Goal: Task Accomplishment & Management: Manage account settings

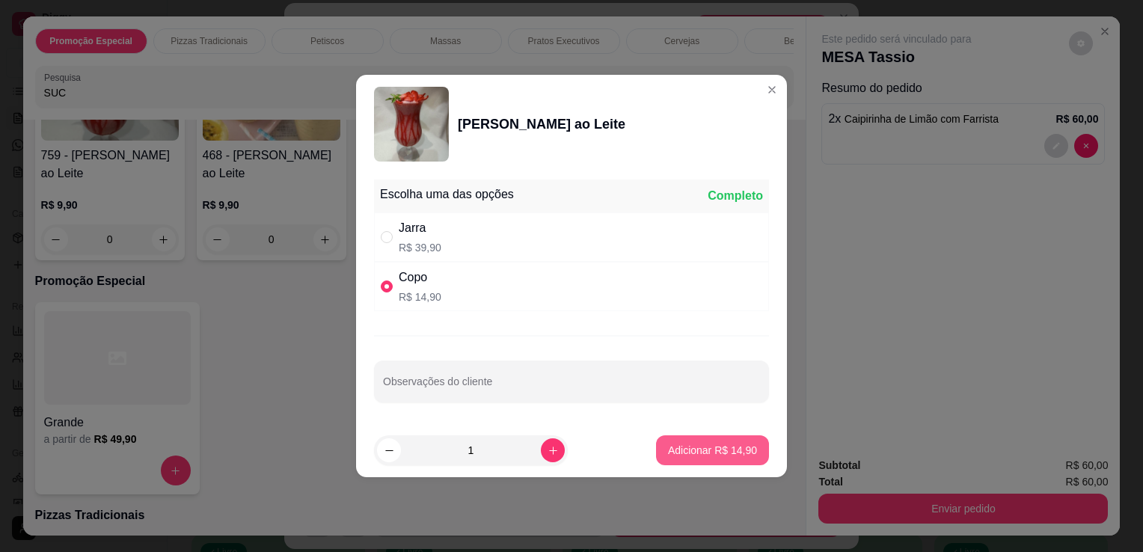
type input "1"
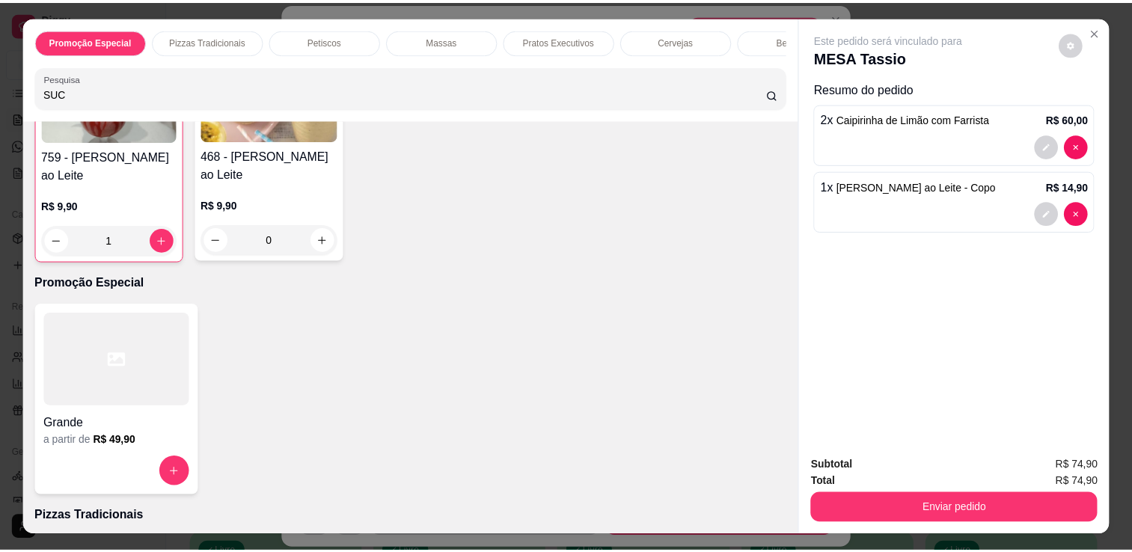
scroll to position [1101, 0]
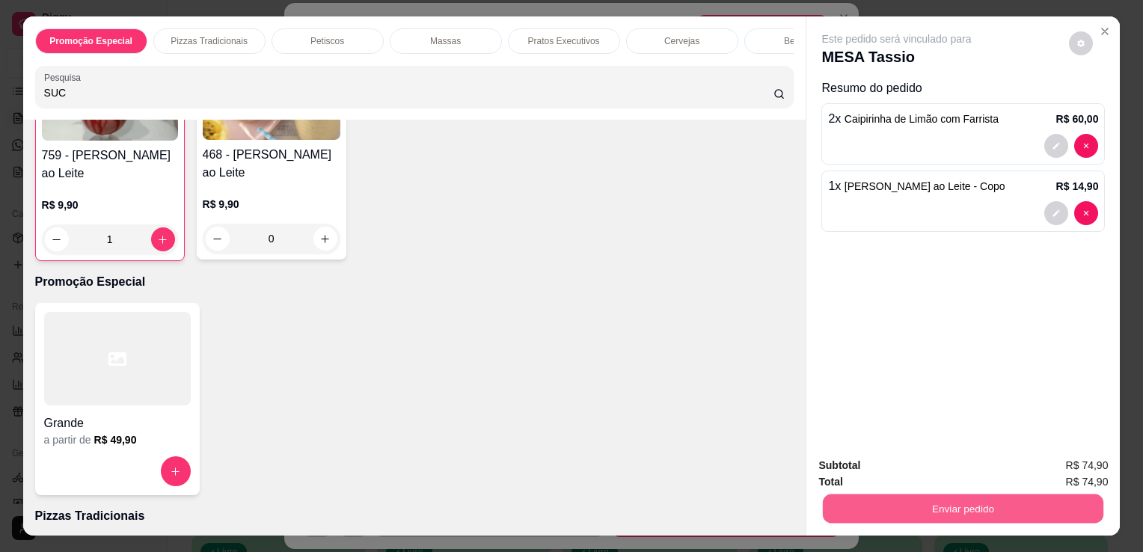
click at [854, 494] on button "Enviar pedido" at bounding box center [963, 508] width 281 height 29
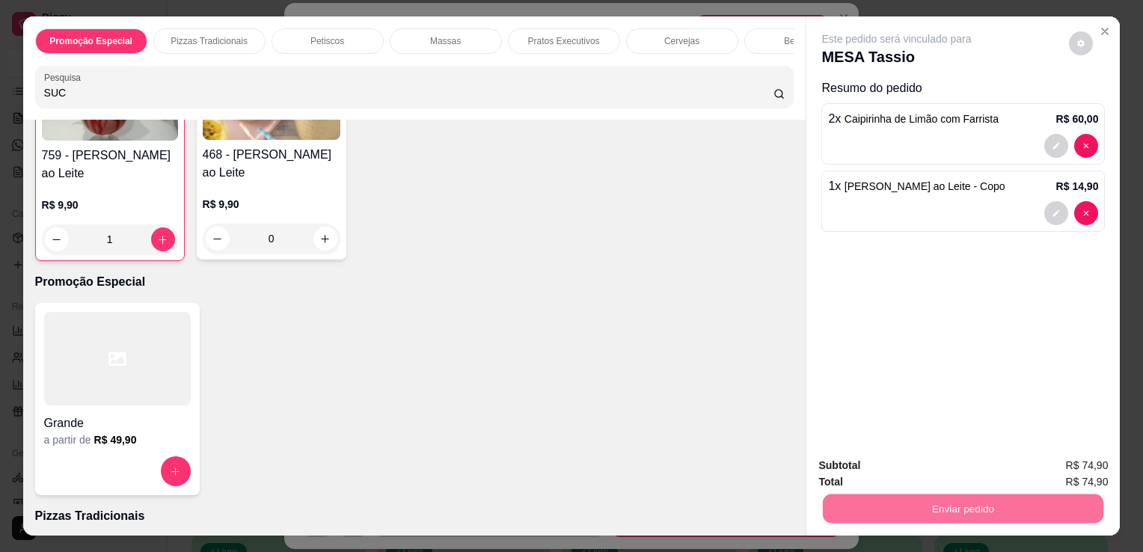
click at [854, 465] on button "Não registrar e enviar pedido" at bounding box center [914, 467] width 151 height 28
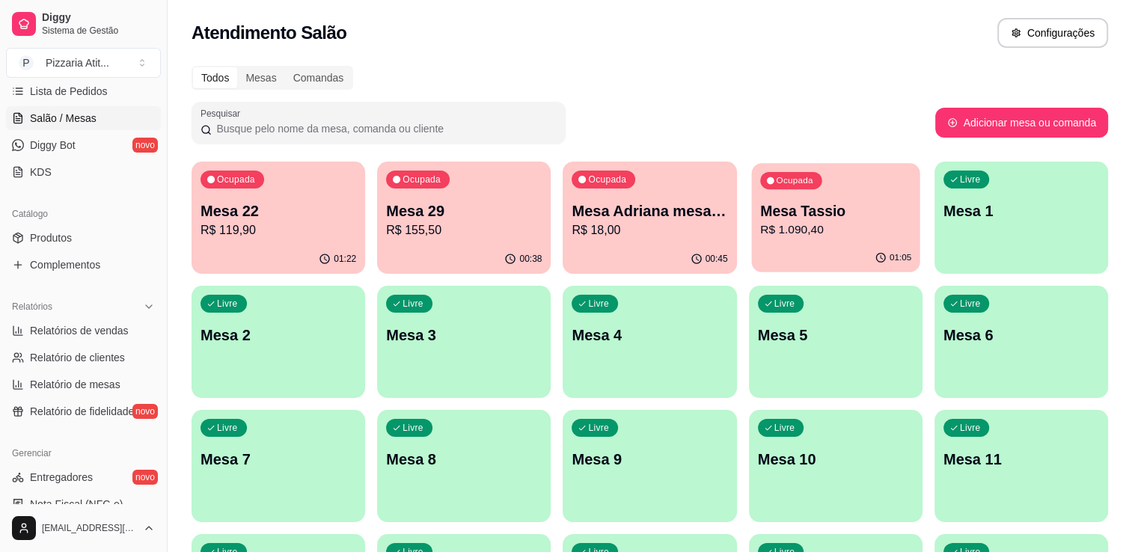
click at [783, 221] on p "R$ 1.090,40" at bounding box center [835, 229] width 151 height 17
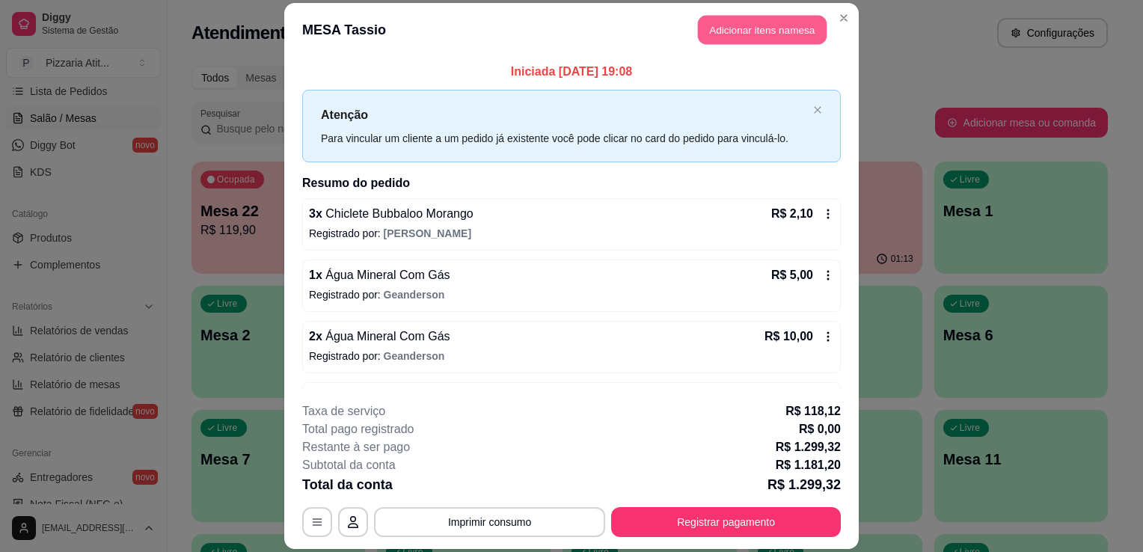
click at [749, 36] on button "Adicionar itens na mesa" at bounding box center [762, 29] width 129 height 29
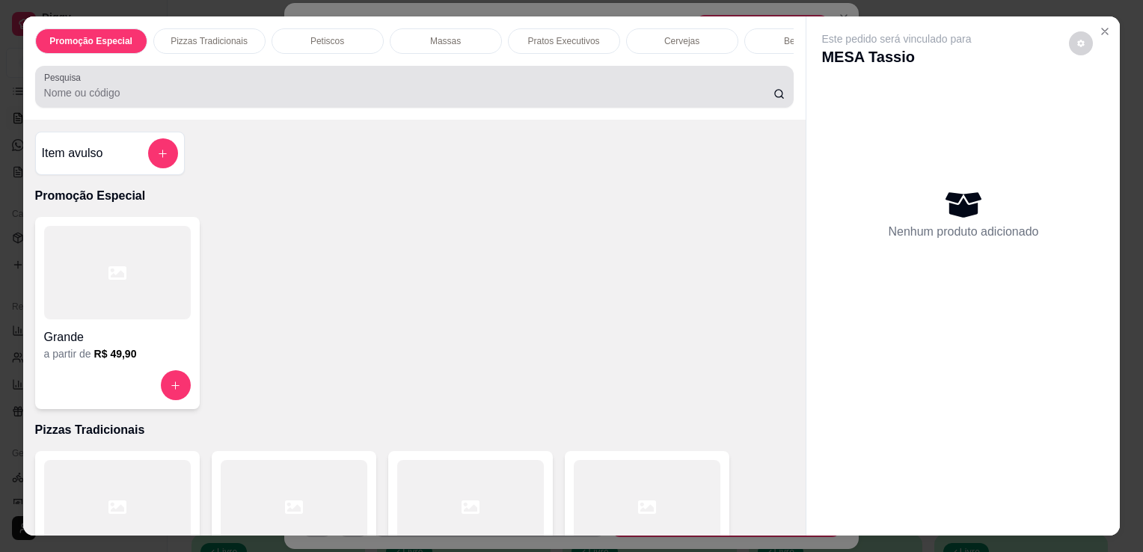
click at [408, 82] on div at bounding box center [414, 87] width 741 height 30
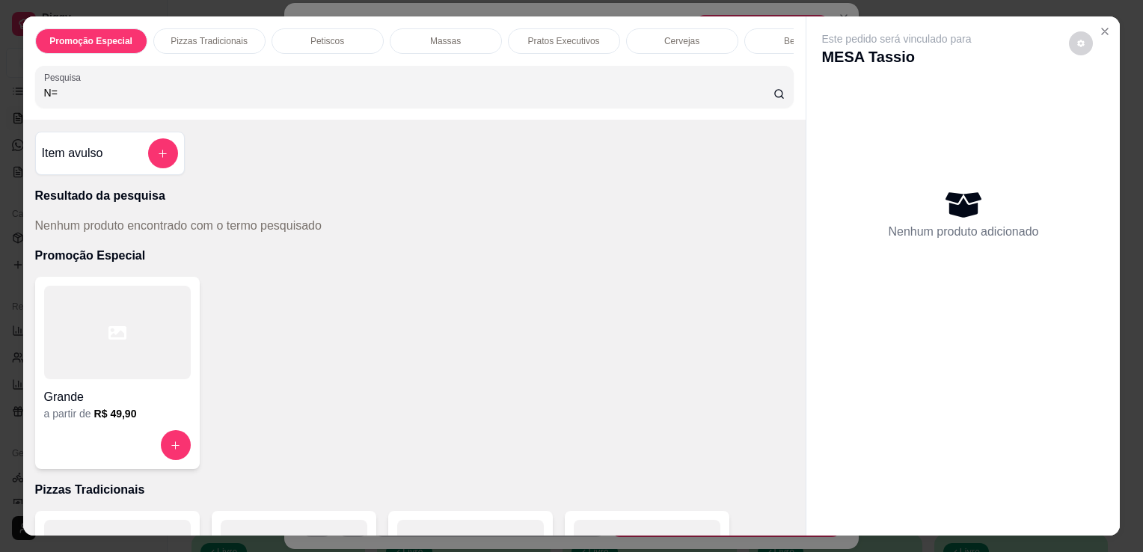
type input "N"
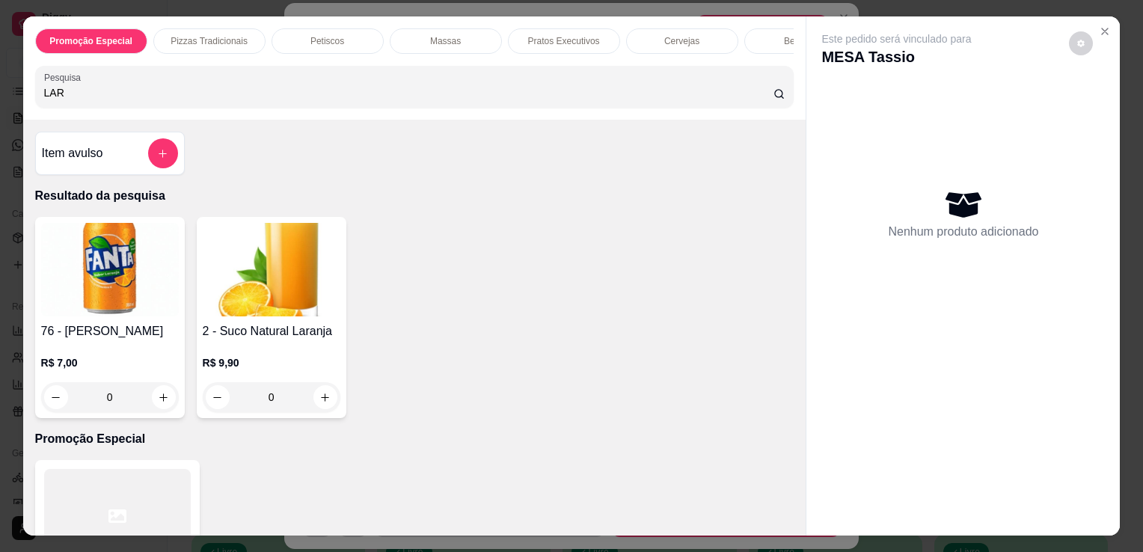
type input "LAR"
click at [314, 397] on div "0" at bounding box center [272, 397] width 138 height 30
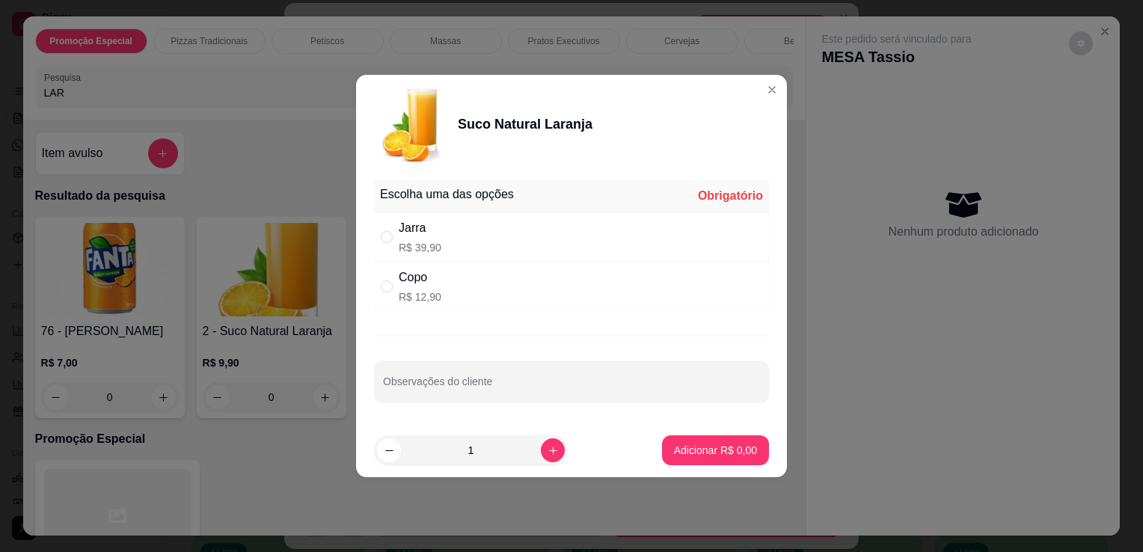
click at [435, 296] on p "R$ 12,90" at bounding box center [420, 297] width 43 height 15
radio input "true"
click at [506, 384] on input "Observações do cliente" at bounding box center [571, 387] width 377 height 15
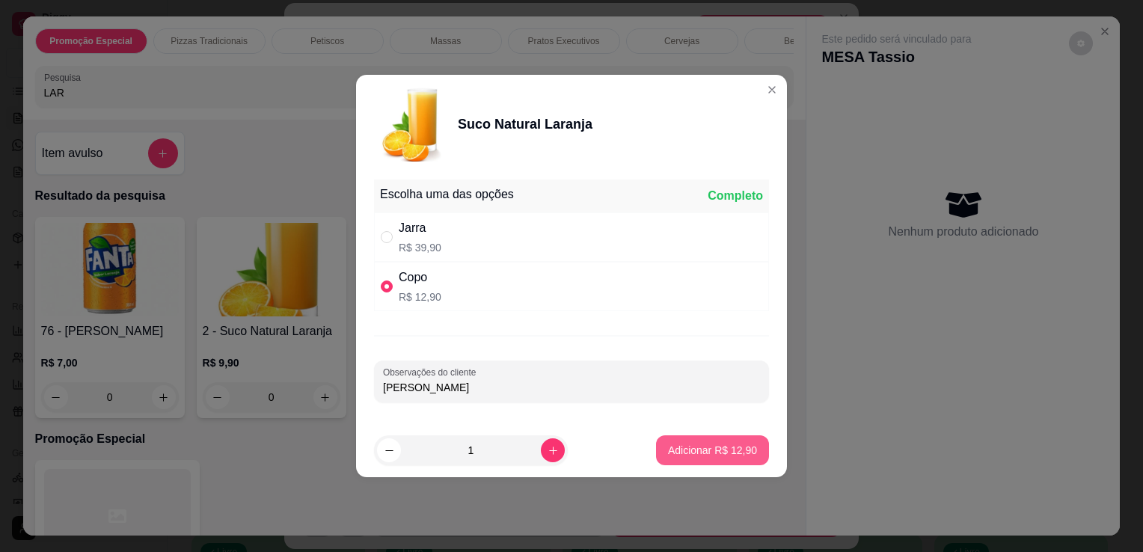
type input "[PERSON_NAME]"
click at [681, 455] on p "Adicionar R$ 12,90" at bounding box center [713, 450] width 87 height 14
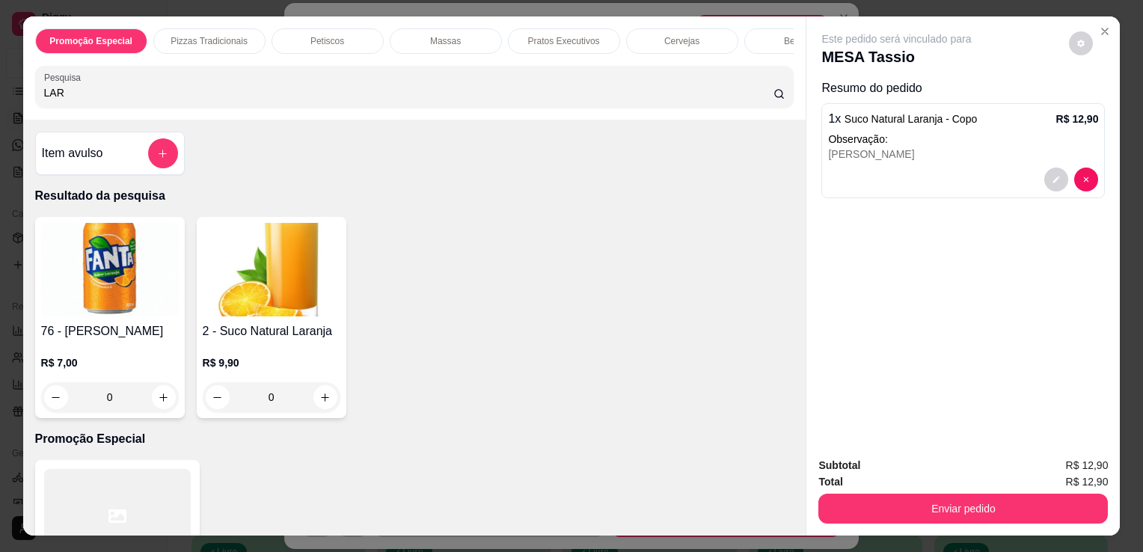
click at [854, 36] on div "Este pedido será vinculado para MESA Tassio Resumo do pedido 1 x Suco Natural L…" at bounding box center [964, 117] width 284 height 173
click at [854, 40] on icon "decrease-product-quantity" at bounding box center [1081, 43] width 7 height 7
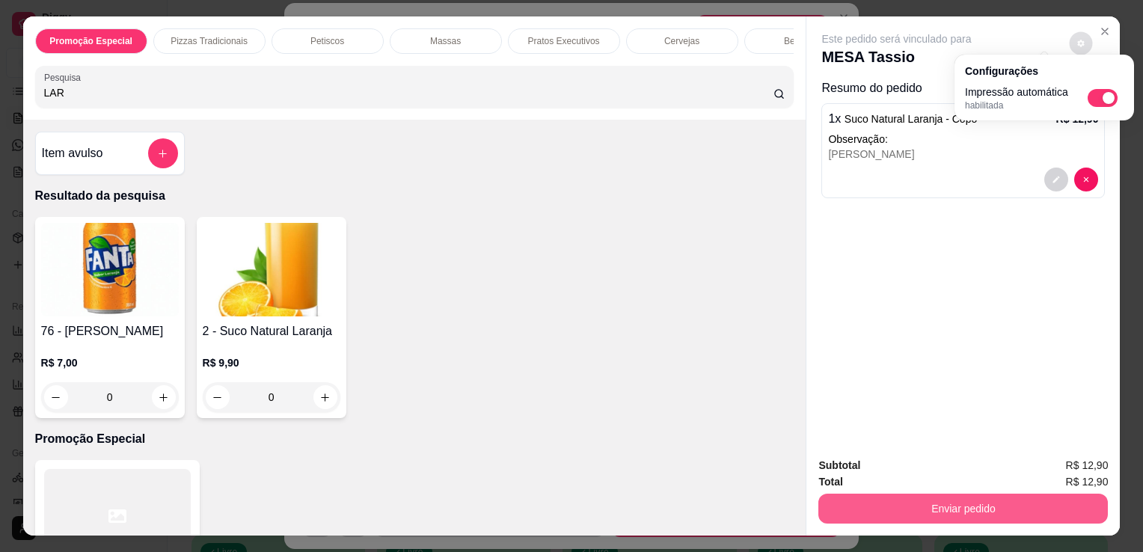
click at [854, 501] on button "Enviar pedido" at bounding box center [964, 509] width 290 height 30
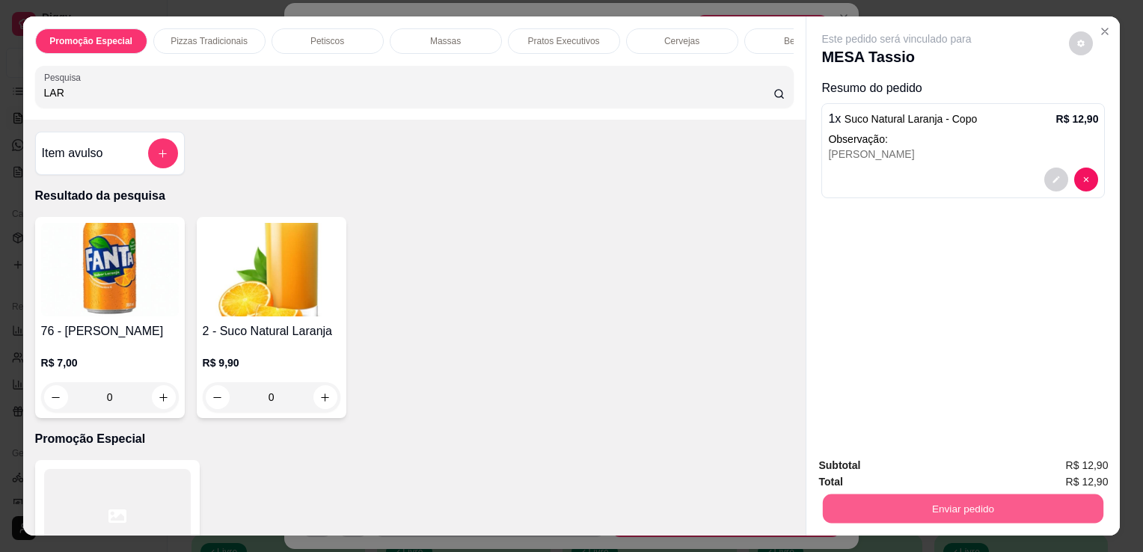
click at [854, 508] on button "Enviar pedido" at bounding box center [963, 508] width 281 height 29
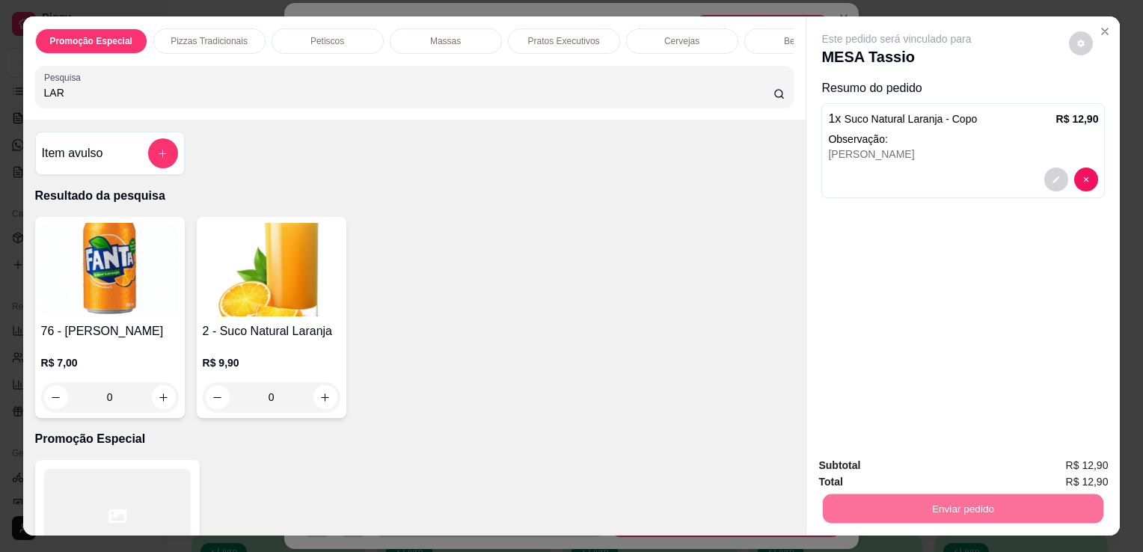
click at [854, 454] on button "Não registrar e enviar pedido" at bounding box center [914, 467] width 151 height 28
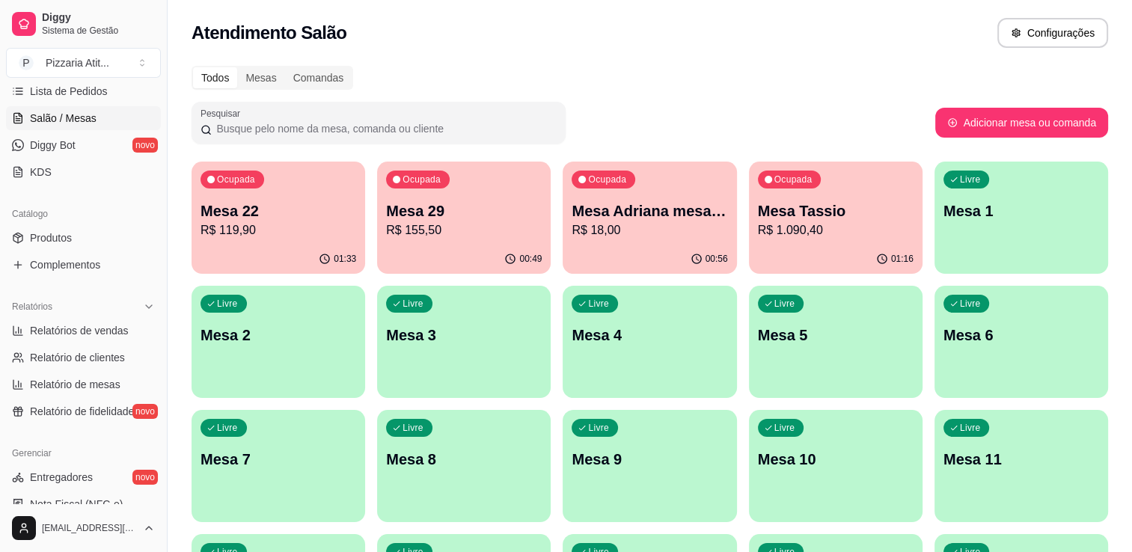
drag, startPoint x: 162, startPoint y: 99, endPoint x: 159, endPoint y: 91, distance: 7.8
click at [159, 91] on div "Diggy Sistema de Gestão P Pizzaria Atit ... Loja aberta Plano Essencial + Mesas…" at bounding box center [83, 276] width 167 height 552
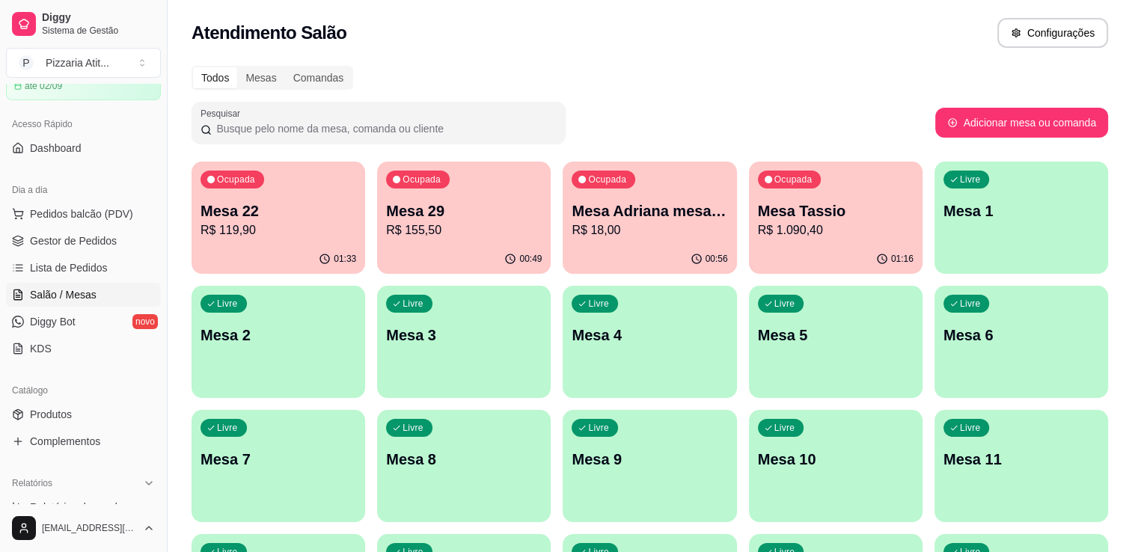
scroll to position [73, 0]
click at [79, 243] on span "Gestor de Pedidos" at bounding box center [73, 243] width 87 height 15
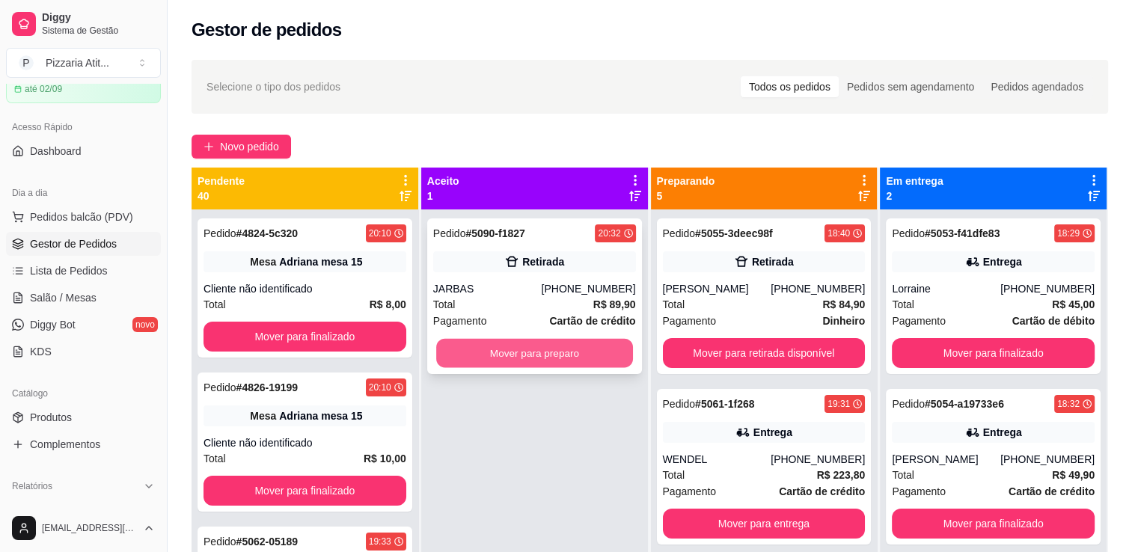
click at [530, 343] on button "Mover para preparo" at bounding box center [534, 353] width 197 height 29
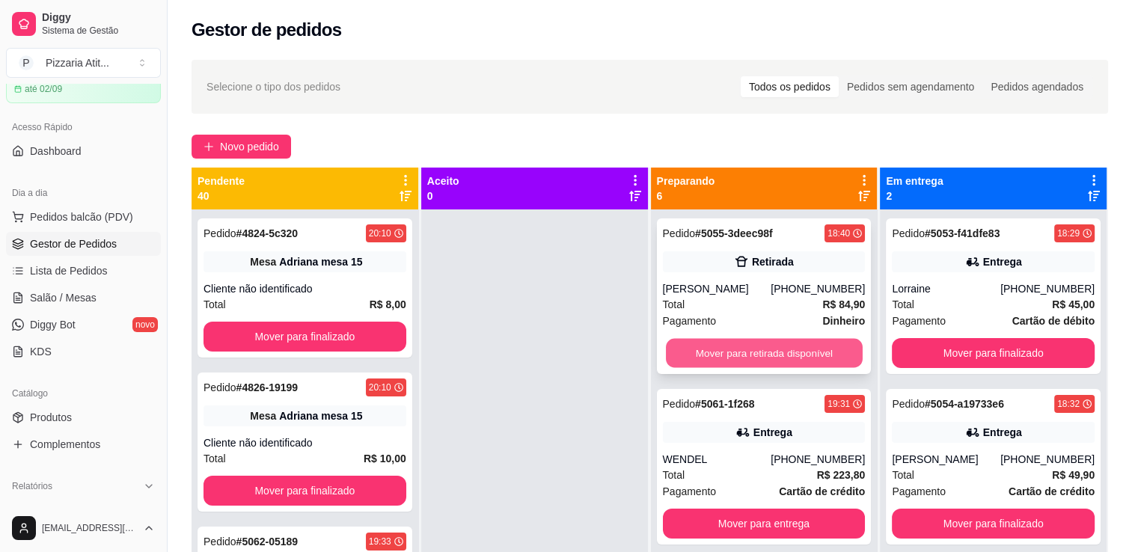
click at [736, 355] on button "Mover para retirada disponível" at bounding box center [764, 353] width 197 height 29
click at [736, 355] on button "Mover para entrega" at bounding box center [764, 353] width 203 height 30
click at [736, 355] on button "Mover para retirada disponível" at bounding box center [764, 353] width 203 height 30
click at [736, 355] on button "Mover para entrega" at bounding box center [764, 353] width 203 height 30
click at [736, 355] on button "Mover para retirada disponível" at bounding box center [764, 353] width 197 height 29
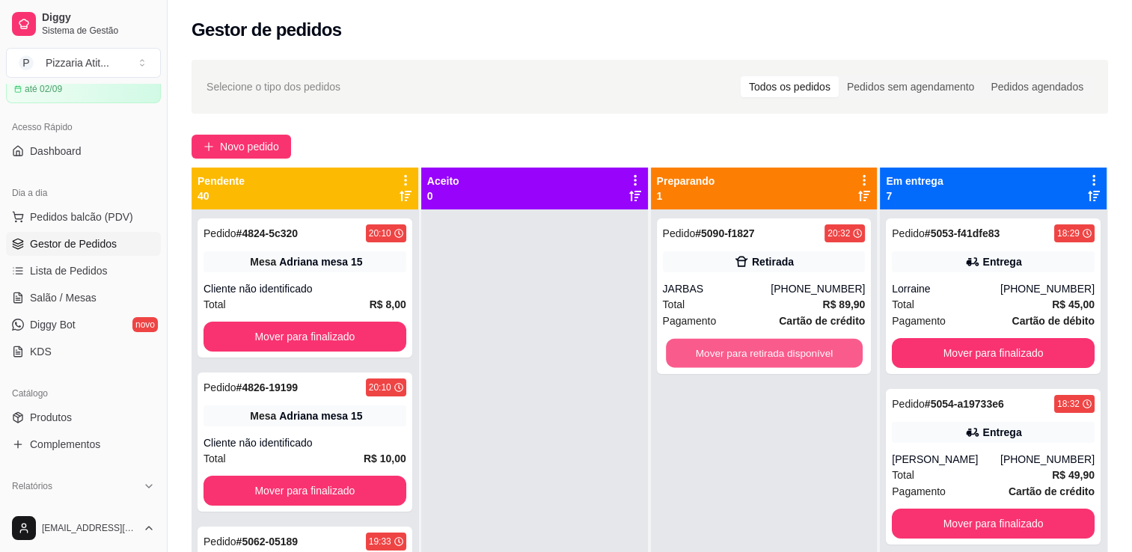
click at [736, 355] on button "Mover para retirada disponível" at bounding box center [764, 353] width 197 height 29
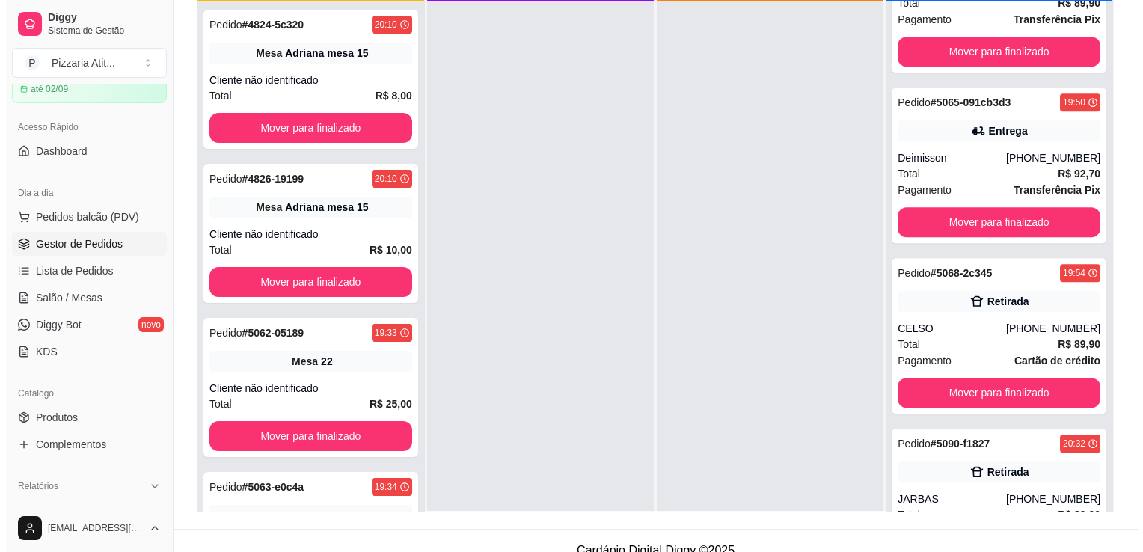
scroll to position [227, 0]
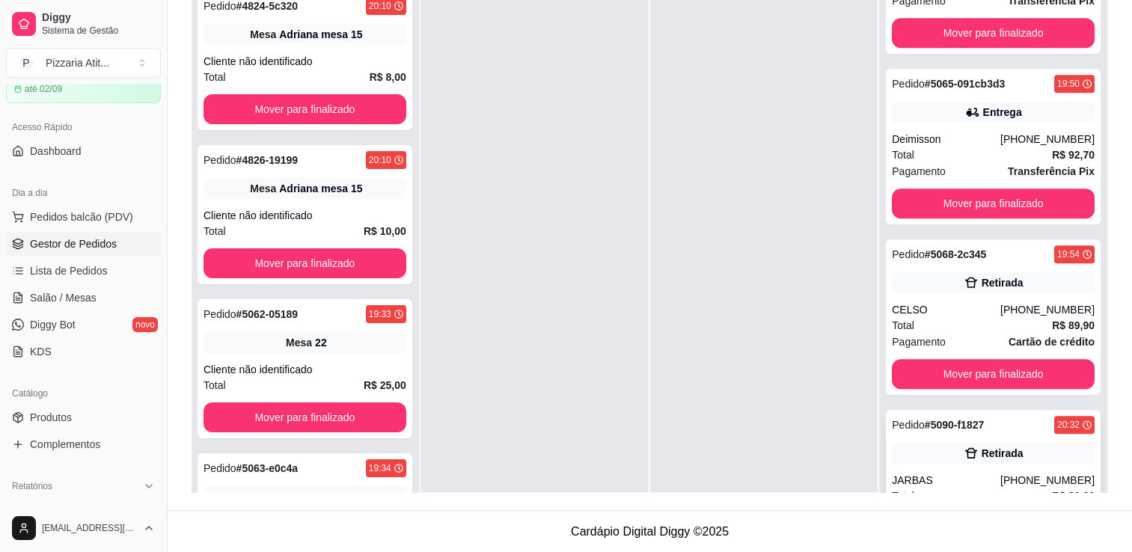
click at [854, 430] on div "Pedido # 5090-f1827 20:32" at bounding box center [993, 425] width 203 height 18
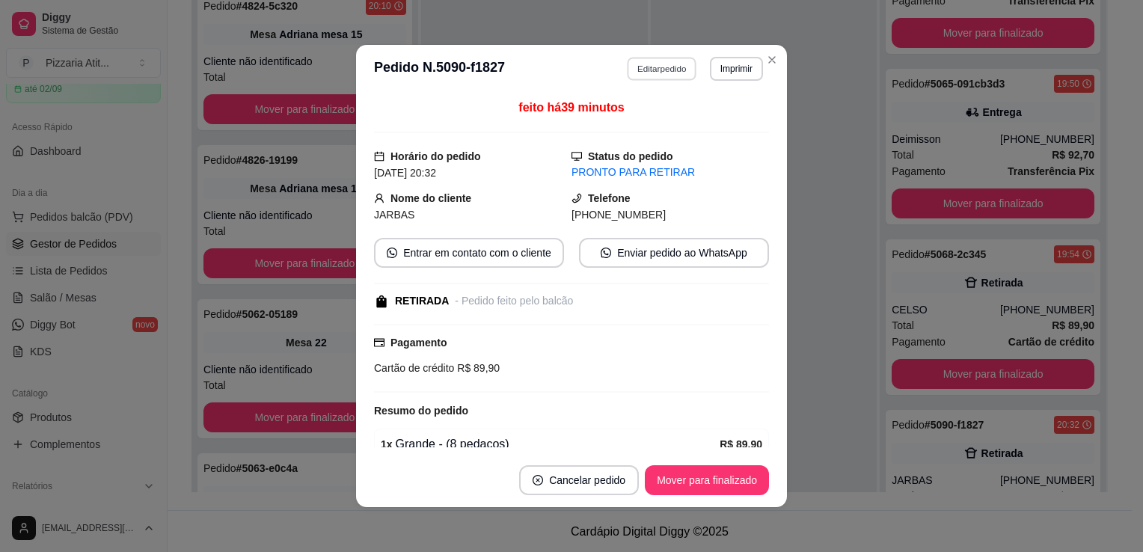
click at [637, 74] on button "Editar pedido" at bounding box center [663, 68] width 70 height 23
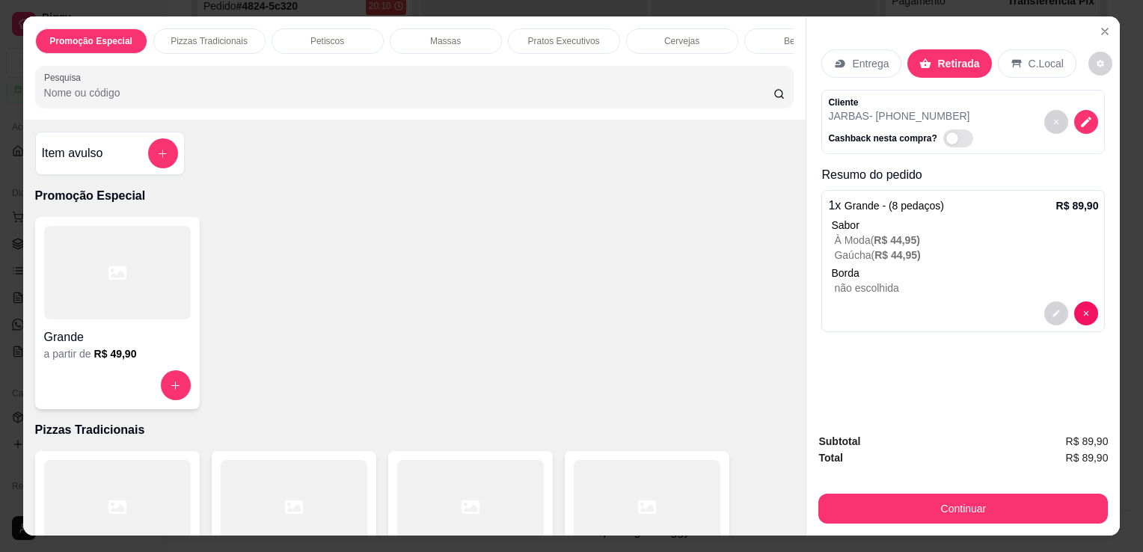
click at [852, 56] on p "Entrega" at bounding box center [870, 63] width 37 height 15
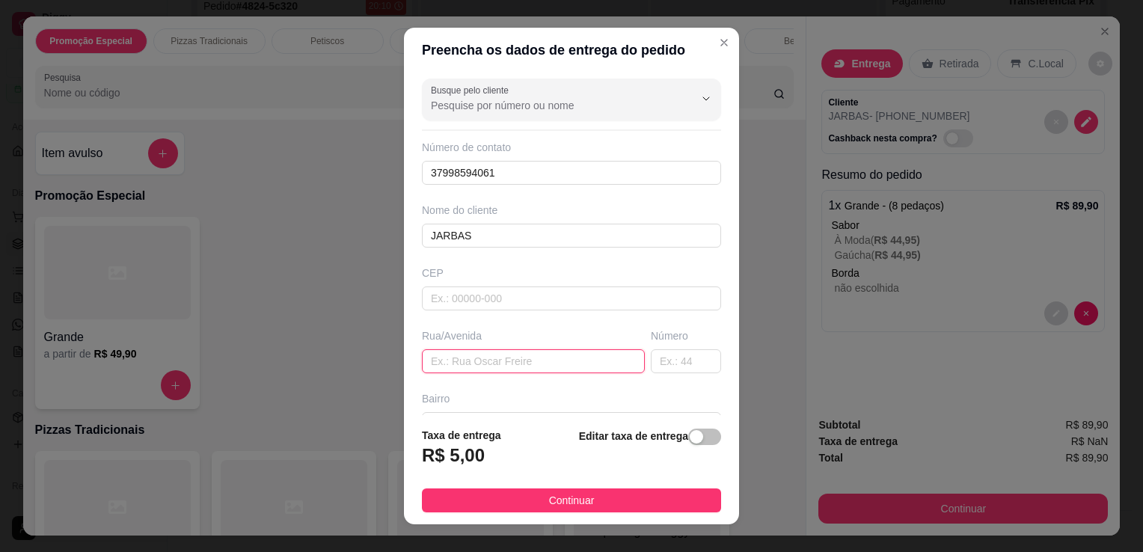
click at [501, 351] on input "text" at bounding box center [533, 361] width 223 height 24
type input "RUA [PERSON_NAME]"
click at [651, 356] on input "text" at bounding box center [686, 361] width 70 height 24
type input "290"
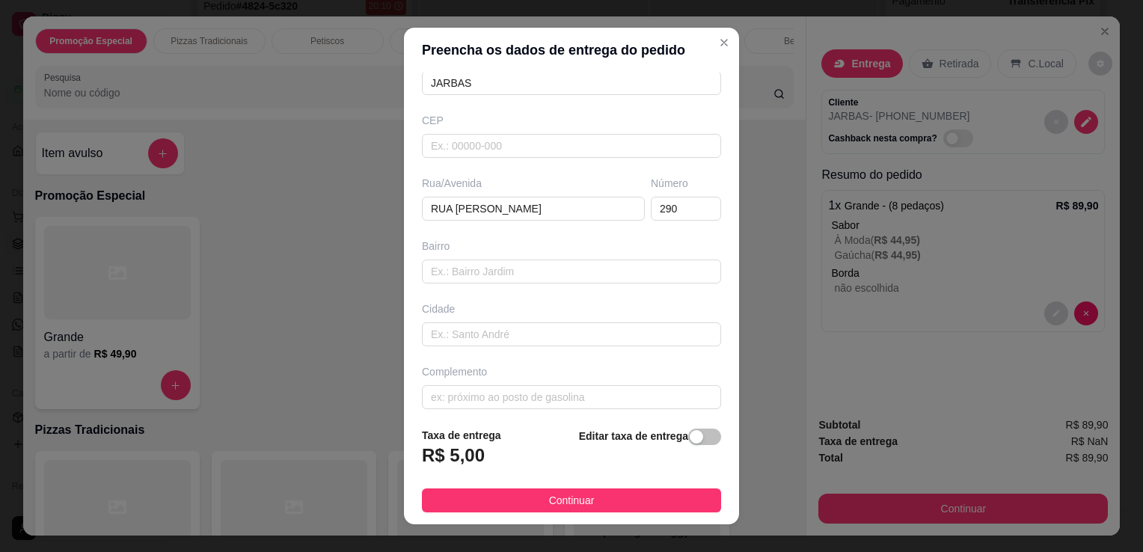
scroll to position [159, 0]
click at [561, 267] on input "text" at bounding box center [571, 266] width 299 height 24
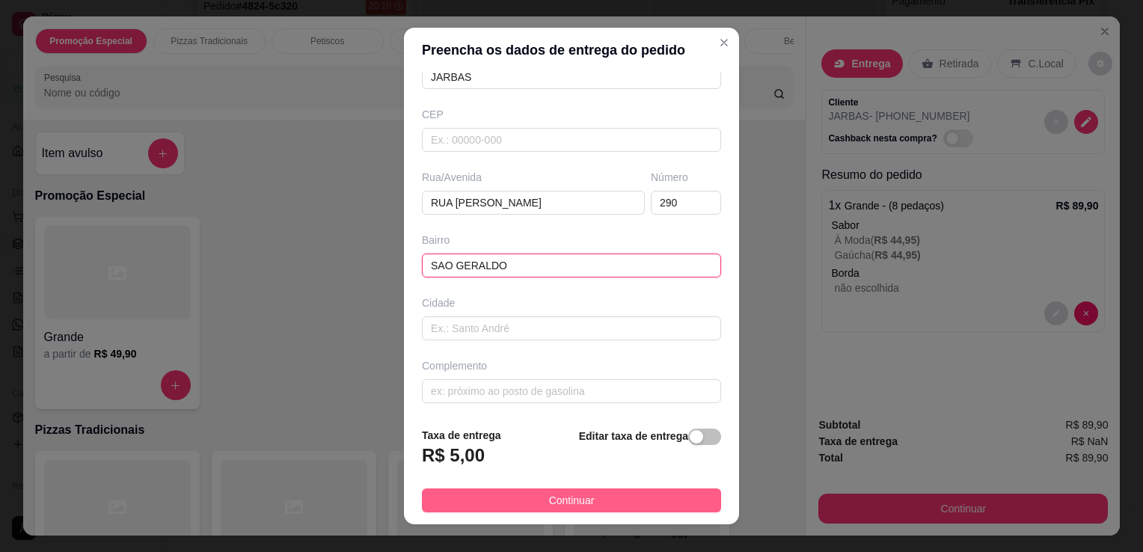
type input "SAO GERALDO"
click at [565, 505] on span "Continuar" at bounding box center [572, 500] width 46 height 16
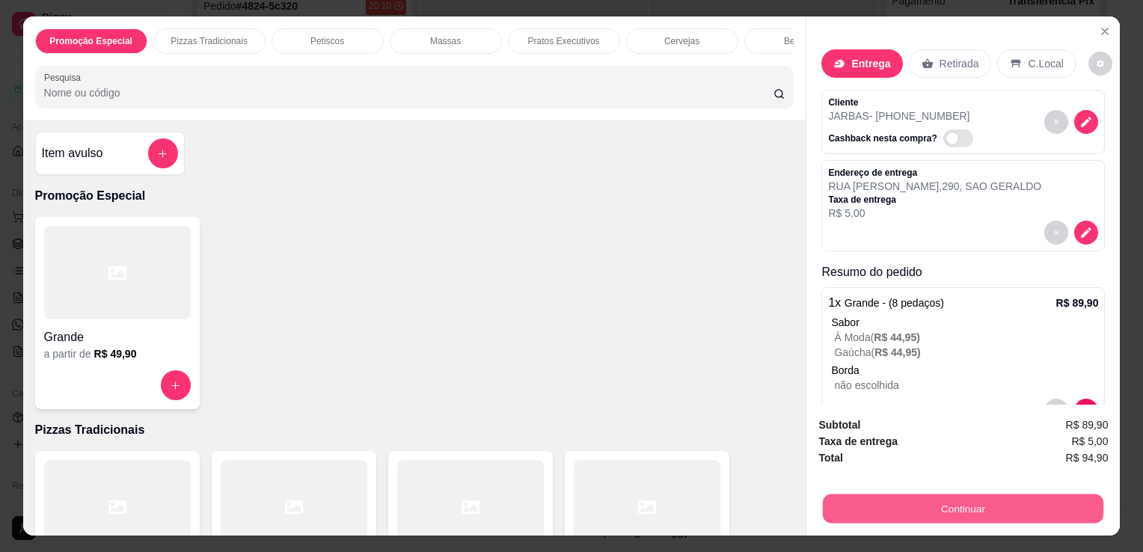
click at [854, 502] on button "Continuar" at bounding box center [963, 508] width 281 height 29
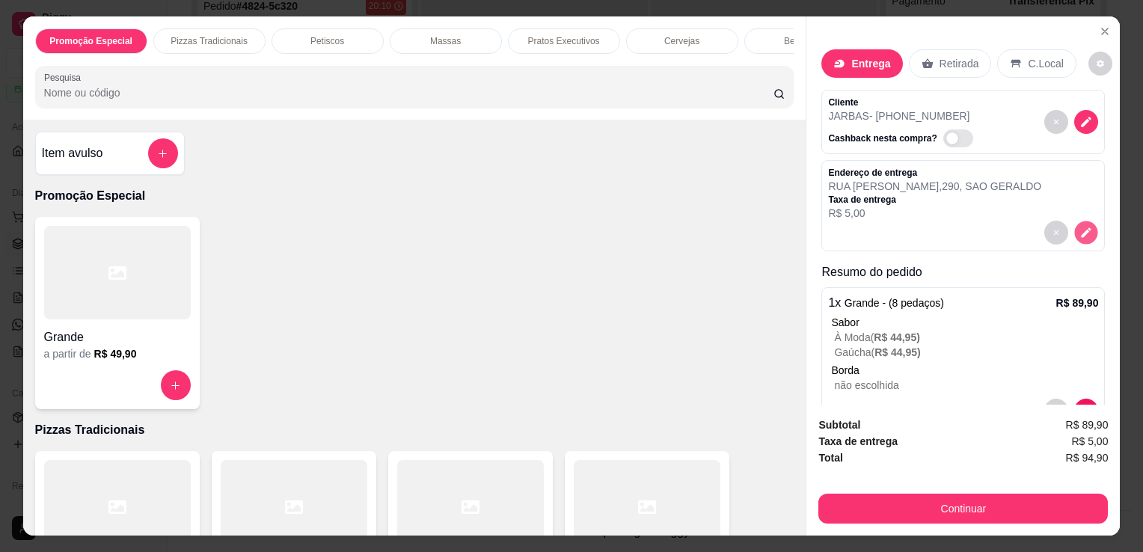
click at [854, 230] on button "decrease-product-quantity" at bounding box center [1086, 232] width 23 height 23
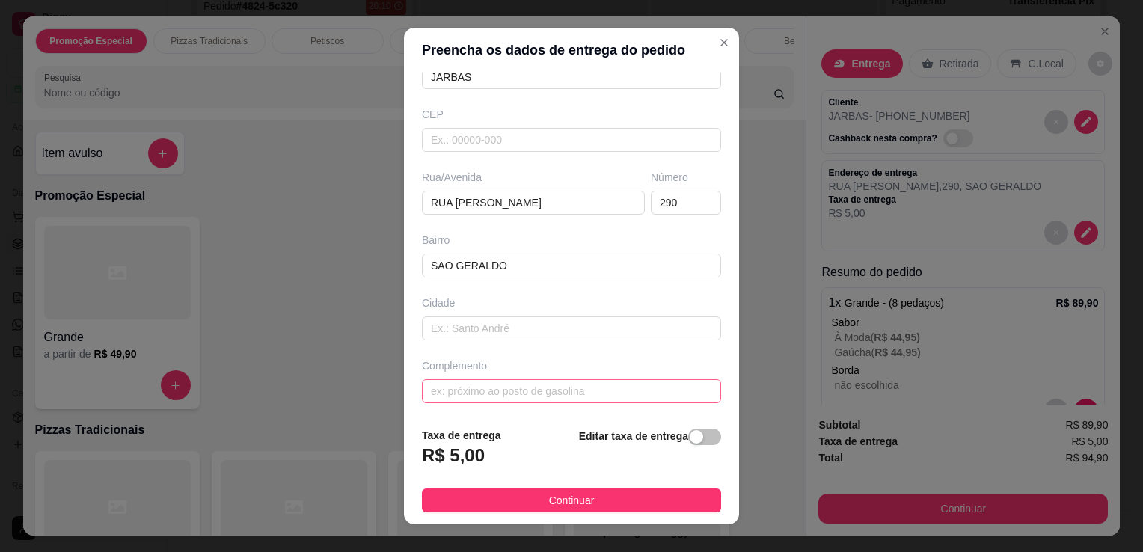
scroll to position [20, 0]
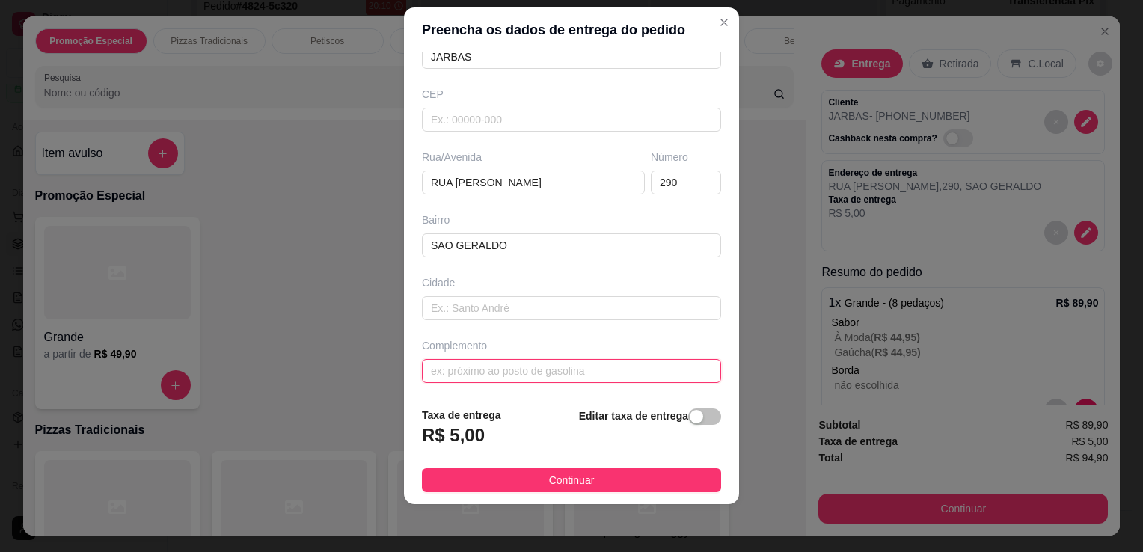
click at [548, 366] on input "text" at bounding box center [571, 371] width 299 height 24
type input "COBRAR SO A TAXA"
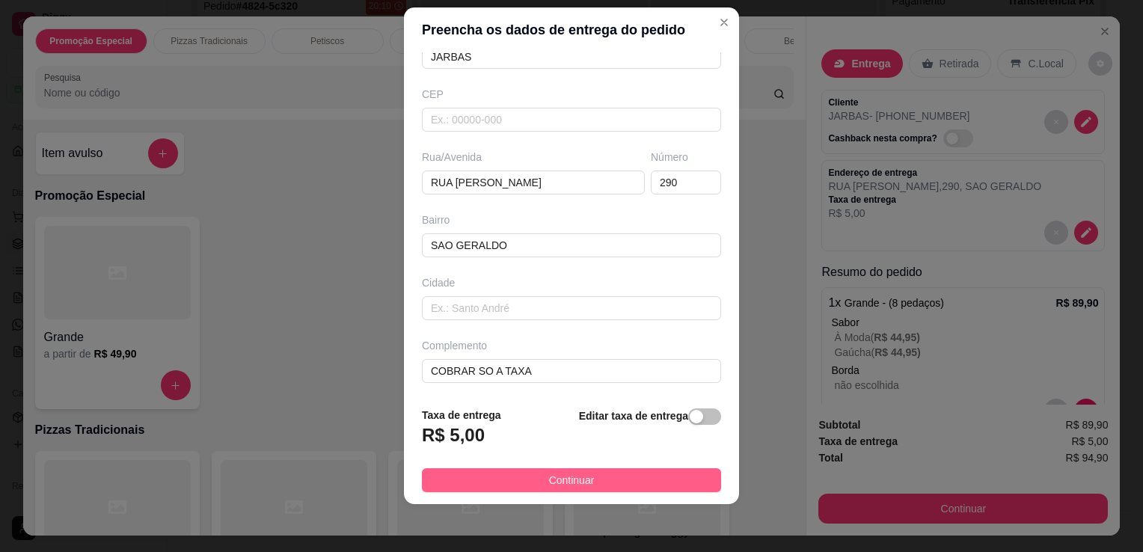
click at [603, 484] on button "Continuar" at bounding box center [571, 480] width 299 height 24
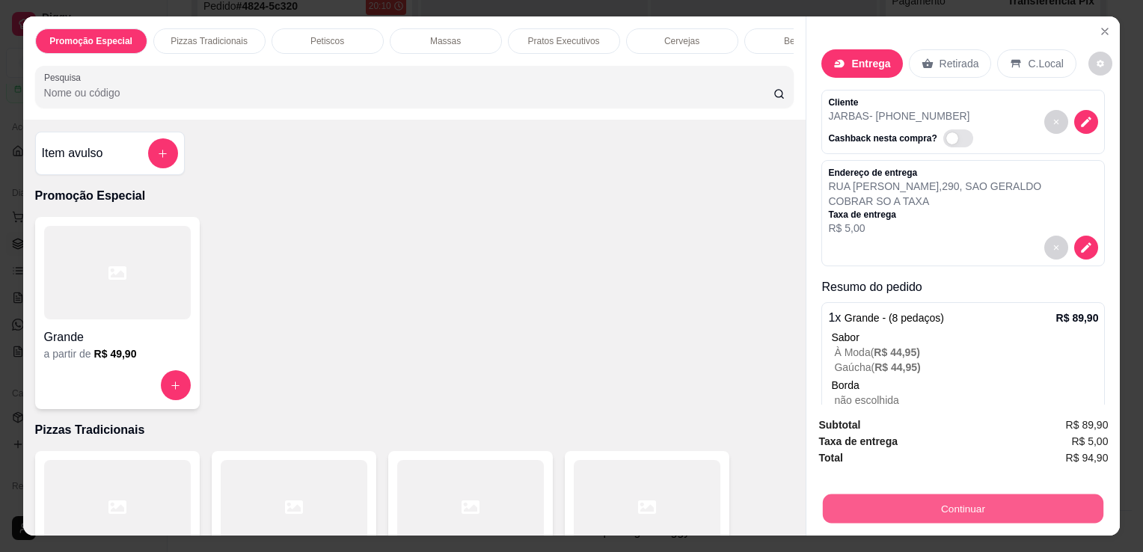
click at [832, 498] on button "Continuar" at bounding box center [963, 508] width 281 height 29
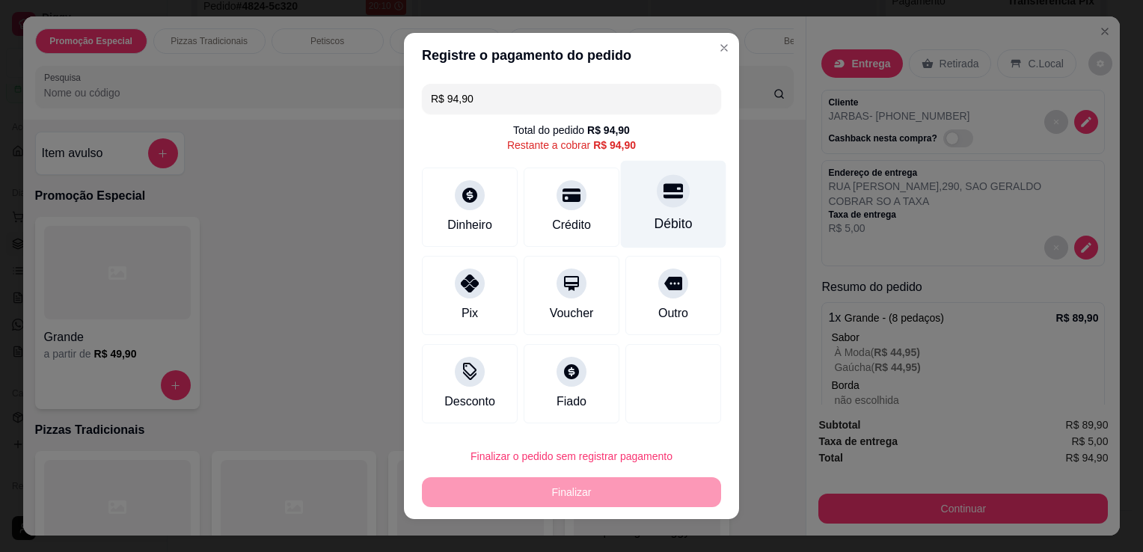
click at [664, 232] on div "Débito" at bounding box center [674, 223] width 38 height 19
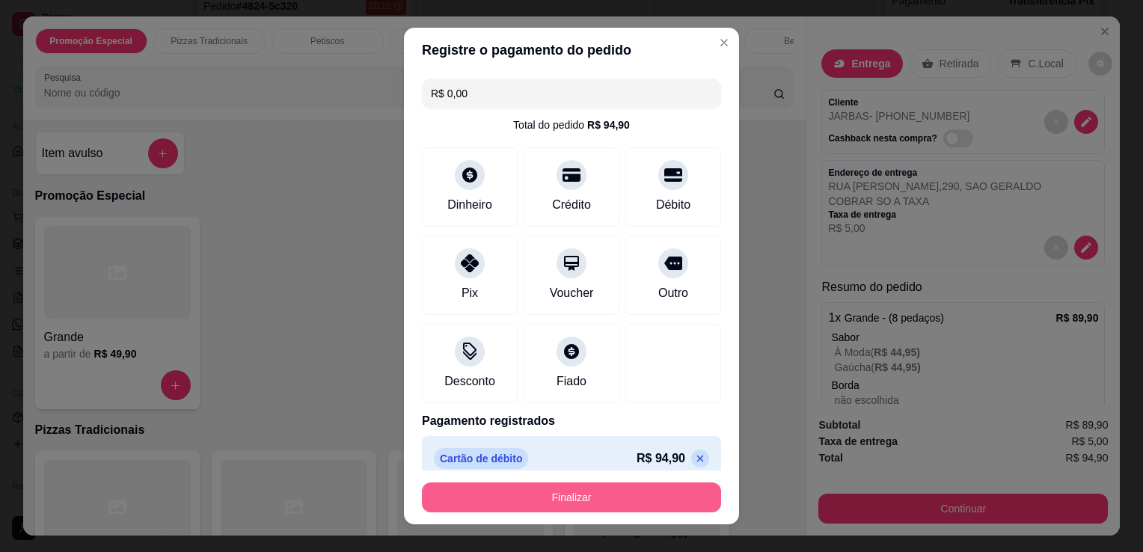
click at [643, 498] on button "Finalizar" at bounding box center [571, 498] width 299 height 30
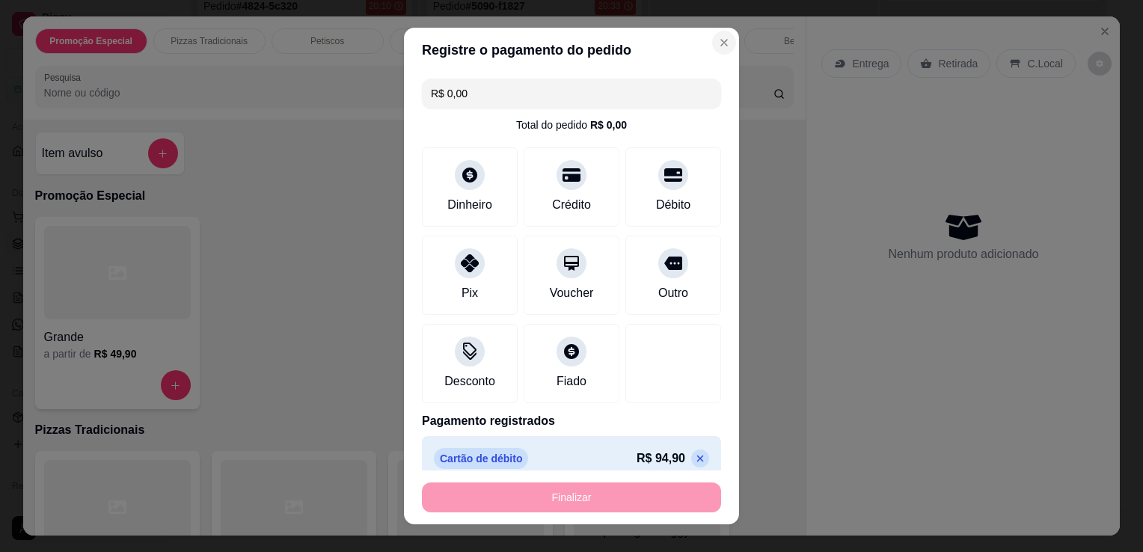
type input "-R$ 94,90"
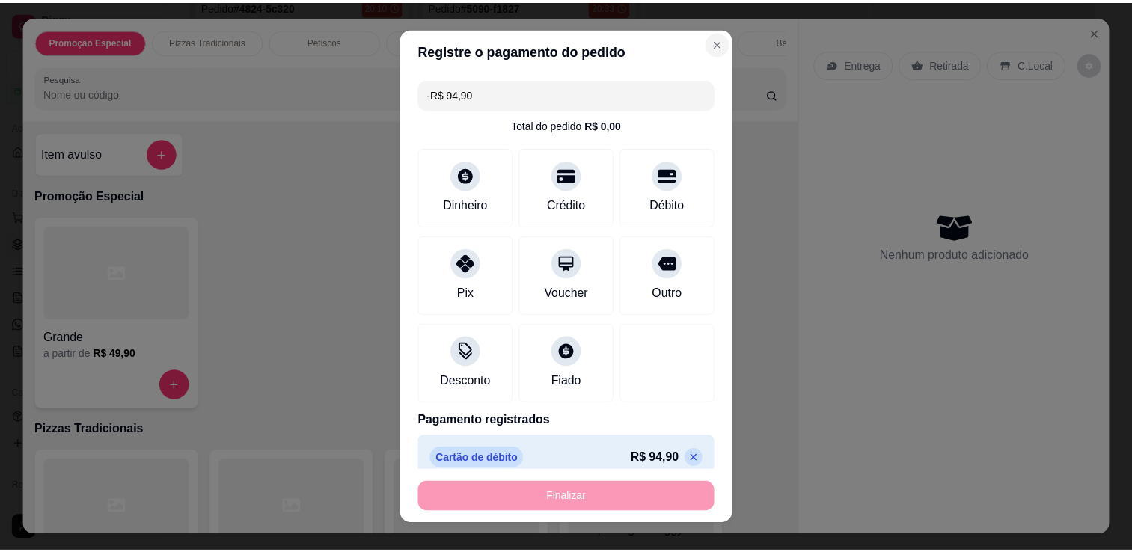
scroll to position [656, 0]
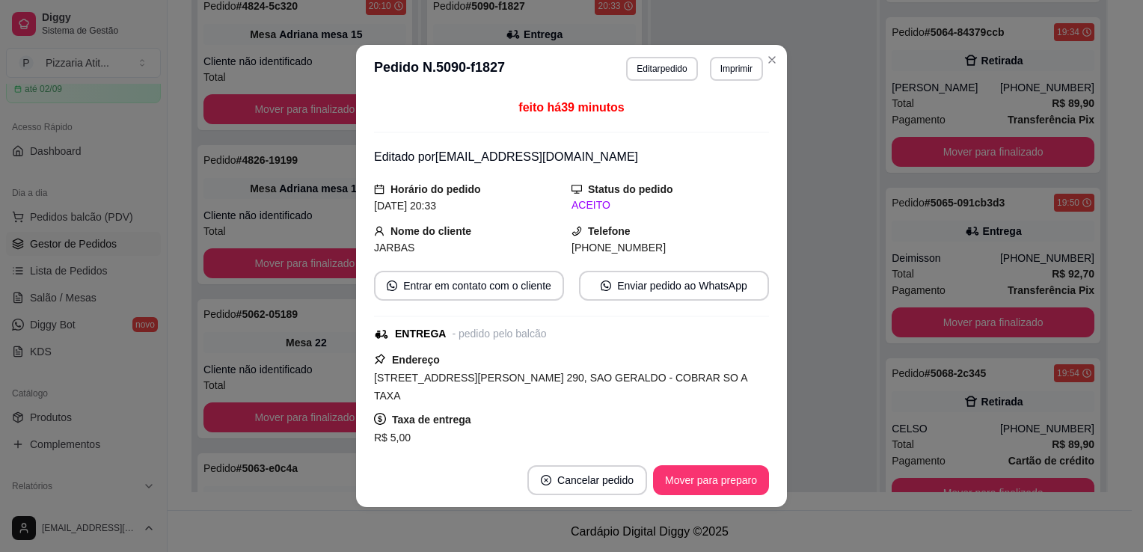
click at [712, 52] on header "**********" at bounding box center [571, 69] width 431 height 48
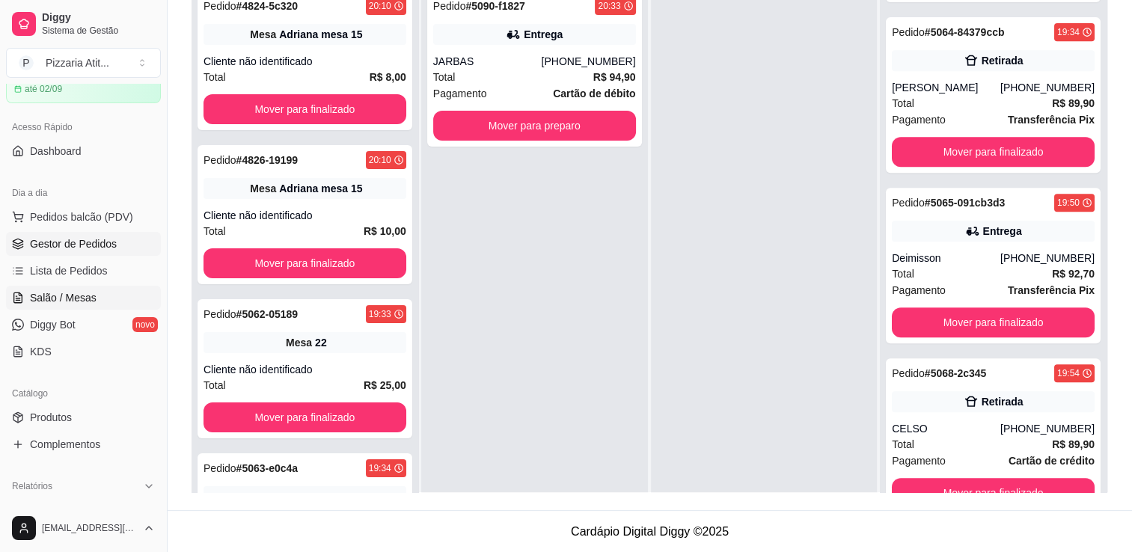
click at [93, 294] on span "Salão / Mesas" at bounding box center [63, 297] width 67 height 15
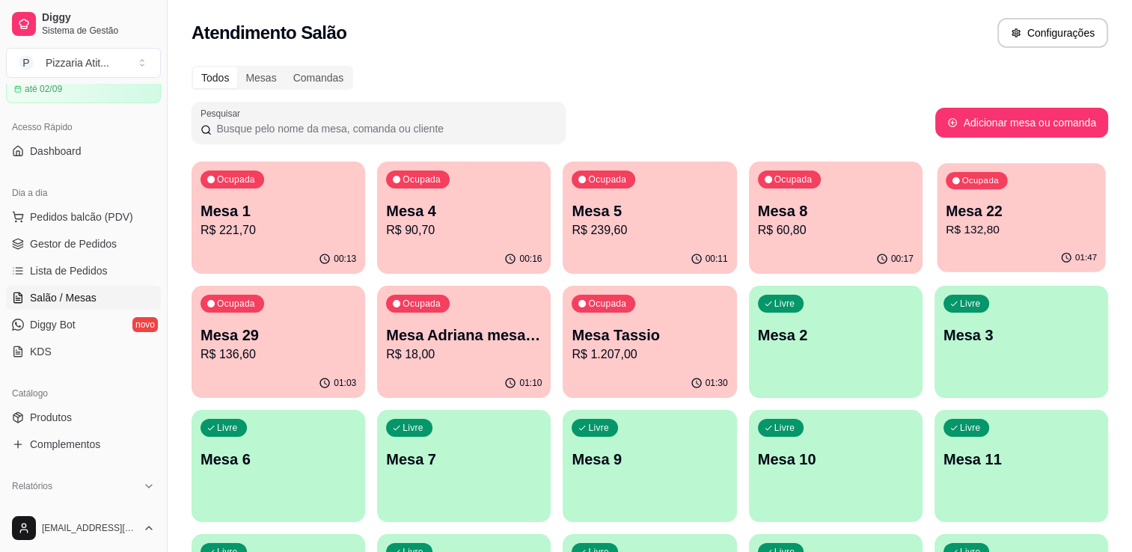
click at [854, 229] on p "R$ 132,80" at bounding box center [1021, 229] width 151 height 17
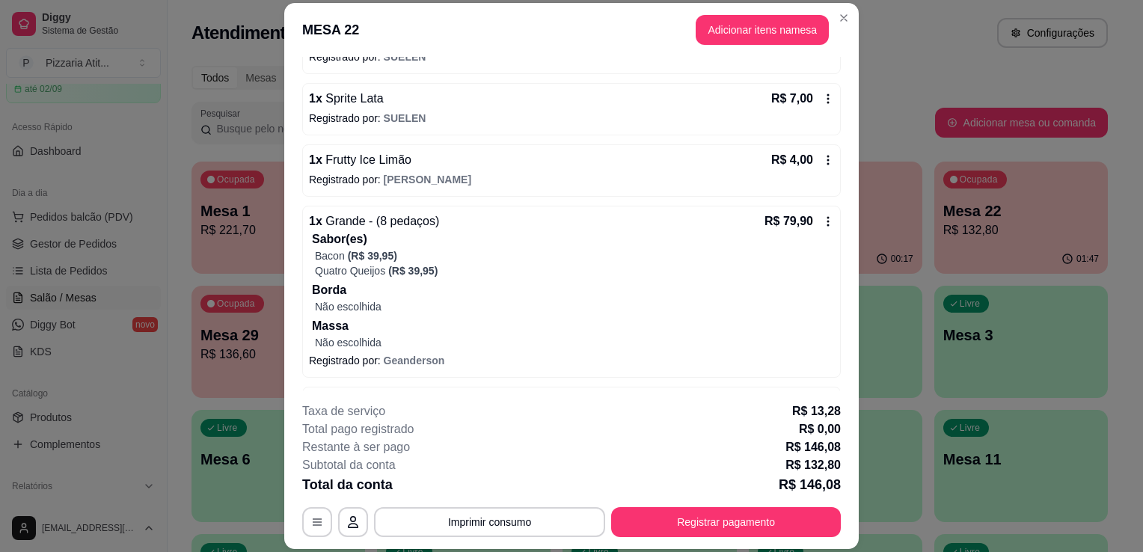
scroll to position [183, 0]
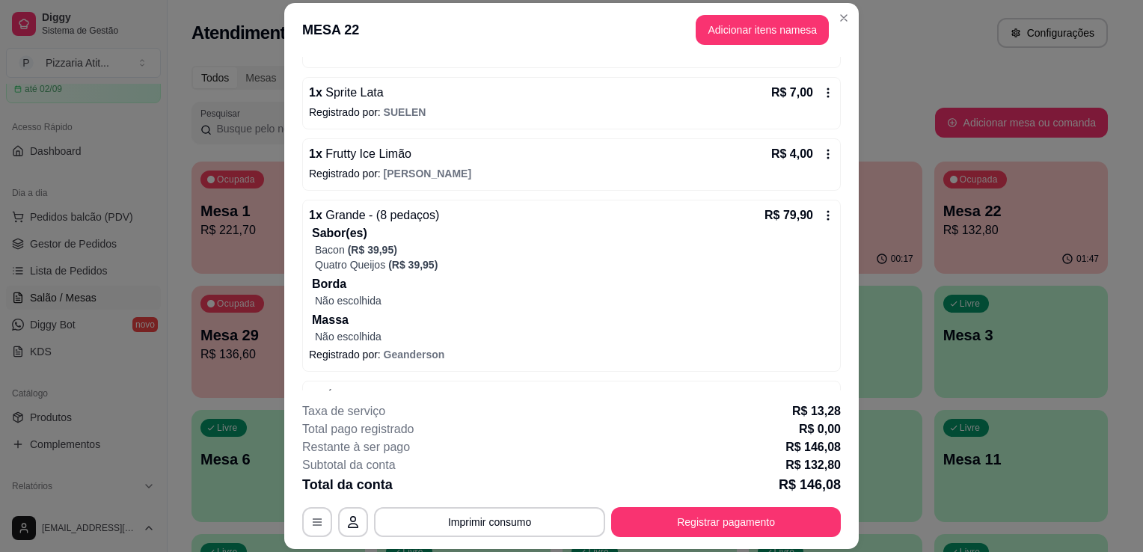
click at [784, 269] on div "Quatro Queijos (R$ 39,95)" at bounding box center [574, 264] width 519 height 15
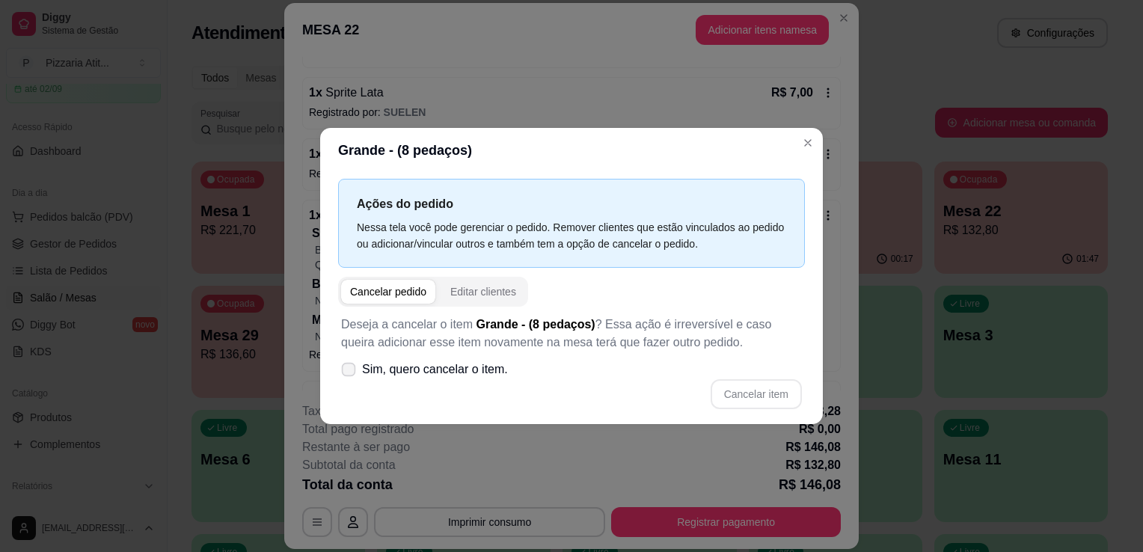
click at [352, 370] on icon at bounding box center [348, 369] width 11 height 8
click at [350, 373] on input "Sim, quero cancelar o item." at bounding box center [345, 378] width 10 height 10
checkbox input "true"
click at [757, 394] on button "Cancelar item" at bounding box center [756, 394] width 89 height 29
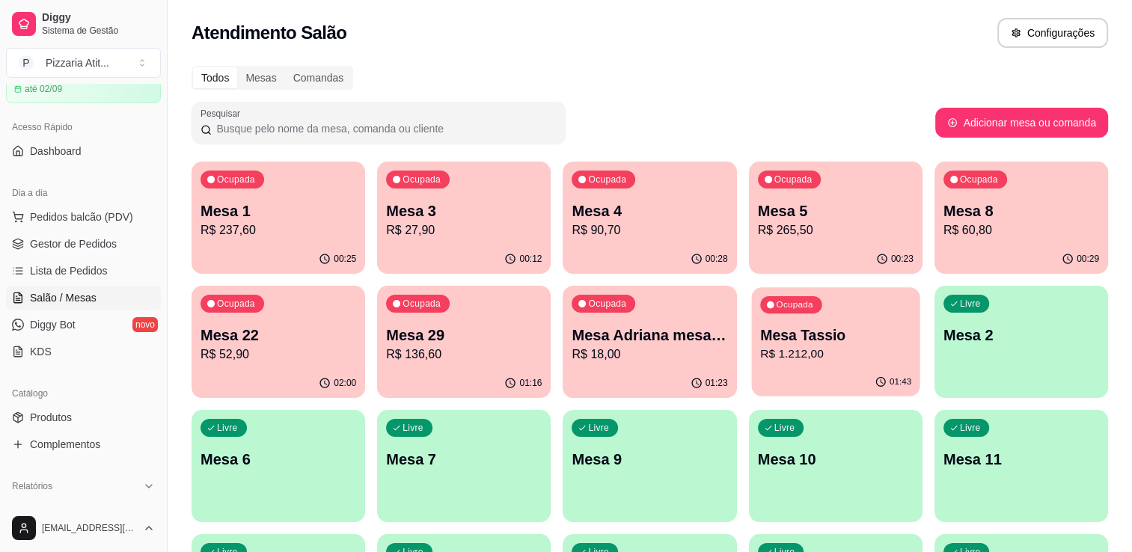
click at [840, 343] on p "Mesa Tassio" at bounding box center [835, 335] width 151 height 20
click at [478, 352] on p "R$ 136,60" at bounding box center [463, 354] width 151 height 17
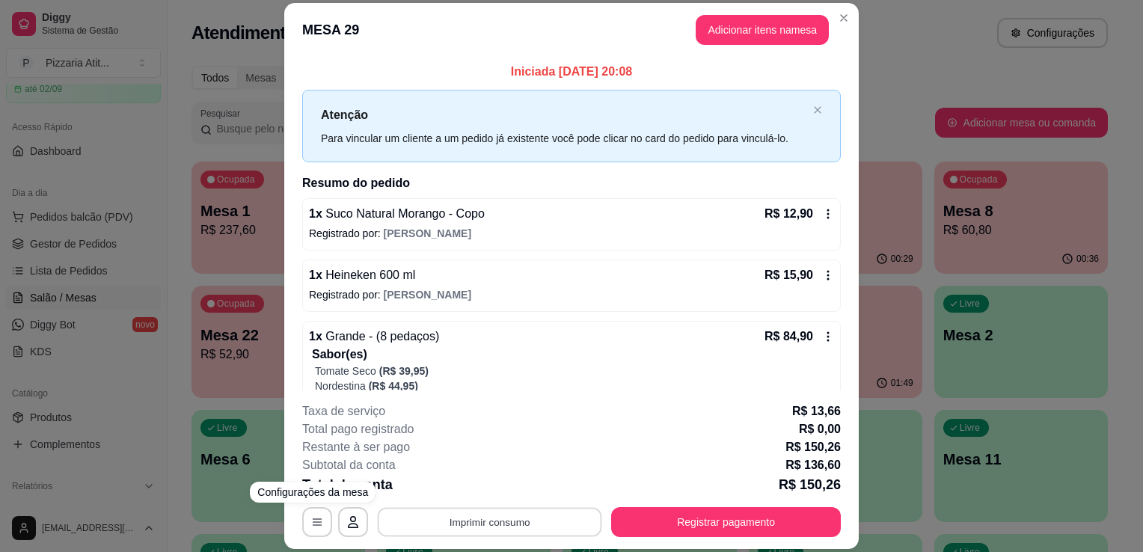
click at [468, 526] on button "Imprimir consumo" at bounding box center [490, 522] width 224 height 29
click at [466, 490] on button "IMPRESSORA" at bounding box center [488, 488] width 105 height 23
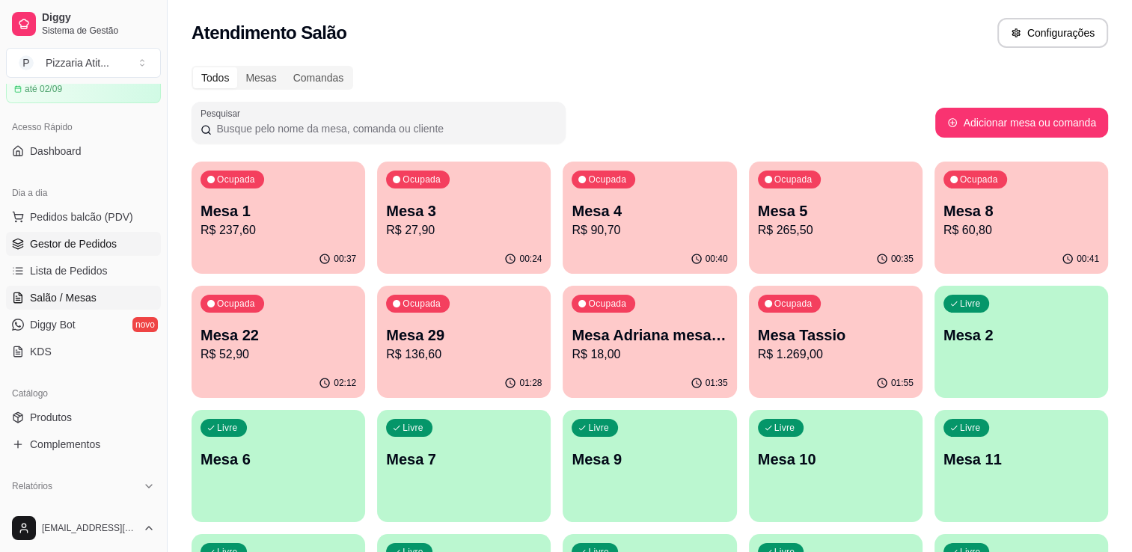
click at [114, 248] on link "Gestor de Pedidos" at bounding box center [83, 244] width 155 height 24
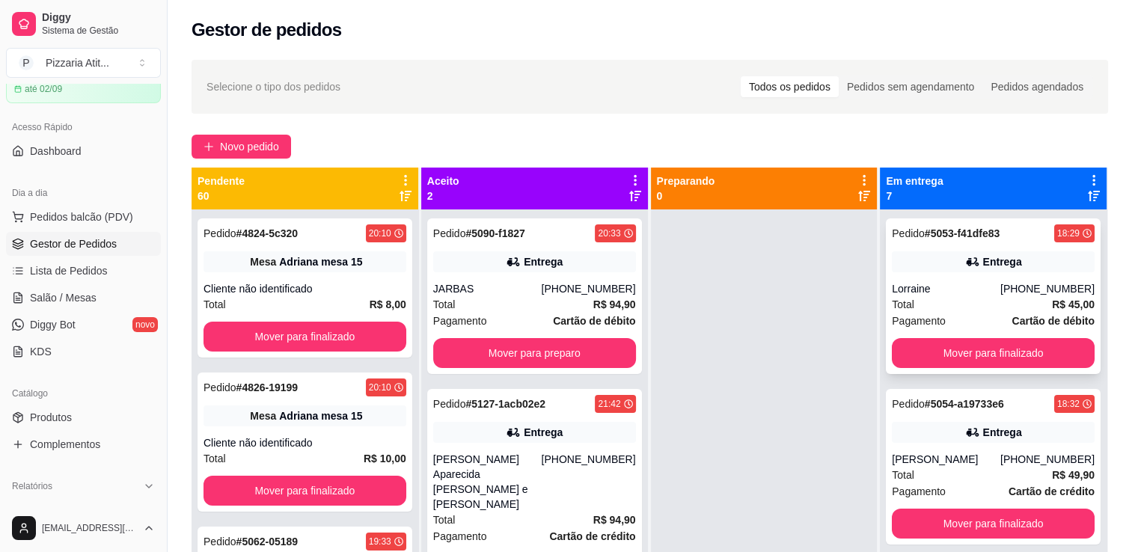
click at [854, 302] on div "Total R$ 45,00" at bounding box center [993, 304] width 203 height 16
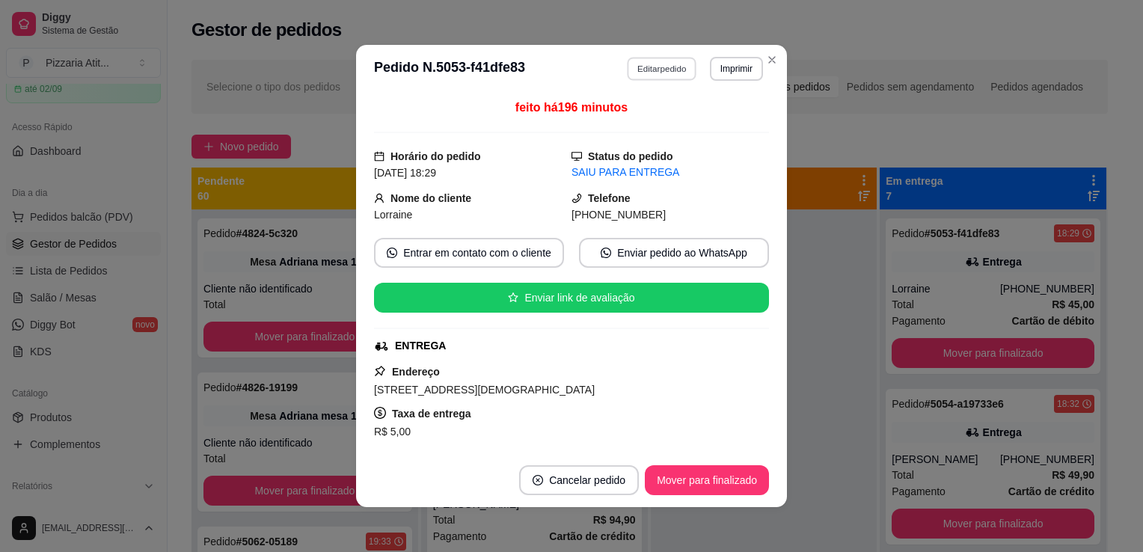
click at [672, 61] on button "Editar pedido" at bounding box center [663, 68] width 70 height 23
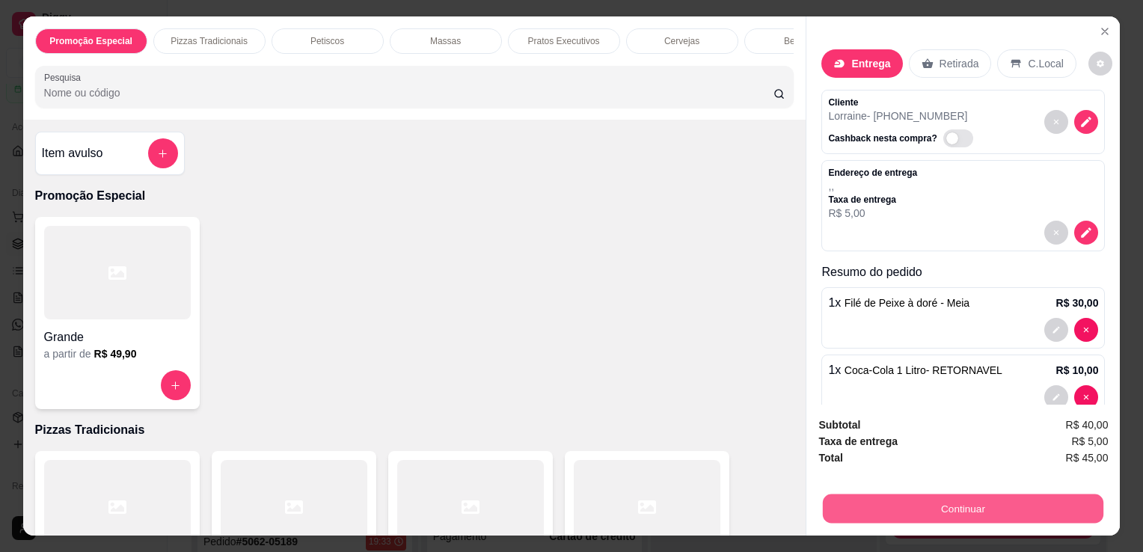
click at [828, 494] on button "Continuar" at bounding box center [963, 508] width 281 height 29
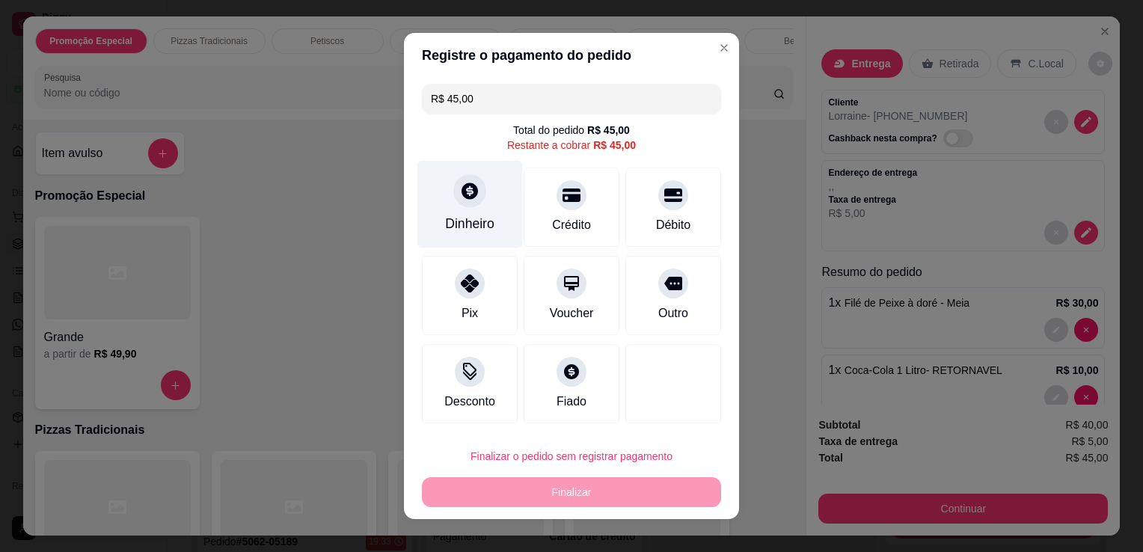
click at [470, 212] on div "Dinheiro" at bounding box center [470, 205] width 105 height 88
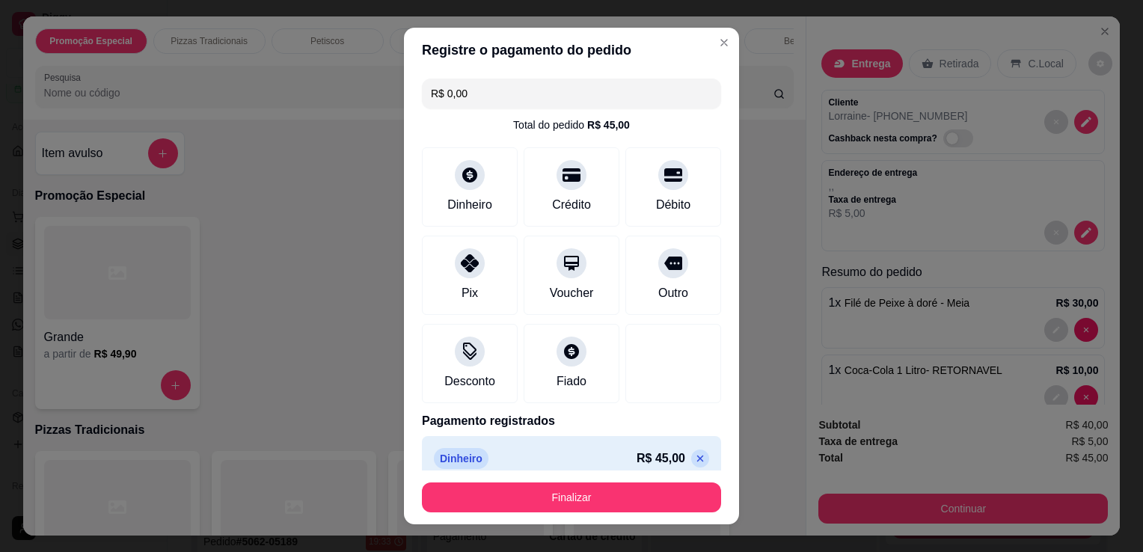
type input "R$ 0,00"
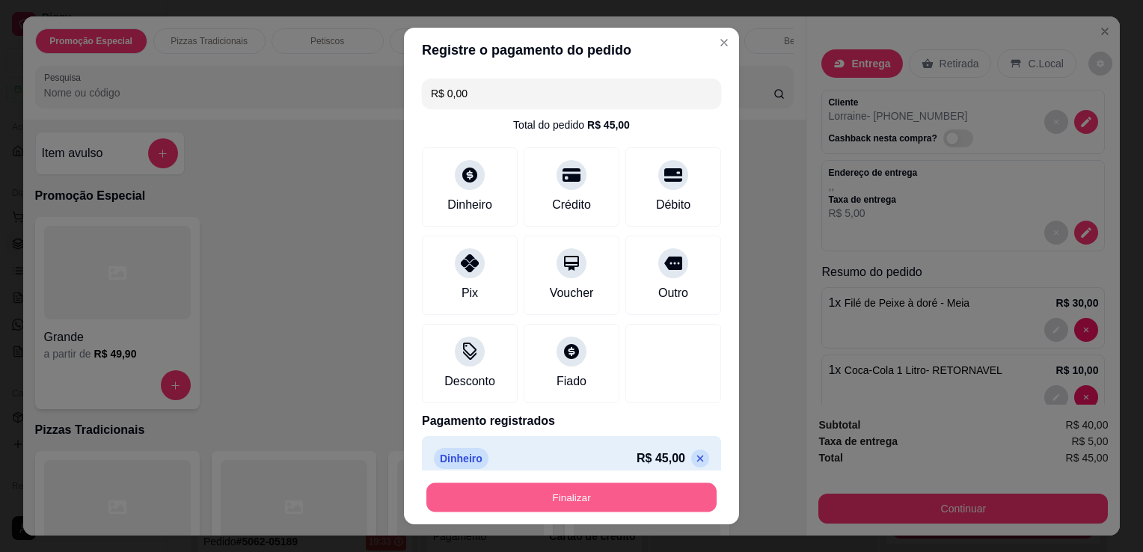
click at [579, 495] on button "Finalizar" at bounding box center [571, 497] width 290 height 29
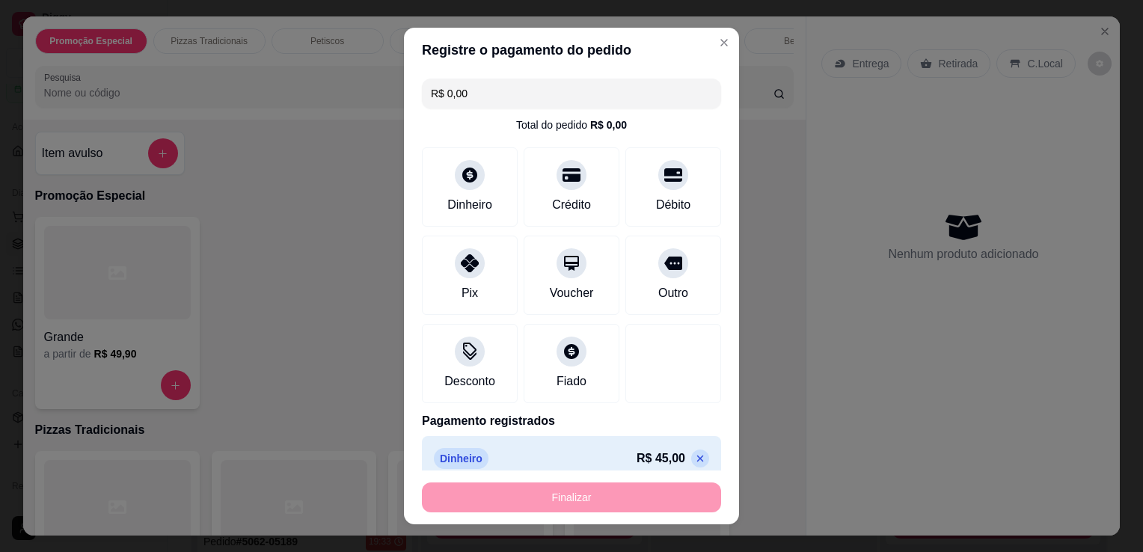
type input "0"
type input "-R$ 45,00"
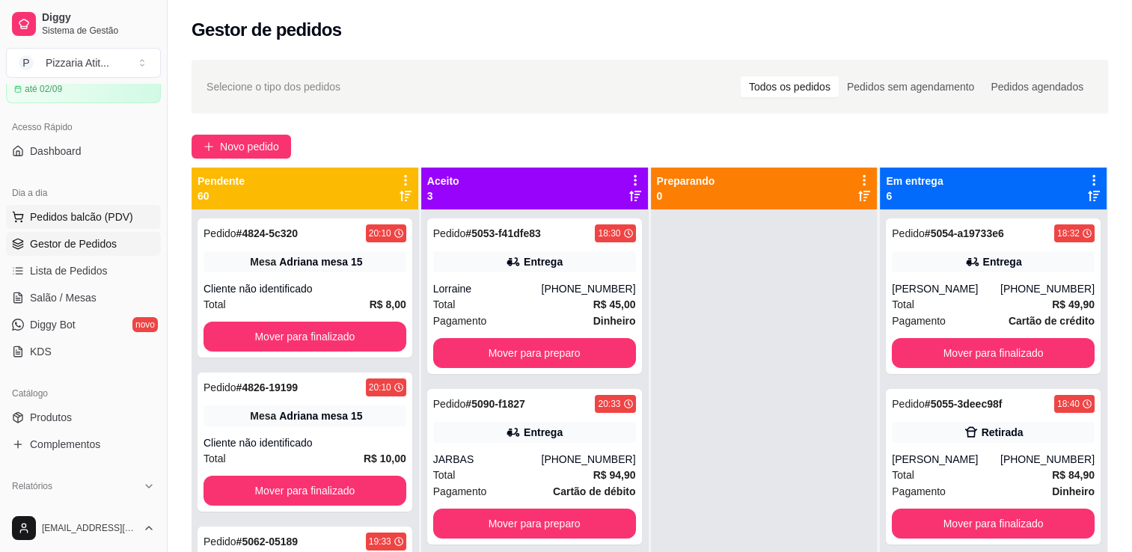
click at [75, 217] on span "Pedidos balcão (PDV)" at bounding box center [81, 217] width 103 height 15
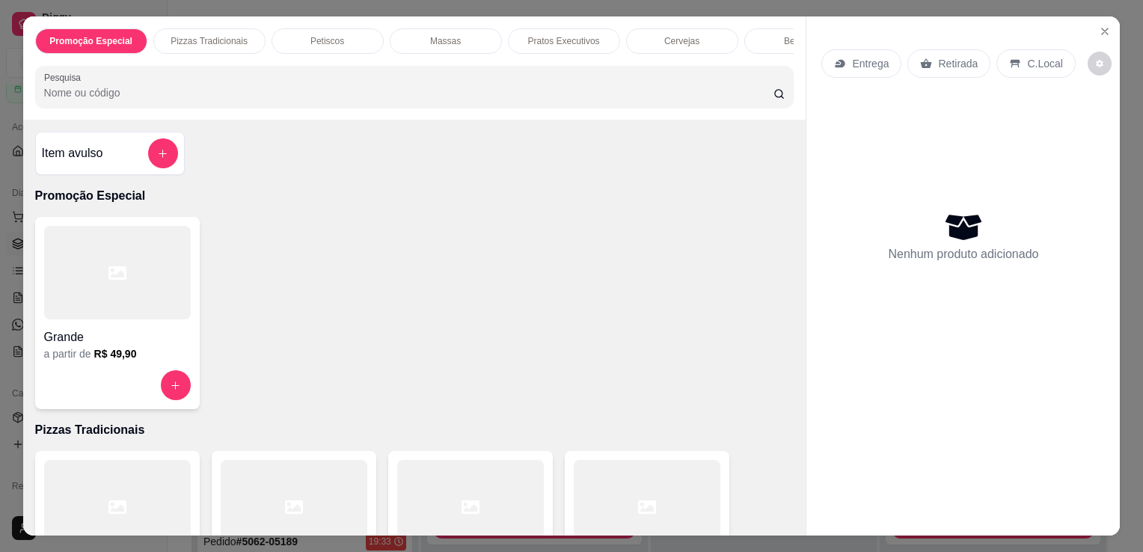
click at [629, 480] on div at bounding box center [647, 507] width 147 height 94
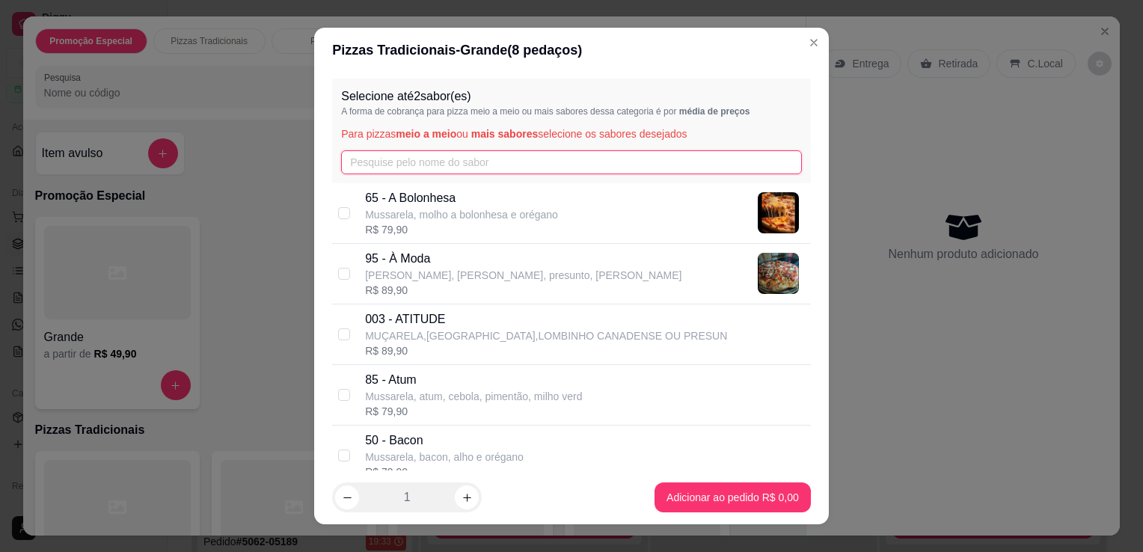
click at [517, 171] on input "text" at bounding box center [571, 162] width 461 height 24
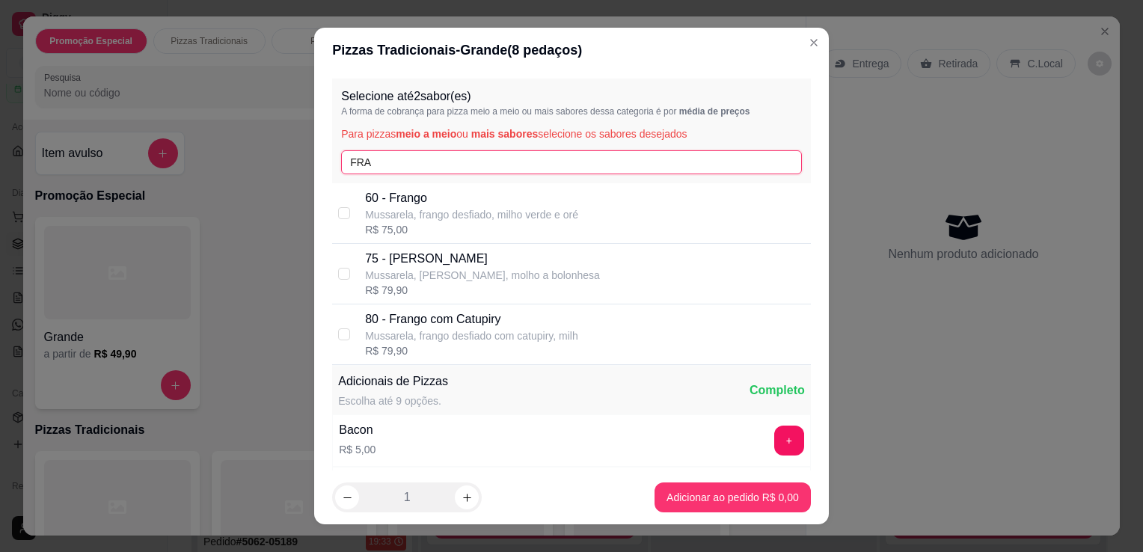
click at [441, 164] on input "FRA" at bounding box center [571, 162] width 461 height 24
type input "F"
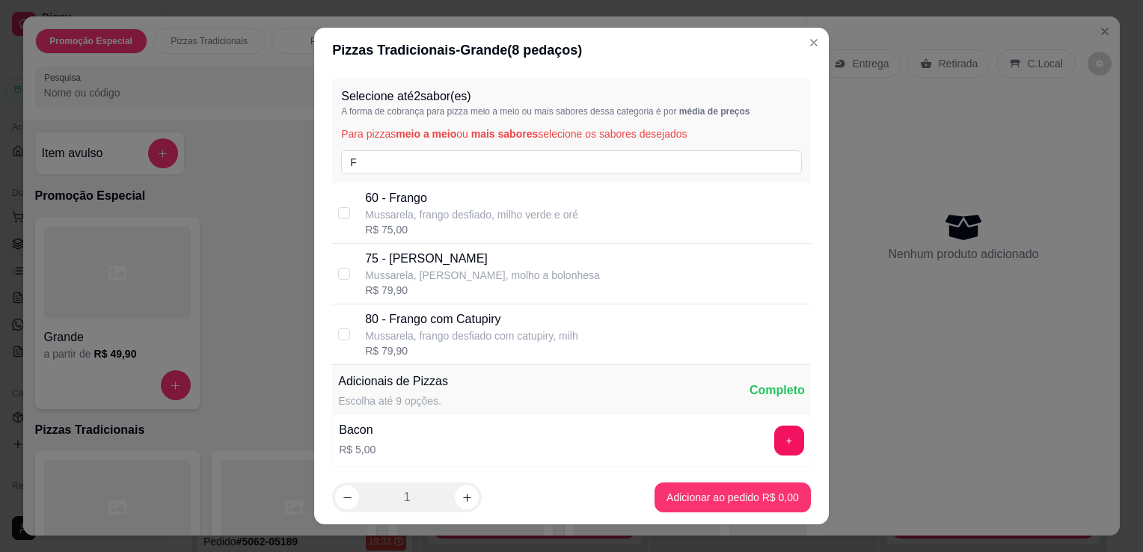
click at [469, 314] on p "80 - Frango com Catupiry" at bounding box center [471, 320] width 213 height 18
checkbox input "true"
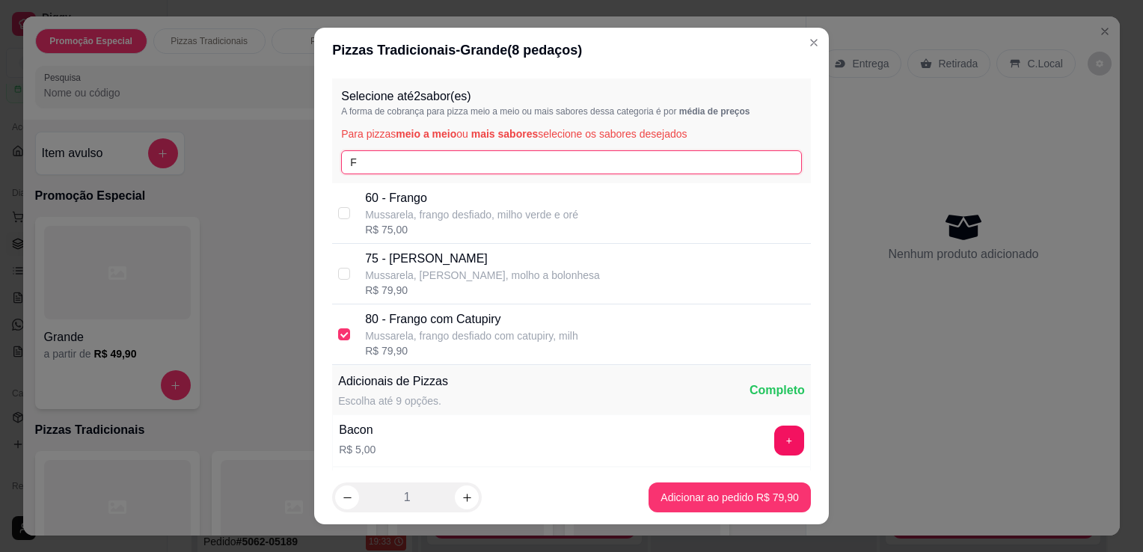
click at [480, 166] on input "F" at bounding box center [571, 162] width 461 height 24
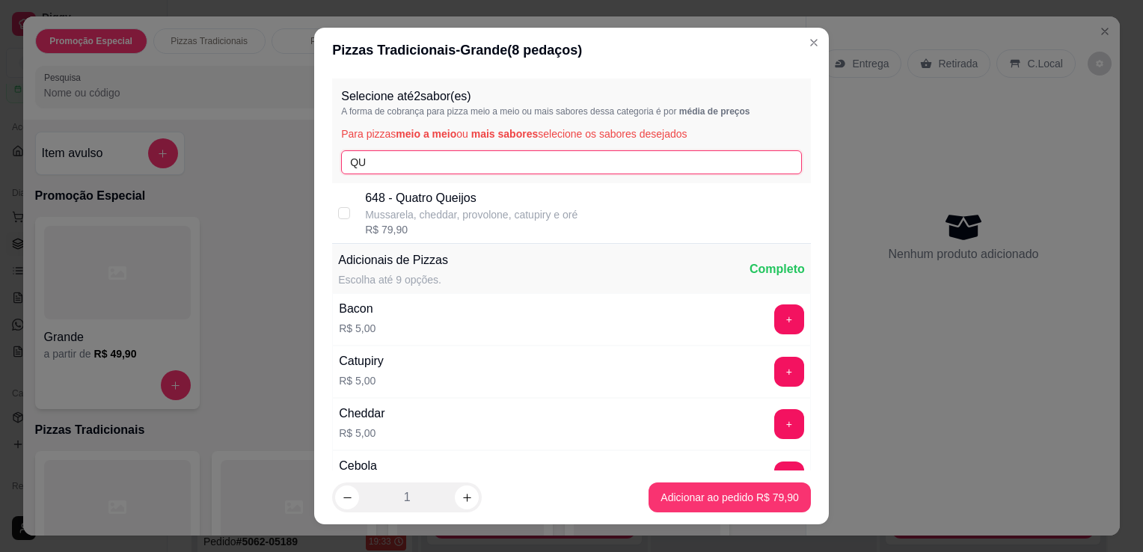
type input "QU"
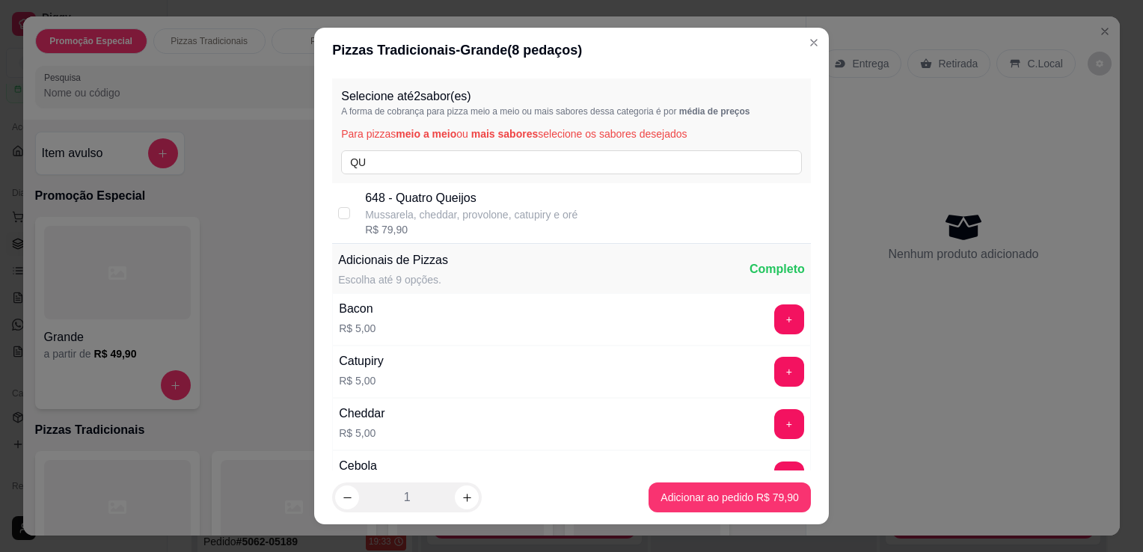
click at [480, 209] on p "Mussarela, cheddar, provolone, catupiry e oré" at bounding box center [471, 214] width 212 height 15
checkbox input "true"
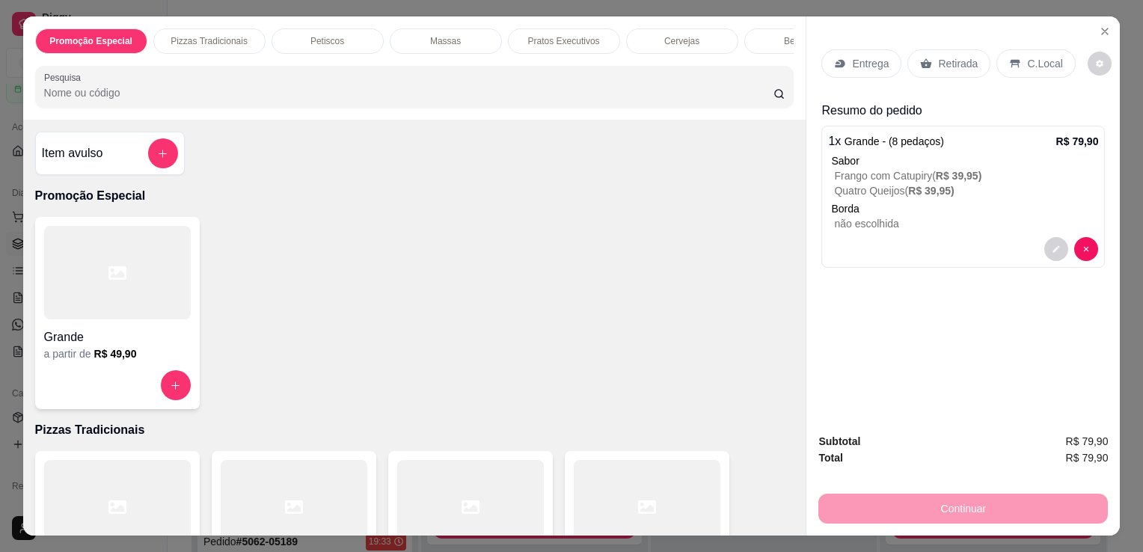
click at [854, 64] on p "Retirada" at bounding box center [958, 63] width 40 height 15
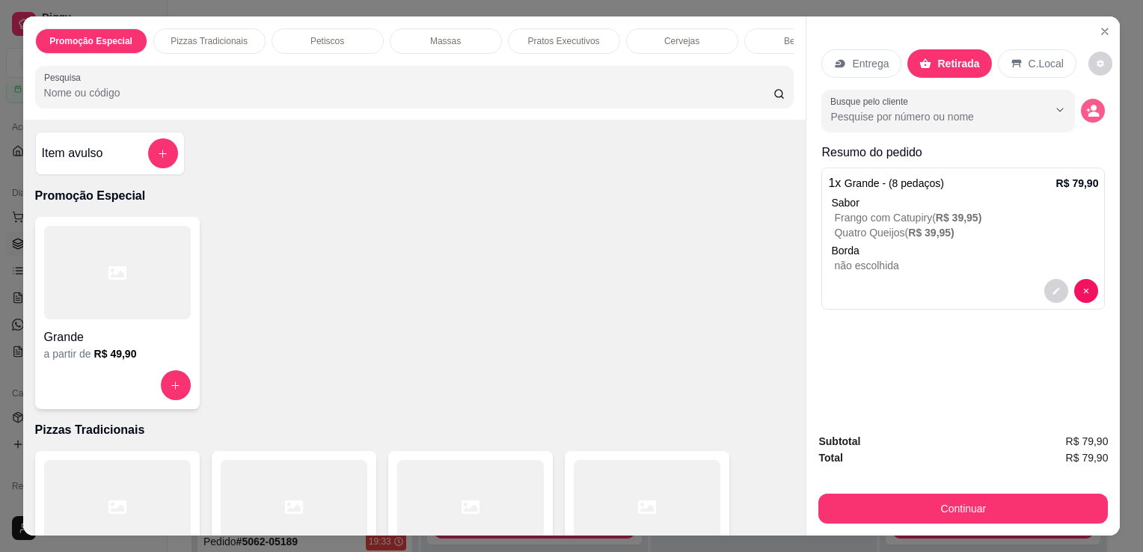
click at [854, 105] on circle "decrease-product-quantity" at bounding box center [1095, 108] width 6 height 6
click at [709, 118] on div "Promoção Especial Pizzas Tradicionais Petiscos Massas Pratos Executivos Cerveja…" at bounding box center [414, 67] width 783 height 103
click at [700, 100] on input "Pesquisa" at bounding box center [409, 92] width 730 height 15
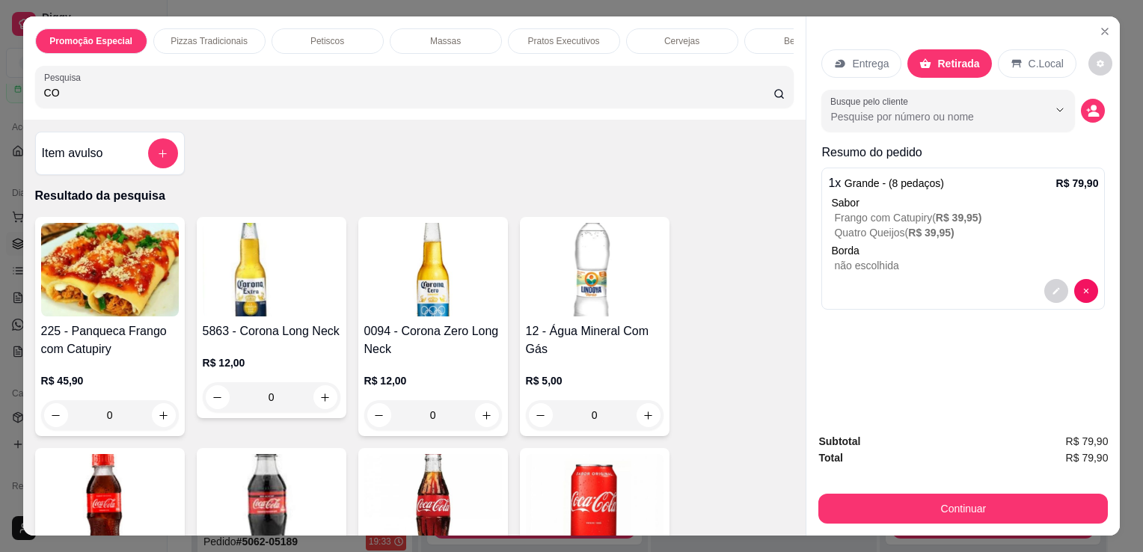
type input "CO"
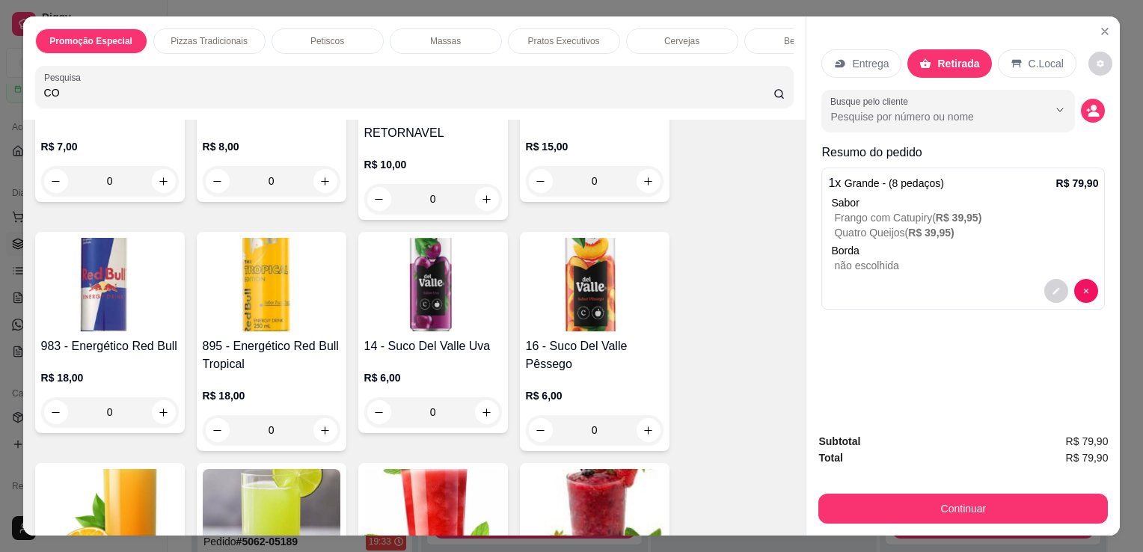
scroll to position [584, 0]
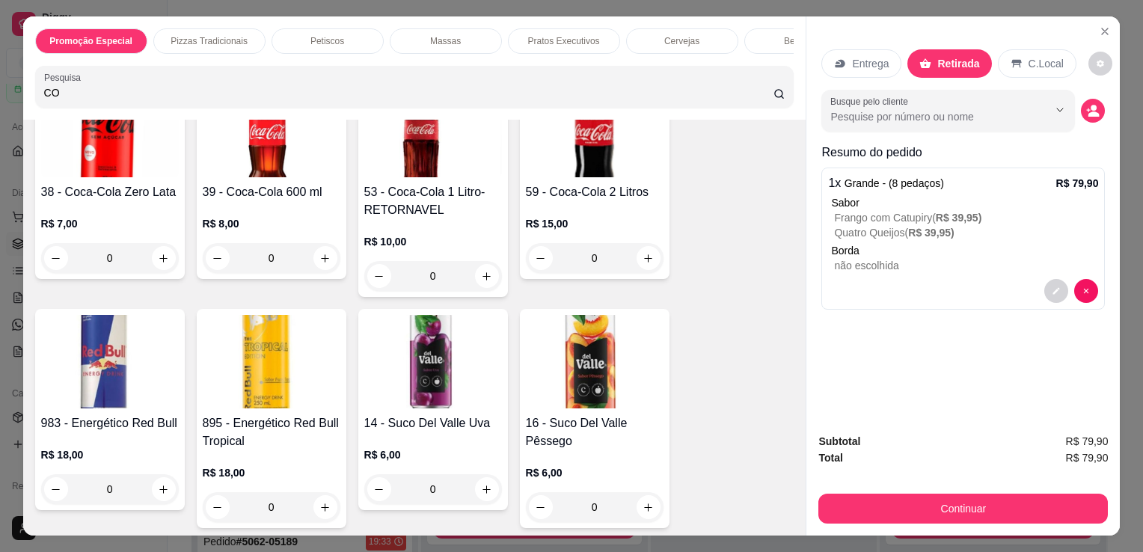
click at [602, 198] on h4 "59 - Coca-Cola 2 Litros" at bounding box center [595, 192] width 138 height 18
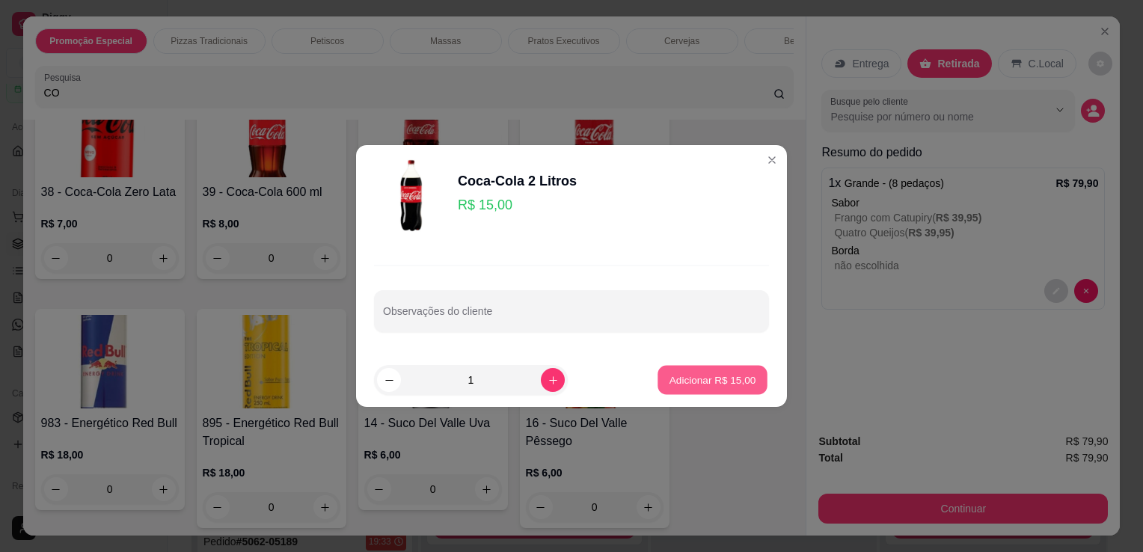
click at [703, 376] on p "Adicionar R$ 15,00" at bounding box center [713, 380] width 87 height 14
type input "1"
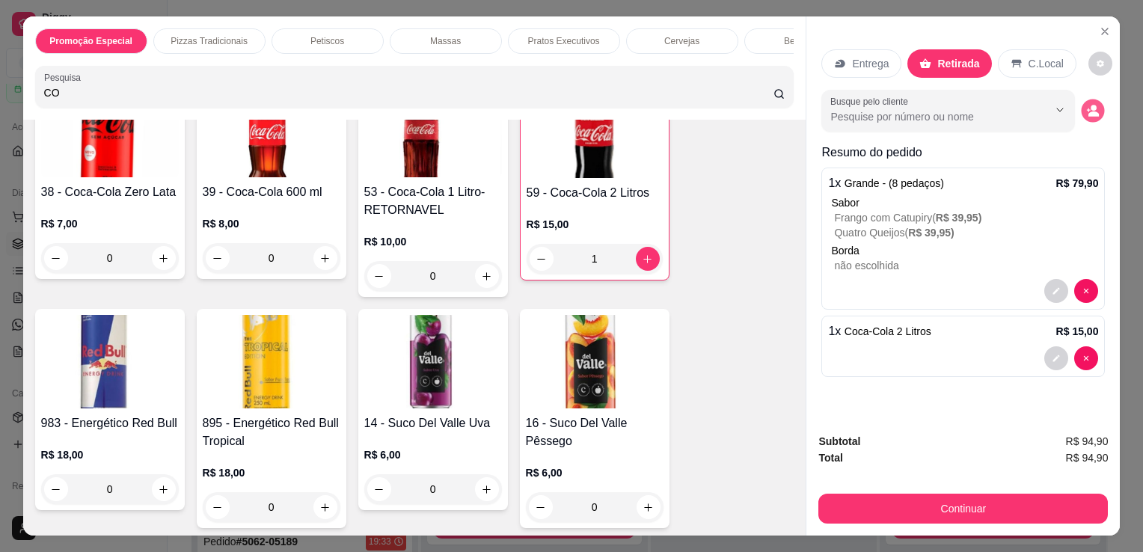
click at [854, 111] on icon "decrease-product-quantity" at bounding box center [1093, 110] width 13 height 13
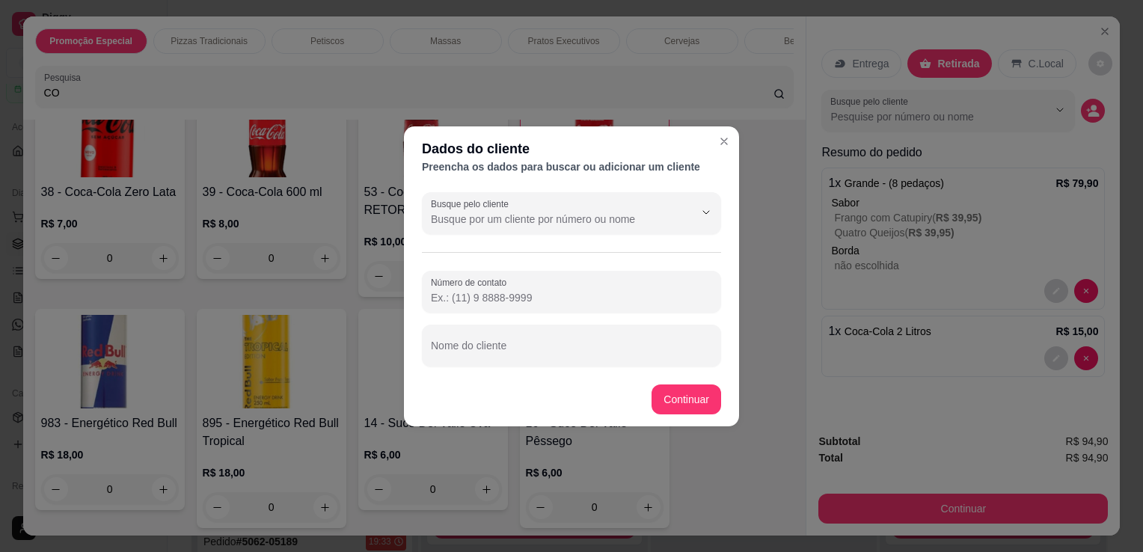
click at [549, 296] on input "Número de contato" at bounding box center [571, 297] width 281 height 15
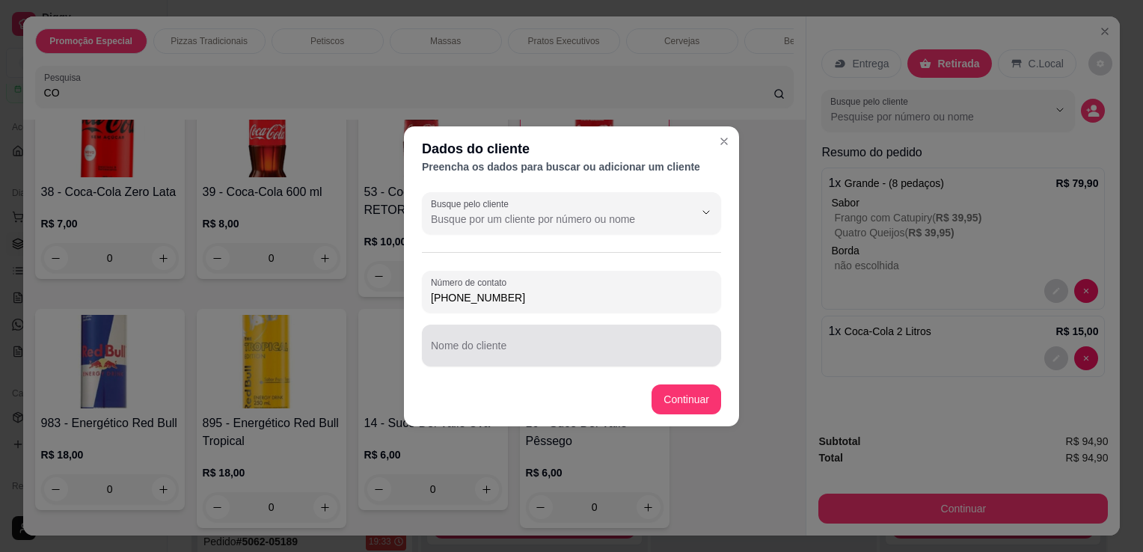
type input "[PHONE_NUMBER]"
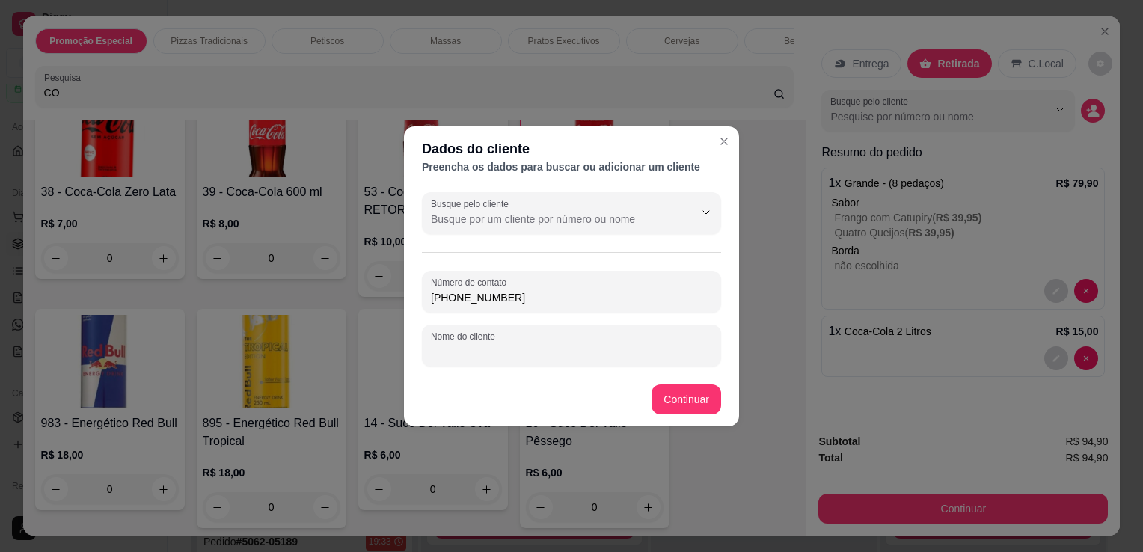
click at [593, 352] on input "Nome do cliente" at bounding box center [571, 351] width 281 height 15
type input "DEBORA"
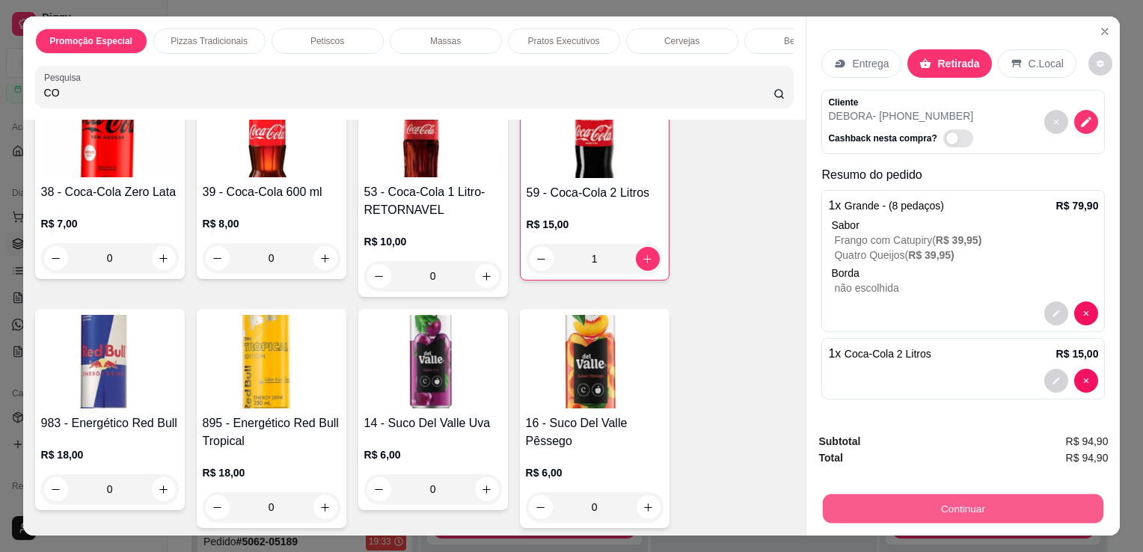
click at [854, 512] on button "Continuar" at bounding box center [963, 508] width 281 height 29
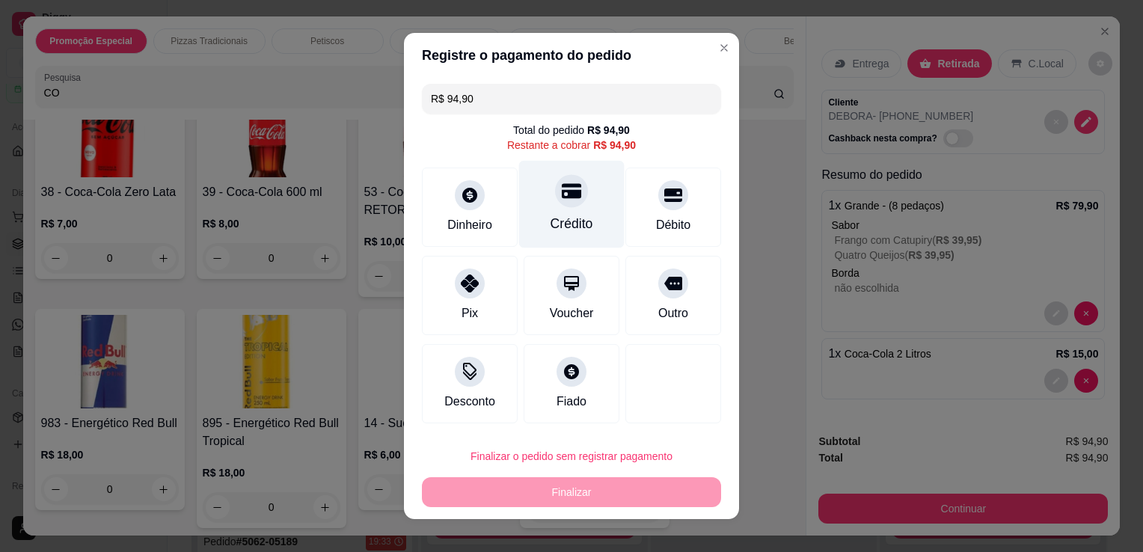
click at [600, 240] on div "Crédito" at bounding box center [571, 205] width 105 height 88
type input "R$ 0,00"
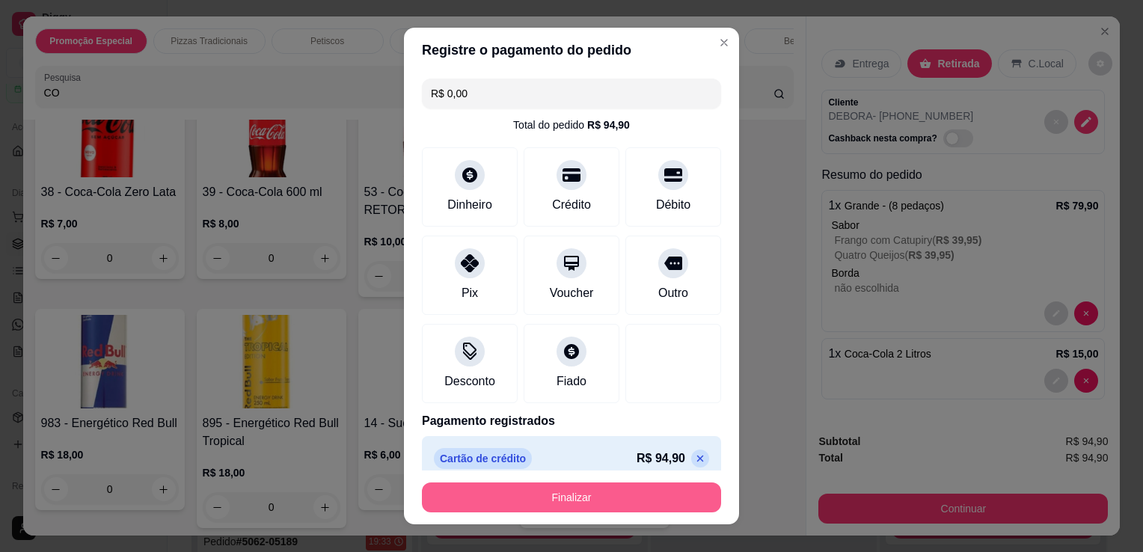
click at [605, 497] on button "Finalizar" at bounding box center [571, 498] width 299 height 30
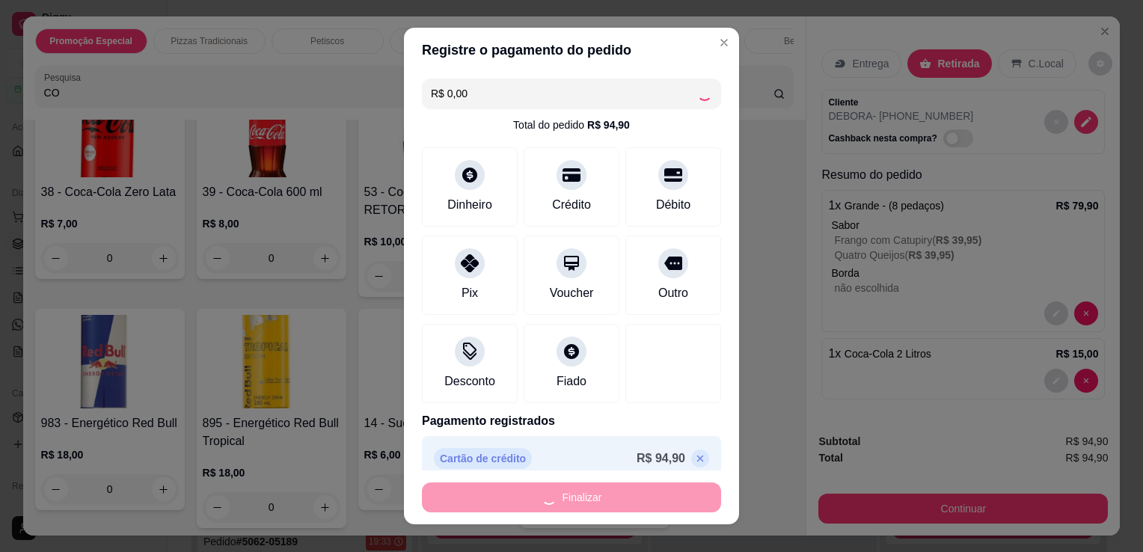
type input "0"
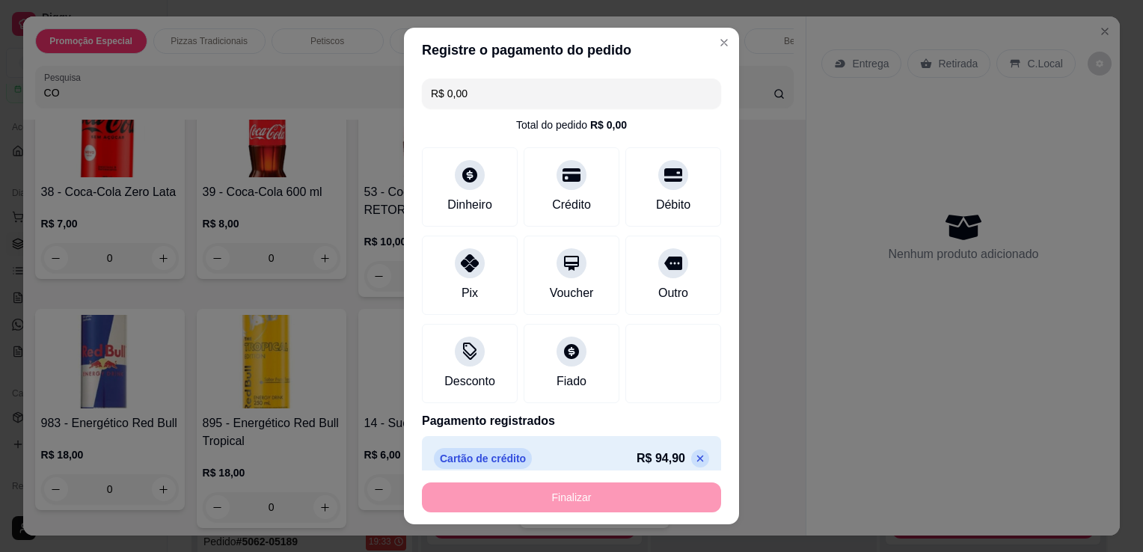
type input "-R$ 94,90"
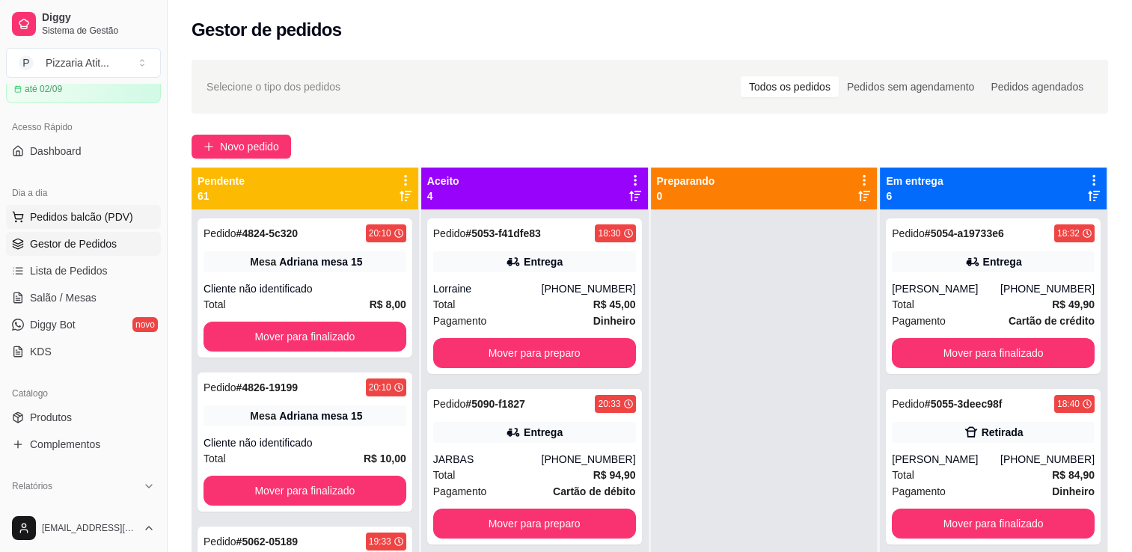
click at [85, 213] on span "Pedidos balcão (PDV)" at bounding box center [81, 217] width 103 height 15
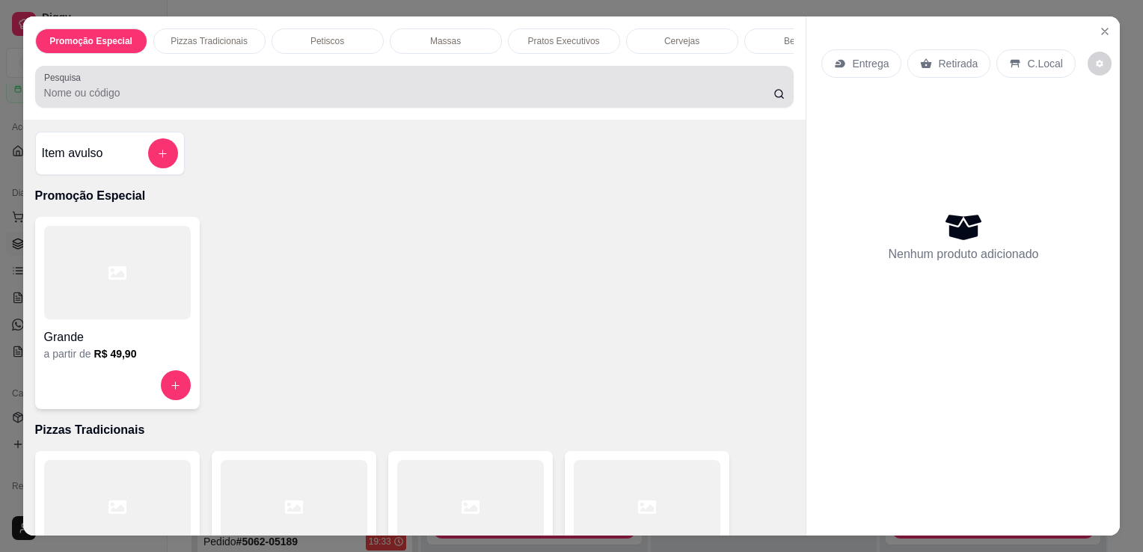
click at [374, 85] on div at bounding box center [414, 87] width 741 height 30
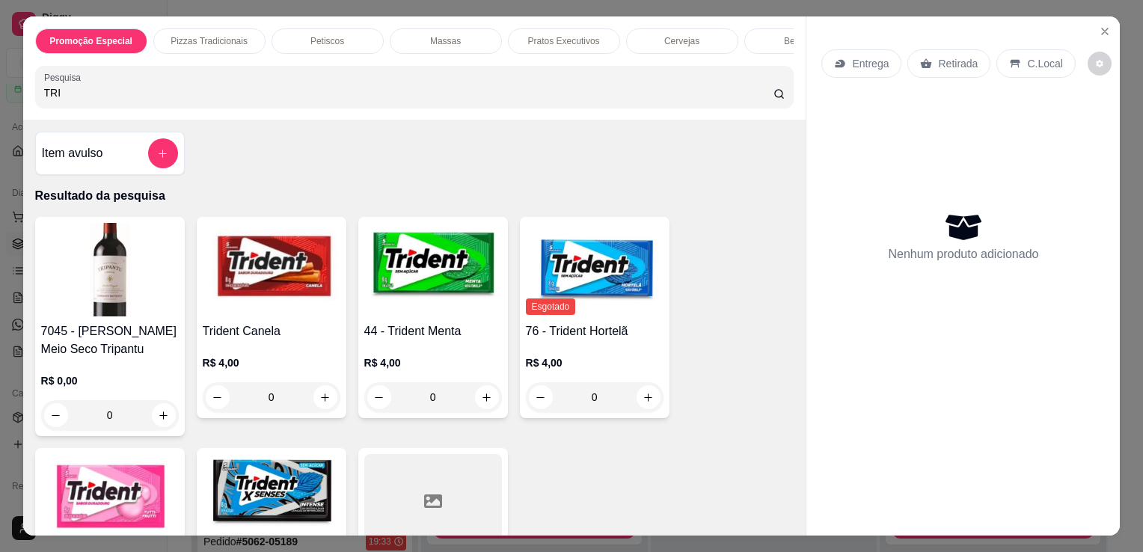
type input "TRI"
click at [425, 298] on img at bounding box center [433, 270] width 138 height 94
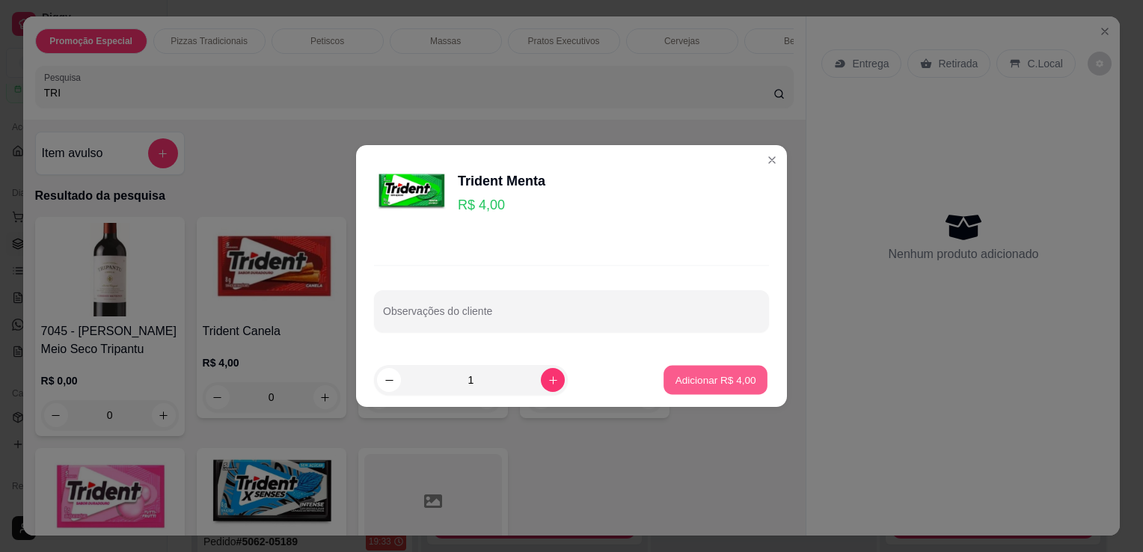
click at [683, 367] on button "Adicionar R$ 4,00" at bounding box center [716, 380] width 104 height 29
type input "1"
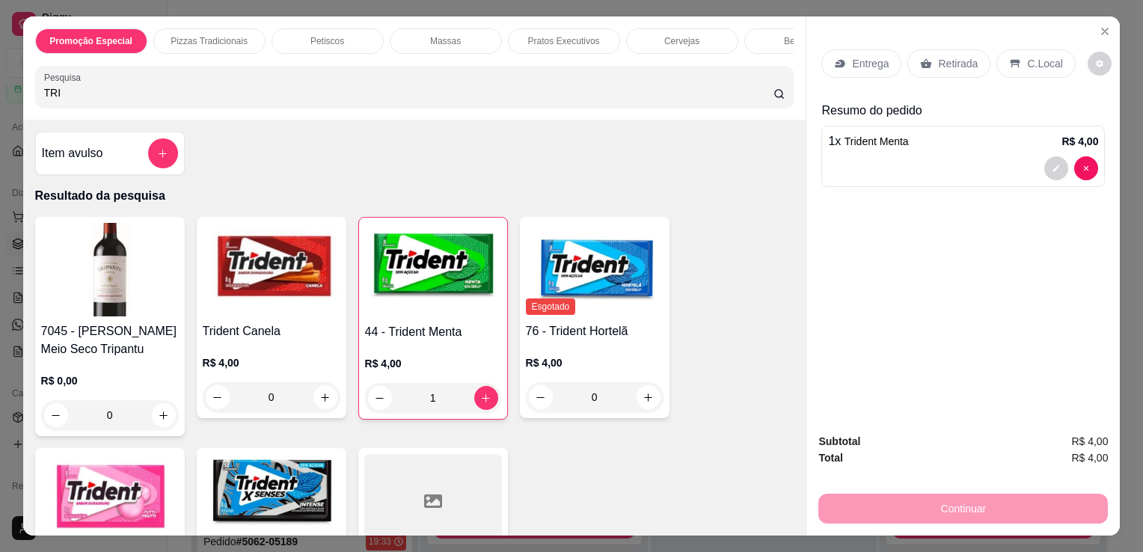
click at [854, 67] on div "Retirada" at bounding box center [949, 63] width 83 height 28
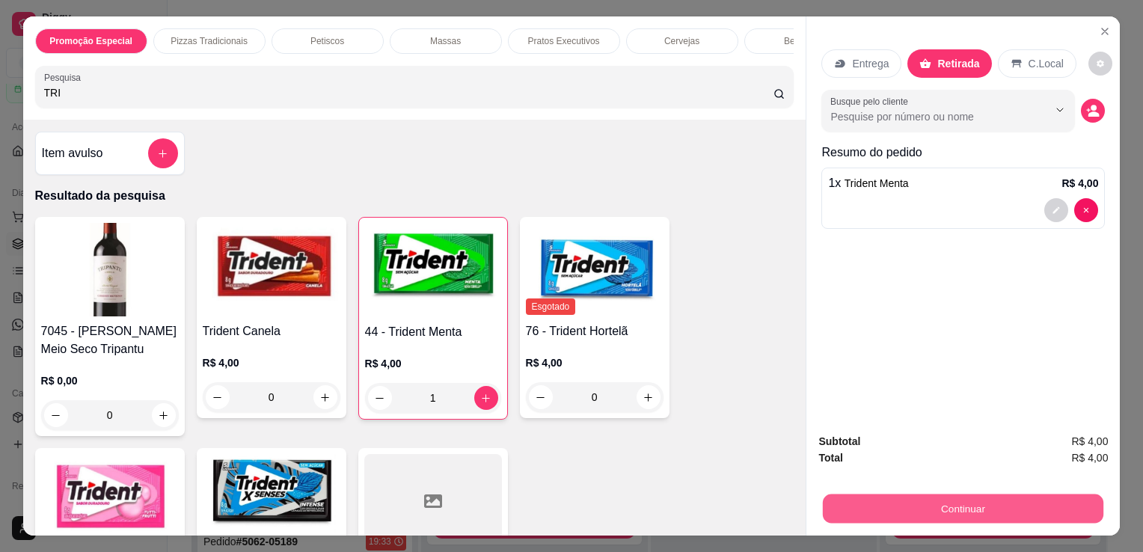
click at [854, 495] on button "Continuar" at bounding box center [963, 508] width 281 height 29
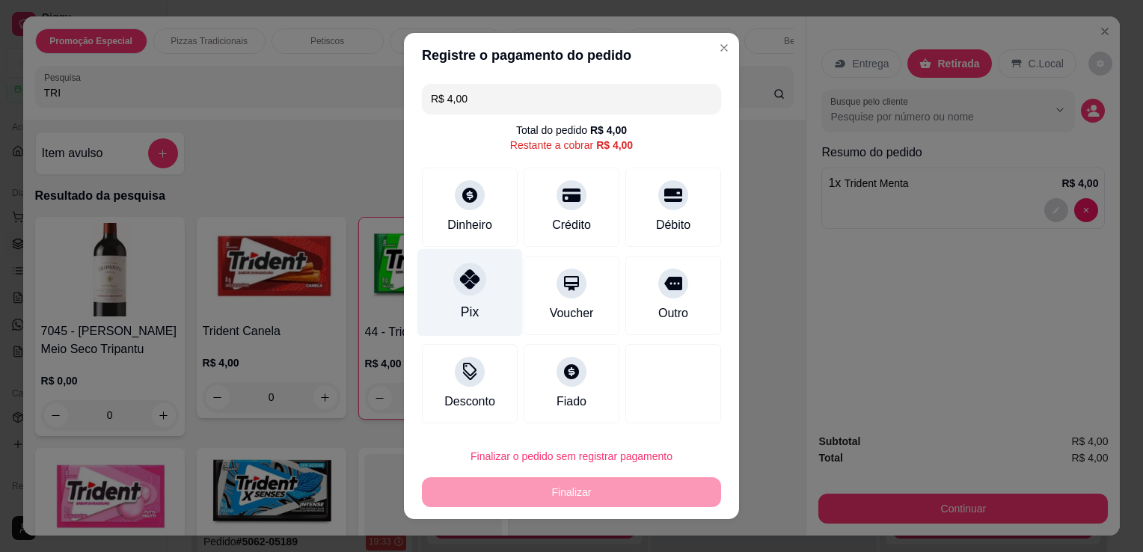
click at [491, 303] on div "Pix" at bounding box center [470, 293] width 105 height 88
type input "R$ 0,00"
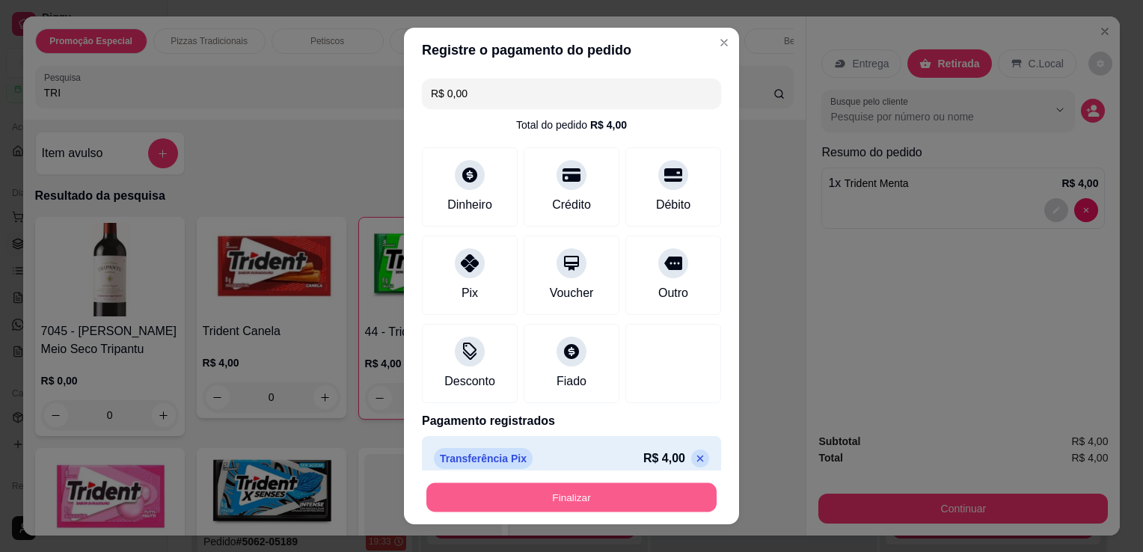
click at [634, 495] on button "Finalizar" at bounding box center [571, 497] width 290 height 29
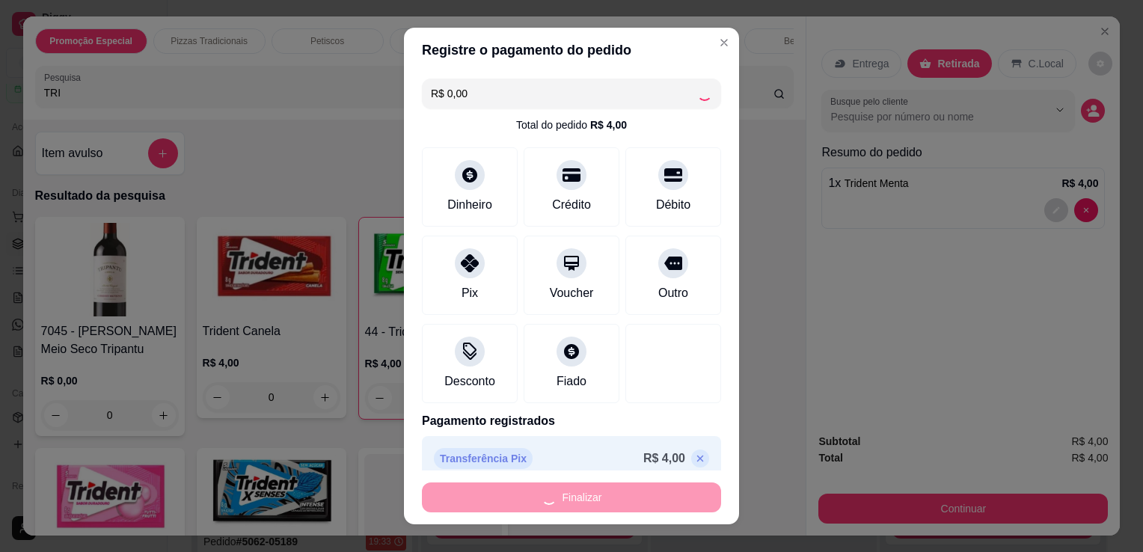
type input "0"
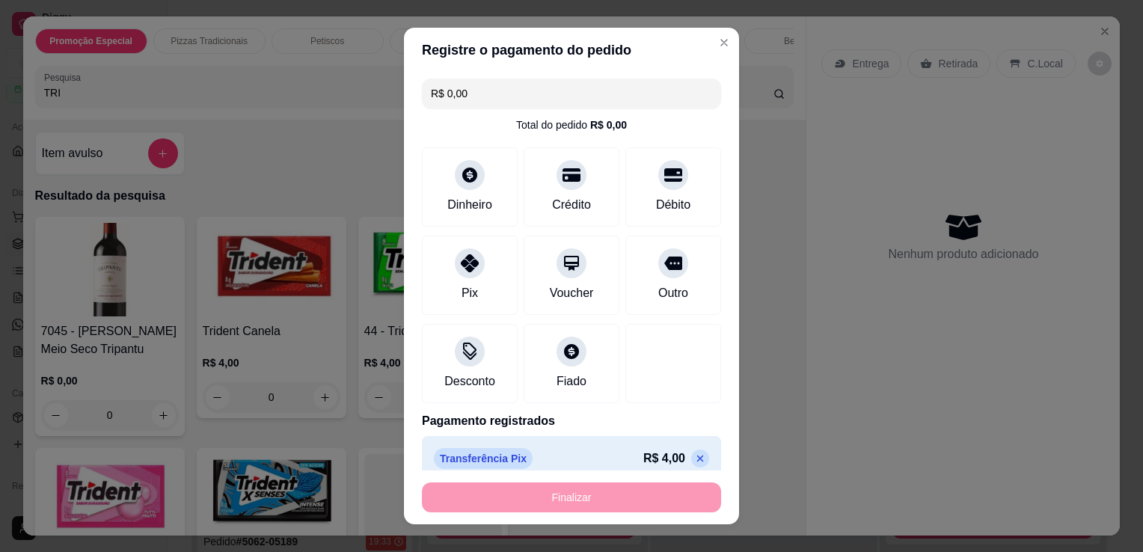
type input "-R$ 4,00"
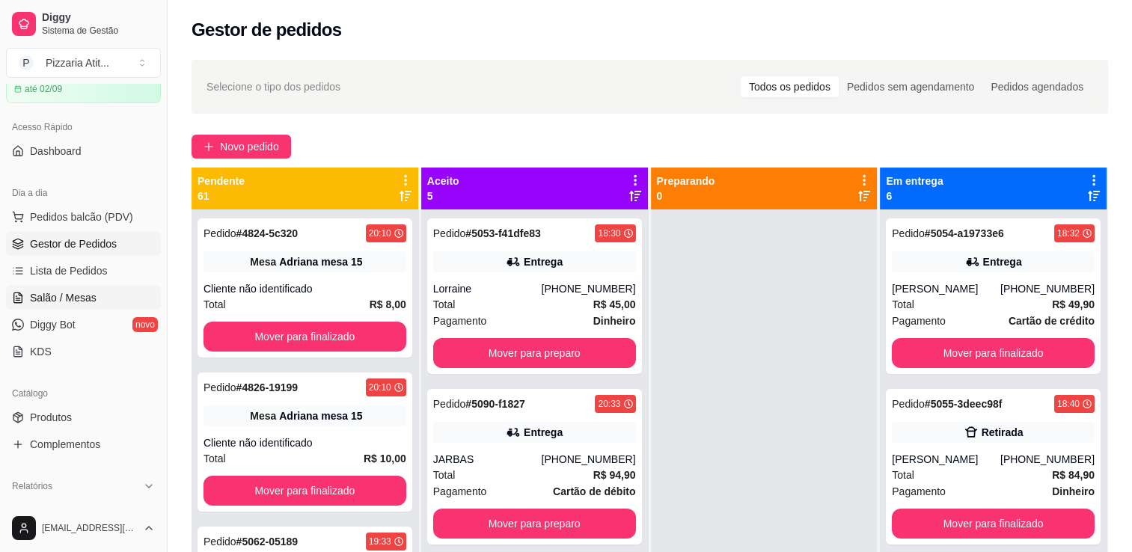
click at [88, 296] on span "Salão / Mesas" at bounding box center [63, 297] width 67 height 15
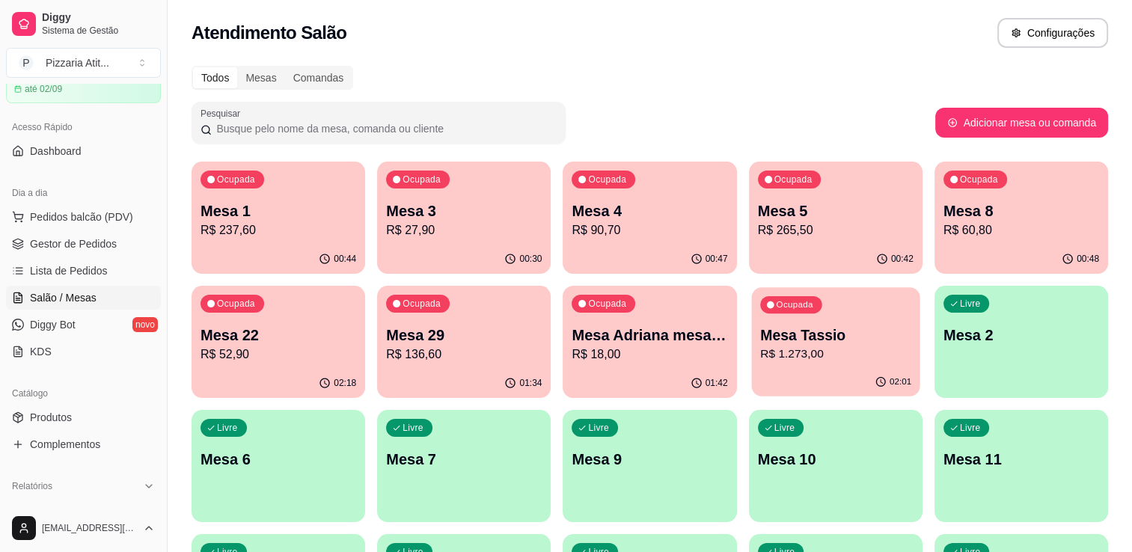
click at [832, 341] on p "Mesa Tassio" at bounding box center [835, 335] width 151 height 20
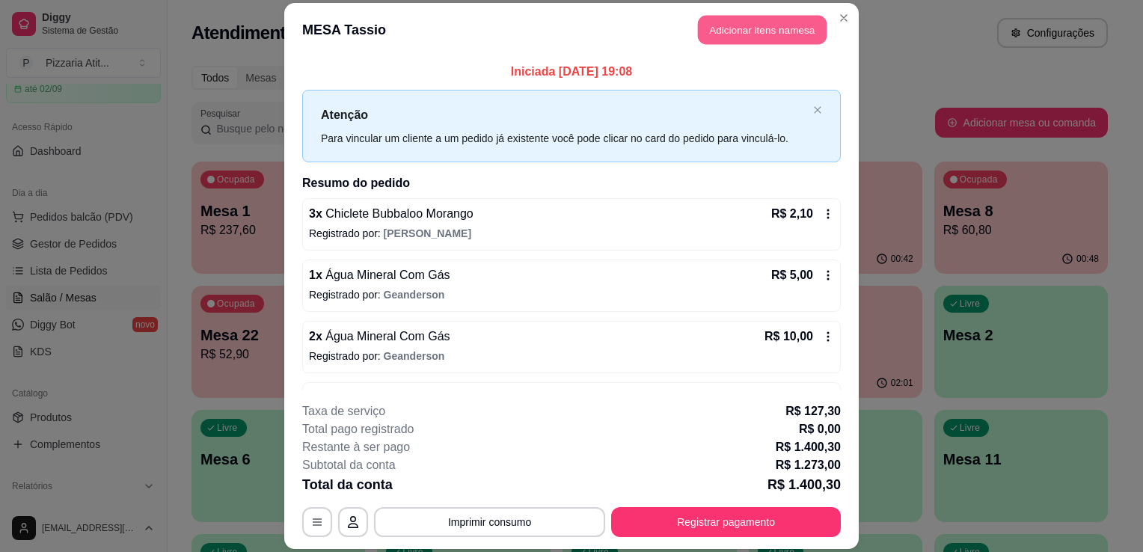
click at [727, 31] on button "Adicionar itens na mesa" at bounding box center [762, 29] width 129 height 29
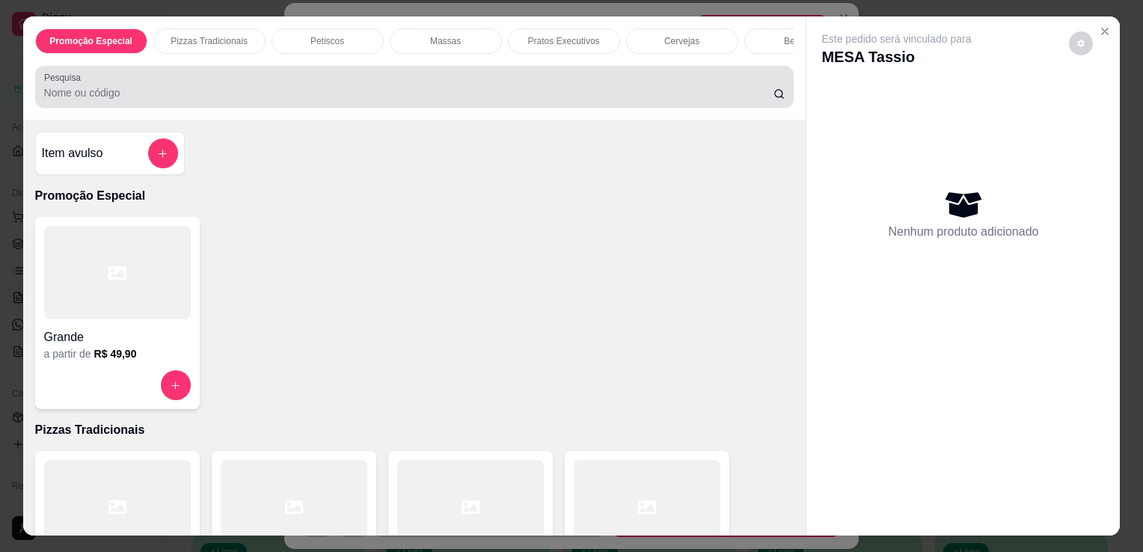
click at [662, 81] on div at bounding box center [414, 87] width 741 height 30
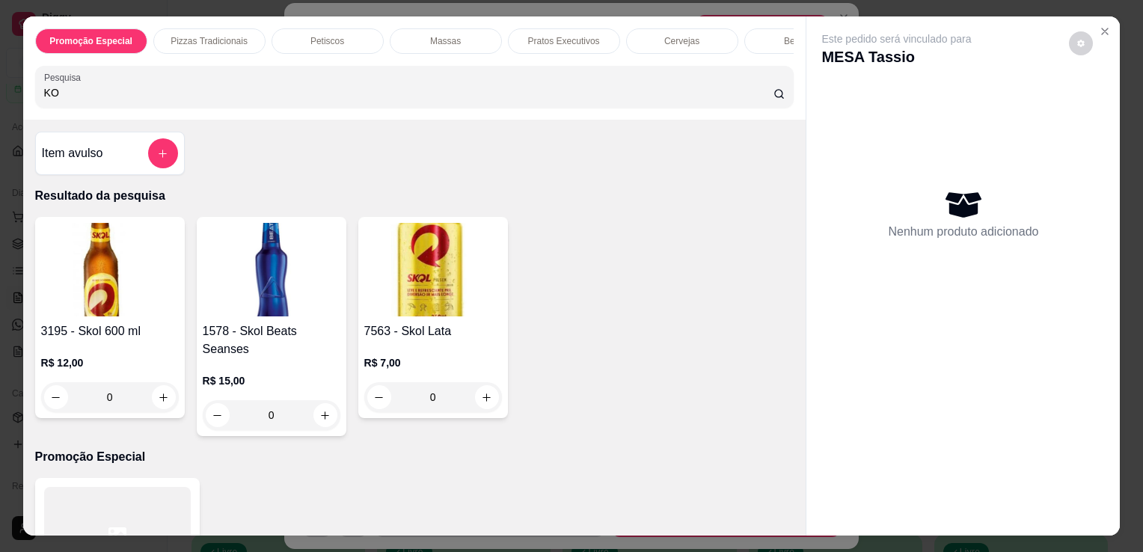
type input "KO"
click at [449, 298] on img at bounding box center [433, 270] width 138 height 94
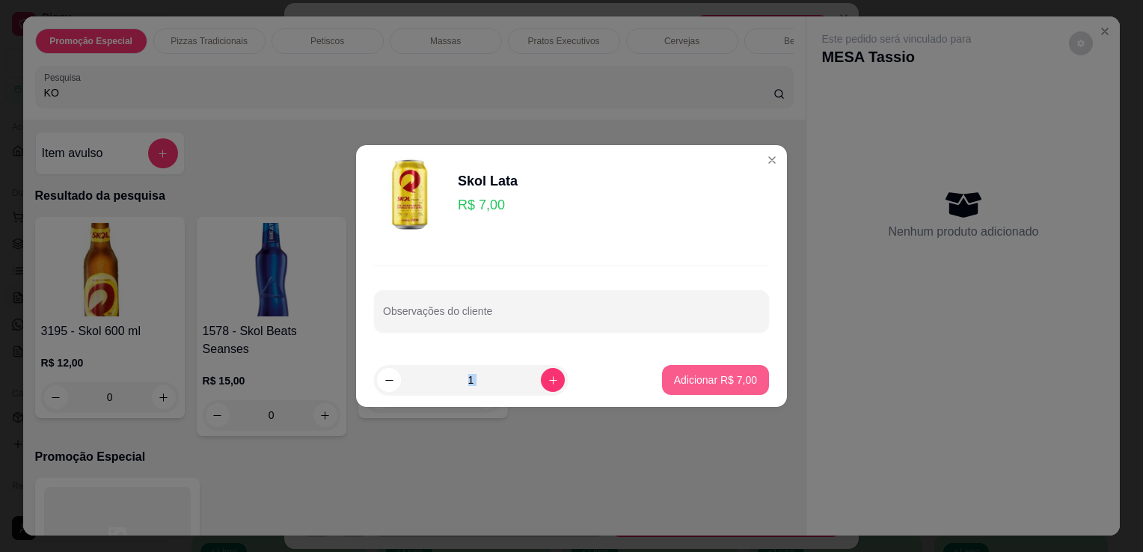
click at [697, 378] on section "Skol Lata R$ 7,00 Observações do cliente 1 Adicionar R$ 7,00" at bounding box center [571, 276] width 431 height 262
click at [697, 378] on p "Adicionar R$ 7,00" at bounding box center [715, 380] width 81 height 14
type input "1"
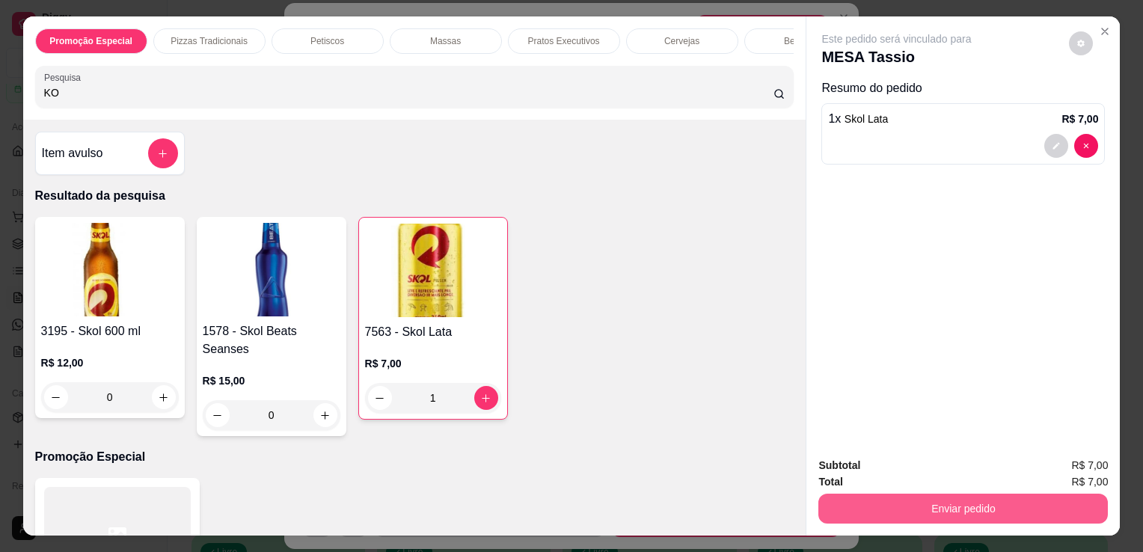
click at [854, 497] on button "Enviar pedido" at bounding box center [964, 509] width 290 height 30
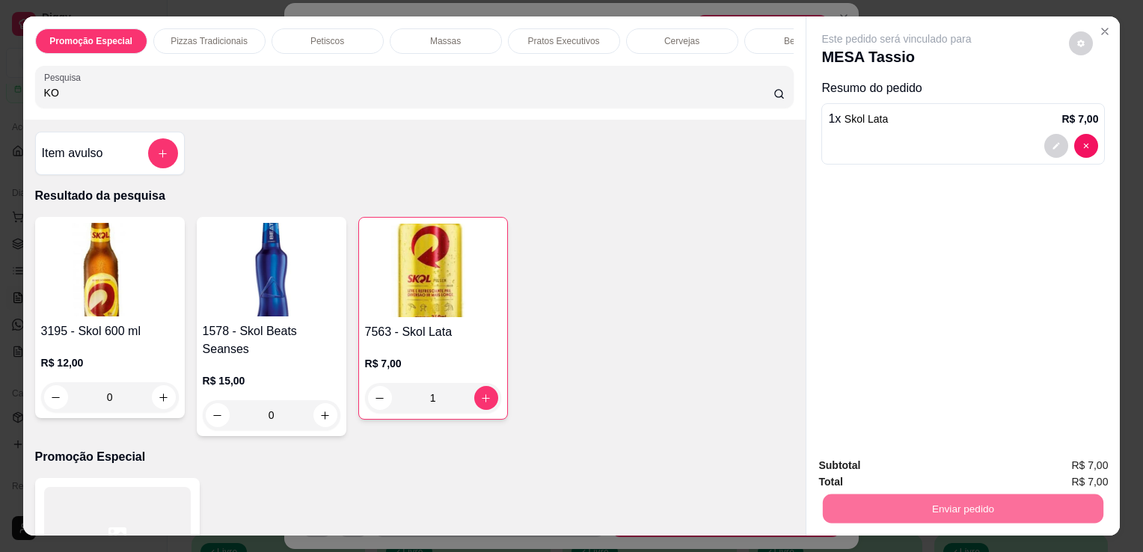
click at [854, 468] on button "Não registrar e enviar pedido" at bounding box center [914, 467] width 151 height 28
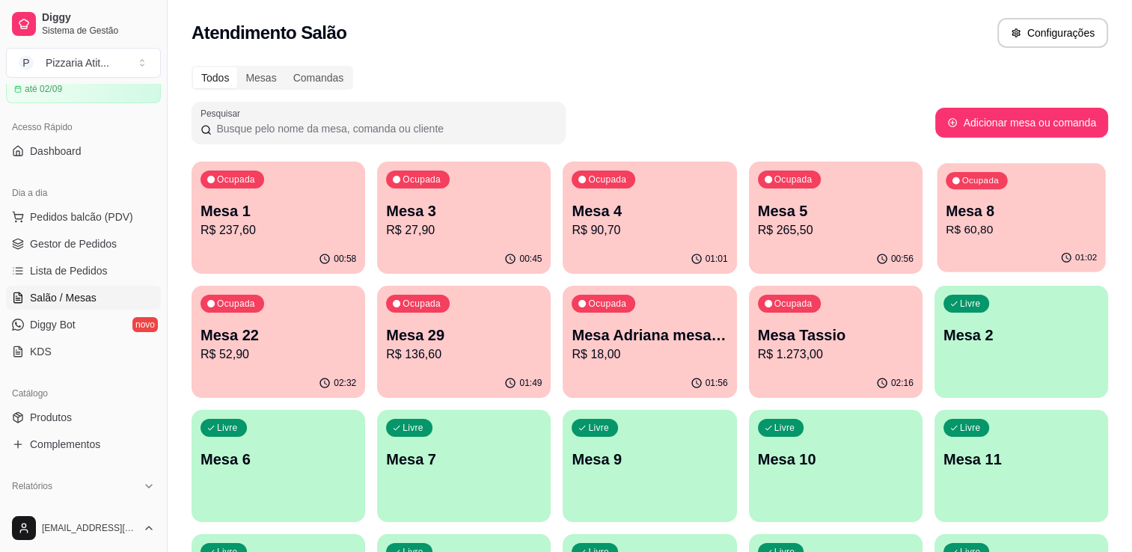
click at [854, 204] on p "Mesa 8" at bounding box center [1021, 211] width 151 height 20
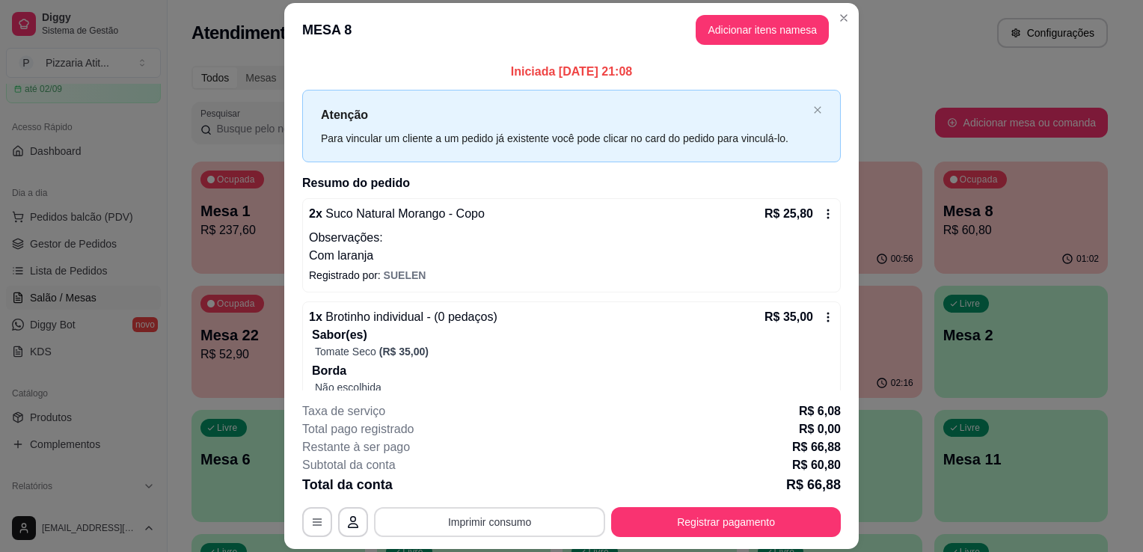
click at [545, 530] on button "Imprimir consumo" at bounding box center [489, 522] width 231 height 30
click at [508, 486] on button "IMPRESSORA" at bounding box center [488, 488] width 105 height 23
click at [537, 526] on button "Imprimir consumo" at bounding box center [490, 522] width 224 height 29
click at [492, 486] on button "IMPRESSORA" at bounding box center [488, 488] width 105 height 23
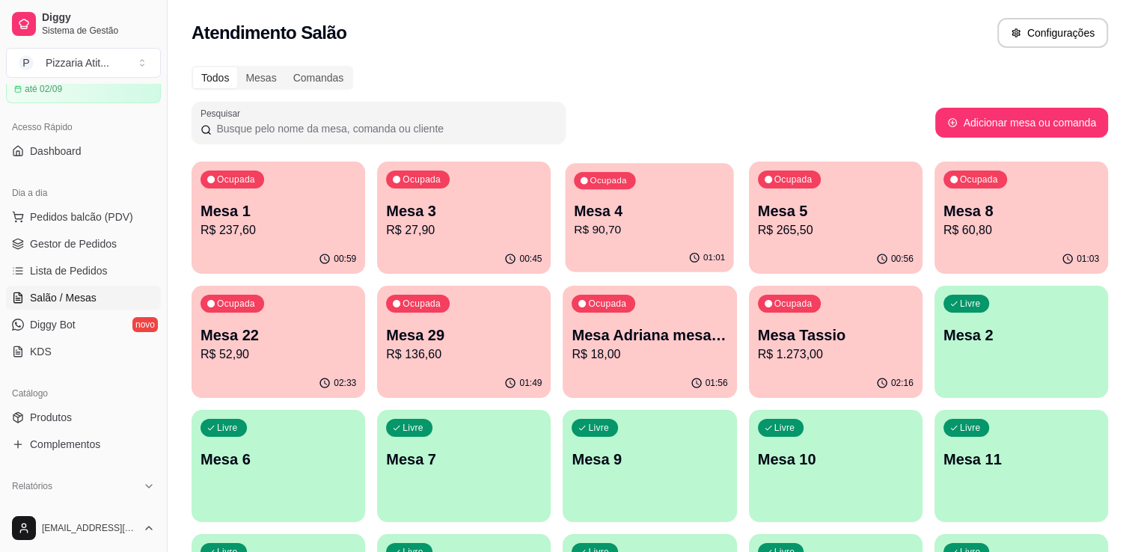
click at [590, 207] on p "Mesa 4" at bounding box center [650, 211] width 151 height 20
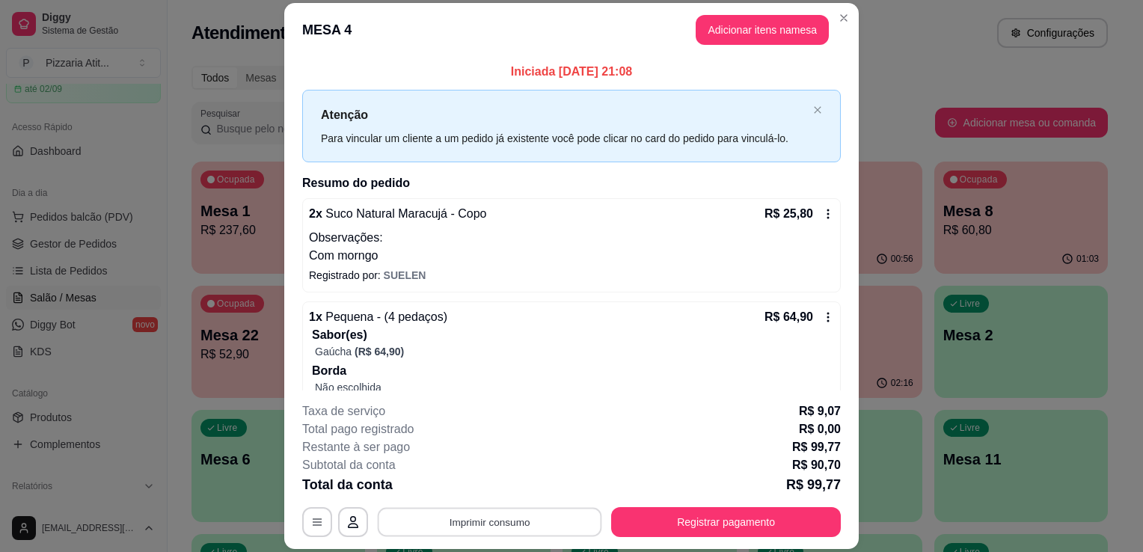
click at [522, 516] on button "Imprimir consumo" at bounding box center [490, 522] width 224 height 29
click at [497, 486] on button "IMPRESSORA" at bounding box center [488, 488] width 105 height 23
click at [834, 517] on div "**********" at bounding box center [571, 522] width 539 height 30
click at [656, 511] on button "Registrar pagamento" at bounding box center [726, 522] width 223 height 29
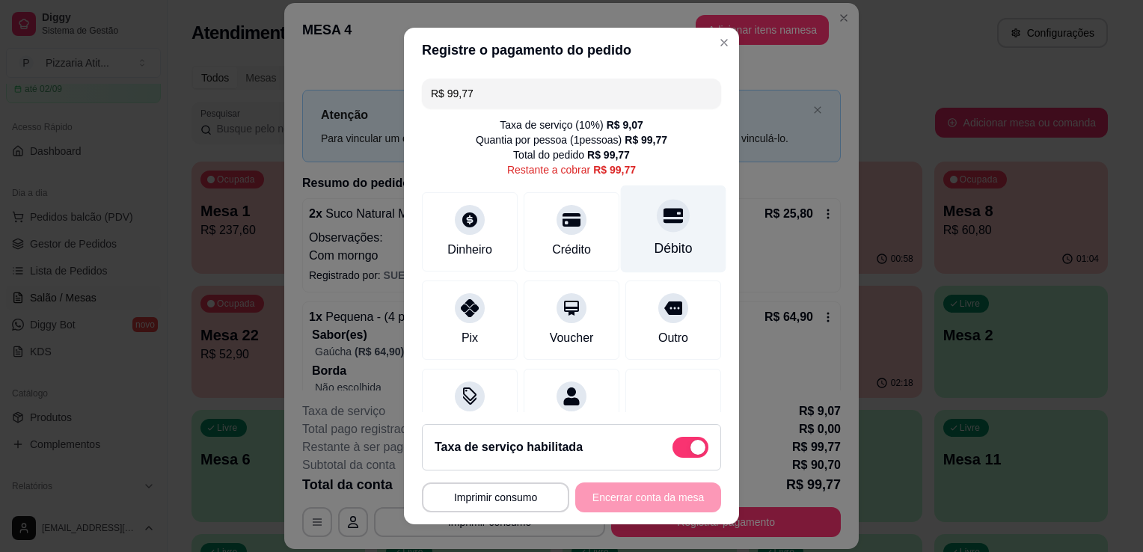
click at [627, 239] on div "Débito" at bounding box center [673, 230] width 105 height 88
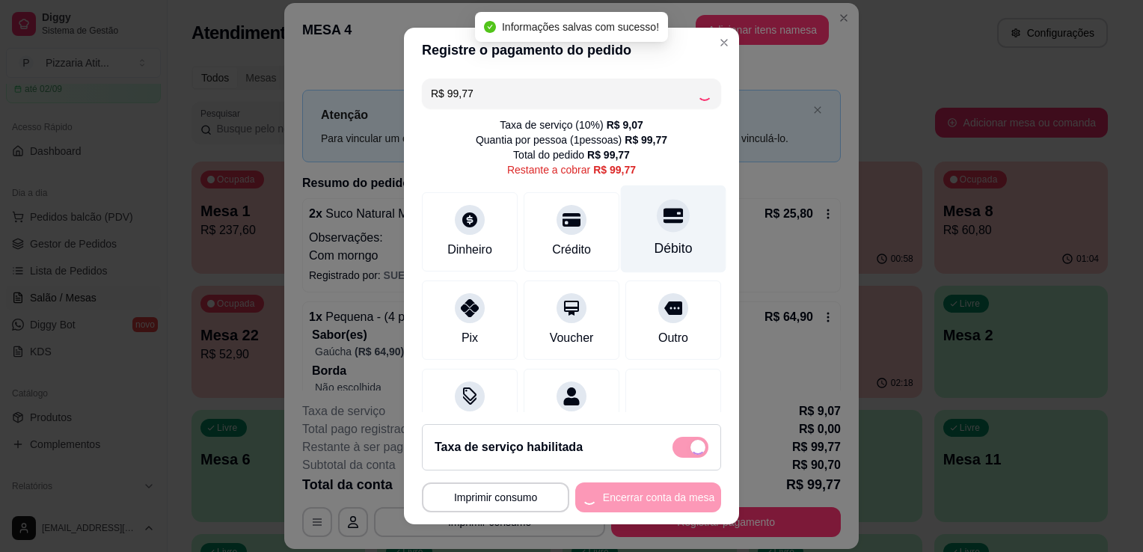
type input "R$ 0,00"
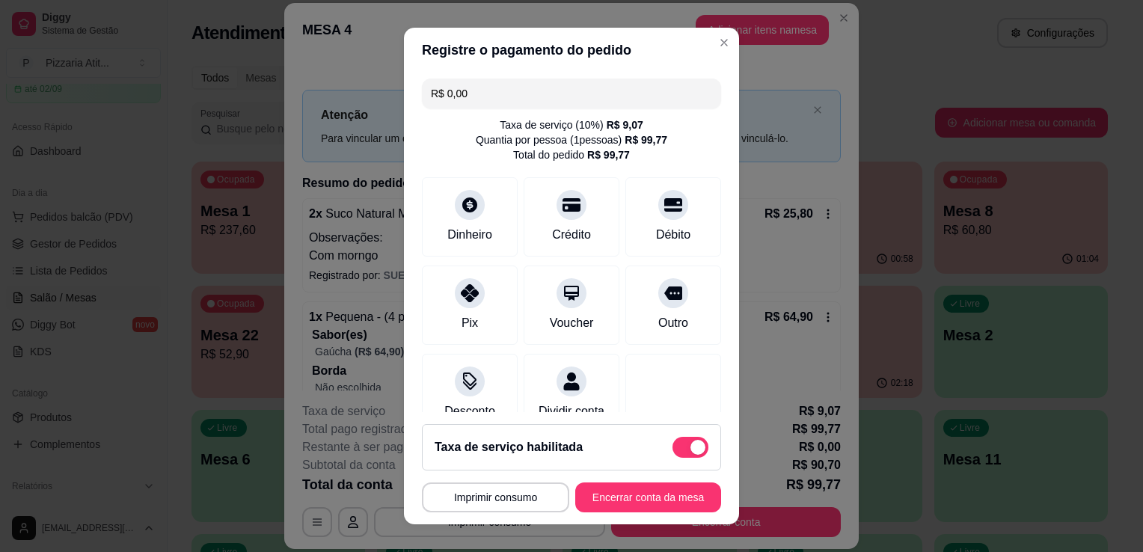
click at [649, 507] on button "Encerrar conta da mesa" at bounding box center [648, 498] width 146 height 30
click at [649, 507] on div "**********" at bounding box center [571, 498] width 299 height 30
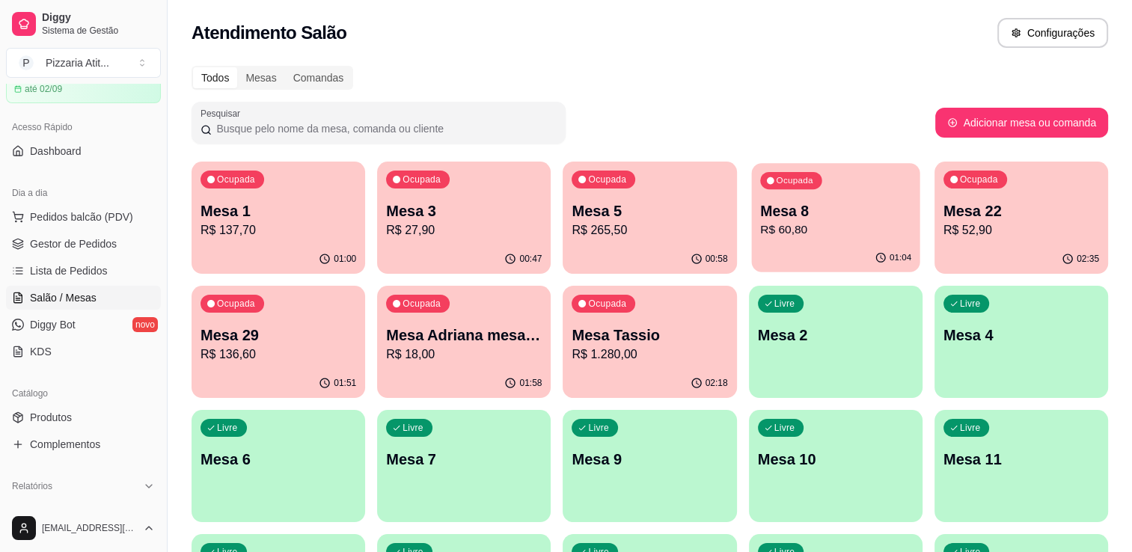
click at [842, 221] on p "R$ 60,80" at bounding box center [835, 229] width 151 height 17
click at [100, 238] on span "Gestor de Pedidos" at bounding box center [73, 243] width 87 height 15
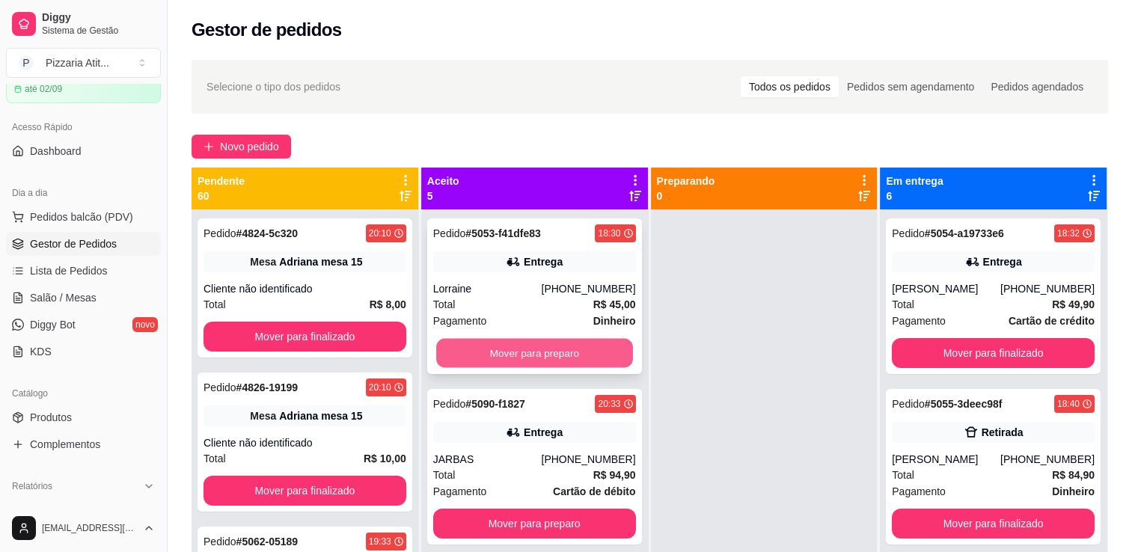
click at [546, 355] on button "Mover para preparo" at bounding box center [534, 353] width 197 height 29
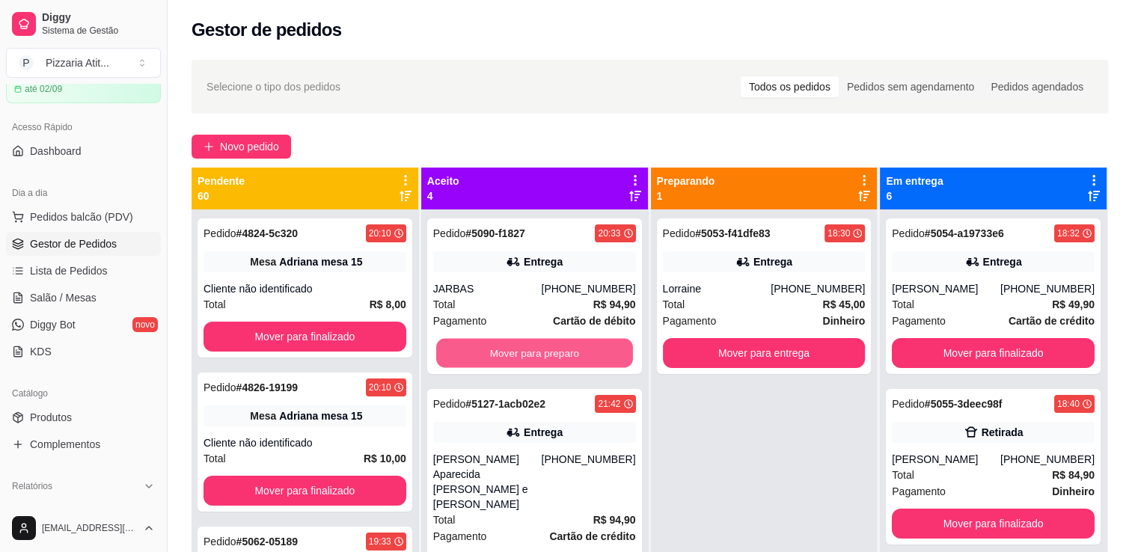
click at [546, 355] on button "Mover para preparo" at bounding box center [534, 353] width 197 height 29
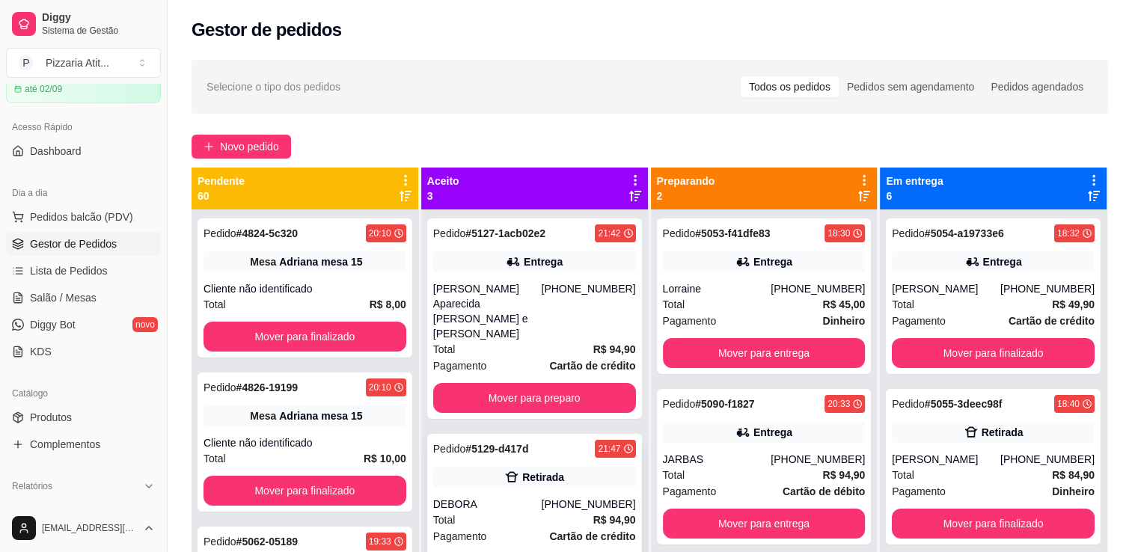
click at [515, 497] on div "DEBORA" at bounding box center [487, 504] width 108 height 15
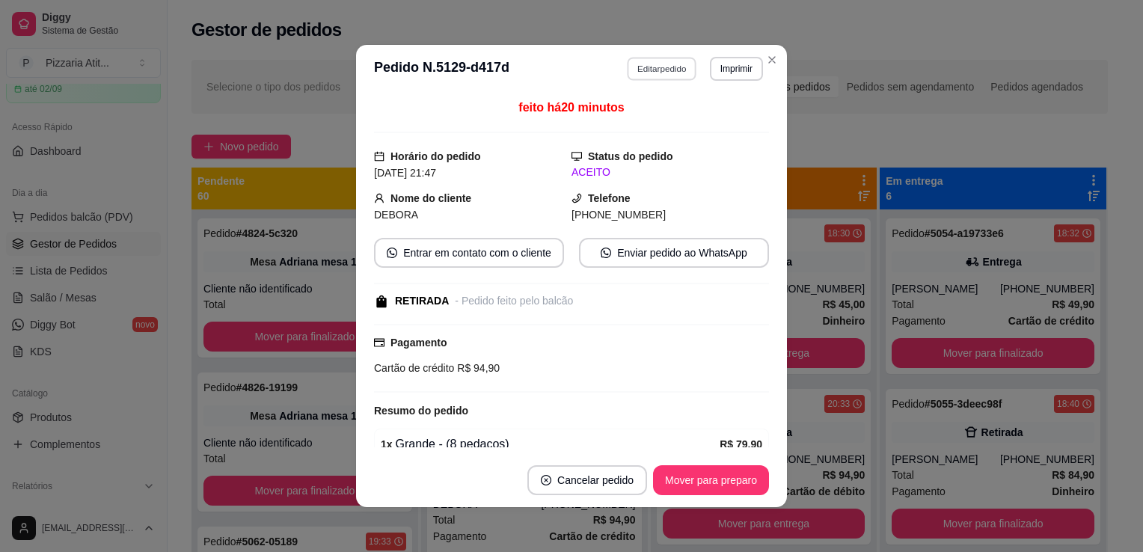
click at [631, 72] on button "Editar pedido" at bounding box center [663, 68] width 70 height 23
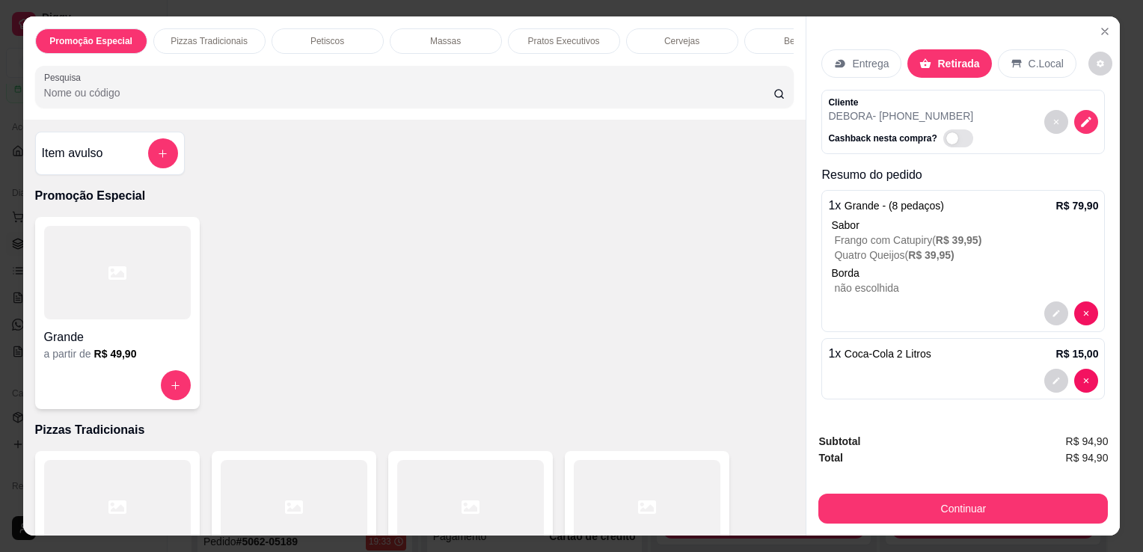
click at [634, 489] on div at bounding box center [647, 507] width 147 height 94
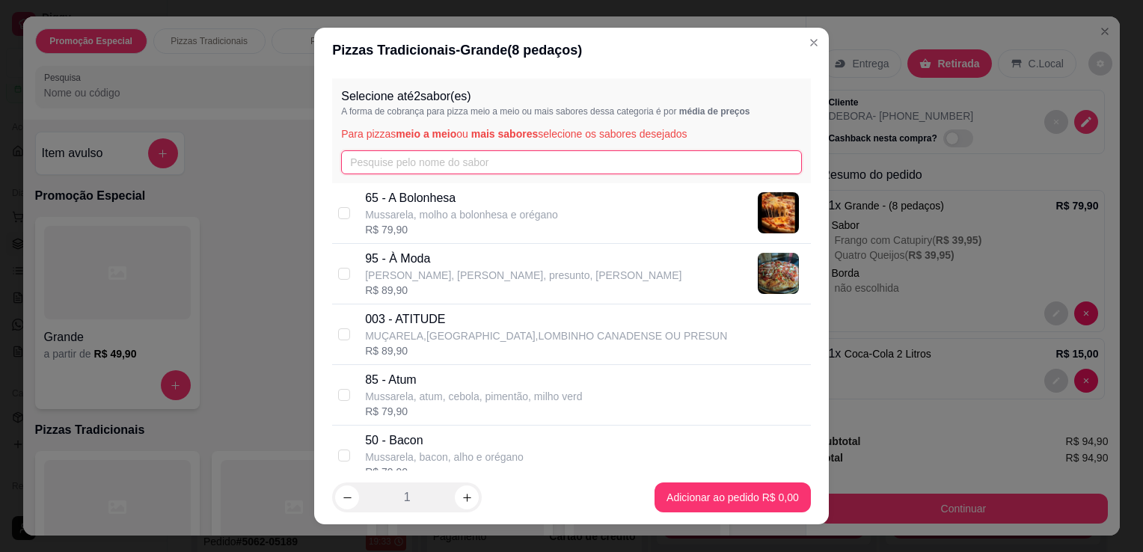
click at [520, 171] on input "text" at bounding box center [571, 162] width 461 height 24
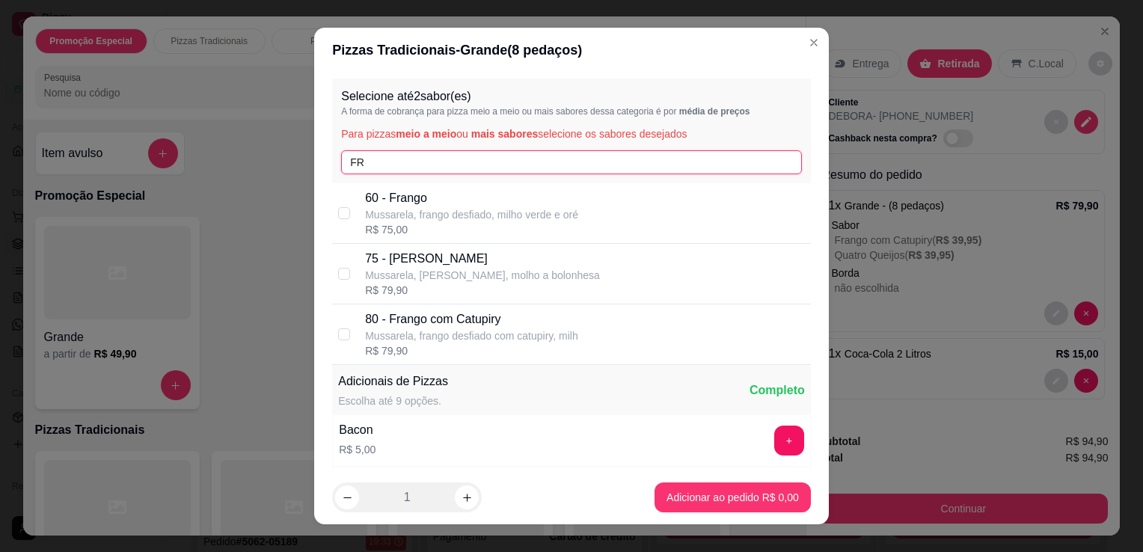
type input "FR"
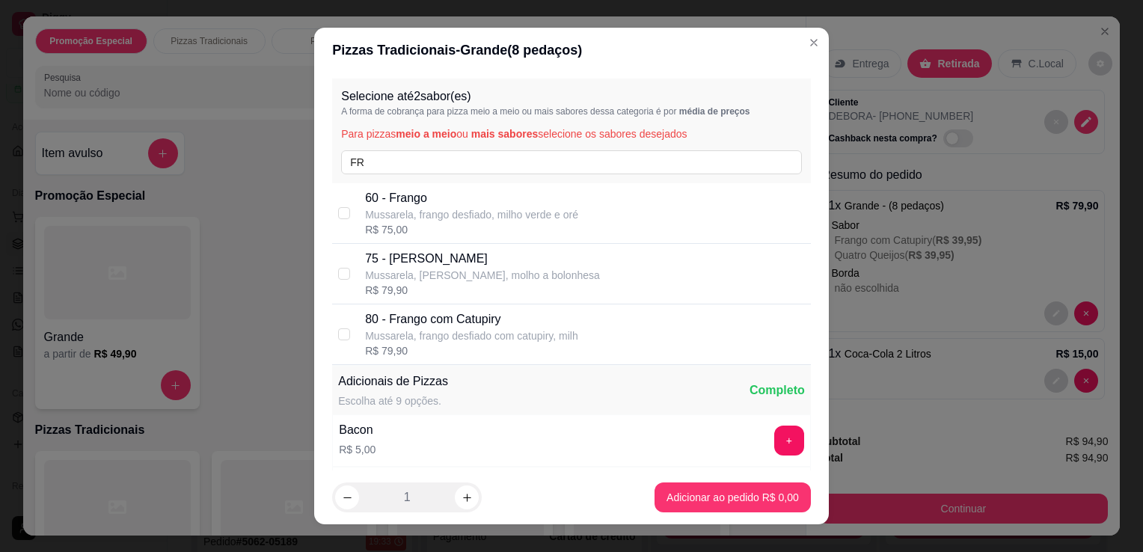
click at [488, 325] on p "80 - Frango com Catupiry" at bounding box center [471, 320] width 213 height 18
checkbox input "true"
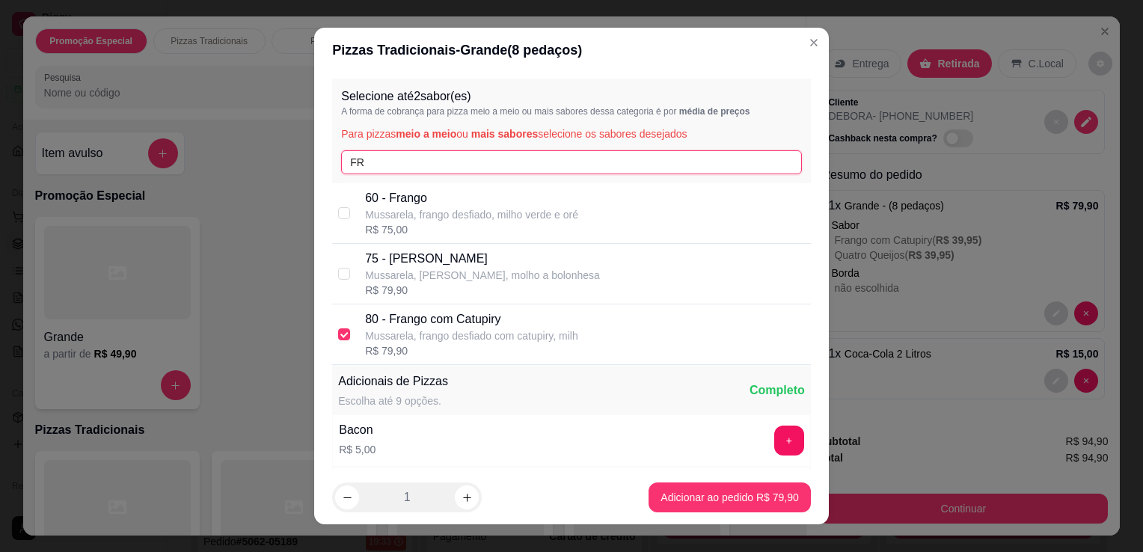
click at [486, 168] on input "FR" at bounding box center [571, 162] width 461 height 24
type input "F"
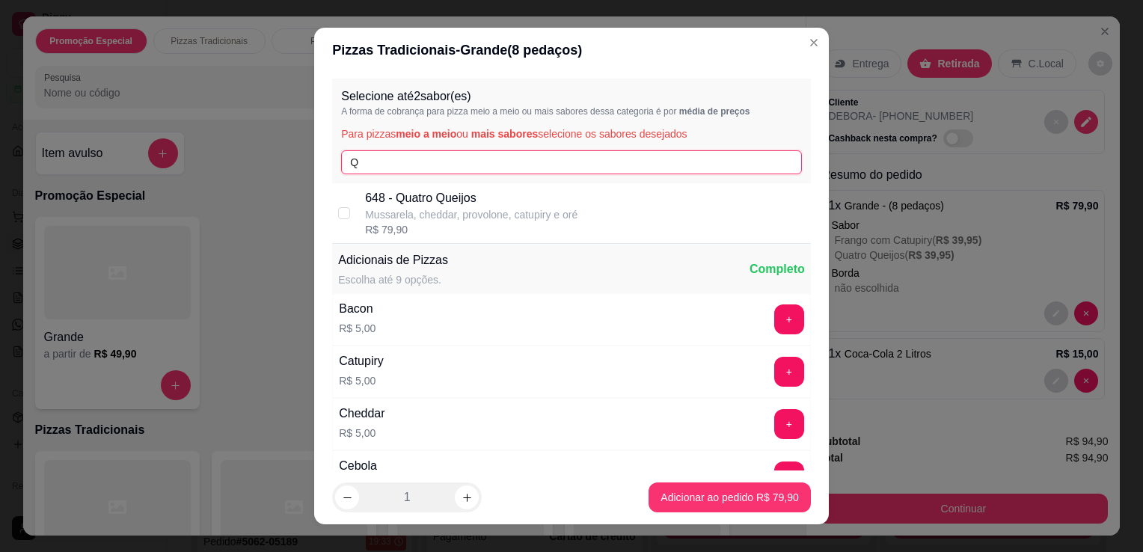
type input "Q"
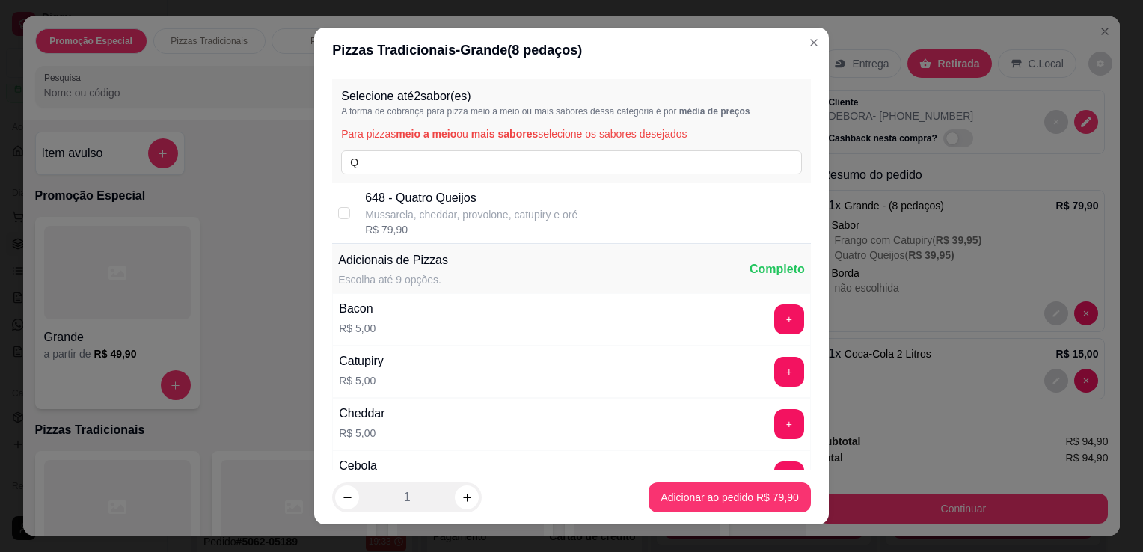
click at [477, 210] on p "Mussarela, cheddar, provolone, catupiry e oré" at bounding box center [471, 214] width 212 height 15
checkbox input "true"
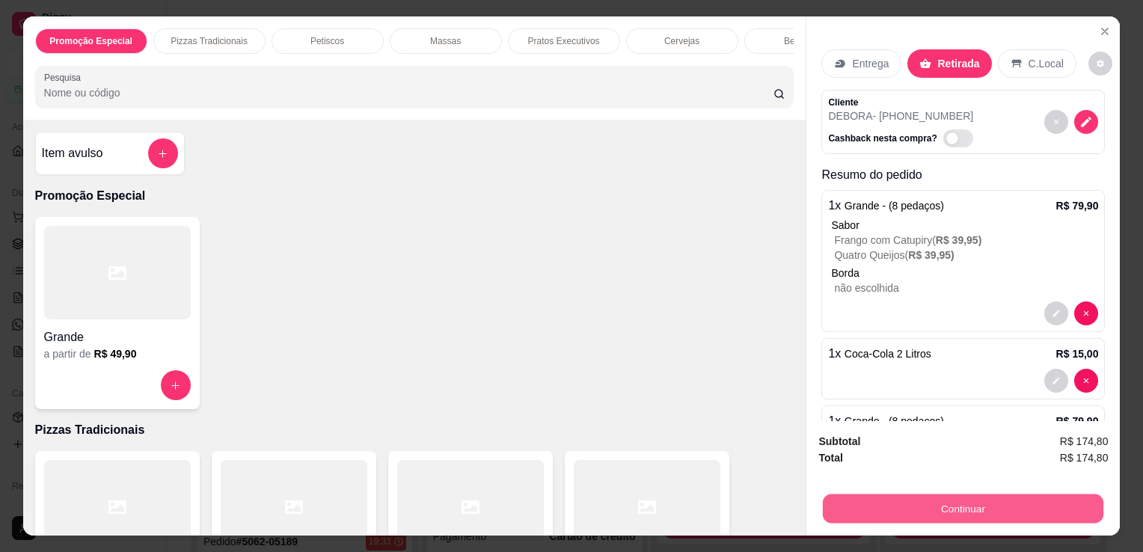
click at [854, 498] on button "Continuar" at bounding box center [963, 508] width 281 height 29
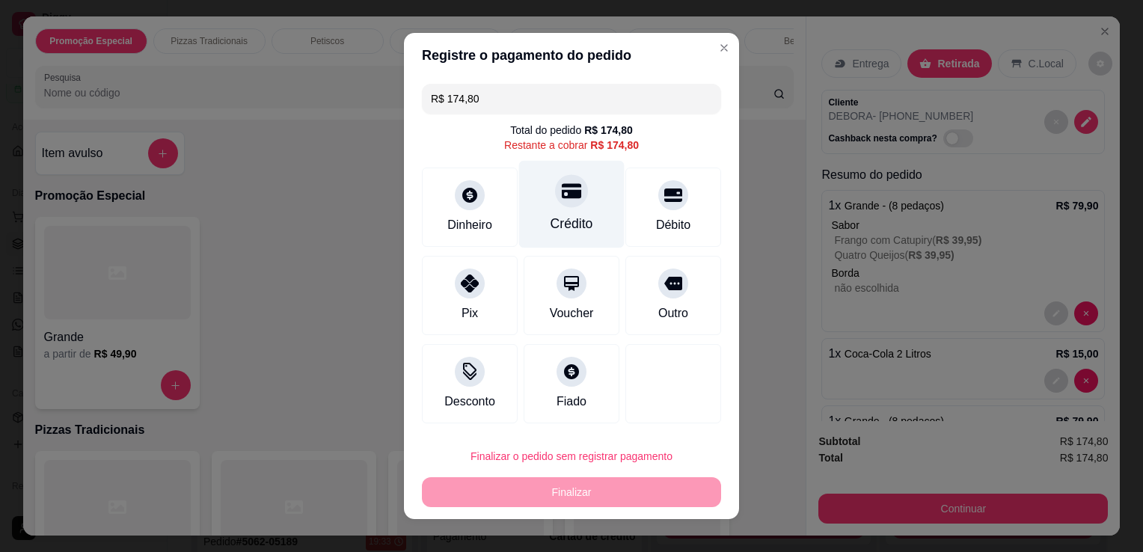
click at [551, 215] on div "Crédito" at bounding box center [572, 223] width 43 height 19
type input "R$ 0,00"
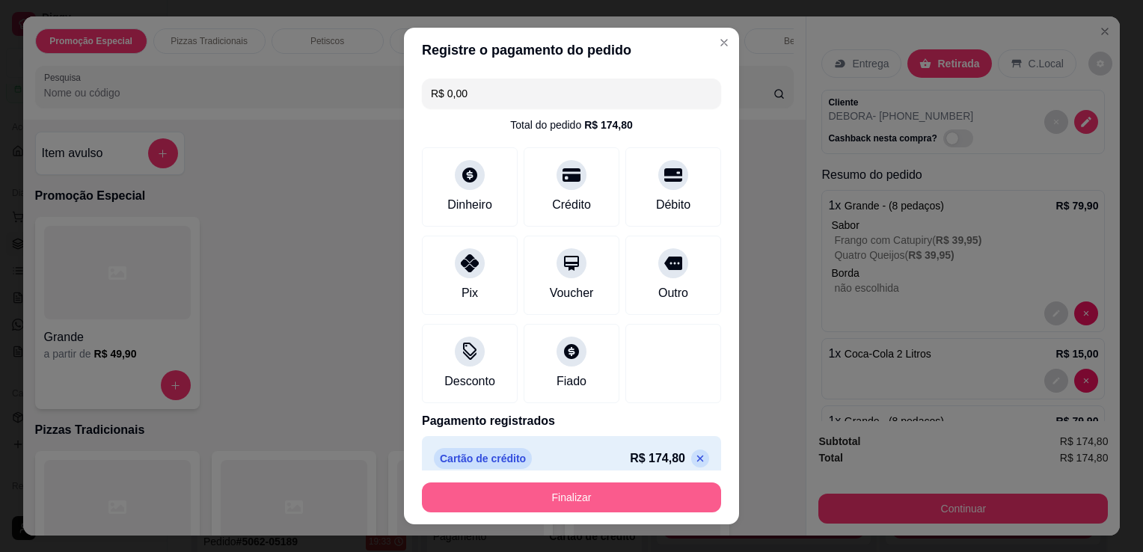
click at [570, 494] on button "Finalizar" at bounding box center [571, 498] width 299 height 30
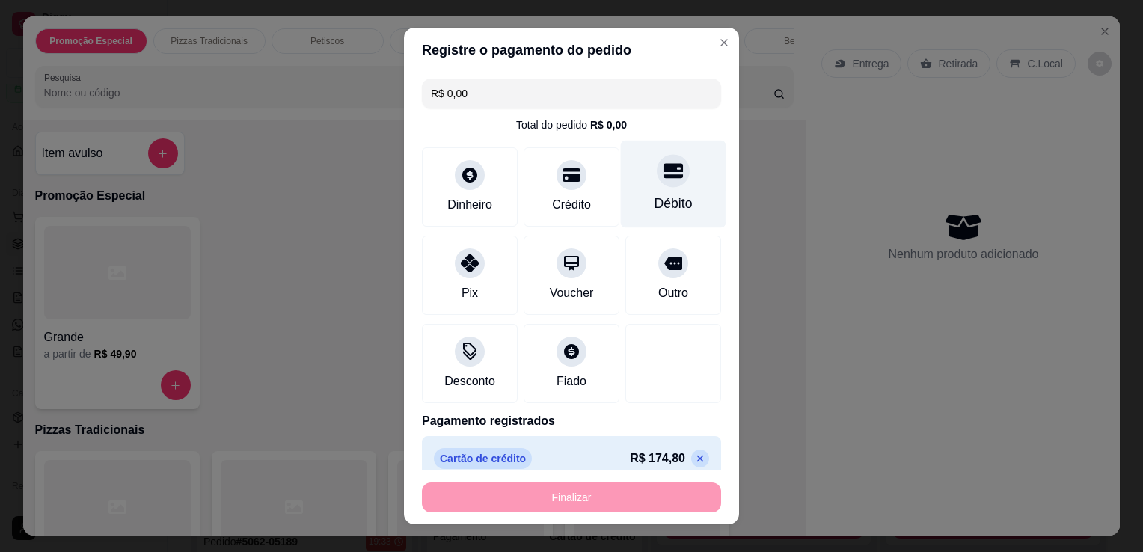
type input "0"
type input "-R$ 174,80"
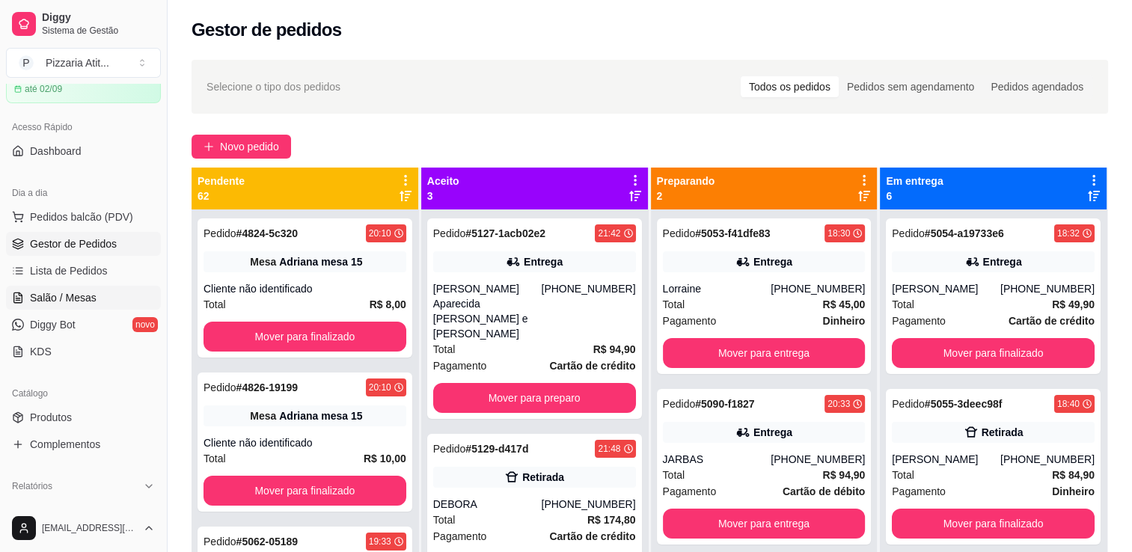
click at [96, 301] on link "Salão / Mesas" at bounding box center [83, 298] width 155 height 24
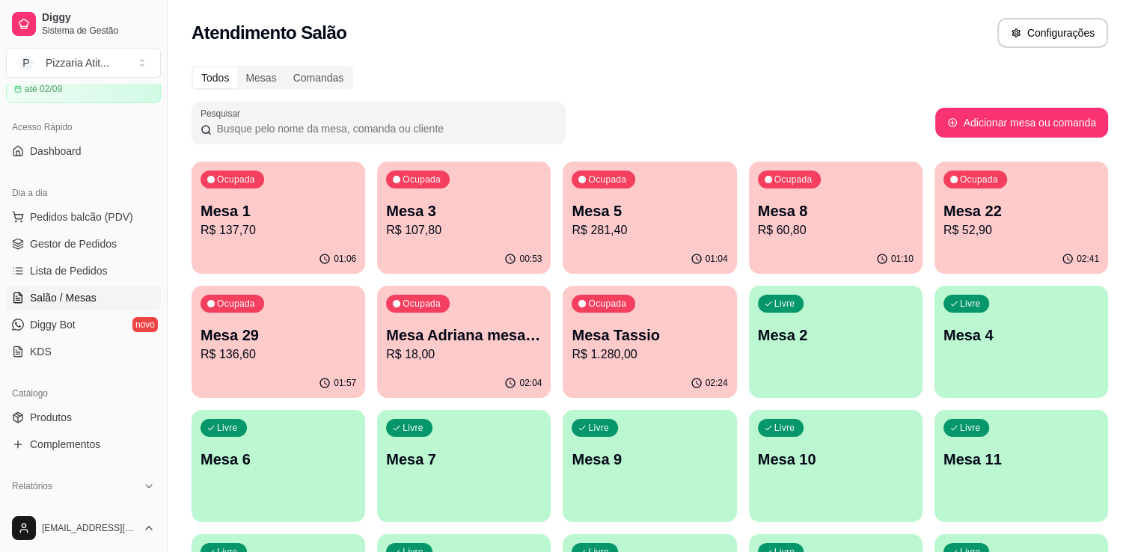
click at [854, 242] on div "Ocupada Mesa 8 R$ 60,80" at bounding box center [836, 203] width 174 height 83
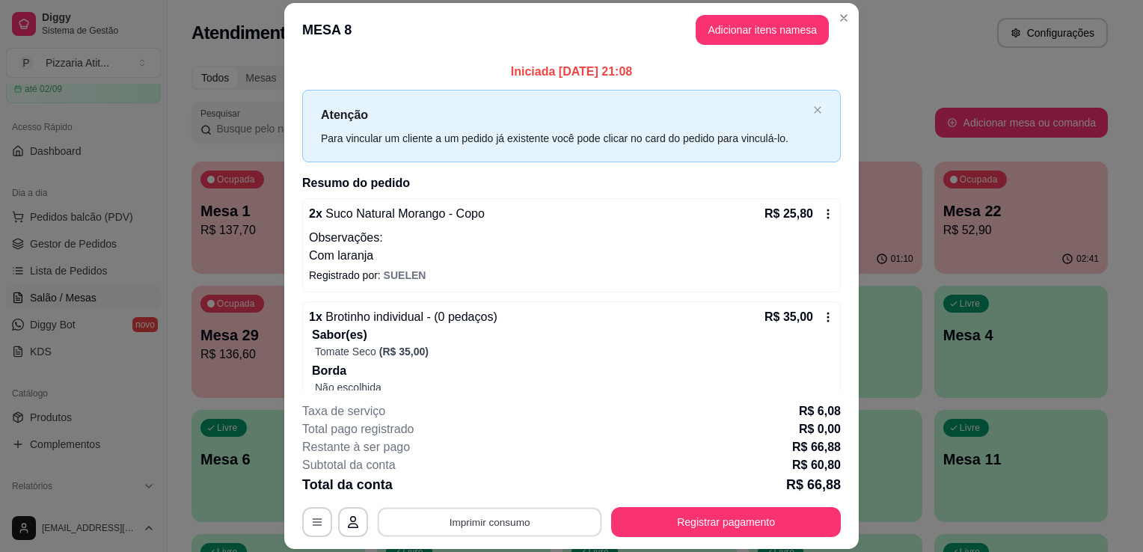
click at [497, 515] on button "Imprimir consumo" at bounding box center [490, 522] width 224 height 29
click at [500, 478] on button "IMPRESSORA" at bounding box center [488, 488] width 105 height 23
click at [723, 521] on button "Registrar pagamento" at bounding box center [726, 522] width 223 height 29
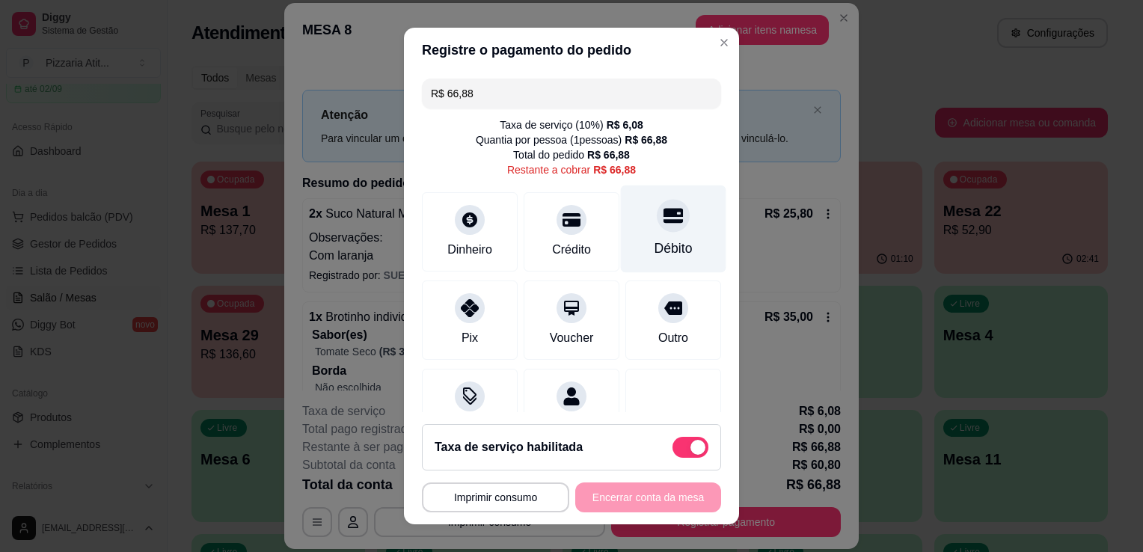
click at [655, 253] on div "Débito" at bounding box center [674, 248] width 38 height 19
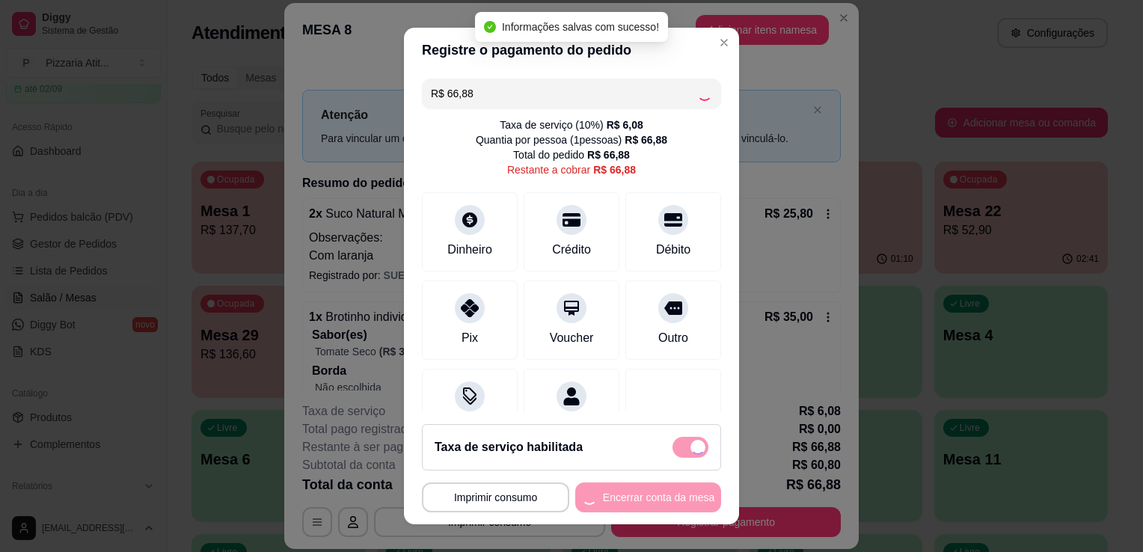
type input "R$ 0,00"
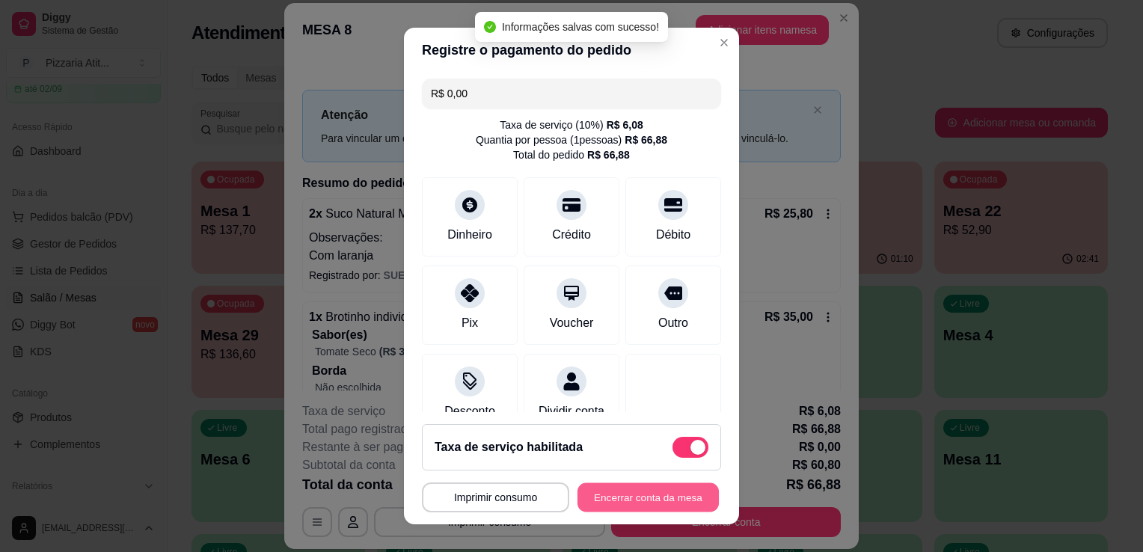
click at [634, 501] on button "Encerrar conta da mesa" at bounding box center [648, 497] width 141 height 29
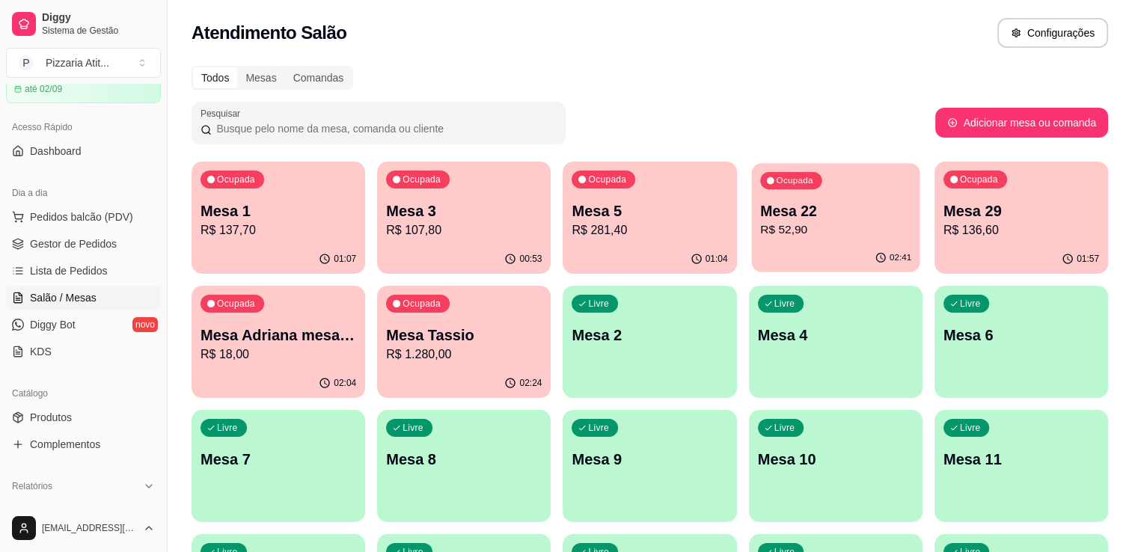
click at [841, 211] on p "Mesa 22" at bounding box center [835, 211] width 151 height 20
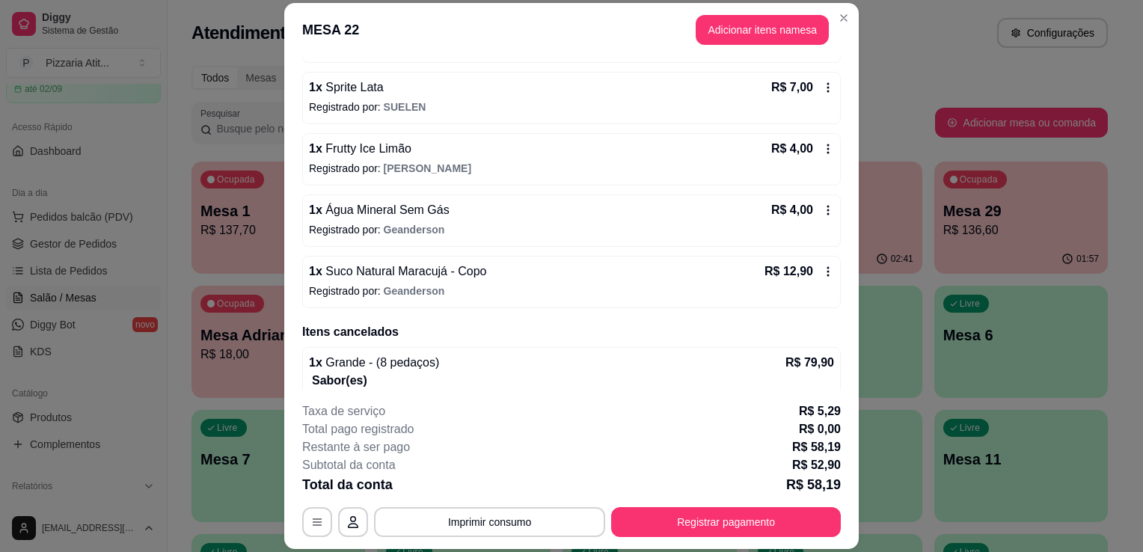
scroll to position [195, 0]
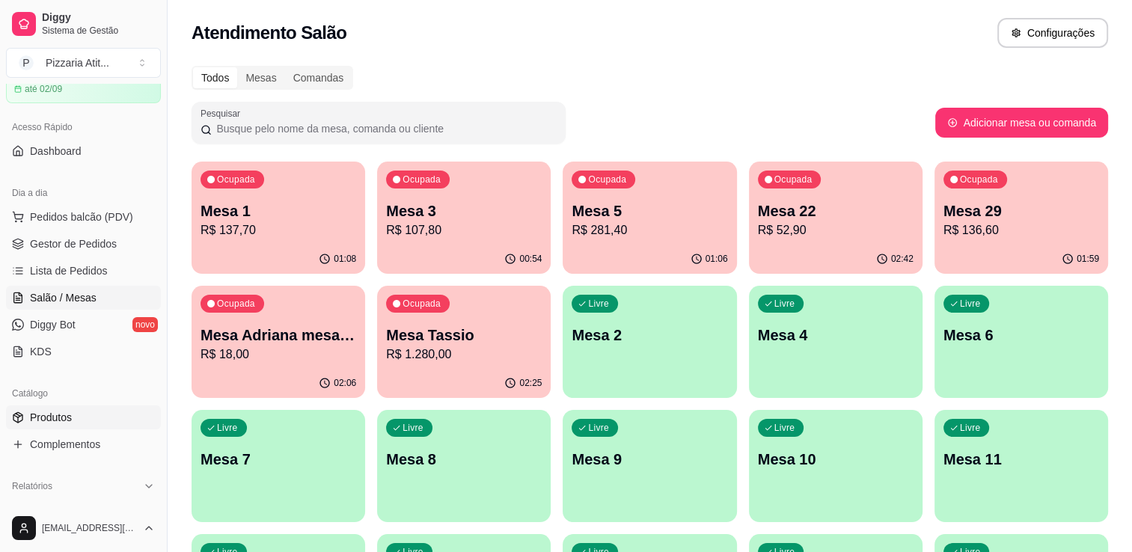
click at [75, 418] on link "Produtos" at bounding box center [83, 418] width 155 height 24
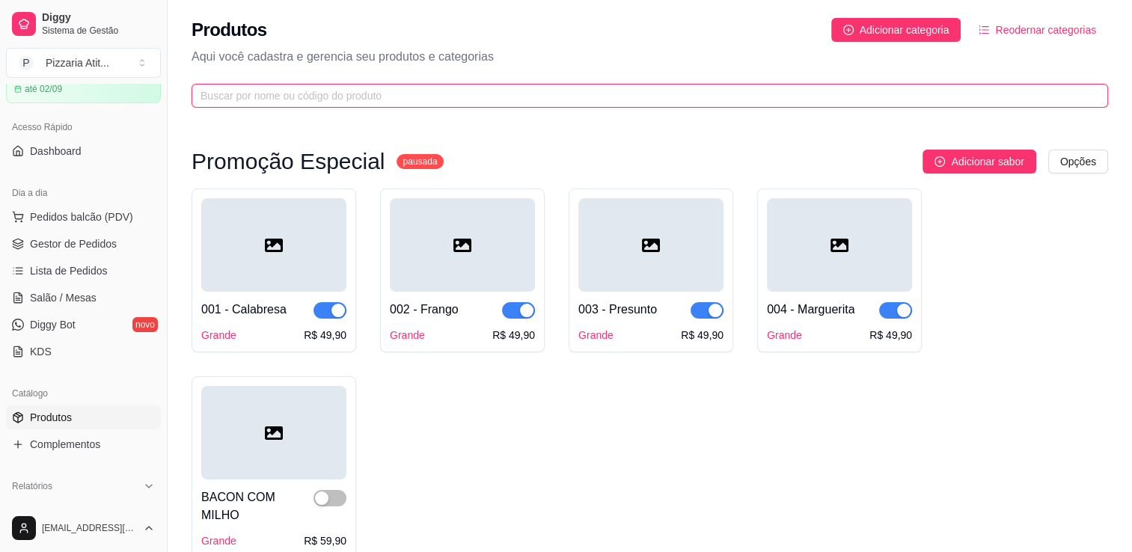
click at [457, 92] on input "text" at bounding box center [644, 96] width 887 height 16
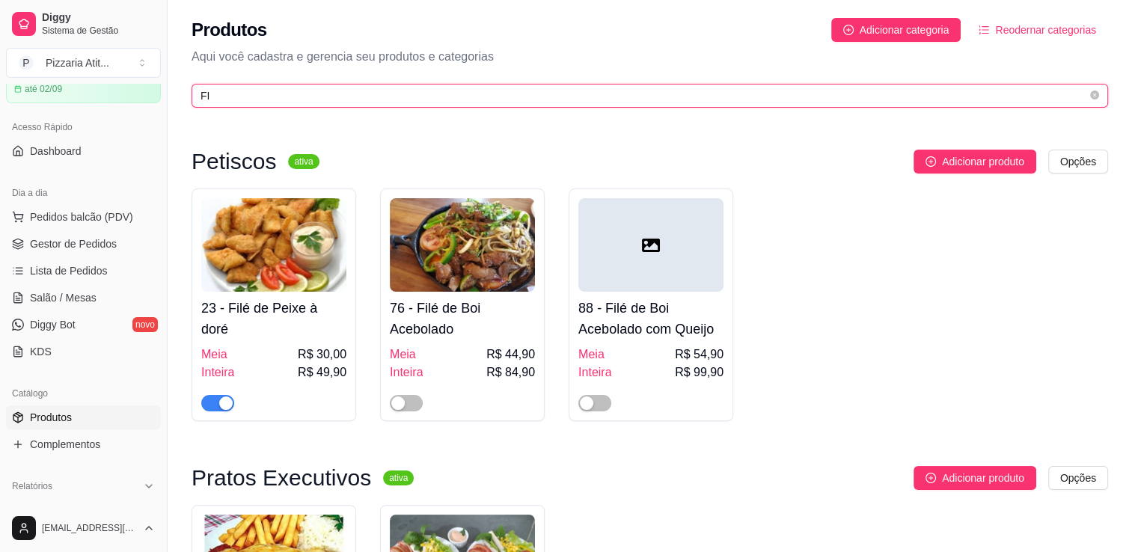
type input "FI"
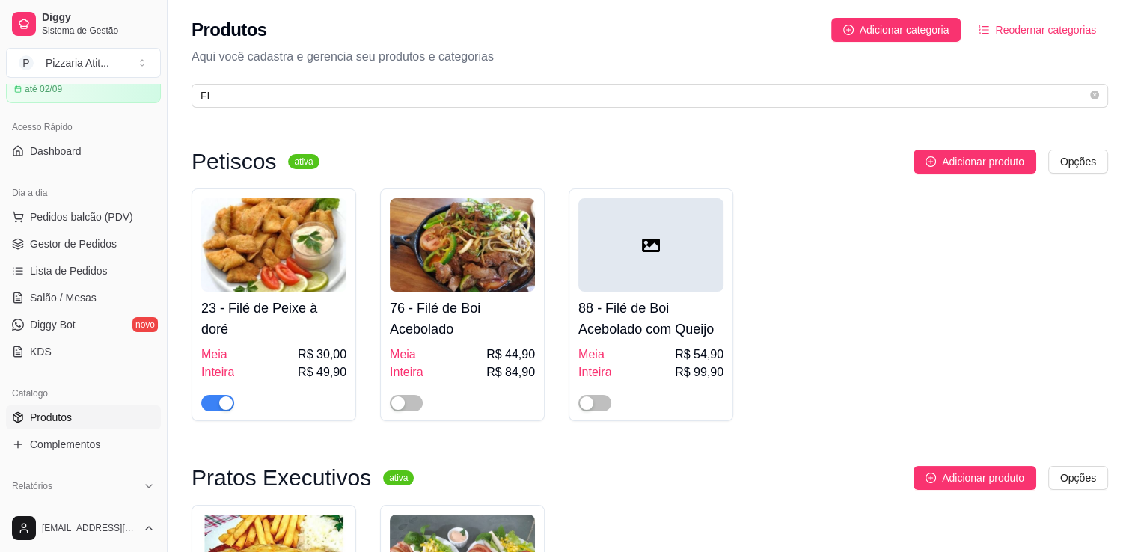
click at [418, 391] on div at bounding box center [462, 397] width 145 height 30
click at [420, 400] on span "button" at bounding box center [406, 403] width 33 height 16
click at [82, 286] on link "Salão / Mesas" at bounding box center [83, 298] width 155 height 24
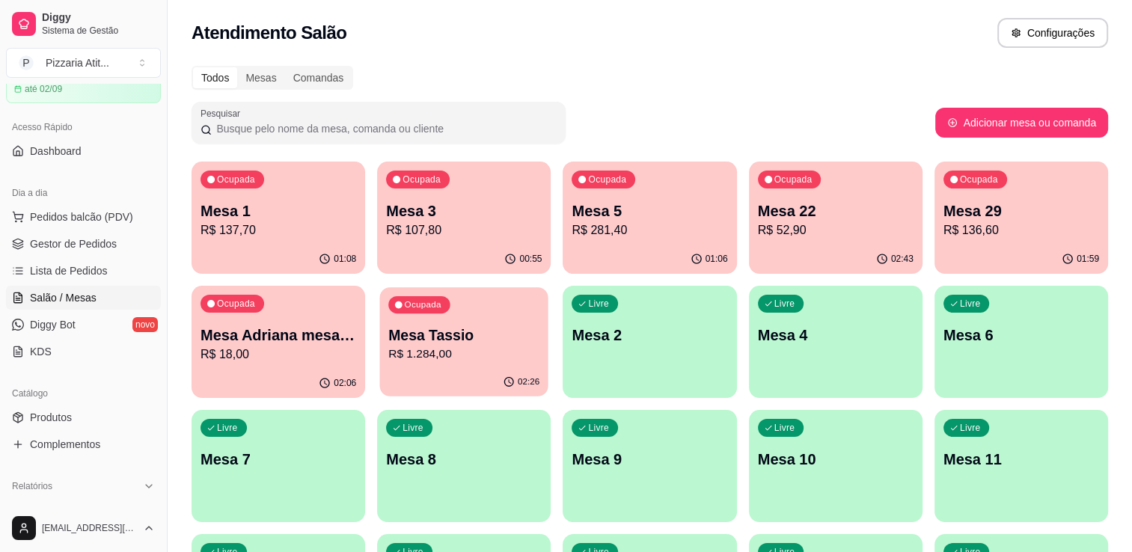
click at [426, 339] on p "Mesa Tassio" at bounding box center [463, 335] width 151 height 20
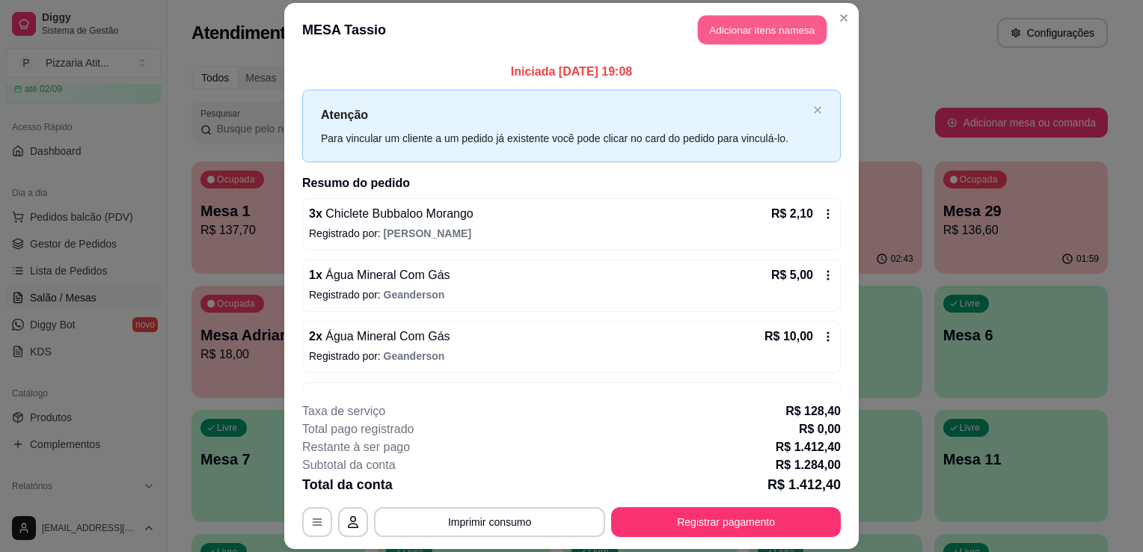
click at [768, 22] on button "Adicionar itens na mesa" at bounding box center [762, 29] width 129 height 29
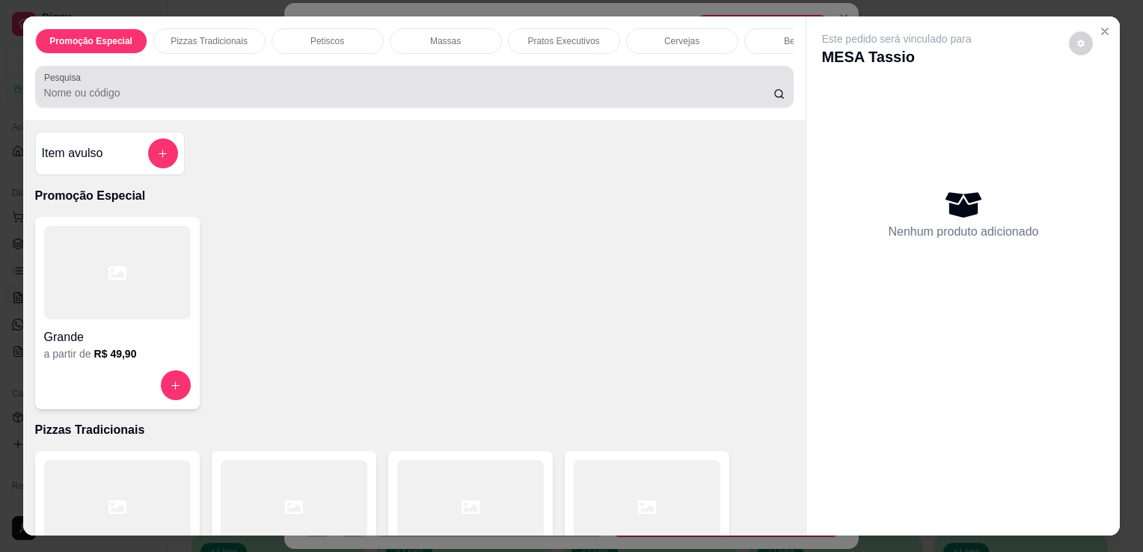
click at [656, 85] on div at bounding box center [414, 87] width 741 height 30
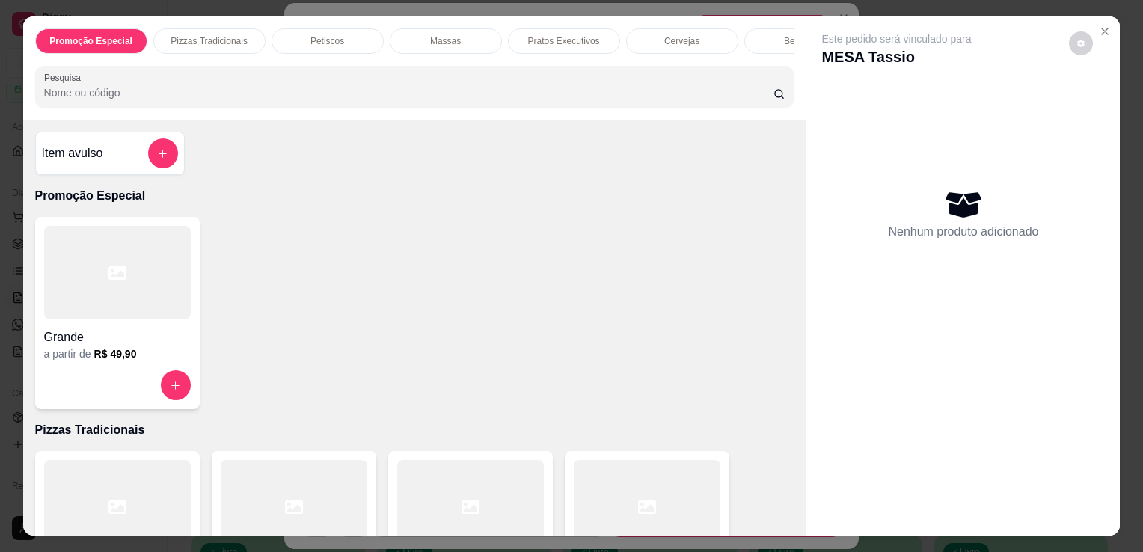
click at [596, 513] on div at bounding box center [647, 507] width 147 height 94
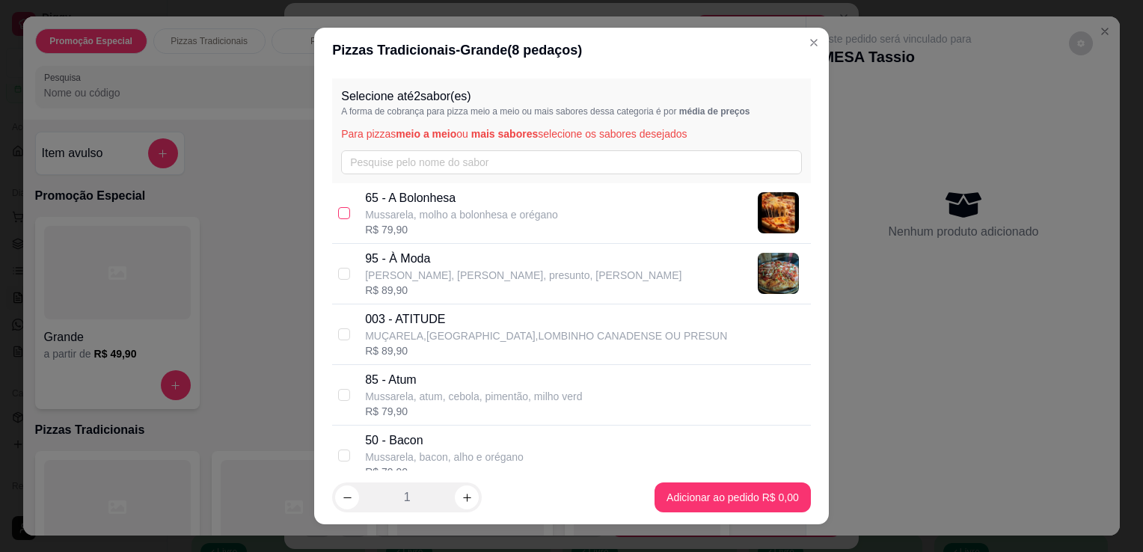
click at [338, 208] on input "checkbox" at bounding box center [344, 213] width 12 height 12
checkbox input "true"
click at [462, 492] on icon "increase-product-quantity" at bounding box center [467, 497] width 11 height 11
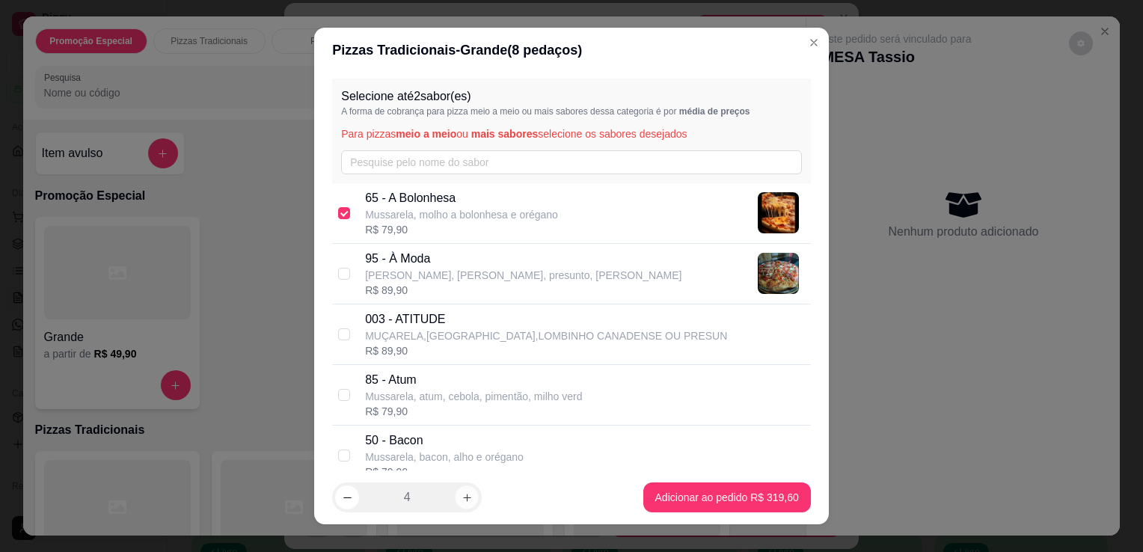
click at [462, 492] on icon "increase-product-quantity" at bounding box center [467, 497] width 11 height 11
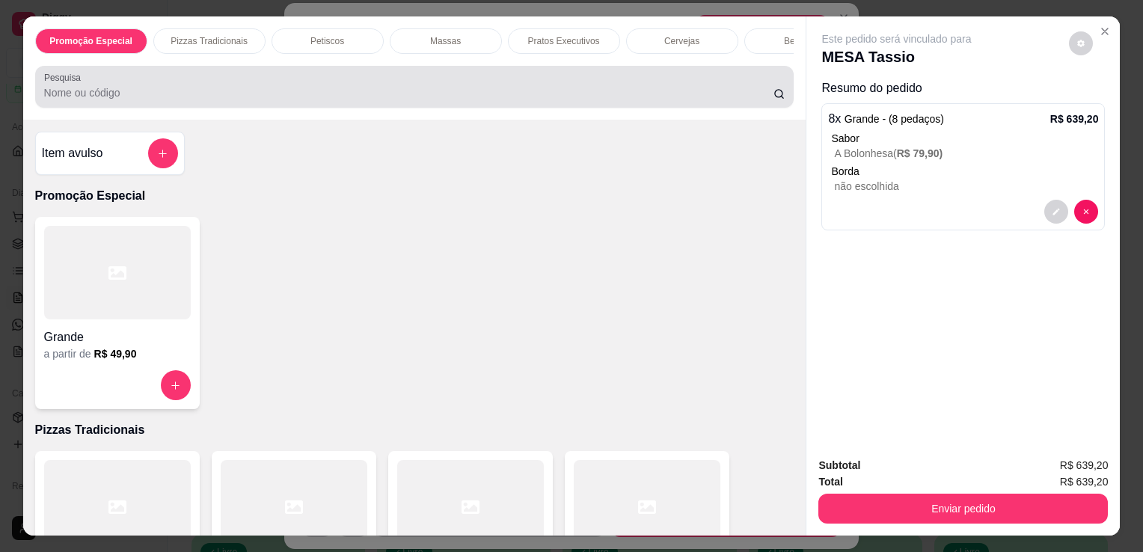
click at [447, 100] on input "Pesquisa" at bounding box center [409, 92] width 730 height 15
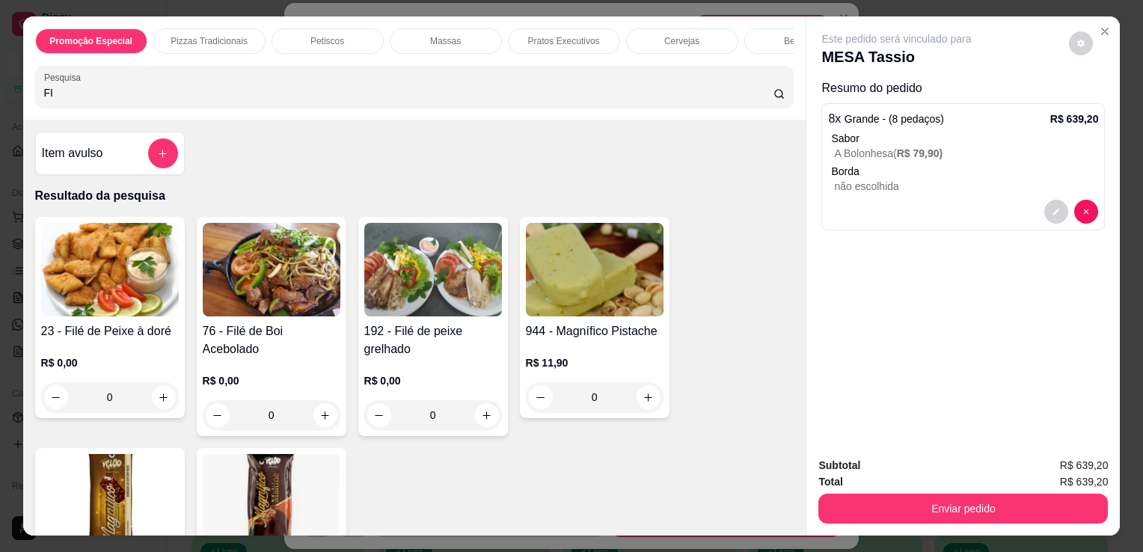
type input "FI"
click at [249, 273] on img at bounding box center [272, 270] width 138 height 94
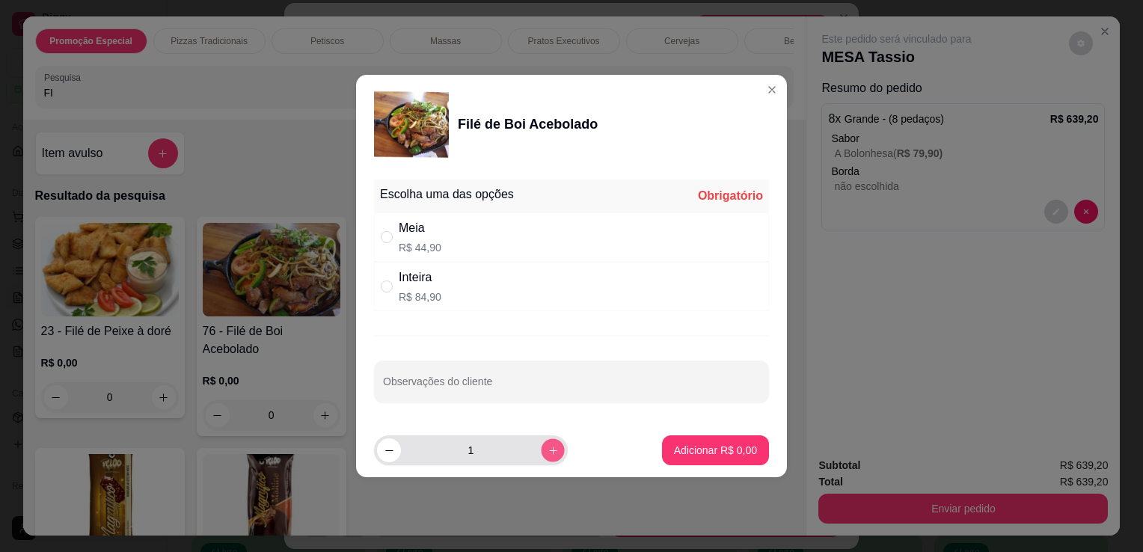
click at [548, 447] on icon "increase-product-quantity" at bounding box center [553, 450] width 11 height 11
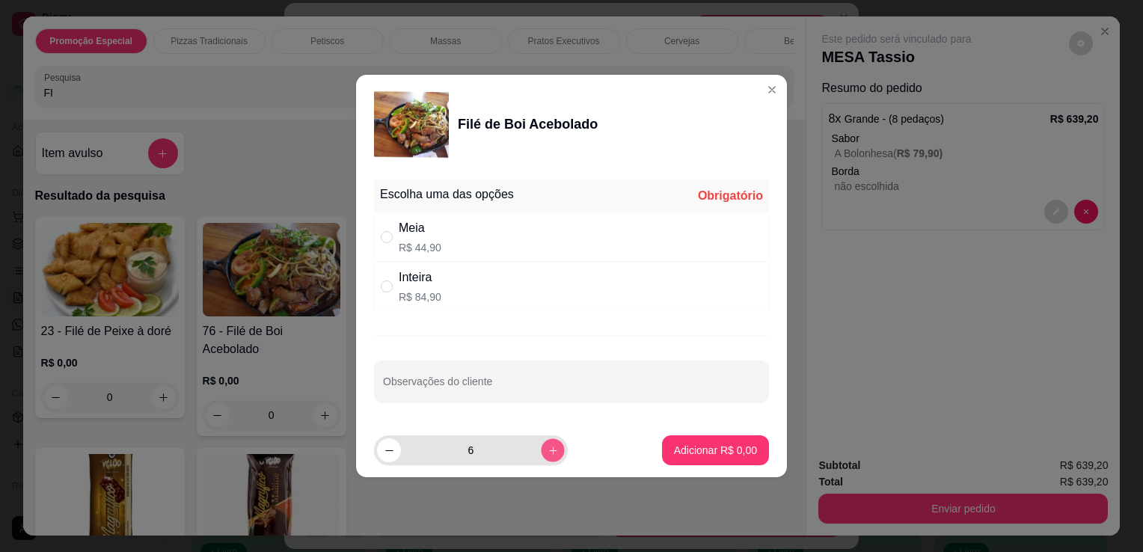
click at [548, 447] on icon "increase-product-quantity" at bounding box center [553, 450] width 11 height 11
type input "7"
click at [417, 285] on div "Inteira" at bounding box center [420, 278] width 43 height 18
radio input "true"
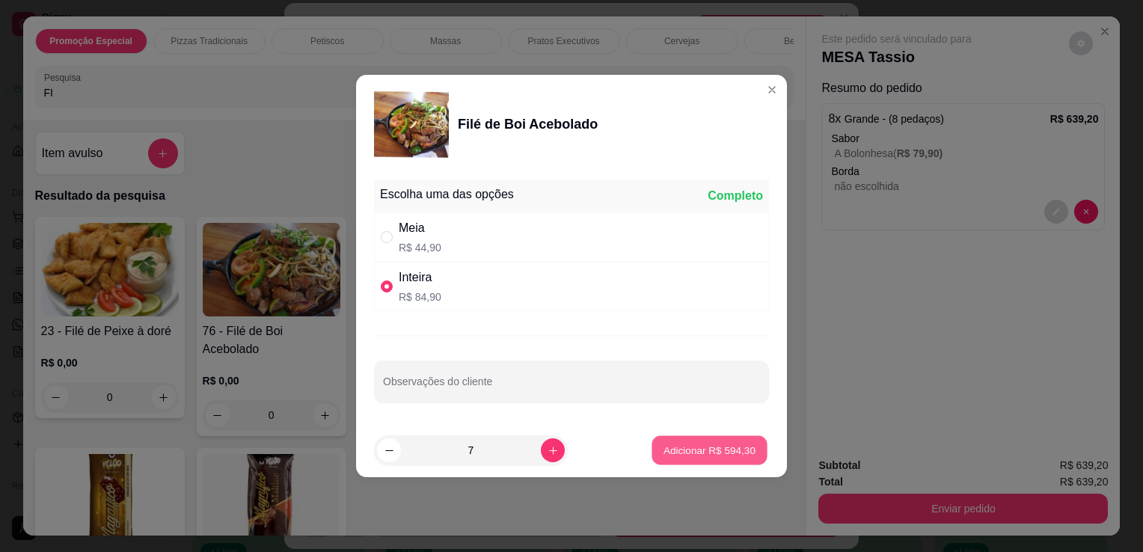
click at [670, 448] on p "Adicionar R$ 594,30" at bounding box center [710, 450] width 92 height 14
type input "7"
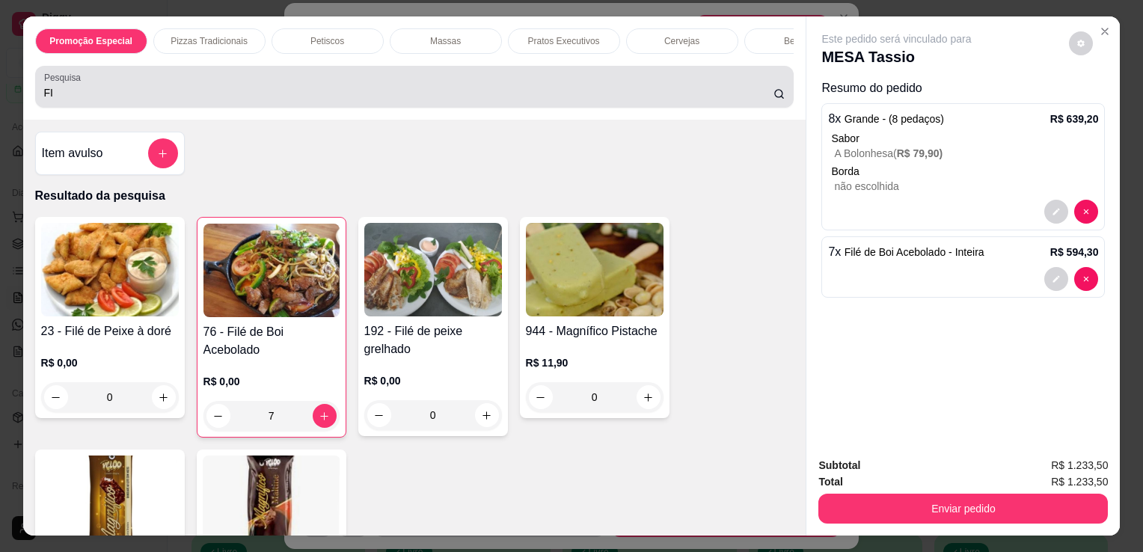
click at [436, 108] on div "Pesquisa FI" at bounding box center [414, 87] width 759 height 42
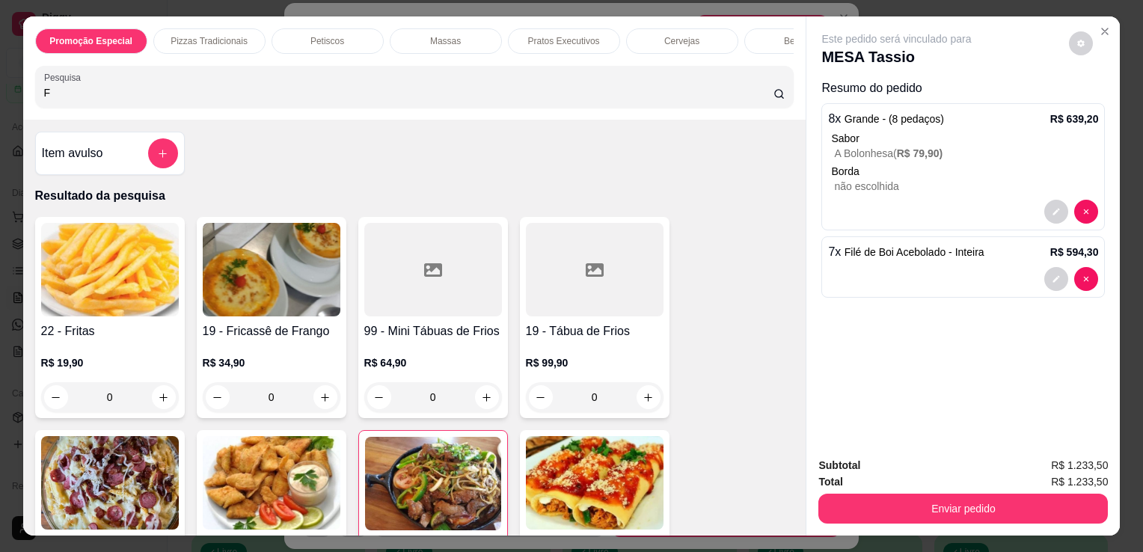
type input "F"
click at [88, 297] on img at bounding box center [110, 270] width 138 height 94
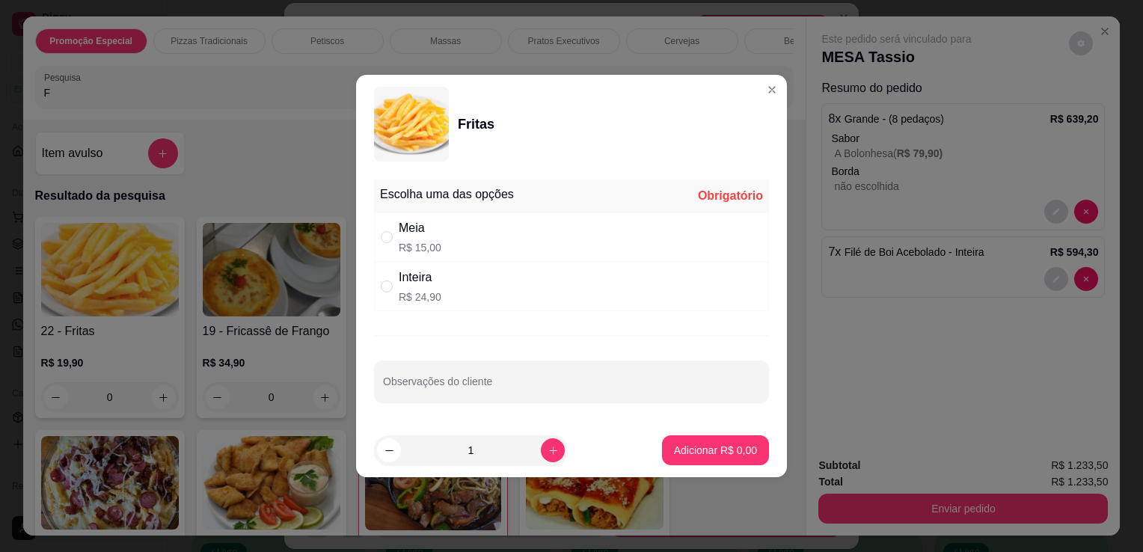
click at [471, 278] on div "Inteira R$ 24,90" at bounding box center [571, 286] width 395 height 49
radio input "true"
click at [543, 440] on button "increase-product-quantity" at bounding box center [552, 449] width 23 height 23
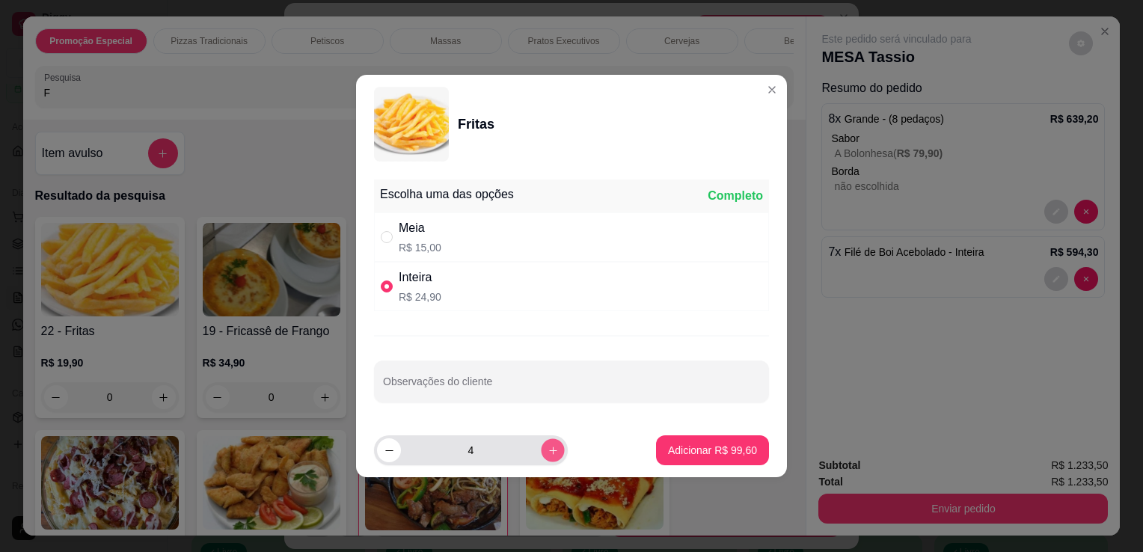
click at [543, 440] on button "increase-product-quantity" at bounding box center [552, 449] width 23 height 23
click at [384, 453] on icon "decrease-product-quantity" at bounding box center [389, 450] width 11 height 11
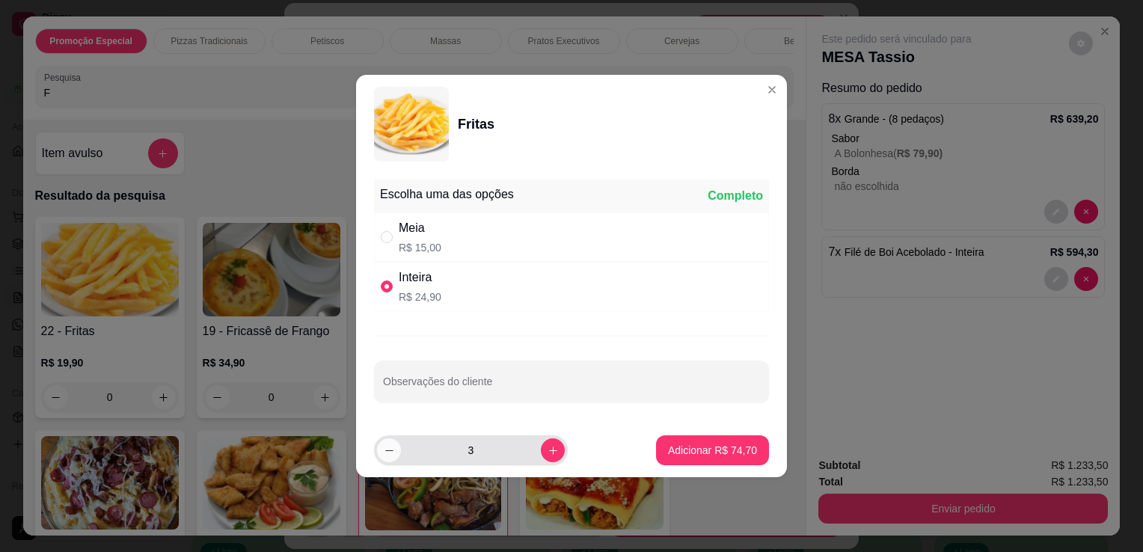
click at [384, 453] on icon "decrease-product-quantity" at bounding box center [389, 450] width 11 height 11
type input "1"
click at [392, 237] on section "Fritas Escolha uma das opções Completo Meia R$ 15,00 Inteira R$ 24,90 Observaçõ…" at bounding box center [571, 276] width 431 height 403
click at [392, 237] on input "" at bounding box center [387, 237] width 12 height 12
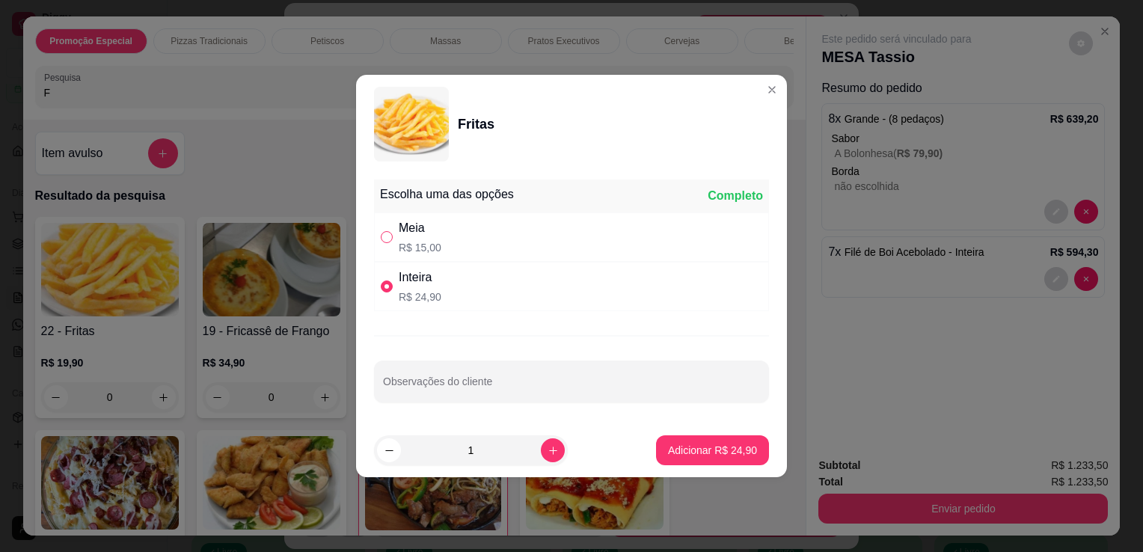
radio input "true"
radio input "false"
click at [541, 443] on button "increase-product-quantity" at bounding box center [552, 449] width 23 height 23
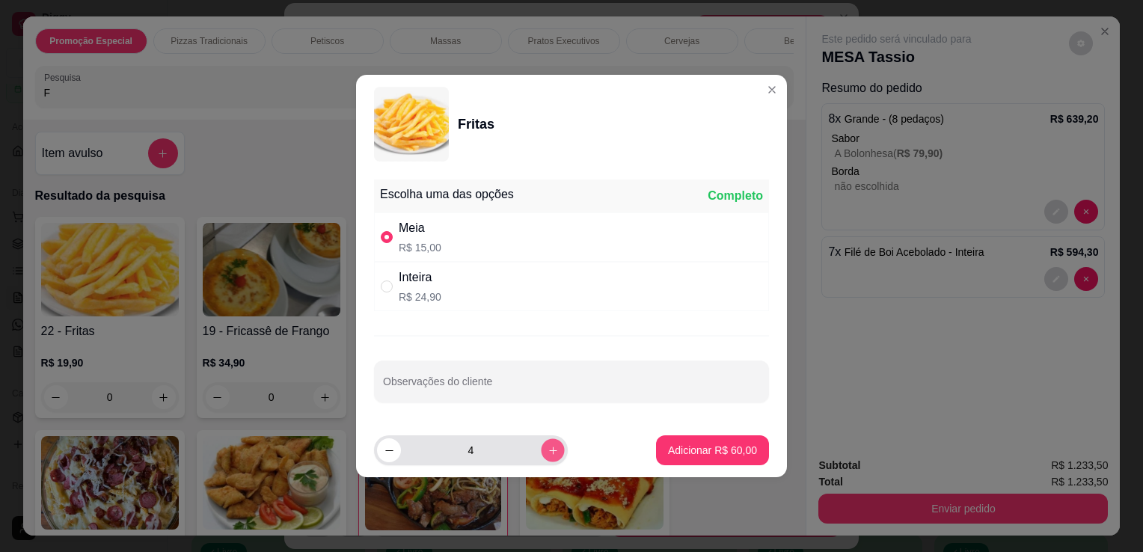
click at [541, 443] on button "increase-product-quantity" at bounding box center [552, 449] width 23 height 23
click at [541, 443] on button "increase-product-quantity" at bounding box center [553, 450] width 24 height 24
click at [541, 443] on button "increase-product-quantity" at bounding box center [552, 449] width 23 height 23
click at [391, 451] on icon "decrease-product-quantity" at bounding box center [389, 450] width 11 height 11
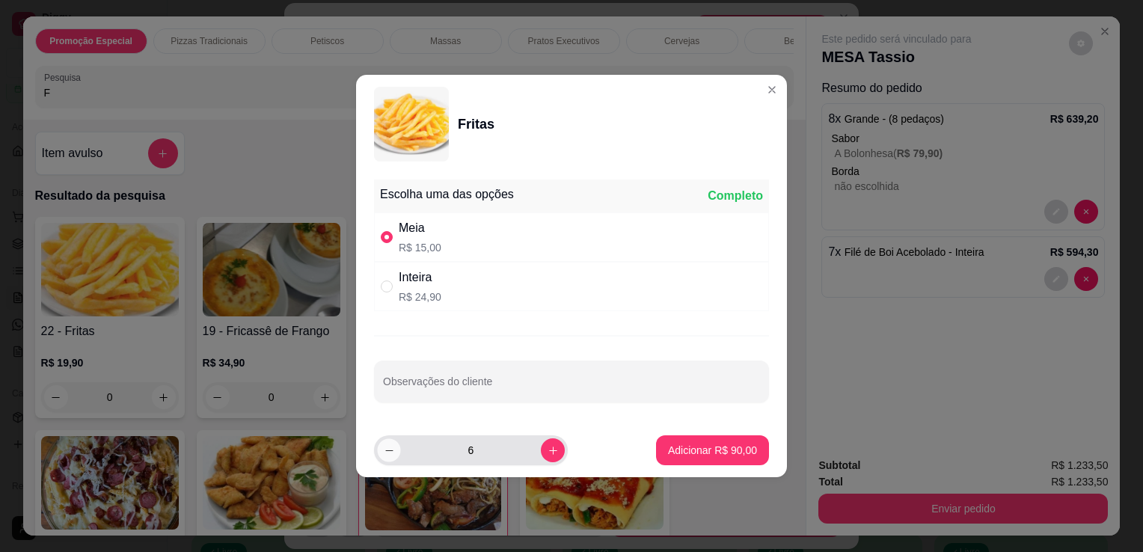
type input "5"
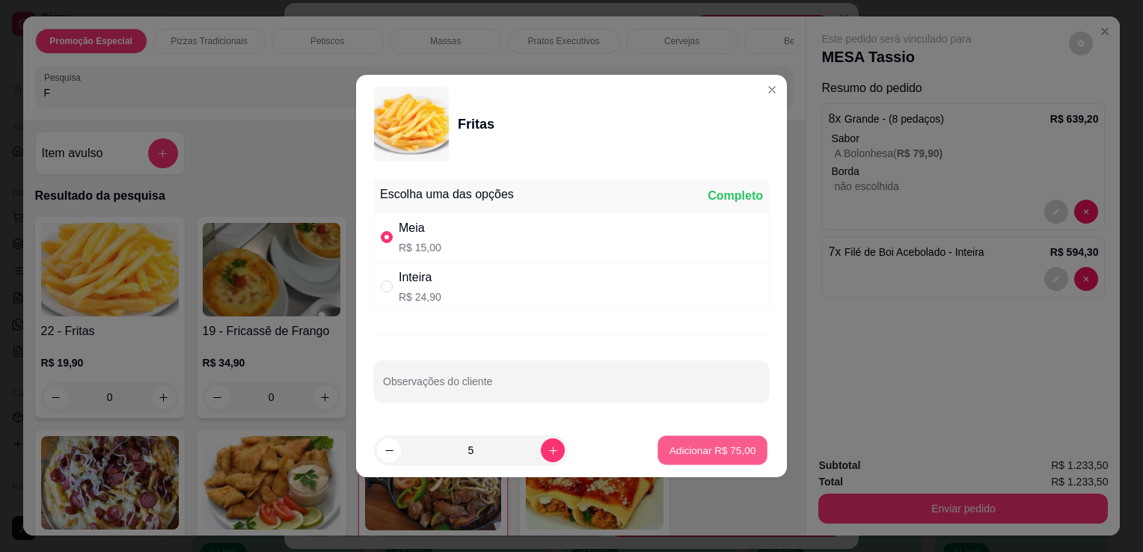
click at [681, 444] on p "Adicionar R$ 75,00" at bounding box center [713, 450] width 87 height 14
type input "5"
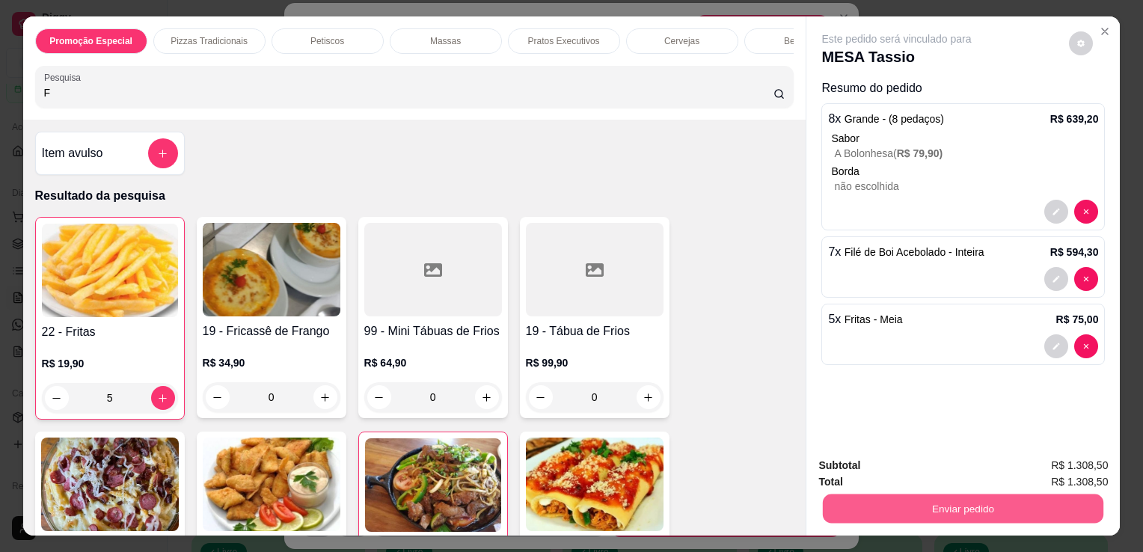
click at [854, 504] on button "Enviar pedido" at bounding box center [963, 508] width 281 height 29
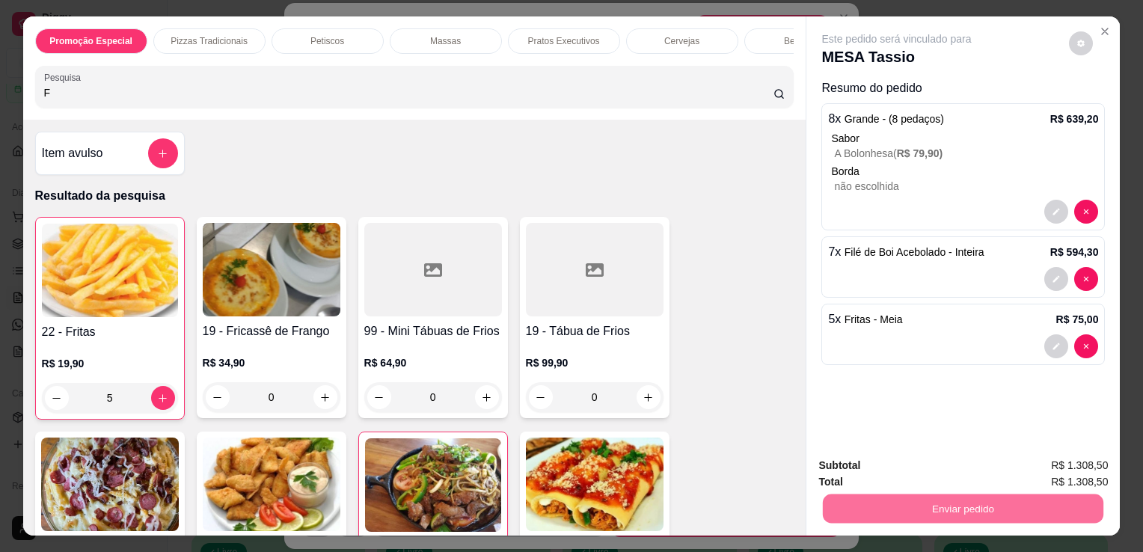
click at [854, 468] on button "Não registrar e enviar pedido" at bounding box center [914, 467] width 151 height 28
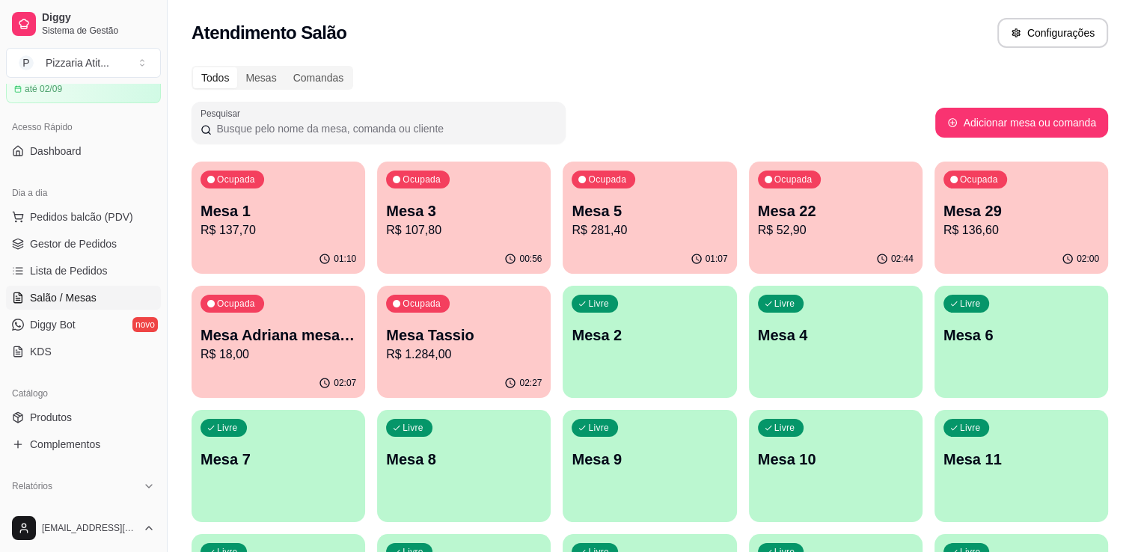
click at [781, 240] on div "Ocupada Mesa 22 R$ 52,90" at bounding box center [835, 203] width 168 height 81
click at [671, 226] on p "R$ 281,40" at bounding box center [650, 229] width 151 height 17
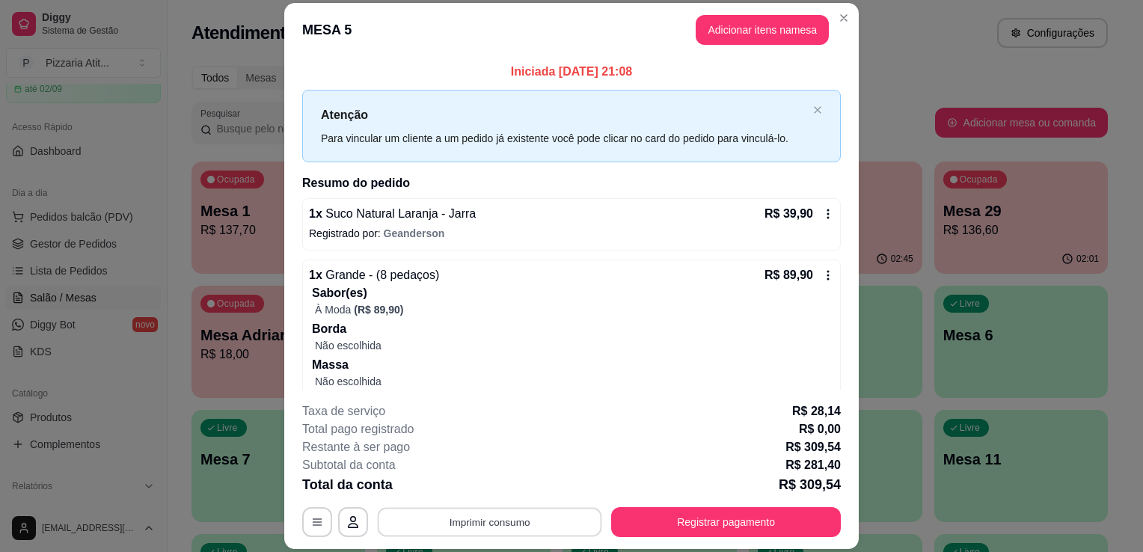
click at [554, 531] on button "Imprimir consumo" at bounding box center [490, 522] width 224 height 29
click at [518, 487] on button "IMPRESSORA" at bounding box center [488, 488] width 105 height 23
click at [744, 522] on button "Registrar pagamento" at bounding box center [726, 522] width 223 height 29
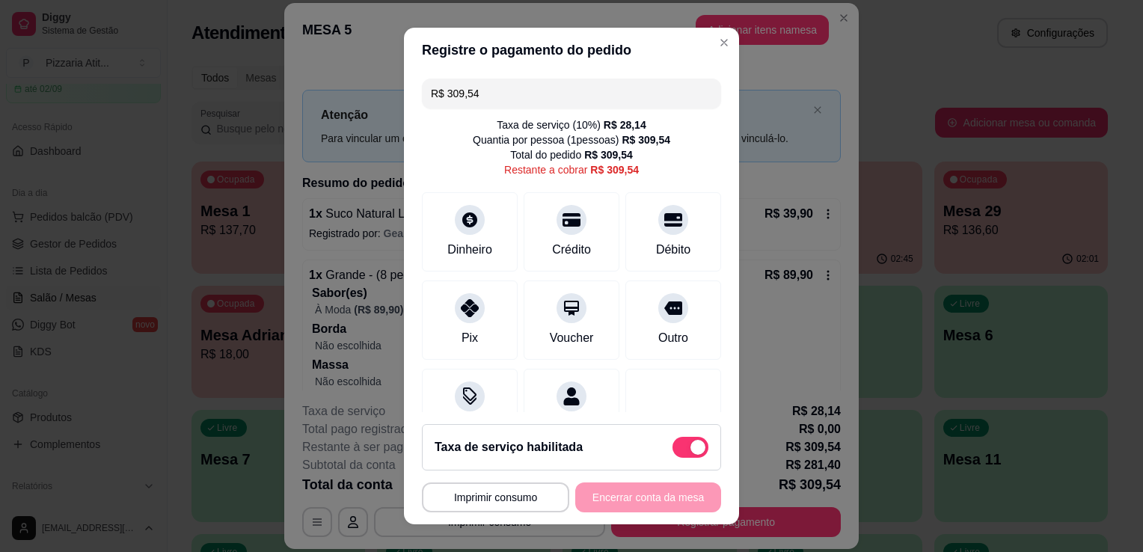
click at [528, 100] on input "R$ 309,54" at bounding box center [571, 94] width 281 height 30
click at [555, 226] on div at bounding box center [571, 215] width 33 height 33
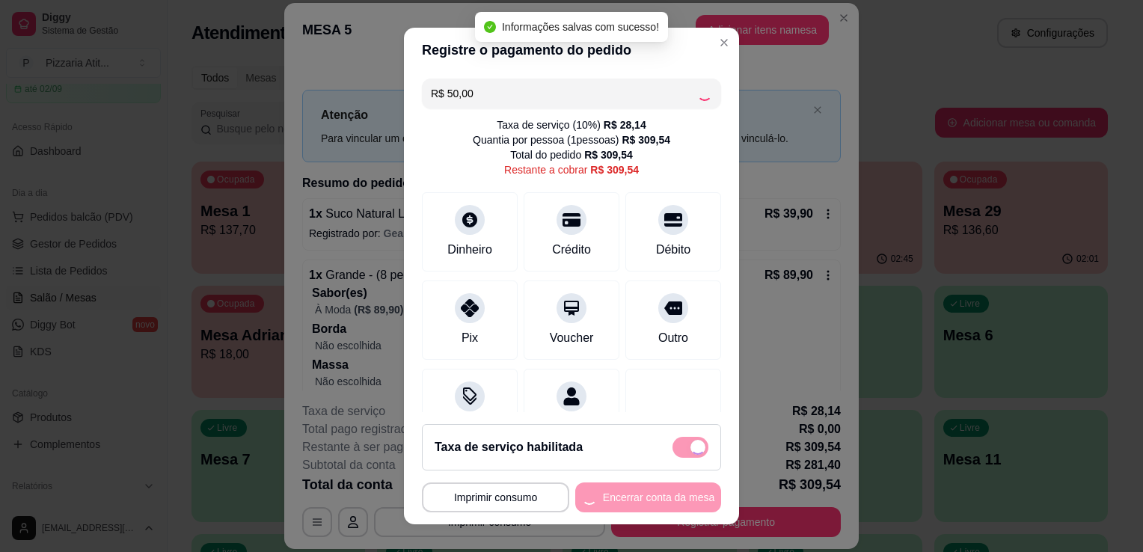
type input "R$ 259,54"
click at [624, 497] on div "**********" at bounding box center [571, 498] width 299 height 30
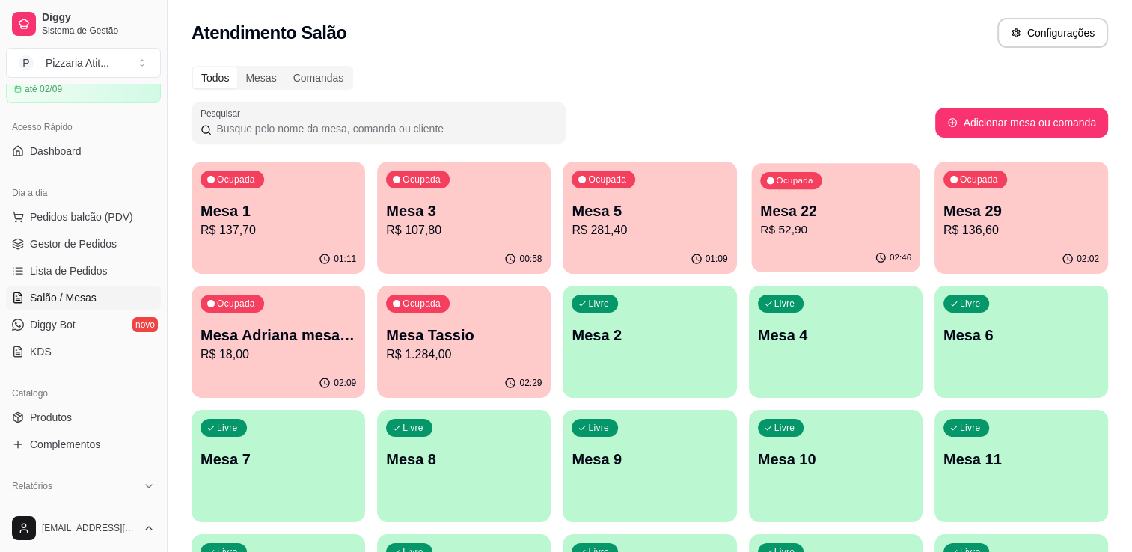
click at [828, 254] on div "02:46" at bounding box center [835, 258] width 168 height 28
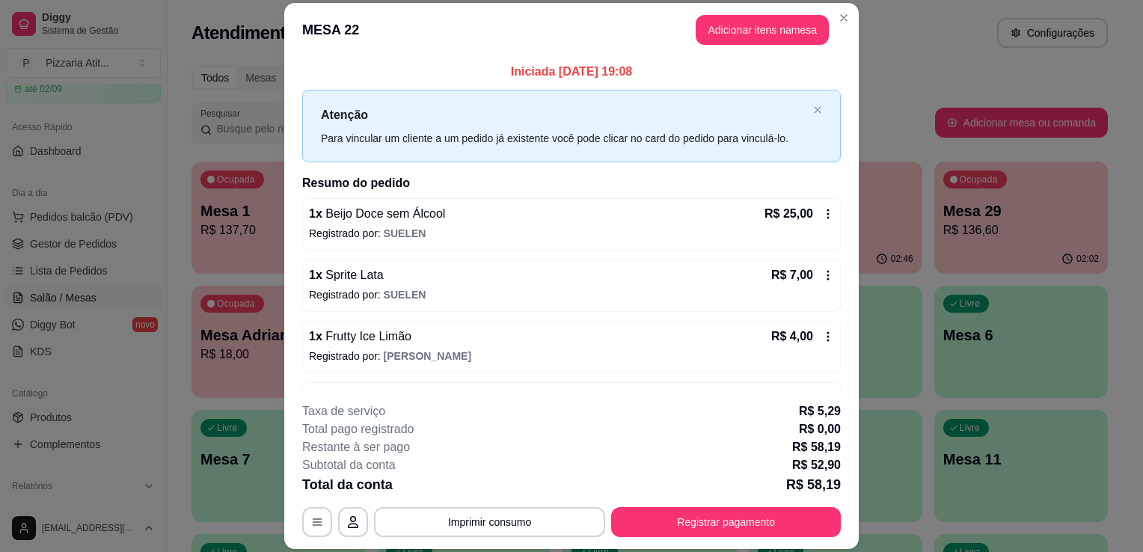
click at [812, 239] on p "Registrado por: SUELEN" at bounding box center [571, 233] width 525 height 15
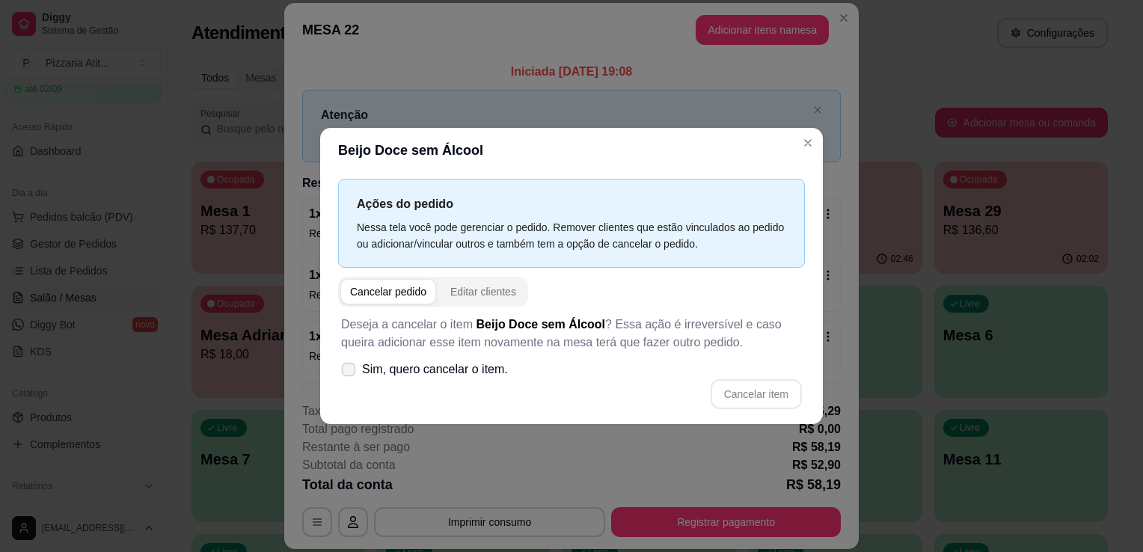
click at [356, 371] on label "Sim, quero cancelar o item." at bounding box center [424, 370] width 179 height 30
click at [350, 373] on input "Sim, quero cancelar o item." at bounding box center [345, 378] width 10 height 10
checkbox input "true"
click at [761, 396] on button "Cancelar item" at bounding box center [756, 394] width 89 height 29
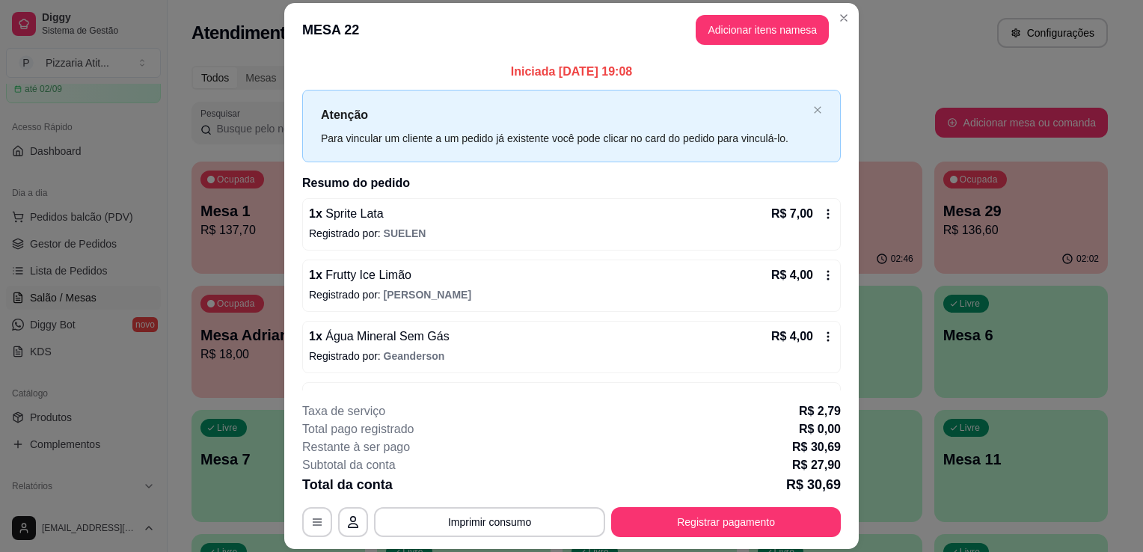
click at [793, 229] on p "Registrado por: SUELEN" at bounding box center [571, 233] width 525 height 15
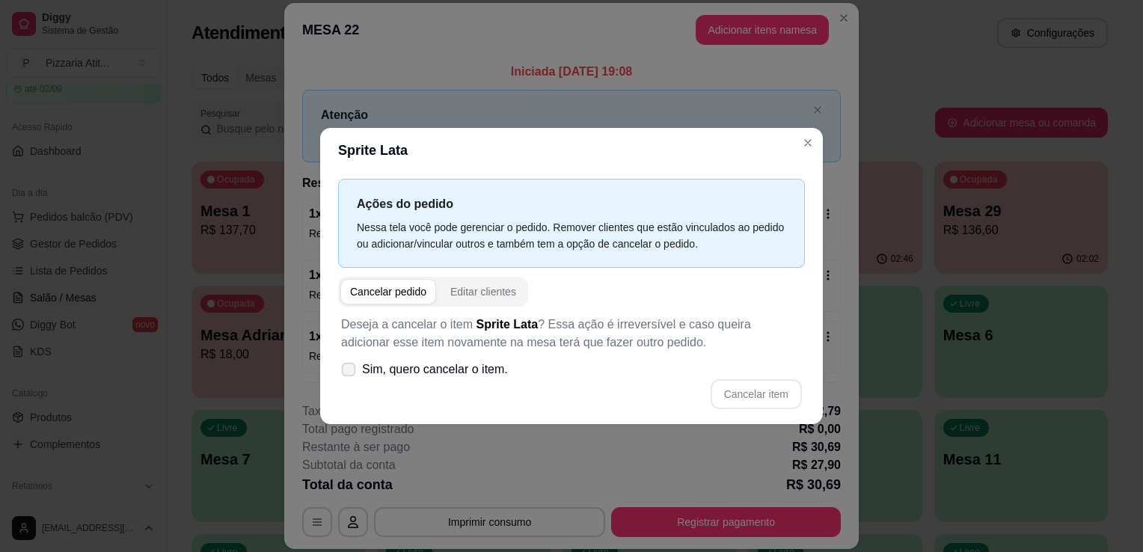
click at [349, 367] on icon at bounding box center [348, 369] width 11 height 8
click at [349, 373] on input "Sim, quero cancelar o item." at bounding box center [345, 378] width 10 height 10
checkbox input "true"
click at [744, 396] on button "Cancelar item" at bounding box center [756, 394] width 89 height 29
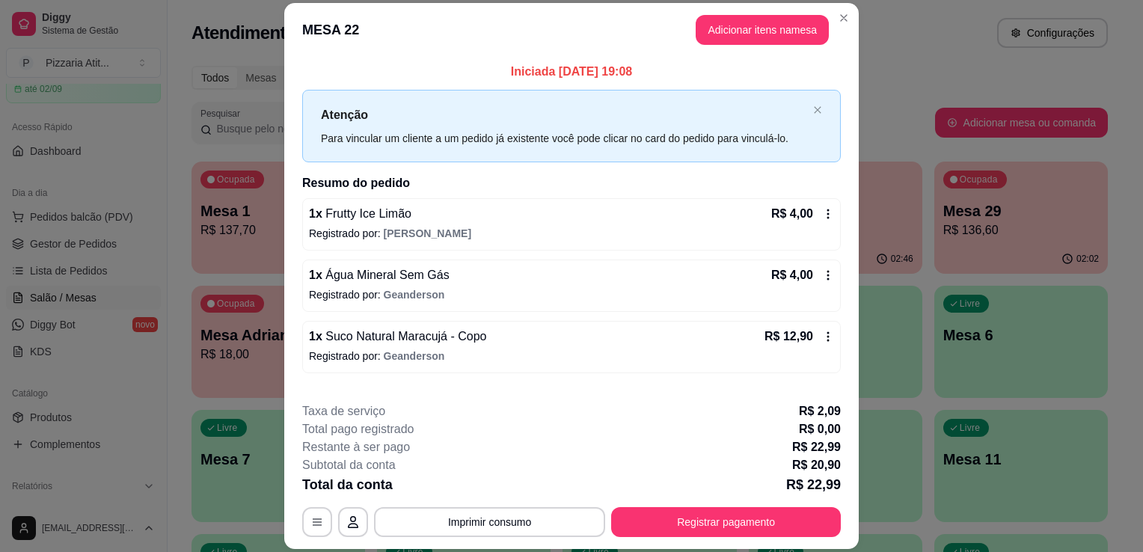
click at [679, 227] on p "Registrado por: [PERSON_NAME]" at bounding box center [571, 233] width 525 height 15
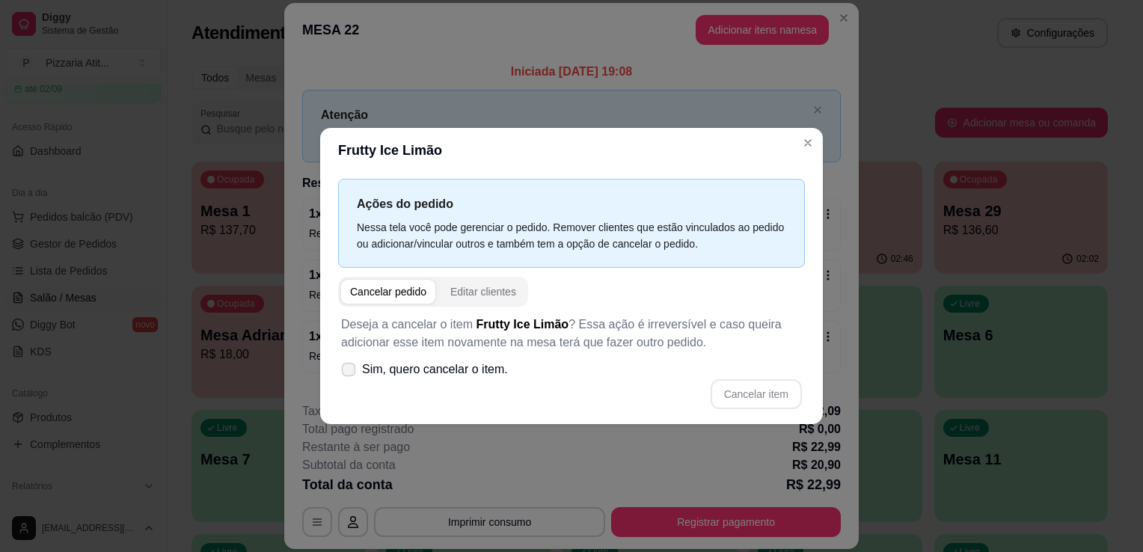
click at [349, 372] on icon at bounding box center [348, 369] width 11 height 8
click at [349, 373] on input "Sim, quero cancelar o item." at bounding box center [345, 378] width 10 height 10
checkbox input "true"
click at [754, 391] on button "Cancelar item" at bounding box center [756, 394] width 89 height 29
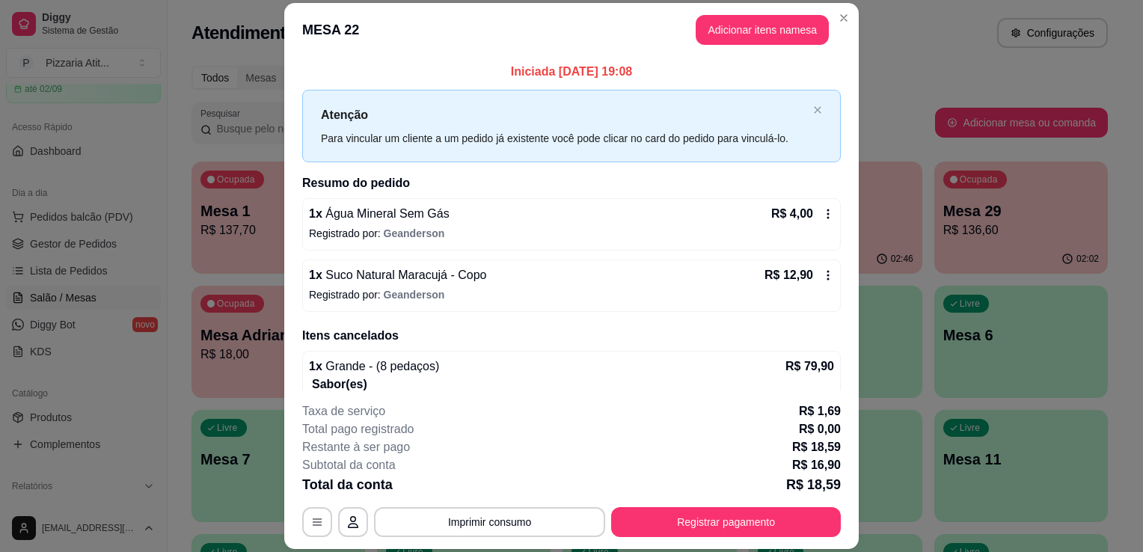
click at [564, 243] on div "1 x Água Mineral Sem Gás R$ 4,00 Registrado por: Geanderson" at bounding box center [571, 224] width 539 height 52
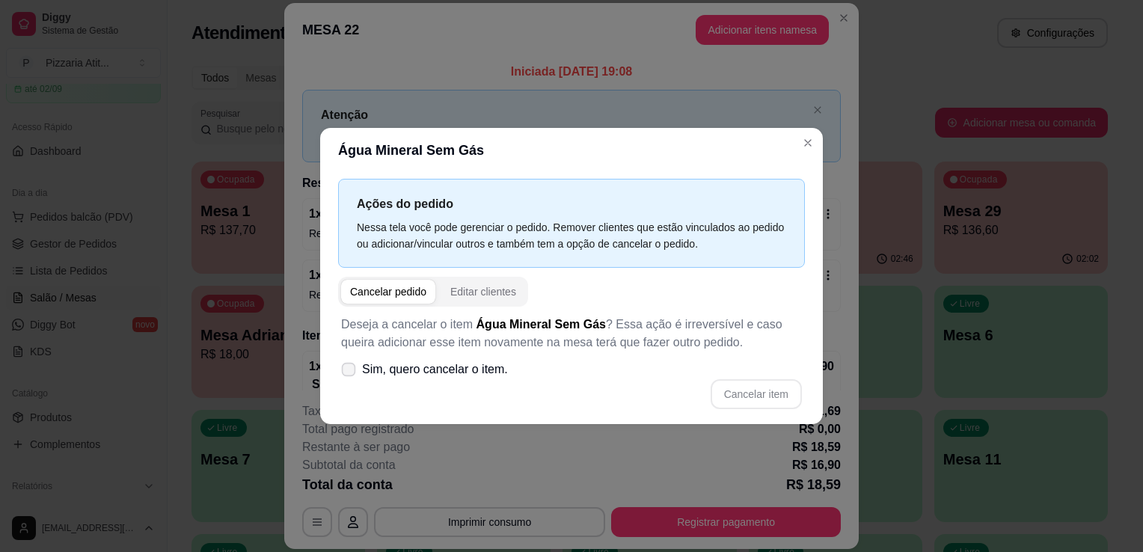
click at [352, 362] on label "Sim, quero cancelar o item." at bounding box center [424, 370] width 179 height 30
click at [350, 373] on input "Sim, quero cancelar o item." at bounding box center [345, 378] width 10 height 10
checkbox input "true"
click at [738, 383] on button "Cancelar item" at bounding box center [756, 394] width 89 height 29
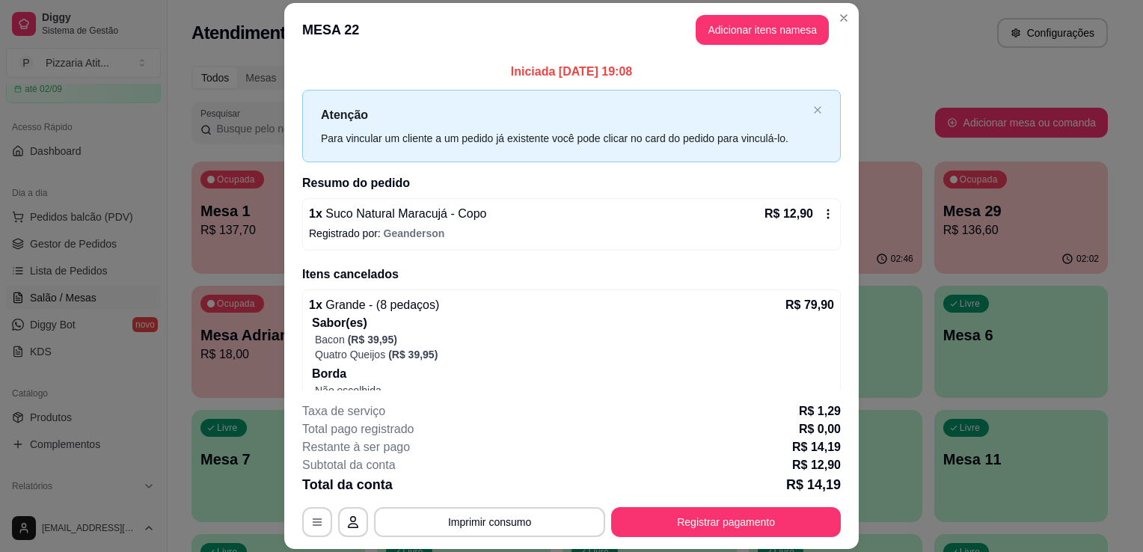
click at [606, 232] on p "Registrado por: Geanderson" at bounding box center [571, 233] width 525 height 15
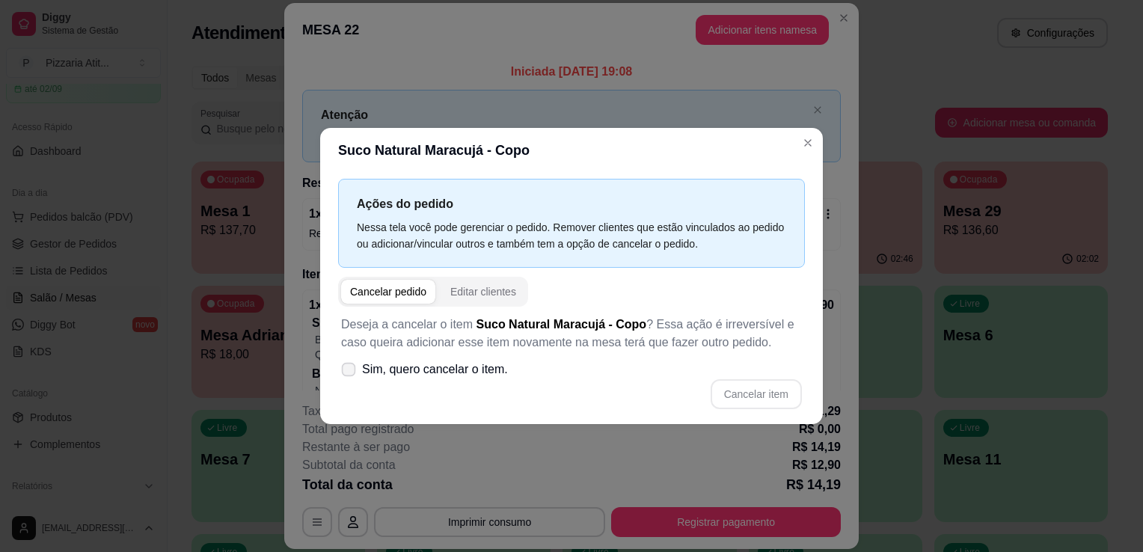
click at [350, 373] on icon at bounding box center [348, 369] width 11 height 8
click at [350, 373] on input "Sim, quero cancelar o item." at bounding box center [345, 378] width 10 height 10
checkbox input "true"
click at [733, 388] on button "Cancelar item" at bounding box center [756, 394] width 89 height 29
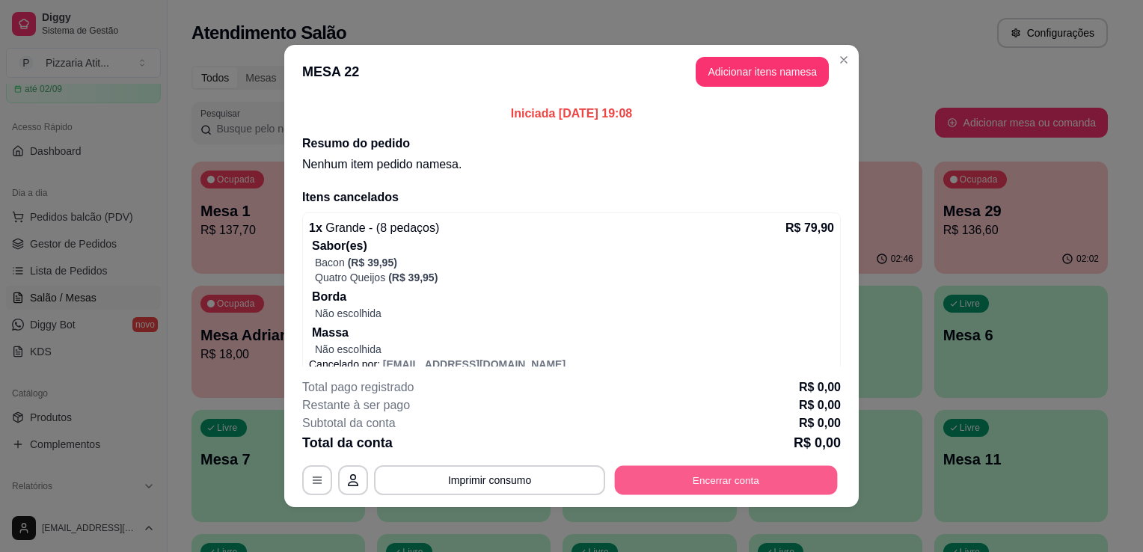
click at [753, 480] on button "Encerrar conta" at bounding box center [726, 480] width 223 height 29
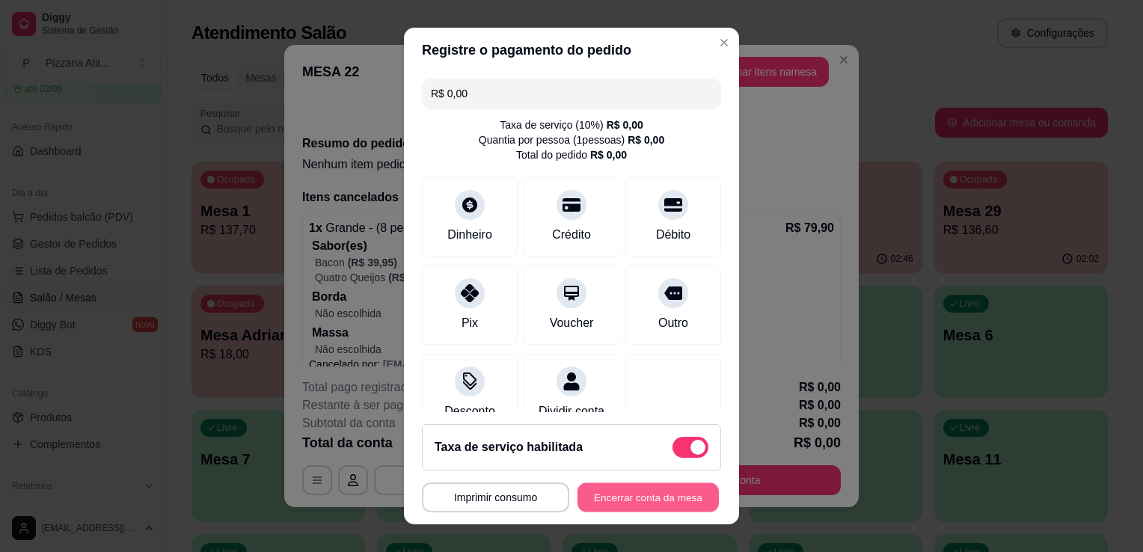
click at [614, 504] on button "Encerrar conta da mesa" at bounding box center [648, 497] width 141 height 29
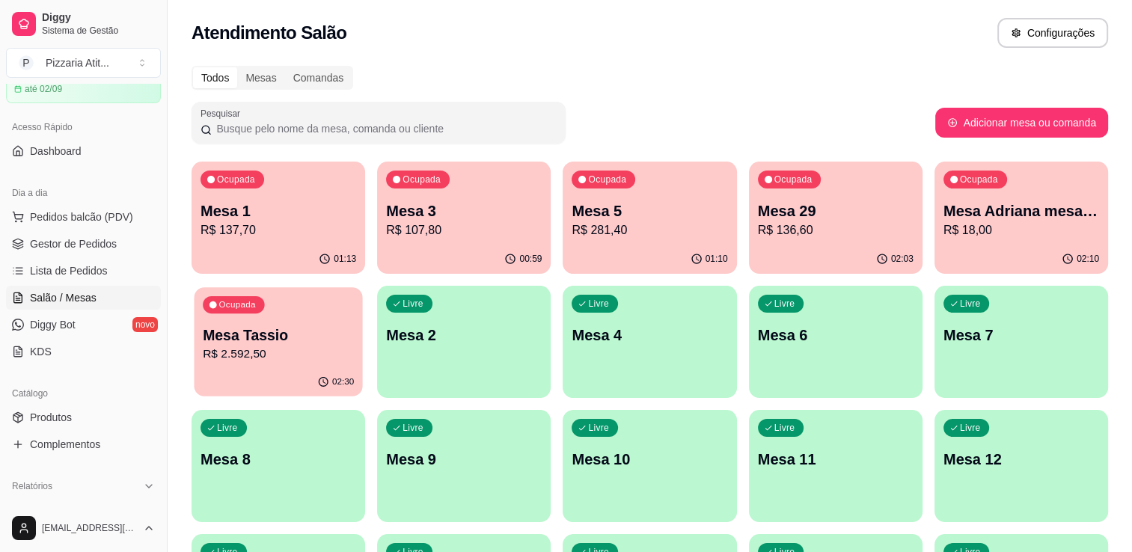
click at [307, 316] on div "Ocupada Mesa Tassio R$ 2.592,50" at bounding box center [278, 327] width 168 height 81
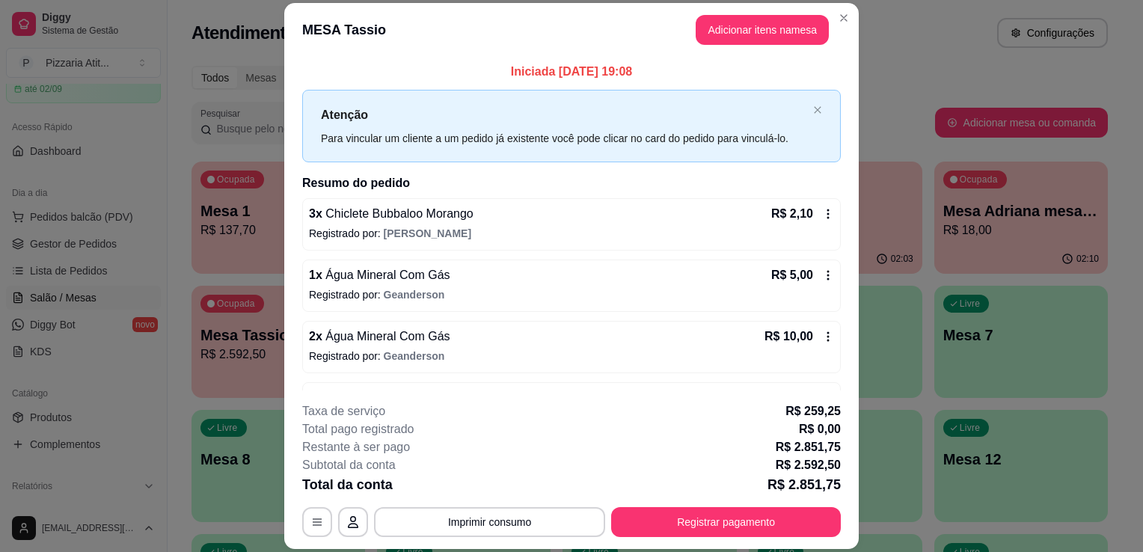
click at [850, 77] on div "MESA Tassio Adicionar itens na mesa Iniciada [DATE] 19:08 Atenção Para vincular…" at bounding box center [571, 276] width 1143 height 552
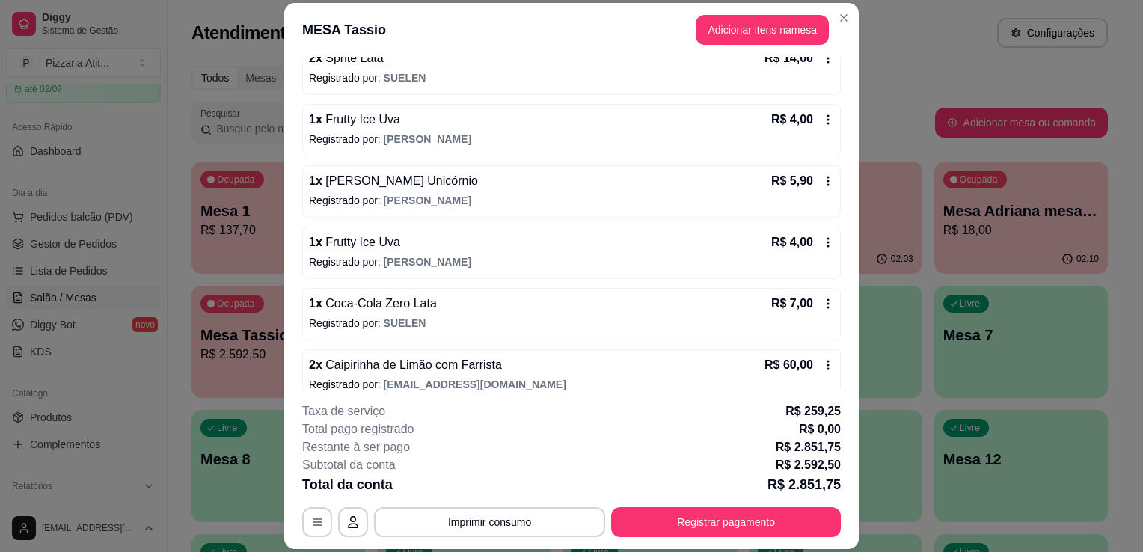
scroll to position [1799, 0]
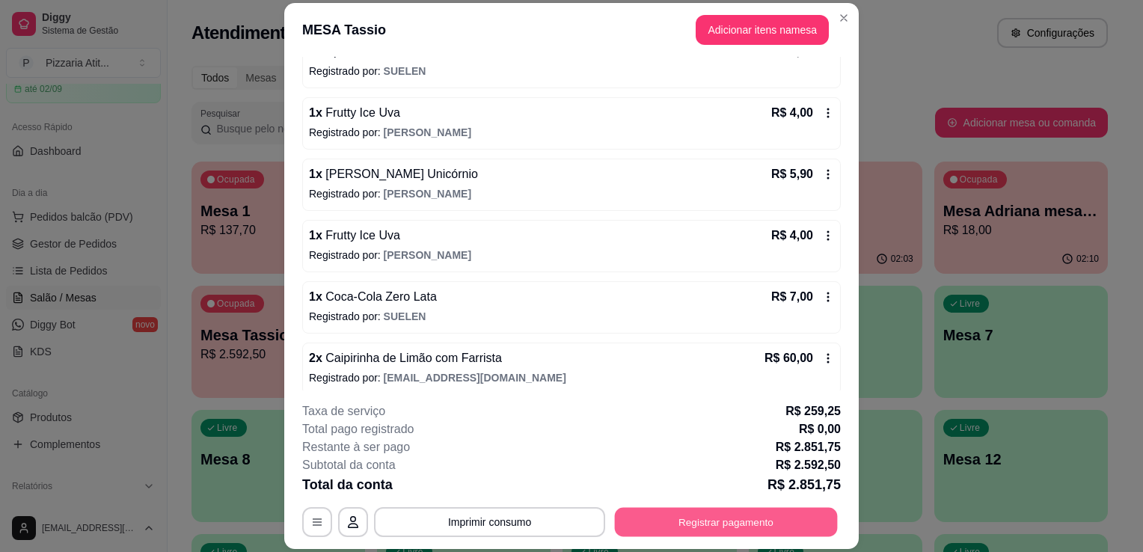
click at [712, 520] on button "Registrar pagamento" at bounding box center [726, 522] width 223 height 29
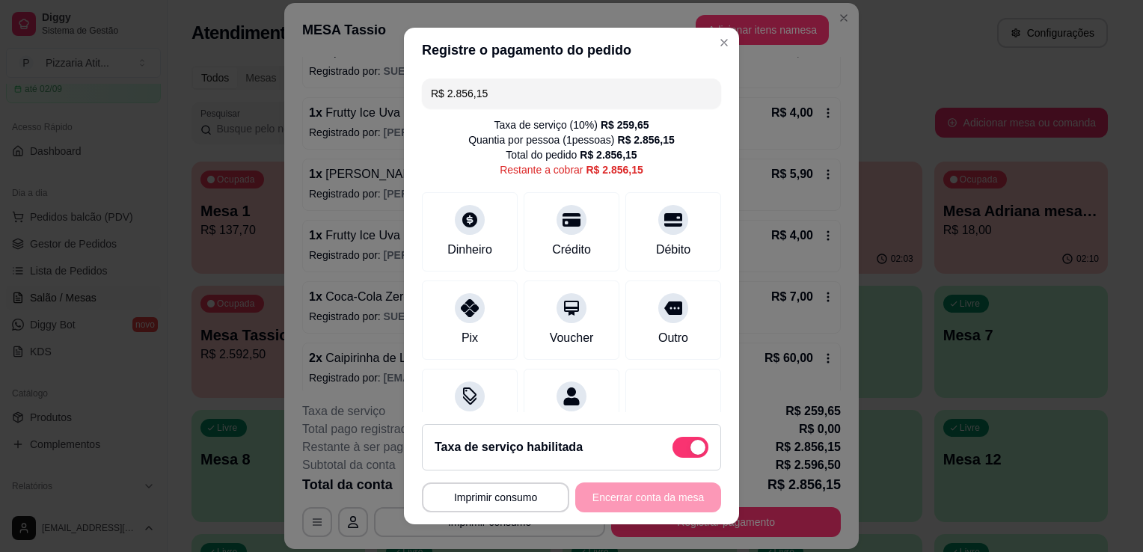
click at [549, 105] on input "R$ 2.856,15" at bounding box center [571, 94] width 281 height 30
click at [459, 320] on div "Pix" at bounding box center [470, 318] width 105 height 88
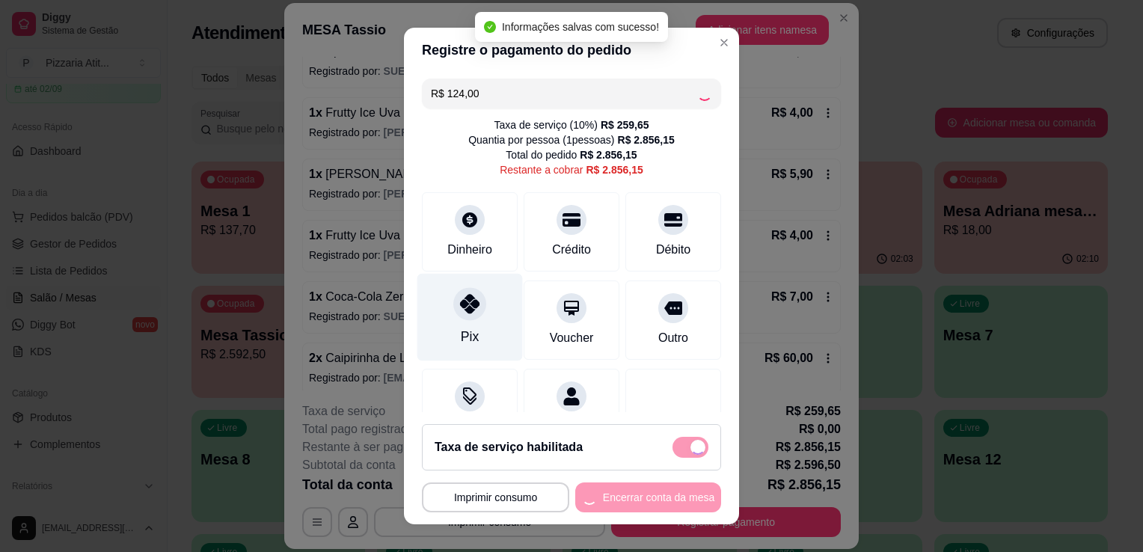
type input "R$ 2.732,15"
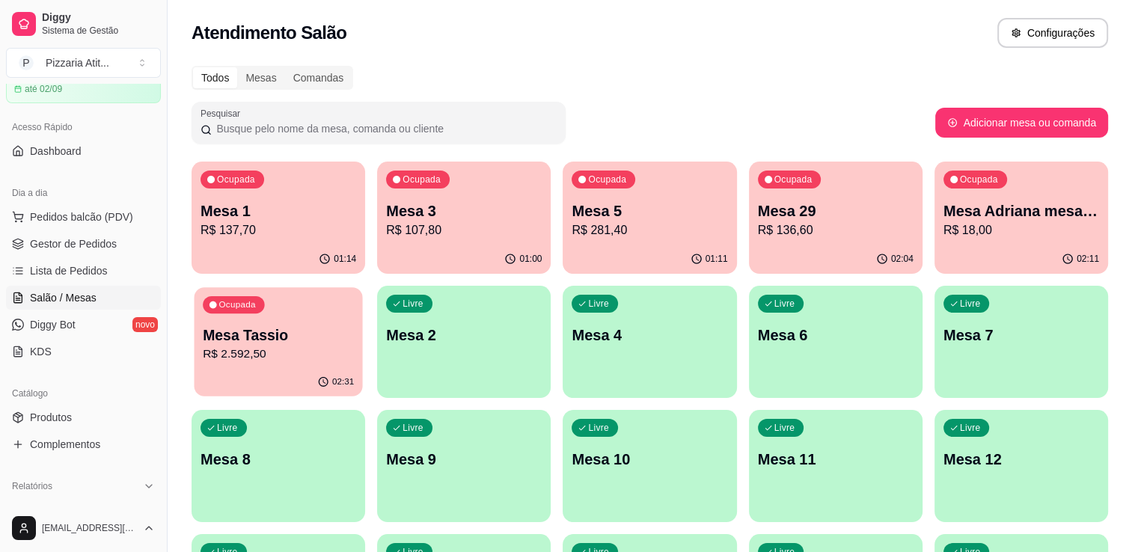
click at [296, 379] on div "02:31" at bounding box center [278, 382] width 168 height 28
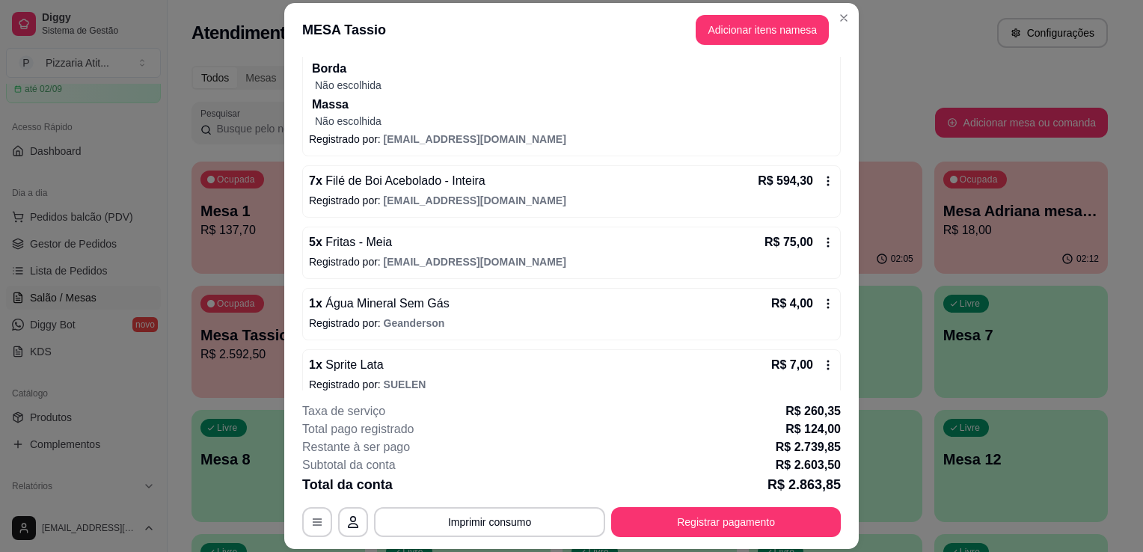
scroll to position [3005, 0]
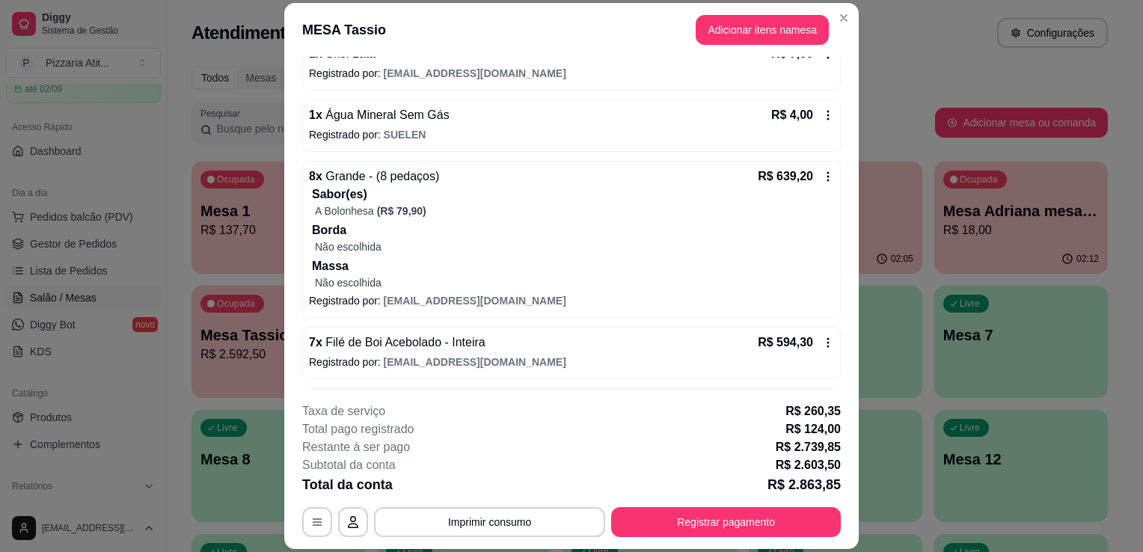
click at [733, 257] on p "Massa" at bounding box center [573, 266] width 522 height 18
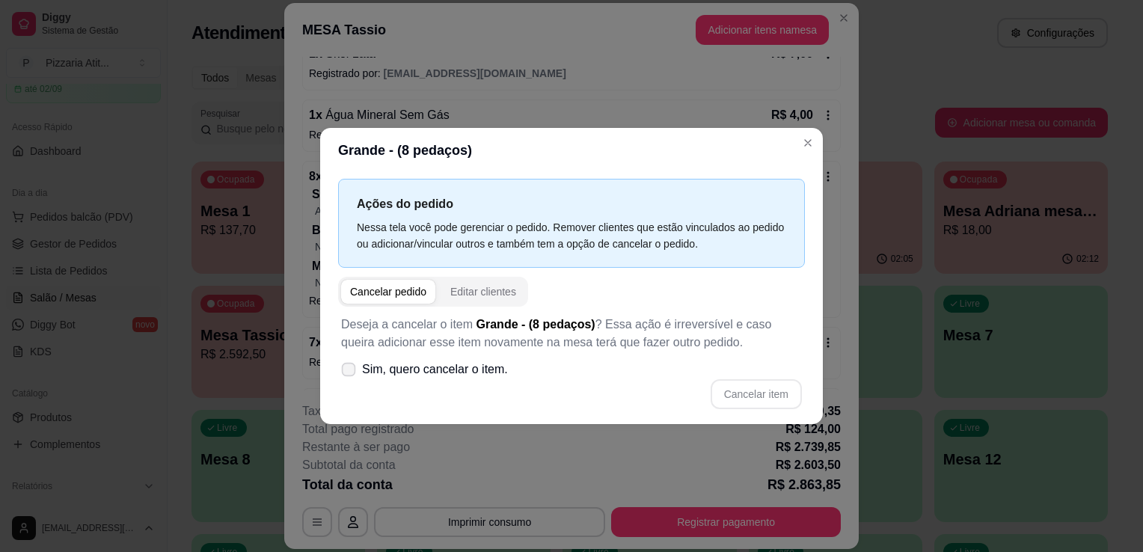
click at [349, 366] on icon at bounding box center [348, 369] width 11 height 8
click at [349, 373] on input "Sim, quero cancelar o item." at bounding box center [345, 378] width 10 height 10
checkbox input "true"
click at [742, 393] on button "Cancelar item" at bounding box center [756, 394] width 89 height 29
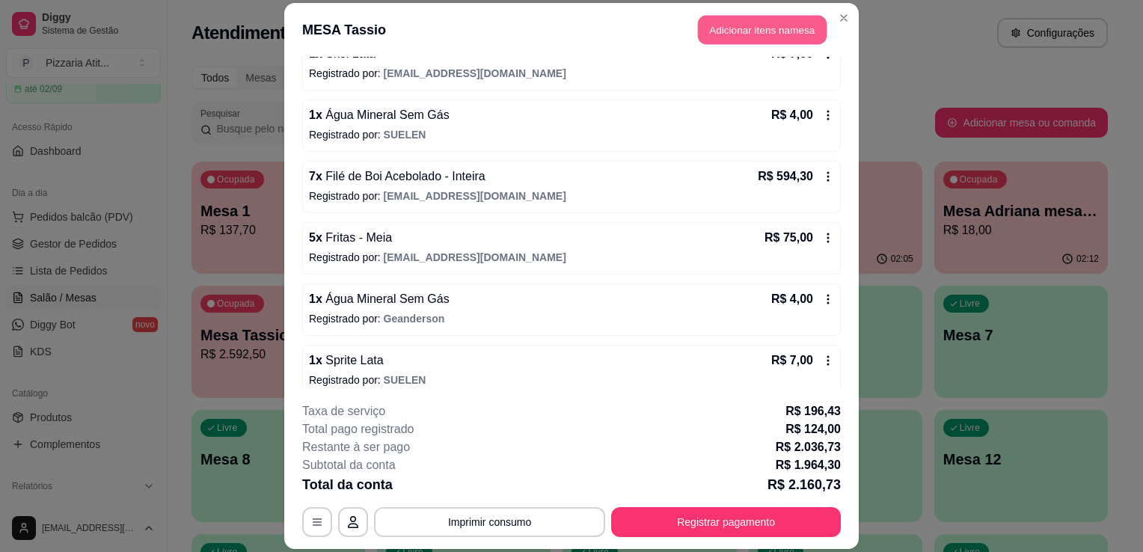
click at [761, 22] on button "Adicionar itens na mesa" at bounding box center [762, 29] width 129 height 29
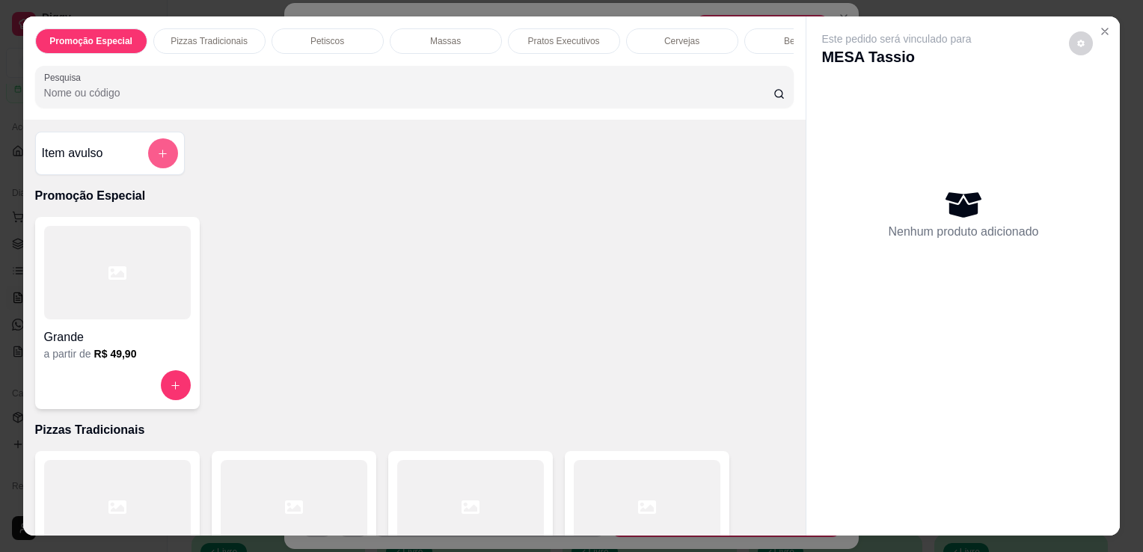
click at [167, 153] on button "add-separate-item" at bounding box center [163, 153] width 30 height 30
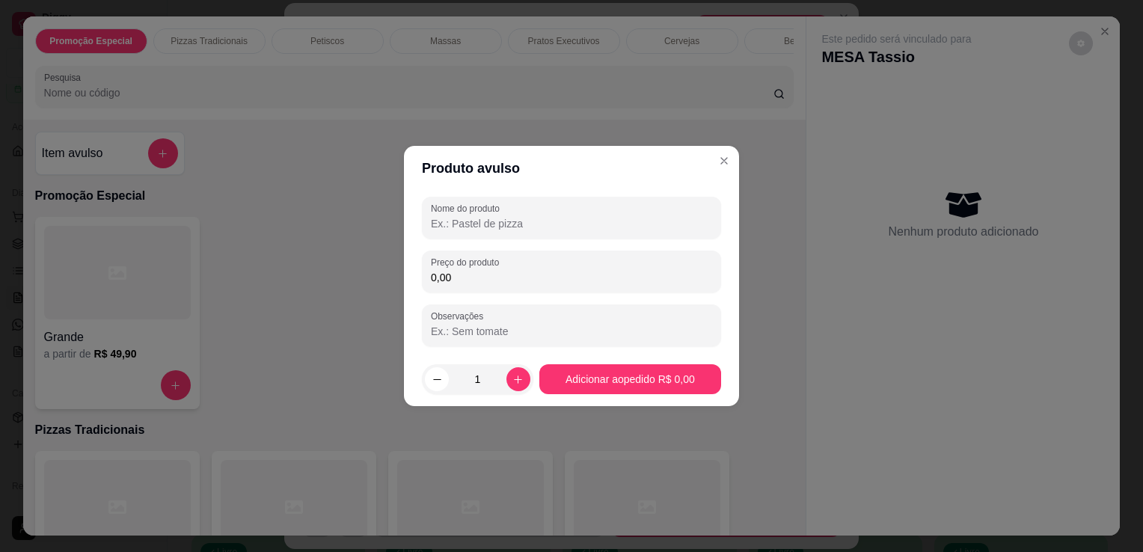
click at [536, 284] on input "0,00" at bounding box center [571, 277] width 281 height 15
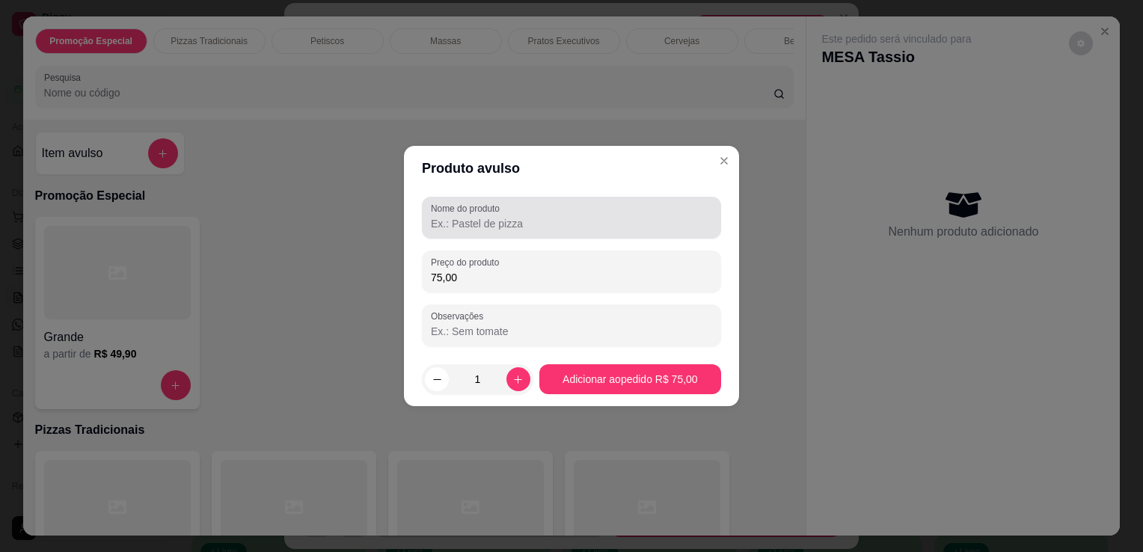
type input "75,00"
click at [558, 218] on input "Nome do produto" at bounding box center [571, 223] width 281 height 15
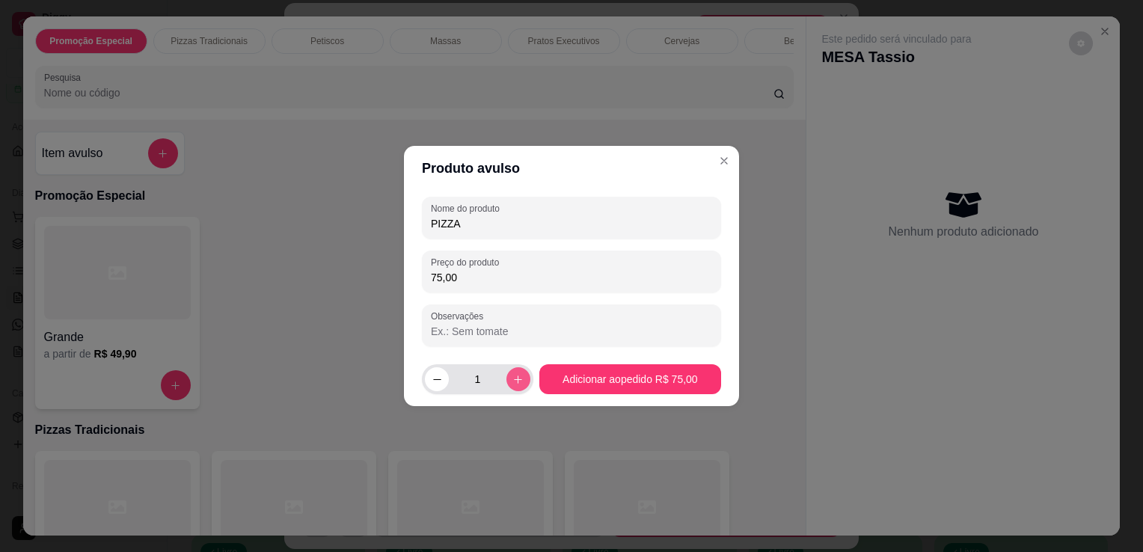
type input "PIZZA"
click at [524, 384] on button "increase-product-quantity" at bounding box center [518, 378] width 23 height 23
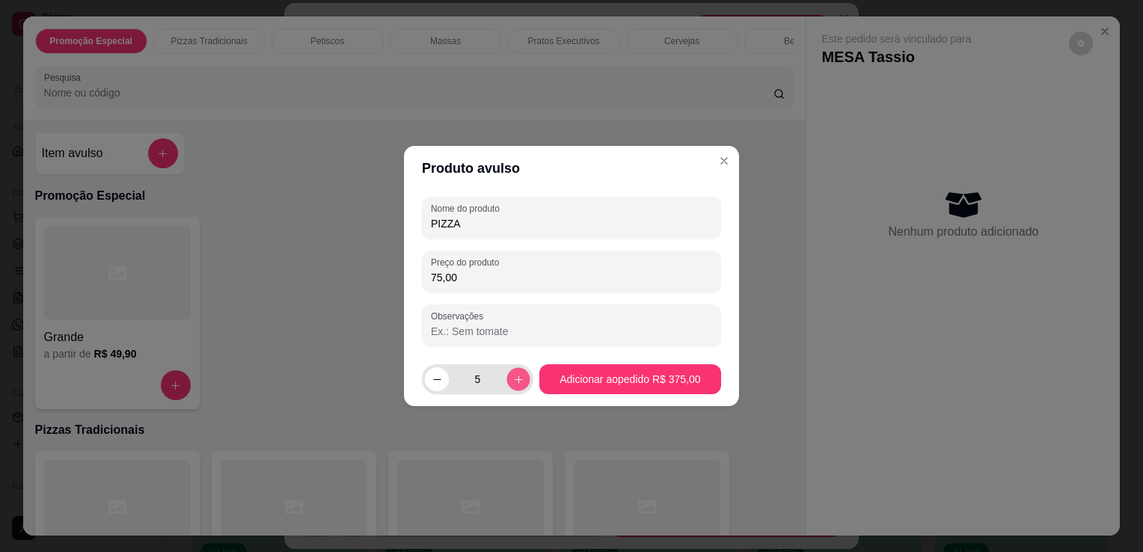
click at [524, 384] on button "increase-product-quantity" at bounding box center [518, 378] width 23 height 23
type input "8"
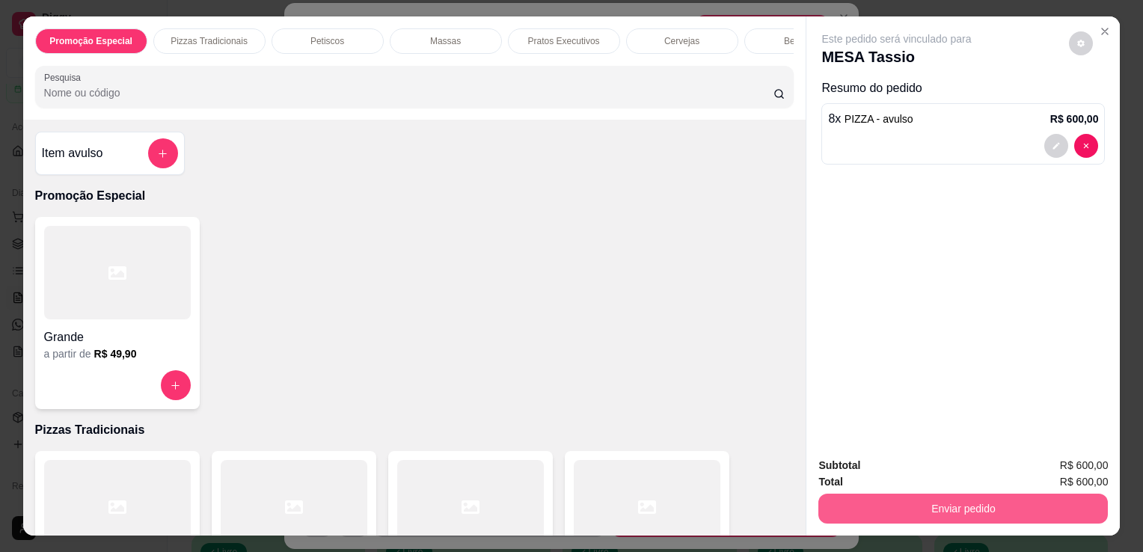
click at [854, 495] on button "Enviar pedido" at bounding box center [964, 509] width 290 height 30
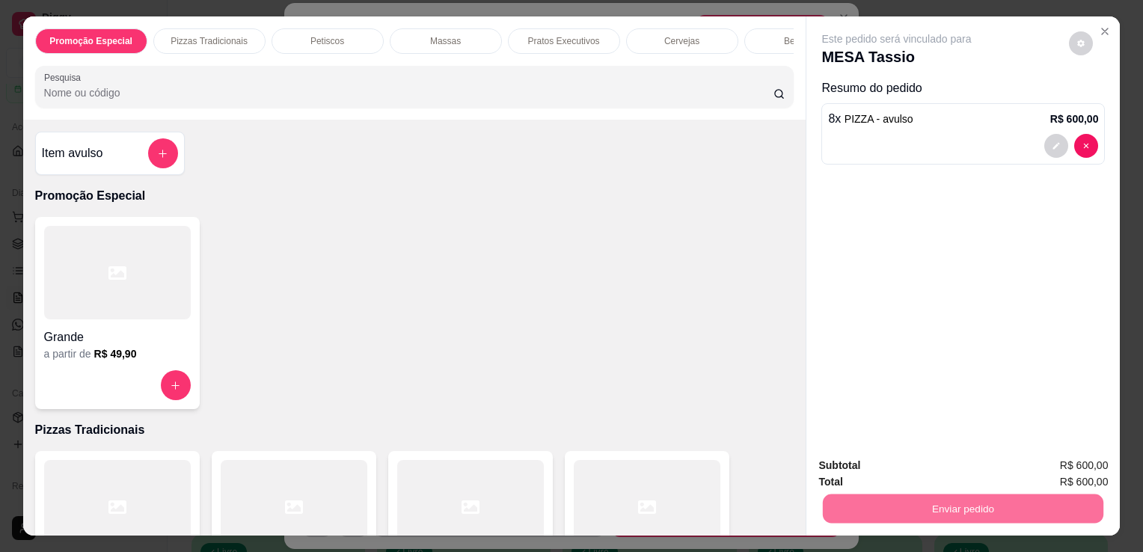
click at [854, 465] on button "Não registrar e enviar pedido" at bounding box center [914, 467] width 151 height 28
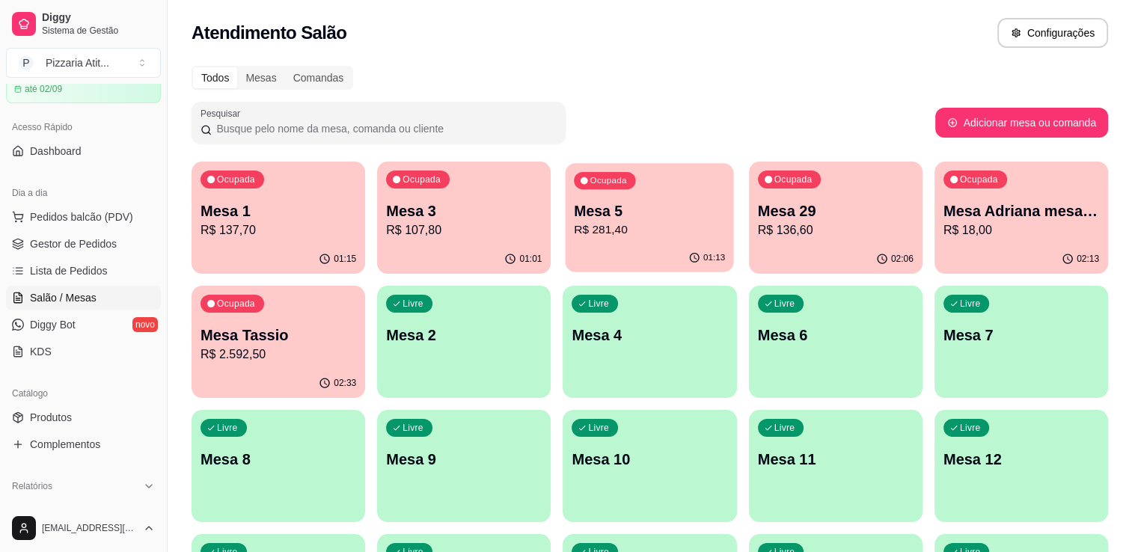
click at [702, 235] on p "R$ 281,40" at bounding box center [650, 229] width 151 height 17
click at [683, 218] on p "Mesa 5" at bounding box center [650, 211] width 151 height 20
click at [278, 177] on div "Ocupada Mesa 1 R$ 137,70" at bounding box center [278, 203] width 168 height 81
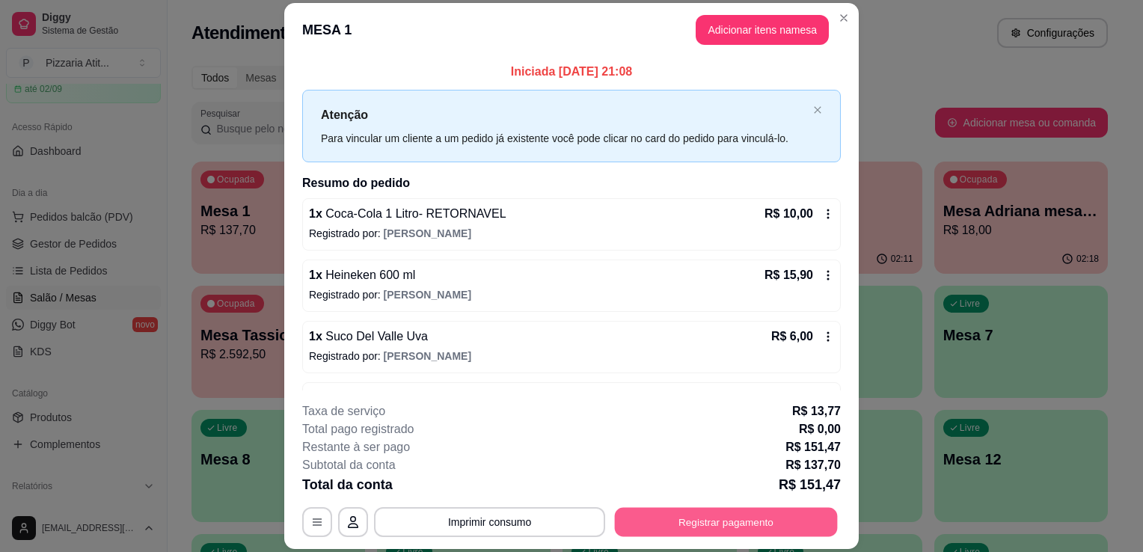
click at [674, 514] on button "Registrar pagamento" at bounding box center [726, 522] width 223 height 29
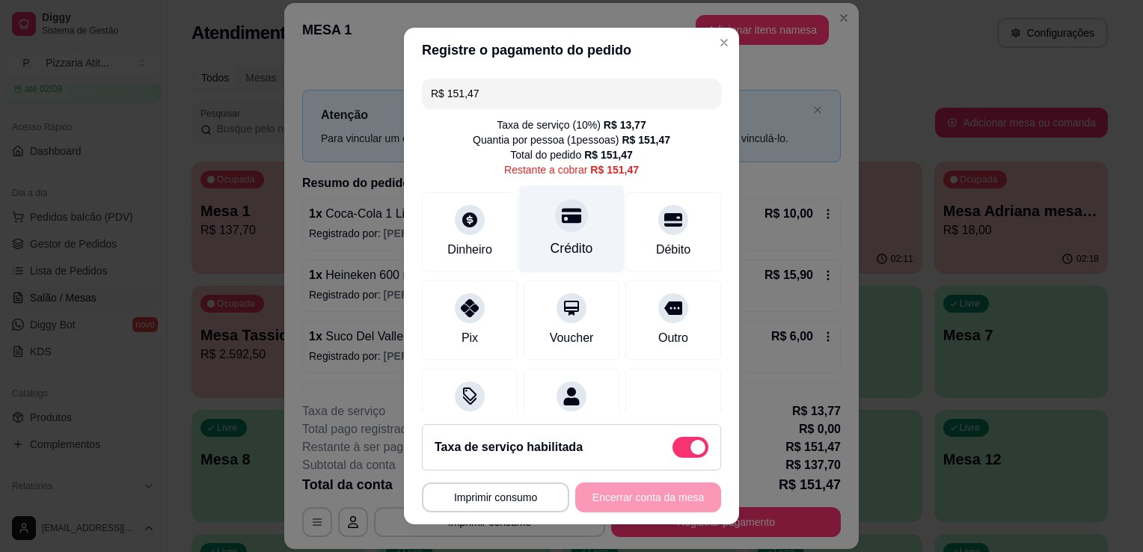
drag, startPoint x: 545, startPoint y: 242, endPoint x: 542, endPoint y: 234, distance: 8.1
click at [542, 234] on div "Crédito" at bounding box center [571, 230] width 105 height 88
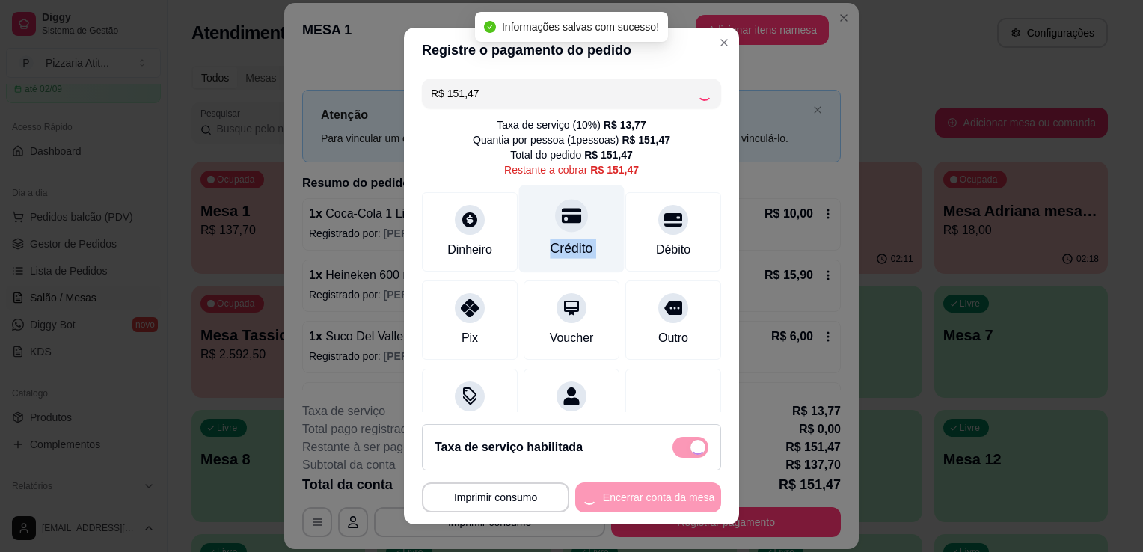
type input "R$ 0,00"
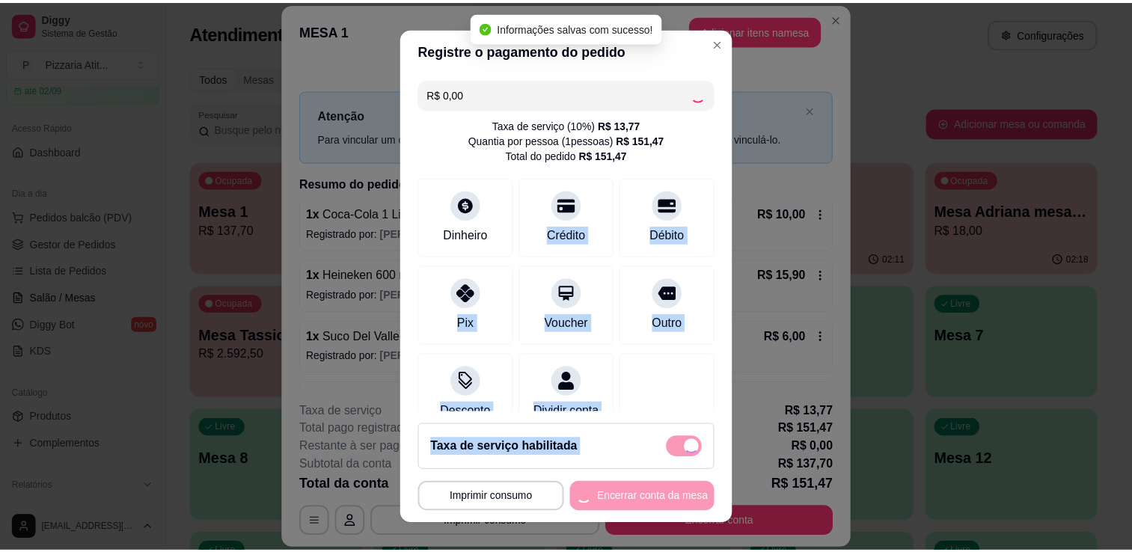
scroll to position [120, 0]
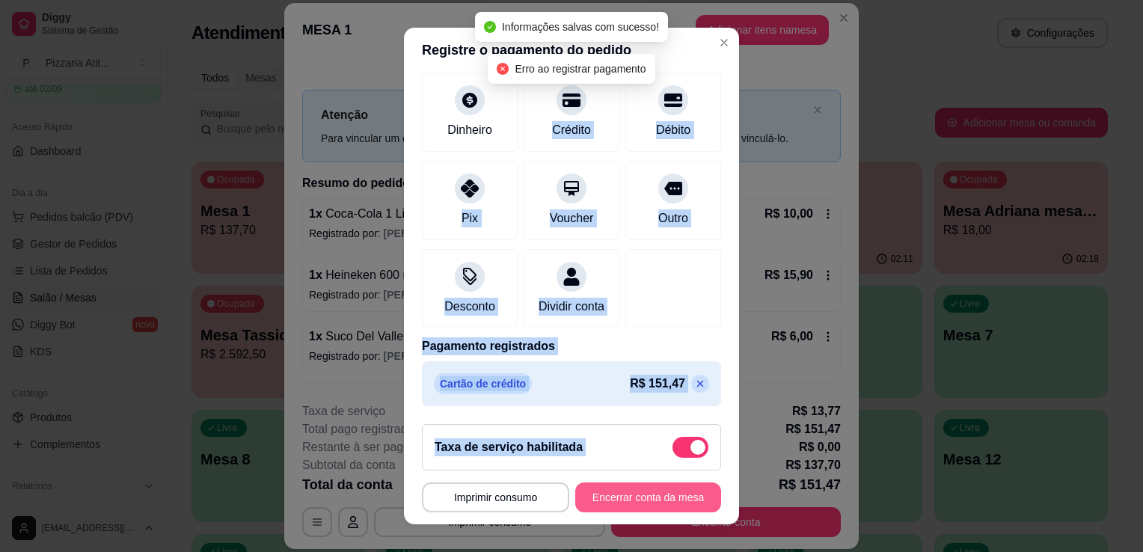
drag, startPoint x: 542, startPoint y: 234, endPoint x: 620, endPoint y: 501, distance: 278.2
click at [620, 501] on section "**********" at bounding box center [571, 276] width 335 height 497
click at [620, 501] on button "Encerrar conta da mesa" at bounding box center [648, 498] width 146 height 30
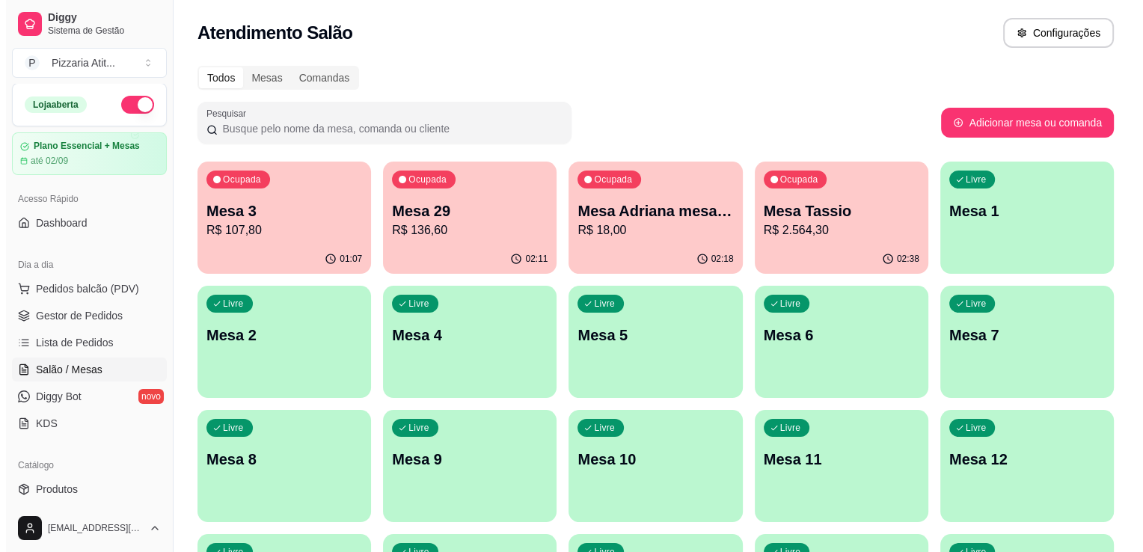
scroll to position [0, 0]
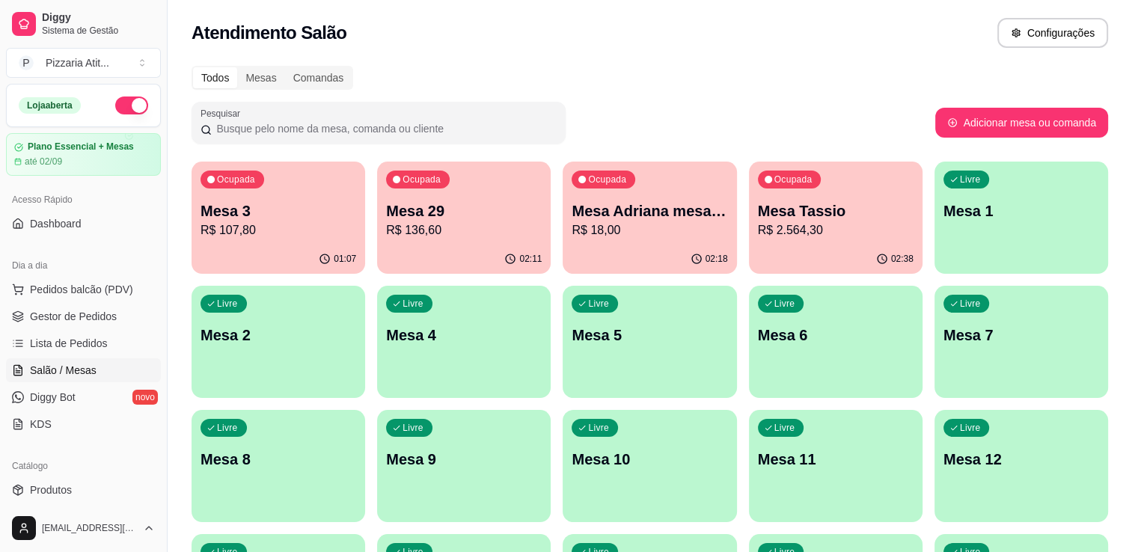
click at [122, 103] on button "button" at bounding box center [131, 106] width 33 height 18
click at [659, 223] on p "R$ 18,00" at bounding box center [650, 229] width 151 height 17
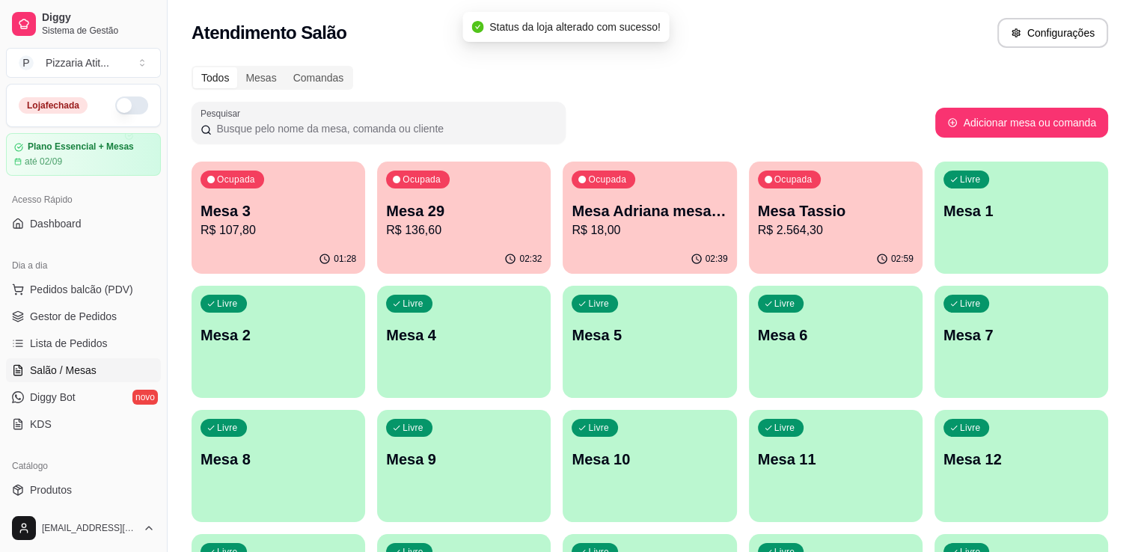
click at [781, 233] on p "R$ 2.564,30" at bounding box center [836, 230] width 156 height 18
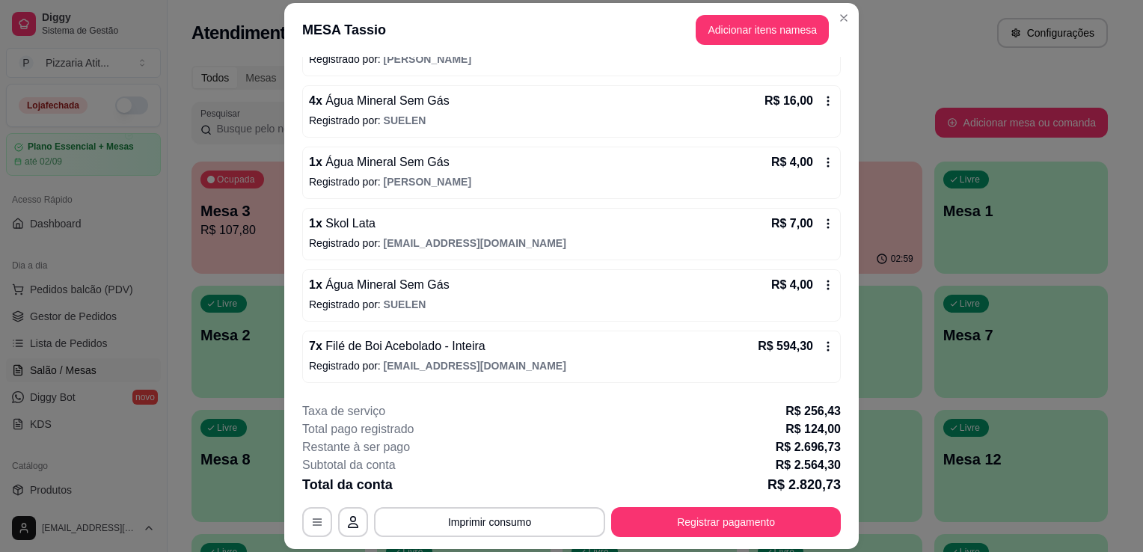
scroll to position [3252, 0]
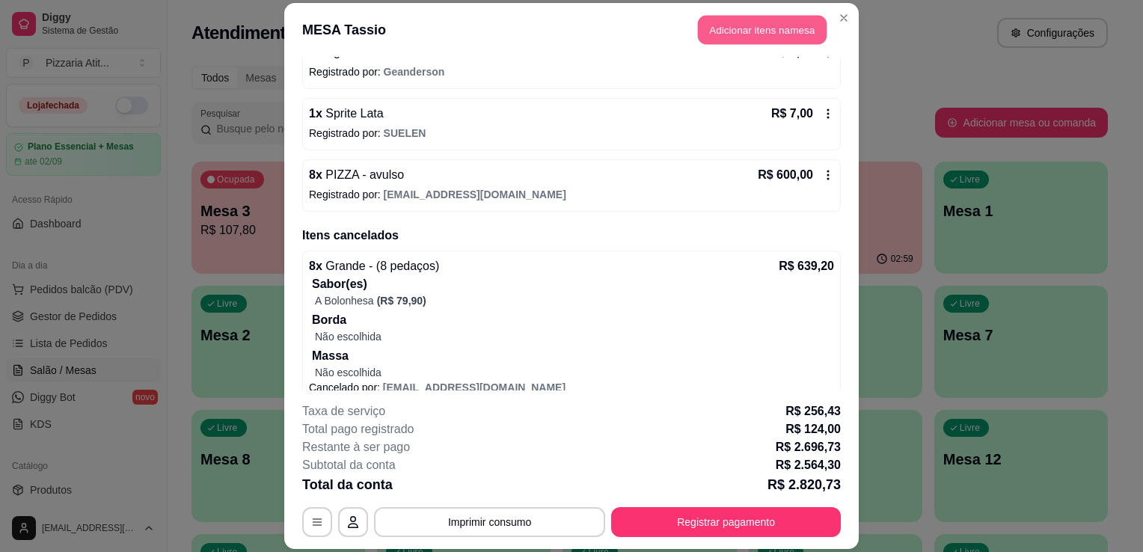
click at [784, 29] on button "Adicionar itens na mesa" at bounding box center [762, 29] width 129 height 29
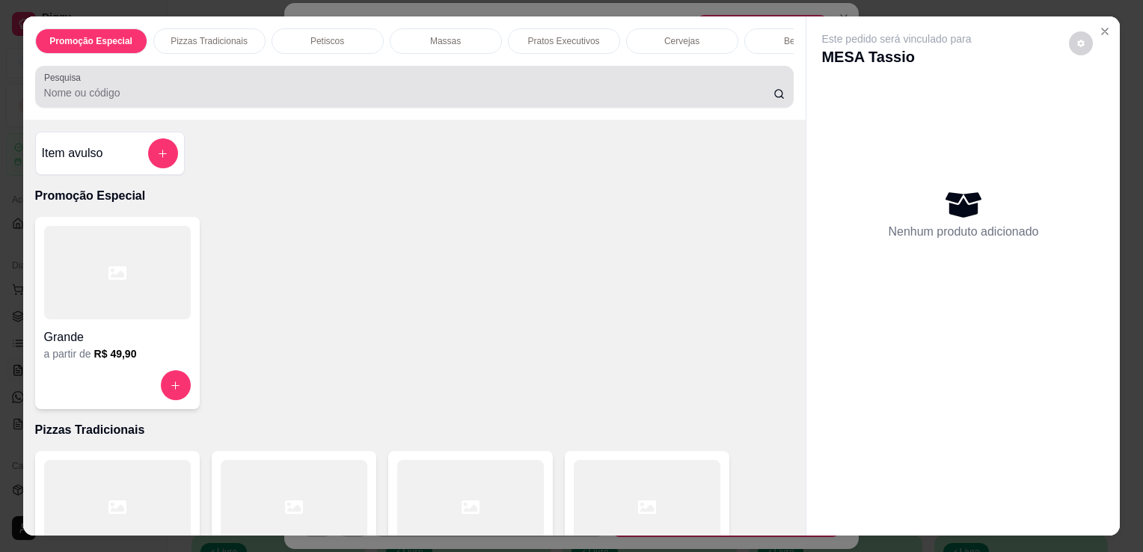
click at [639, 85] on div at bounding box center [414, 87] width 741 height 30
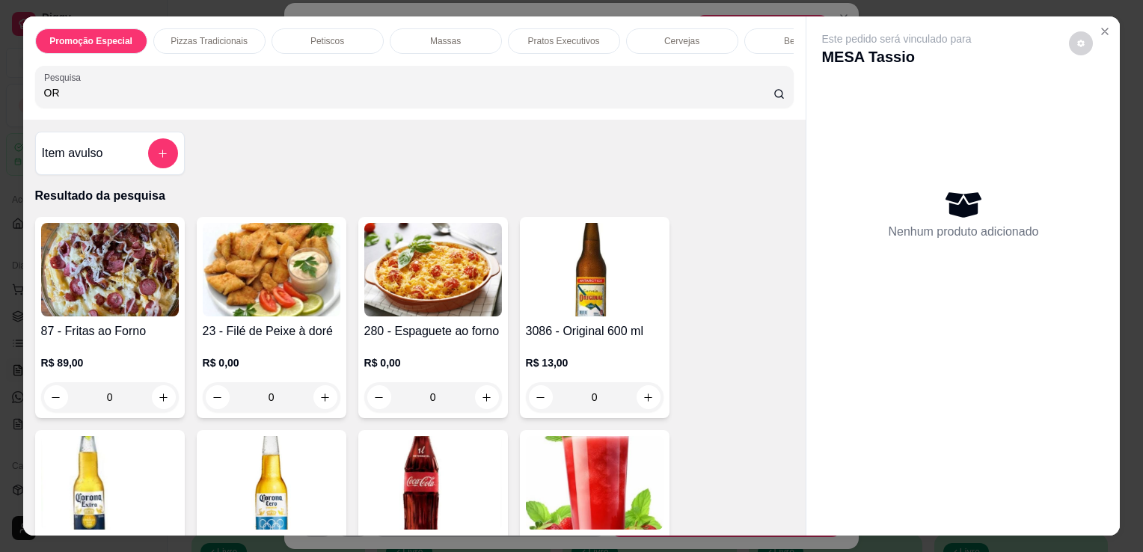
type input "OR"
click at [619, 299] on img at bounding box center [595, 270] width 138 height 94
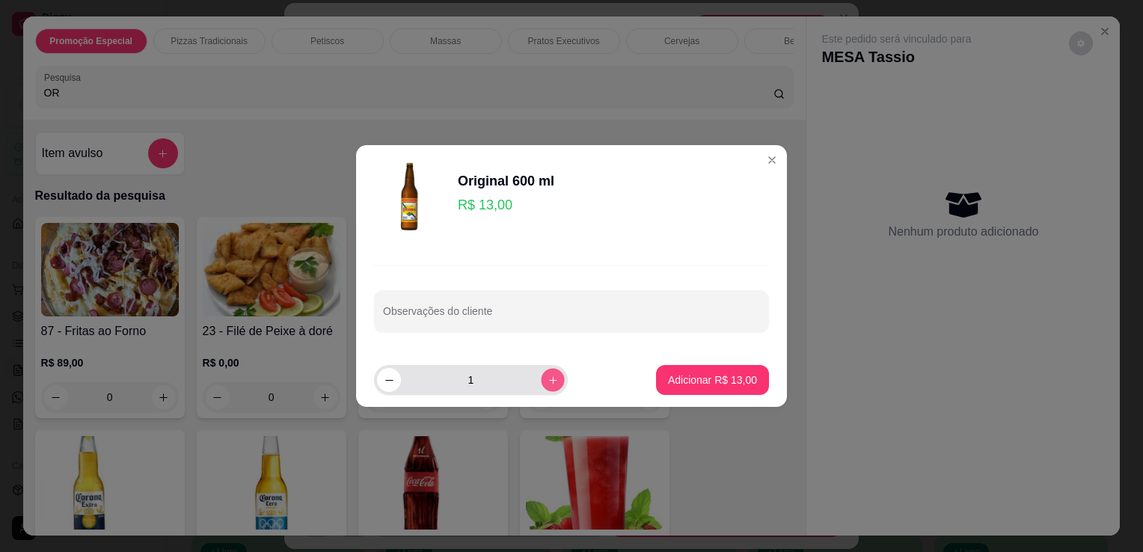
click at [548, 379] on icon "increase-product-quantity" at bounding box center [553, 380] width 11 height 11
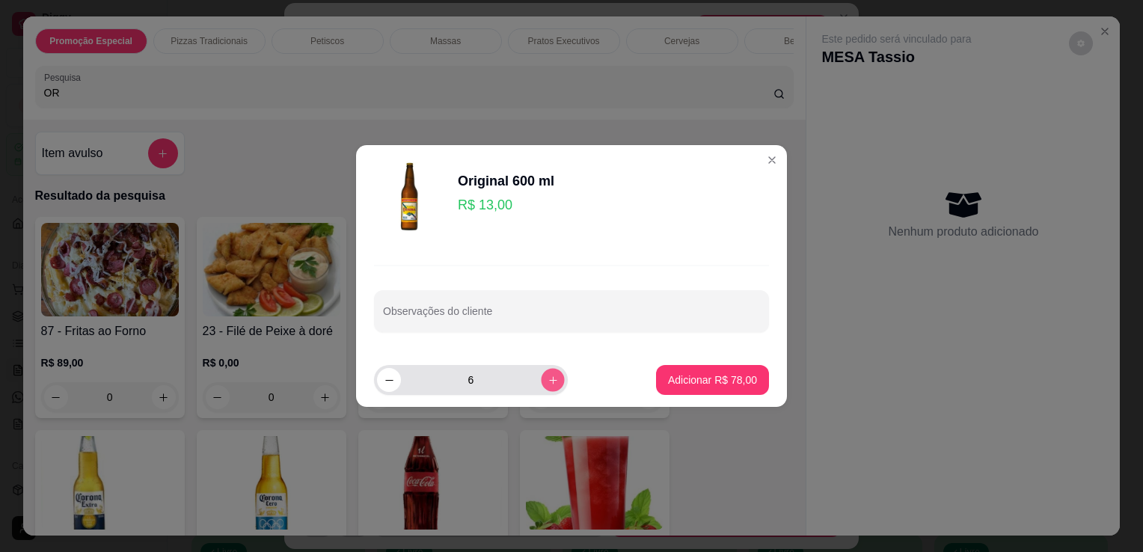
click at [548, 379] on icon "increase-product-quantity" at bounding box center [553, 380] width 11 height 11
type input "8"
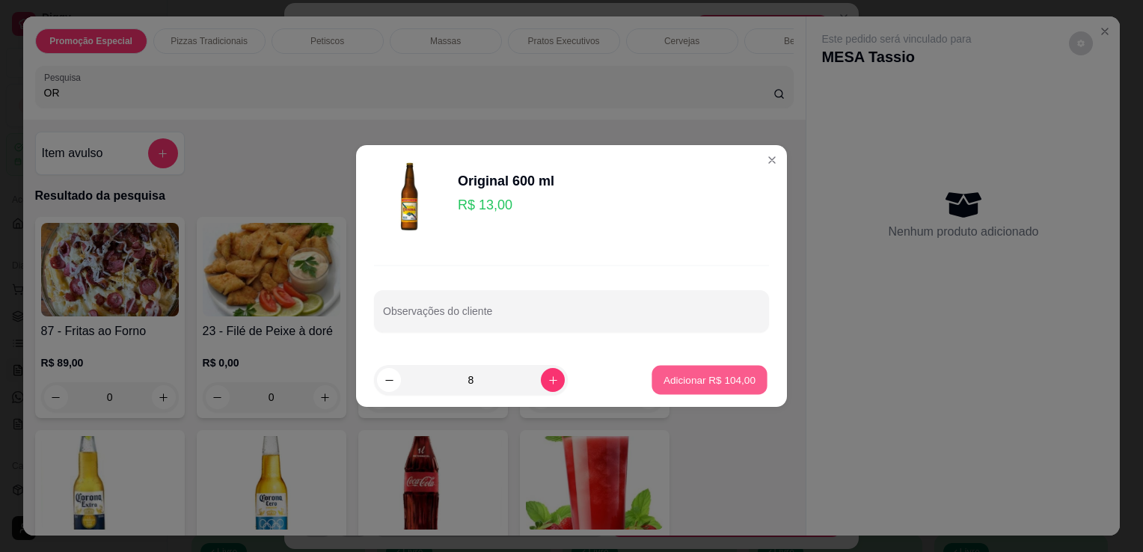
click at [683, 369] on button "Adicionar R$ 104,00" at bounding box center [709, 380] width 115 height 29
type input "8"
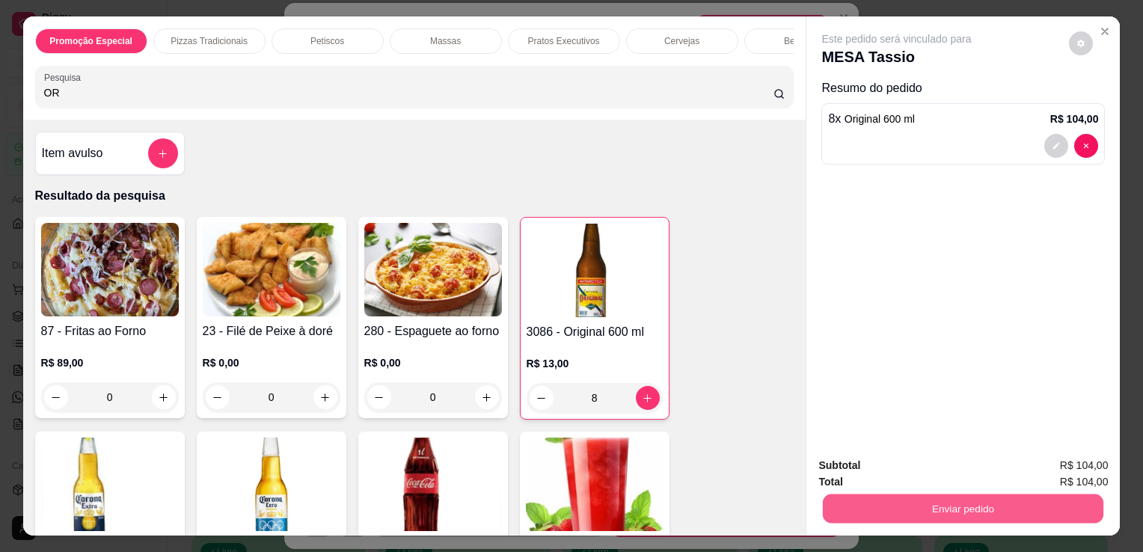
click at [854, 497] on button "Enviar pedido" at bounding box center [963, 508] width 281 height 29
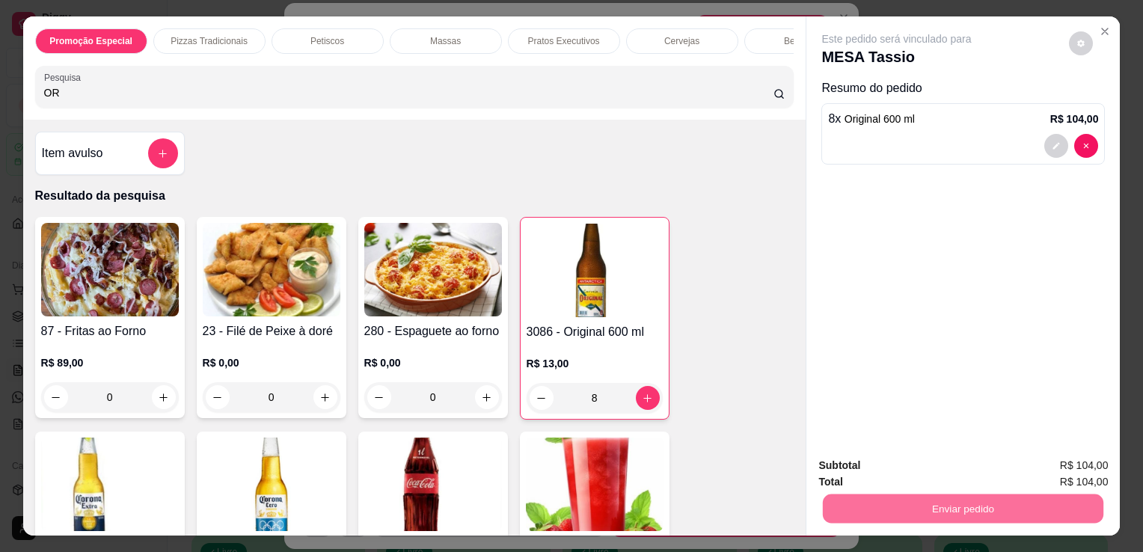
click at [854, 463] on button "Não registrar e enviar pedido" at bounding box center [914, 467] width 151 height 28
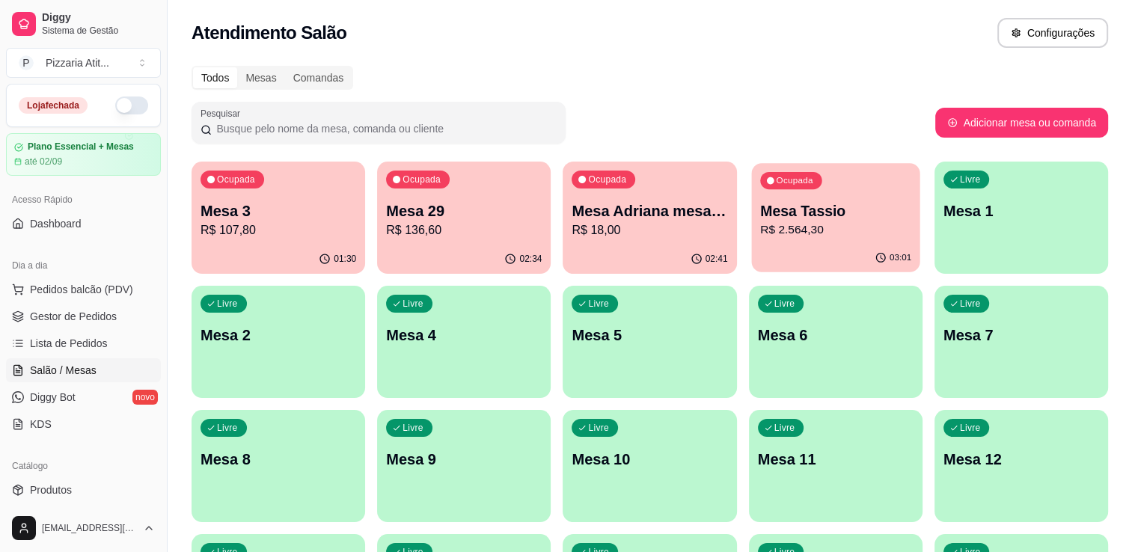
click at [854, 225] on p "R$ 2.564,30" at bounding box center [835, 229] width 151 height 17
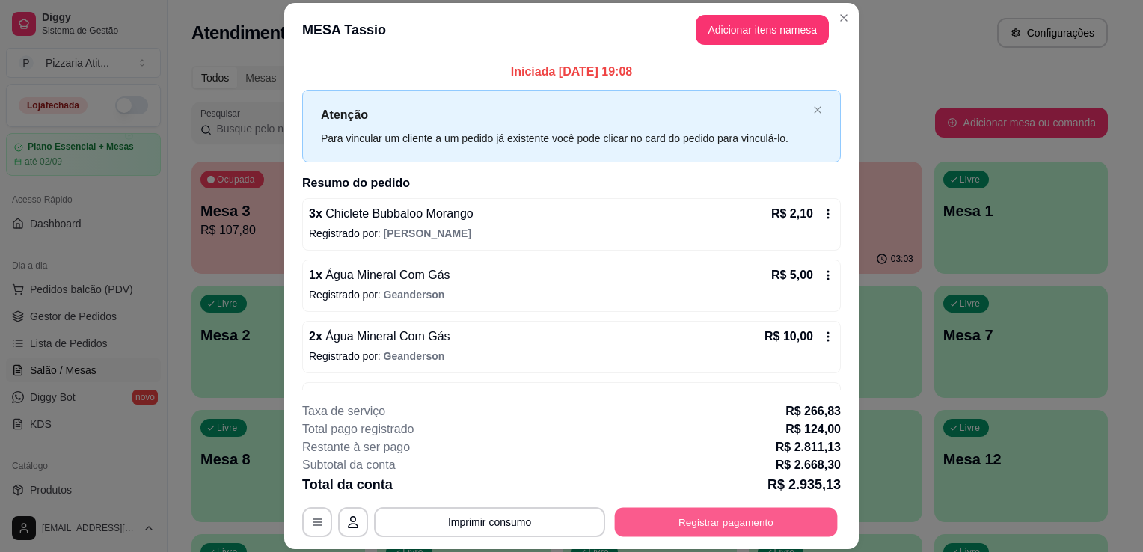
click at [664, 534] on button "Registrar pagamento" at bounding box center [726, 522] width 223 height 29
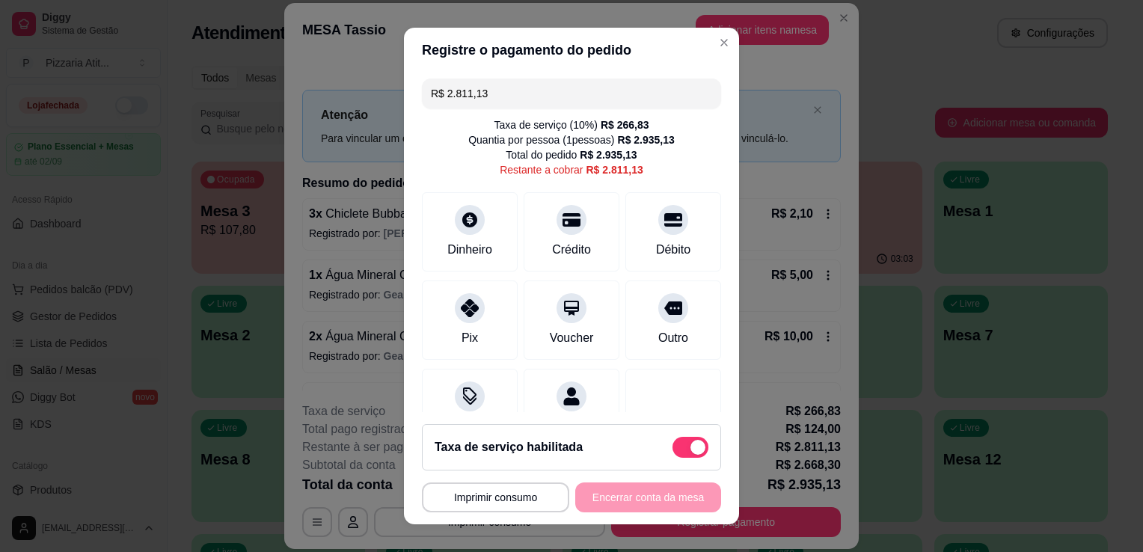
click at [551, 94] on input "R$ 2.811,13" at bounding box center [571, 94] width 281 height 30
click at [655, 241] on div "Débito" at bounding box center [674, 248] width 38 height 19
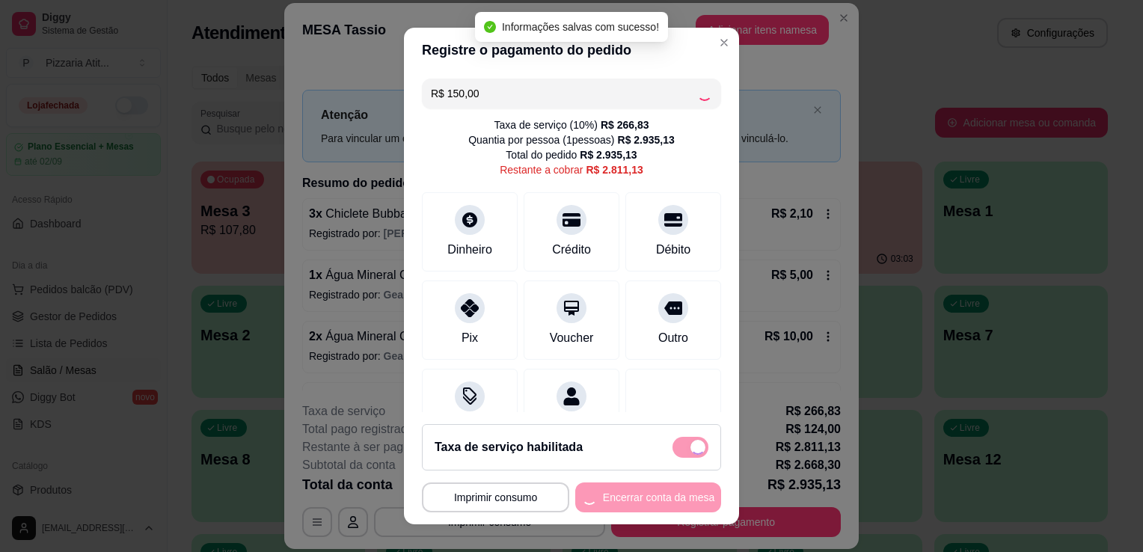
type input "R$ 2.661,13"
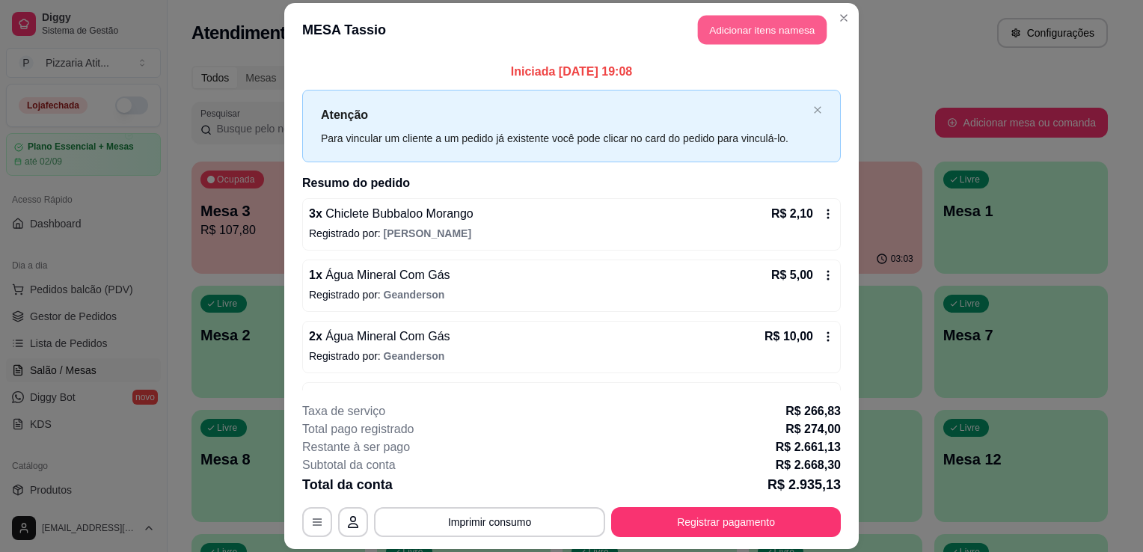
click at [774, 22] on button "Adicionar itens na mesa" at bounding box center [762, 29] width 129 height 29
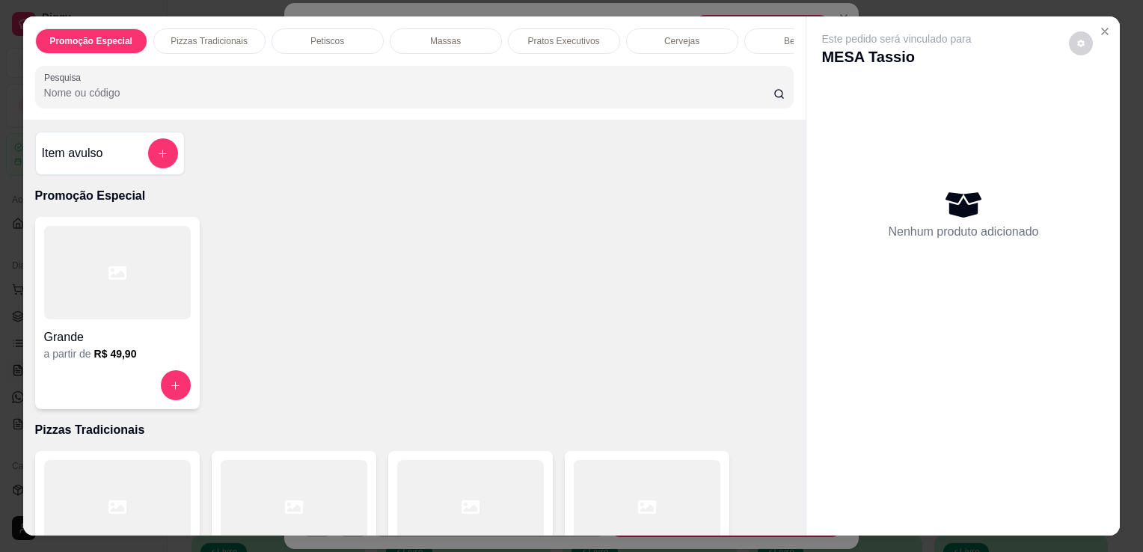
scroll to position [0, 102]
click at [732, 94] on input "Pesquisa" at bounding box center [409, 92] width 730 height 15
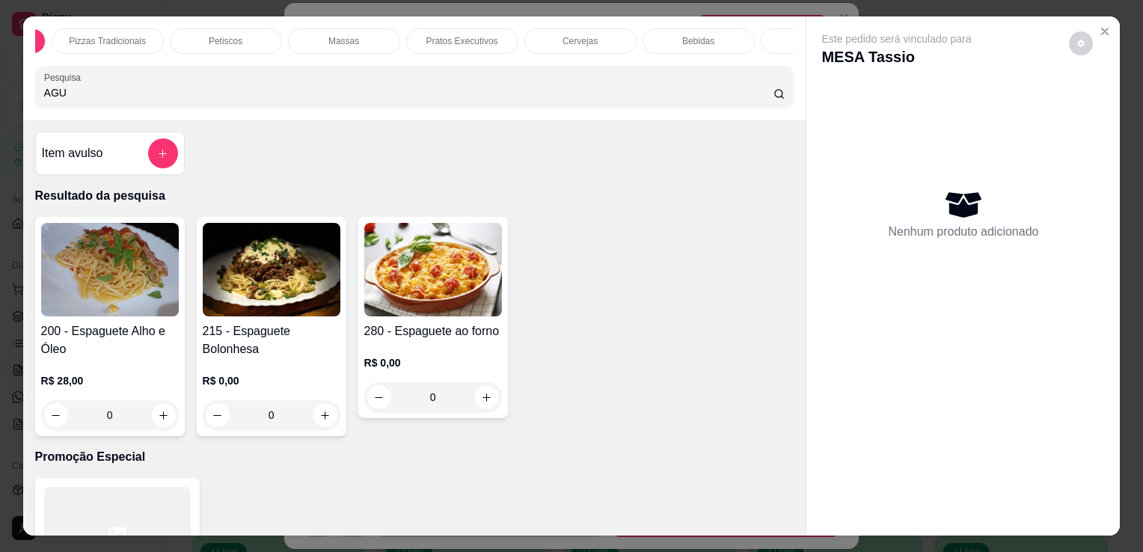
type input "AGU"
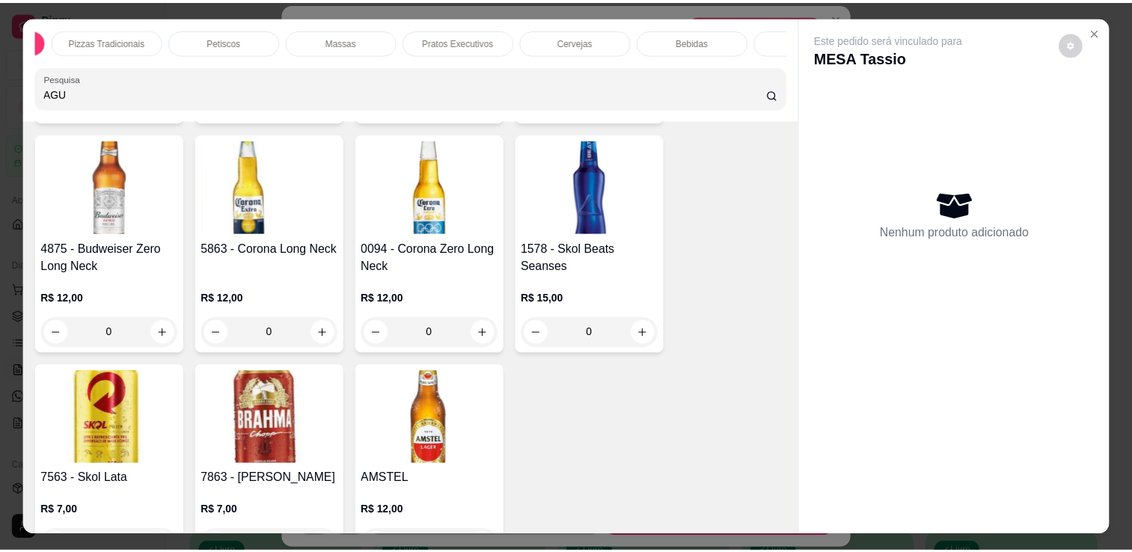
scroll to position [3751, 0]
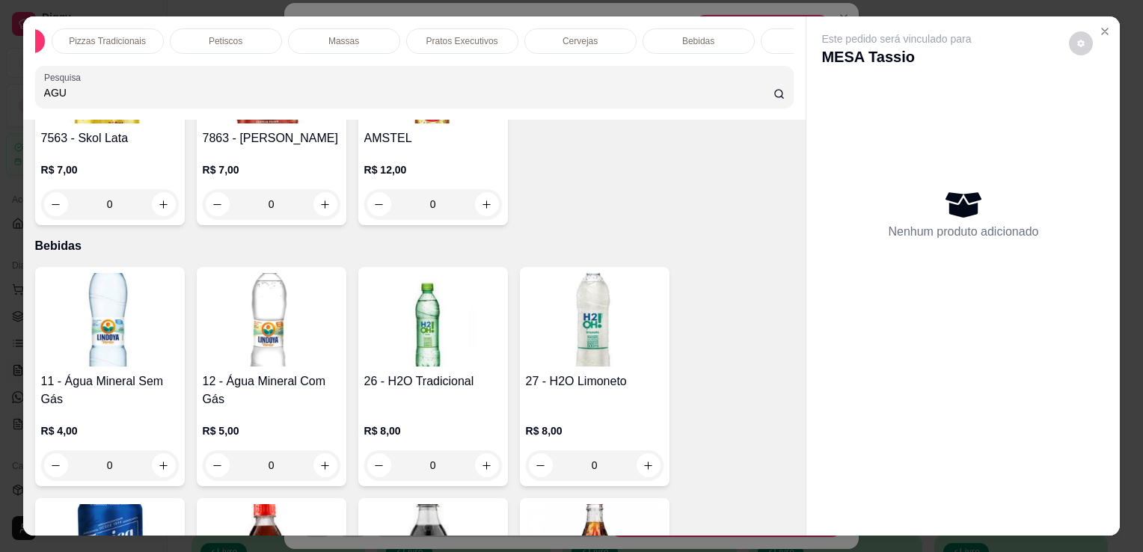
click at [120, 333] on img at bounding box center [110, 320] width 138 height 94
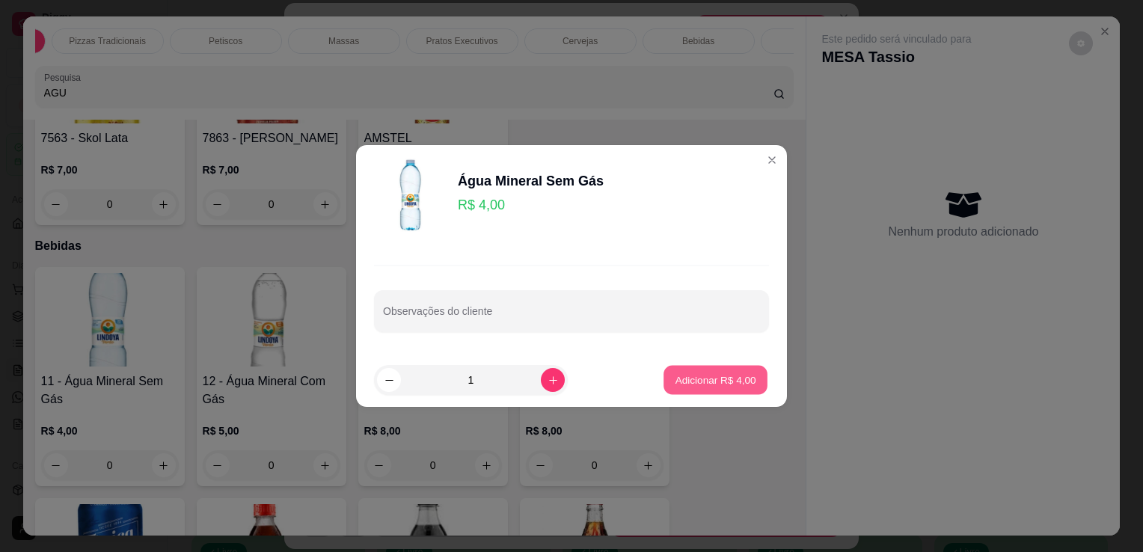
click at [709, 379] on p "Adicionar R$ 4,00" at bounding box center [715, 380] width 81 height 14
type input "1"
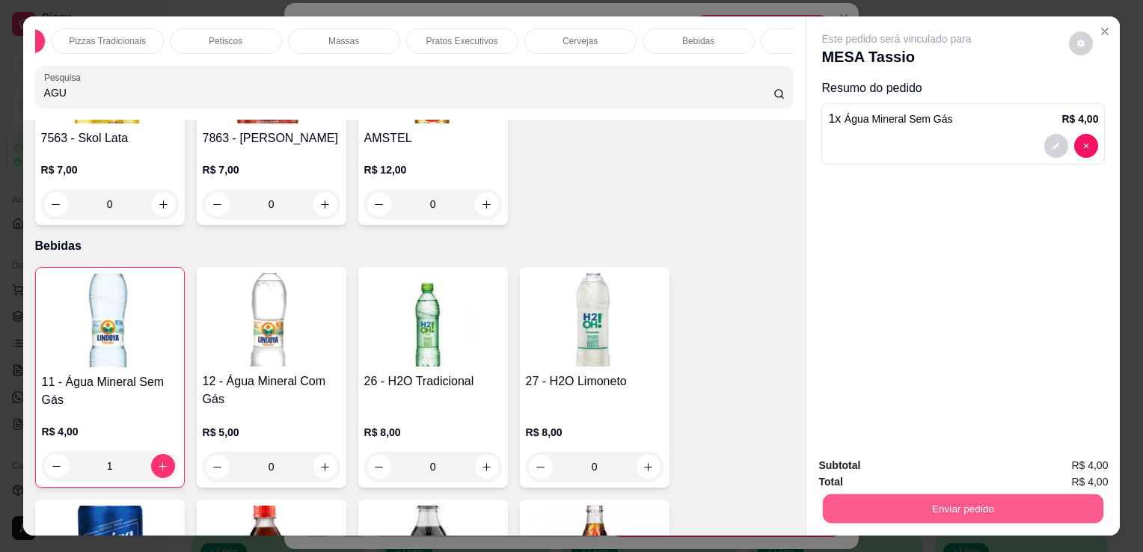
click at [854, 494] on button "Enviar pedido" at bounding box center [963, 508] width 281 height 29
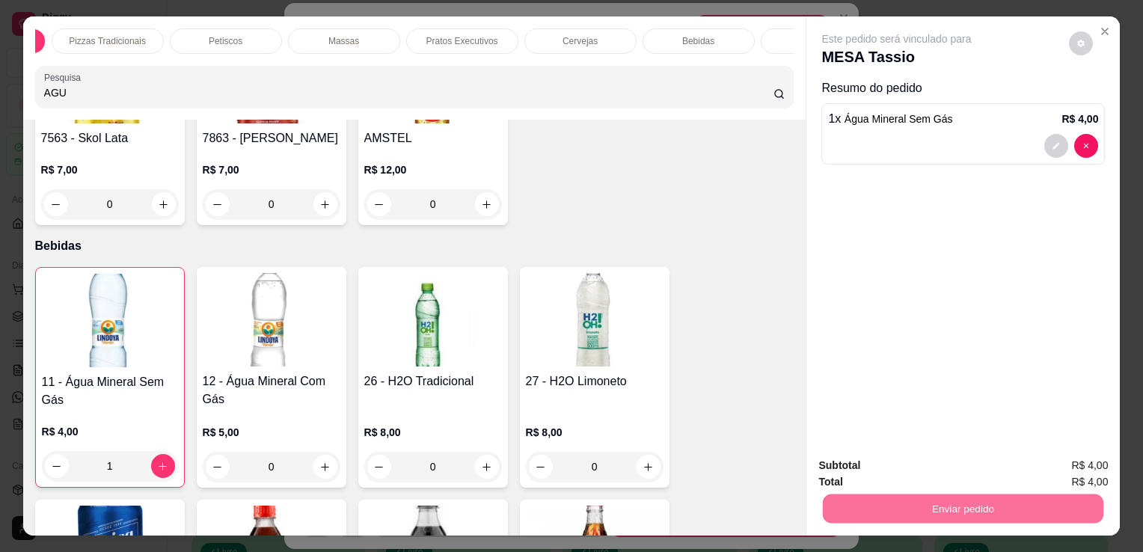
click at [854, 459] on button "Não registrar e enviar pedido" at bounding box center [915, 467] width 156 height 28
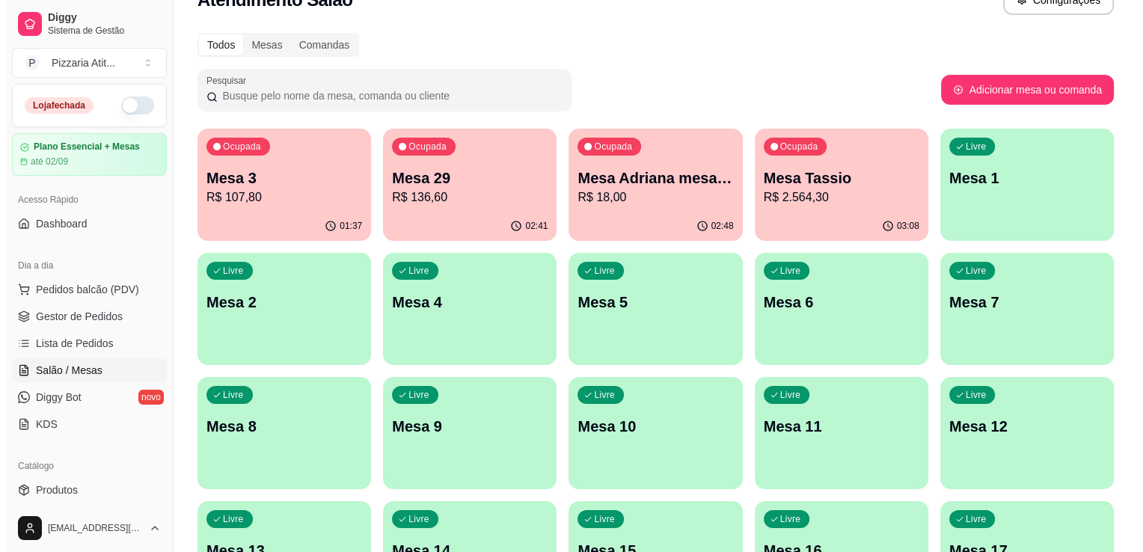
scroll to position [0, 0]
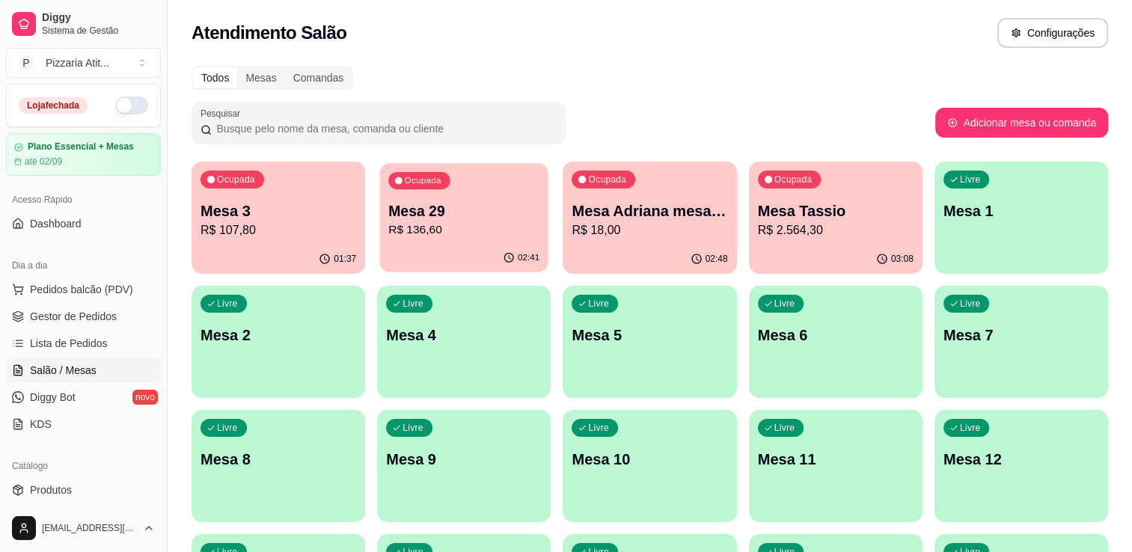
click at [404, 229] on p "R$ 136,60" at bounding box center [463, 229] width 151 height 17
click at [783, 207] on p "Mesa Tassio" at bounding box center [835, 211] width 151 height 20
click at [615, 181] on p "Ocupada" at bounding box center [608, 181] width 37 height 12
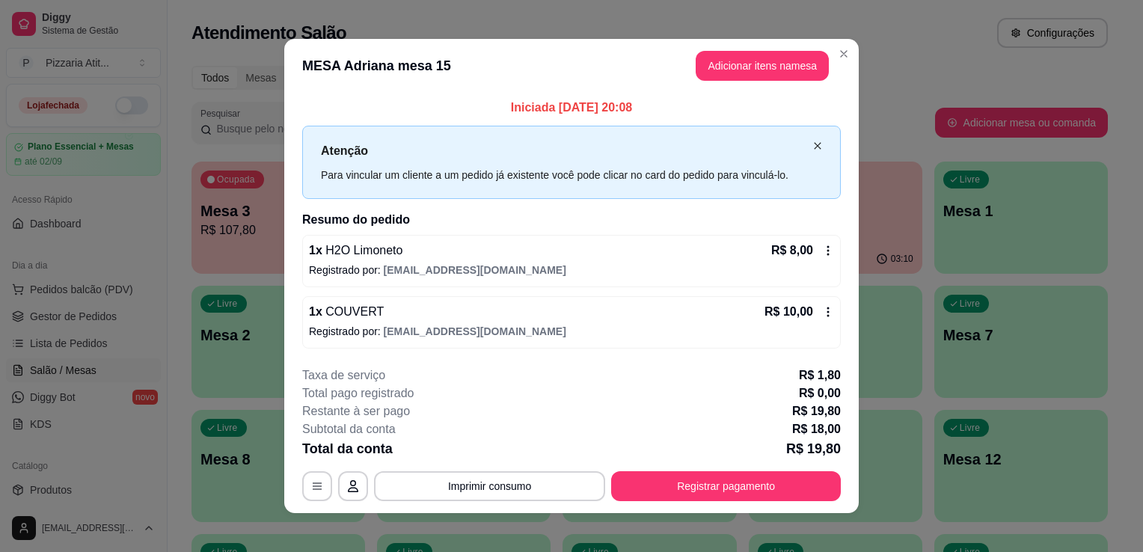
click at [814, 143] on icon "close" at bounding box center [817, 145] width 9 height 9
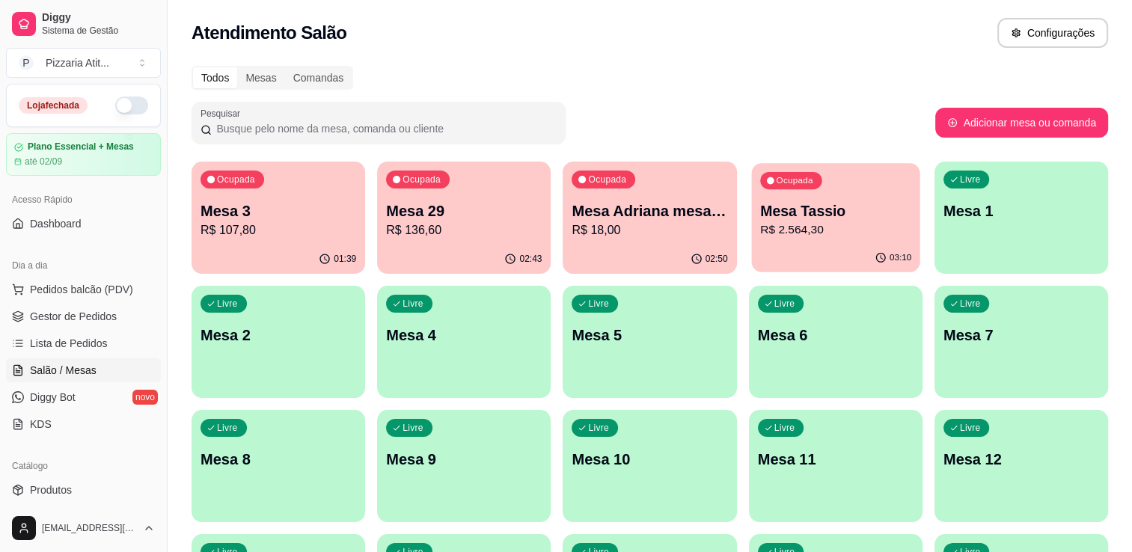
click at [832, 238] on p "R$ 2.564,30" at bounding box center [835, 229] width 151 height 17
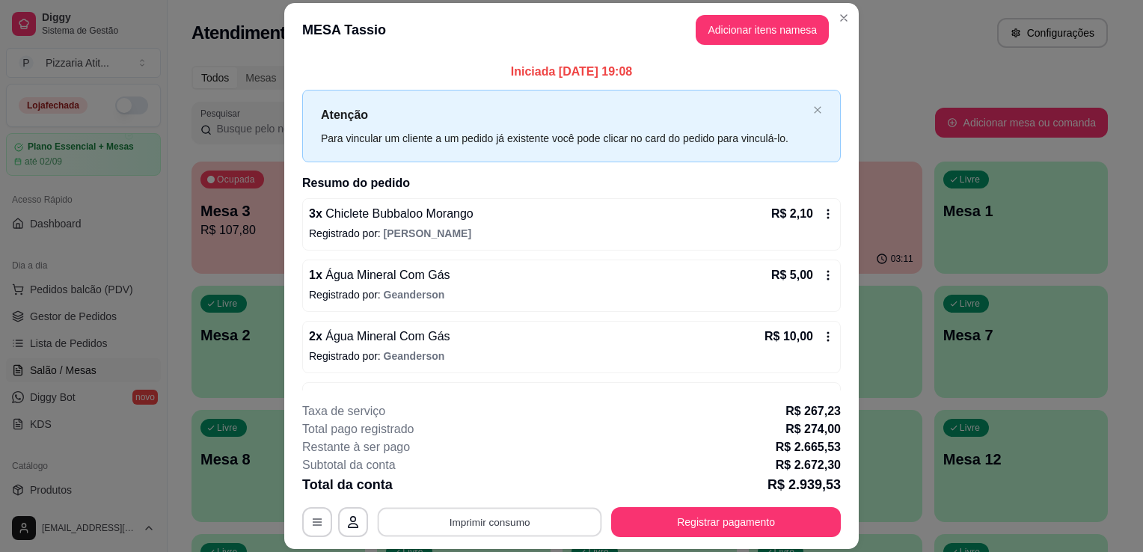
click at [543, 527] on button "Imprimir consumo" at bounding box center [490, 522] width 224 height 29
click at [516, 494] on button "IMPRESSORA" at bounding box center [488, 488] width 105 height 23
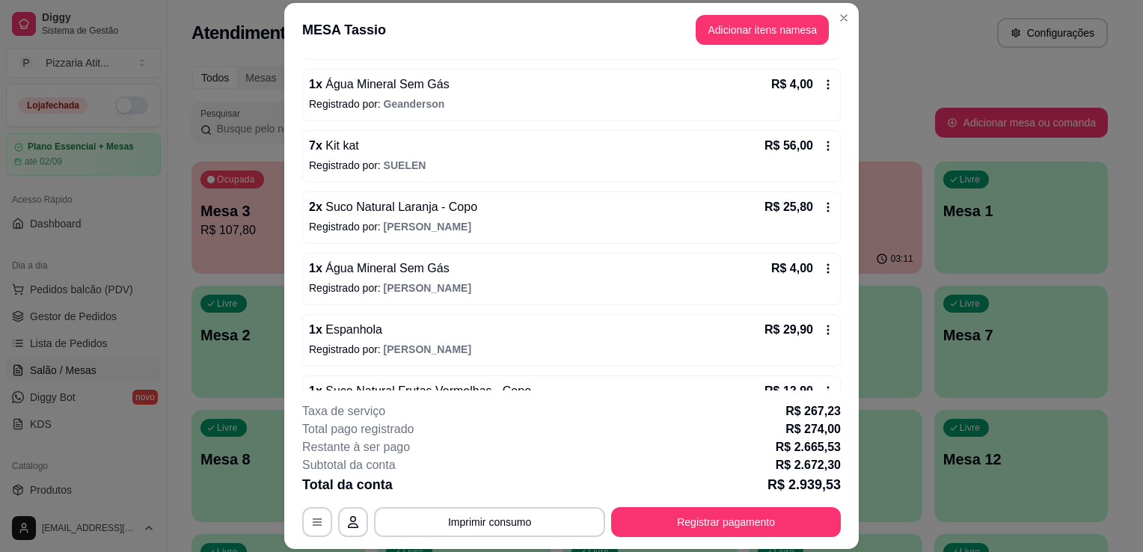
scroll to position [329, 0]
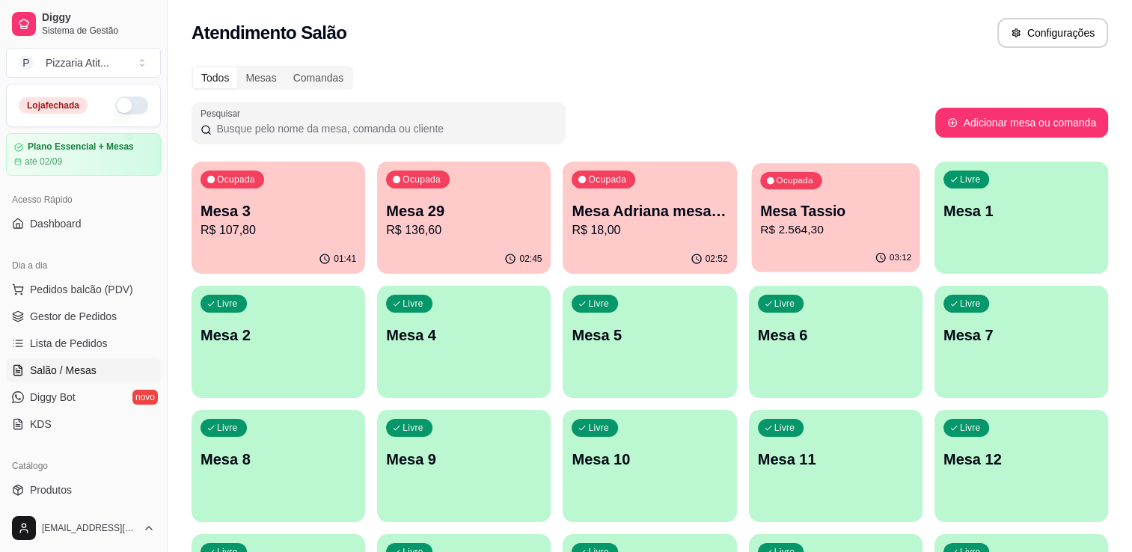
click at [799, 221] on p "R$ 2.564,30" at bounding box center [835, 229] width 151 height 17
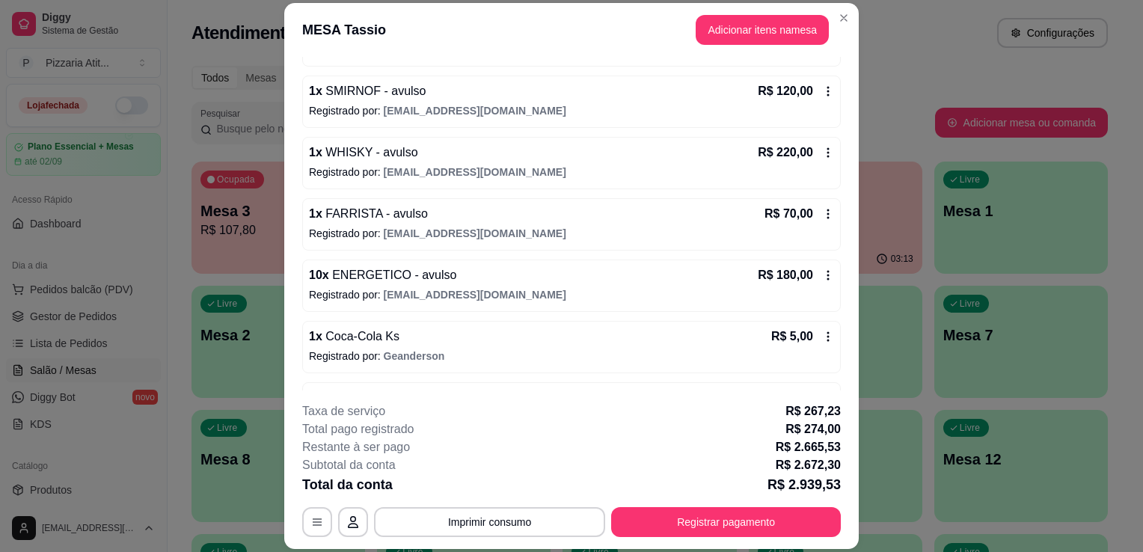
scroll to position [988, 0]
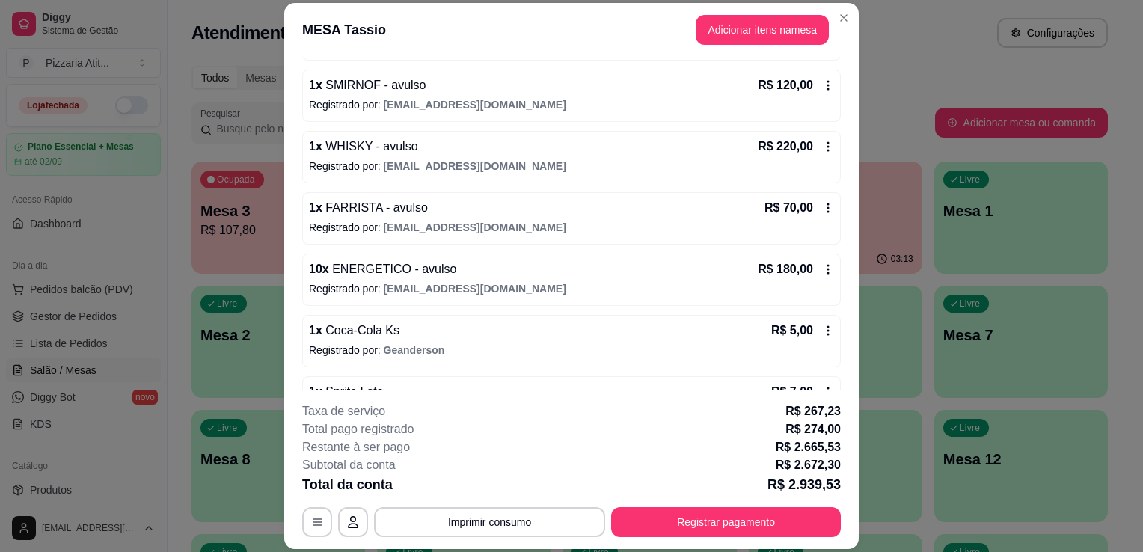
click at [822, 202] on icon at bounding box center [828, 208] width 12 height 12
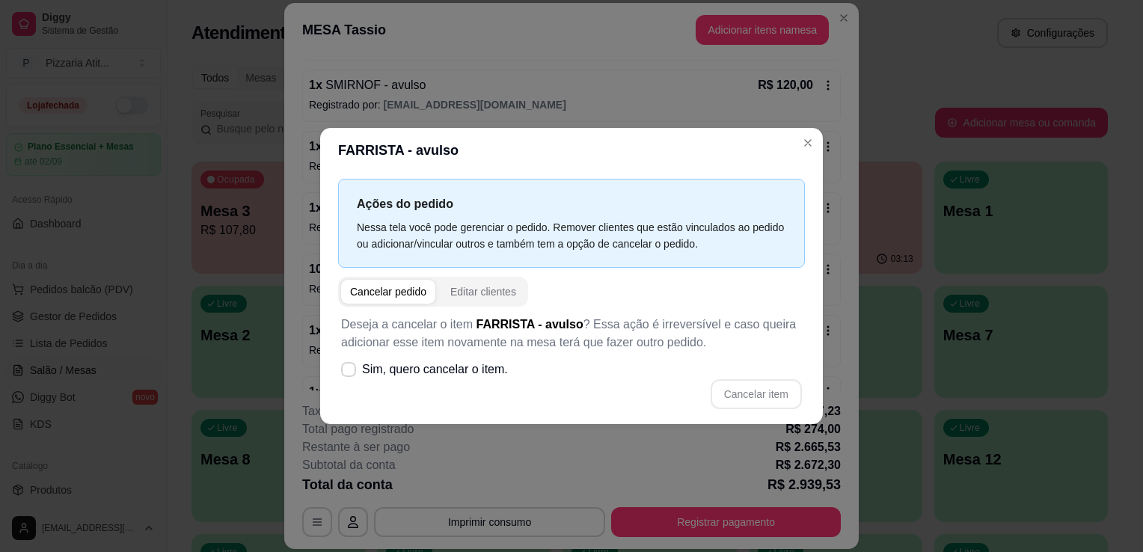
click at [397, 289] on div "Cancelar pedido" at bounding box center [388, 291] width 76 height 15
click at [344, 361] on label "Sim, quero cancelar o item." at bounding box center [424, 370] width 179 height 30
click at [344, 373] on input "Sim, quero cancelar o item." at bounding box center [345, 378] width 10 height 10
checkbox input "true"
click at [748, 384] on button "Cancelar item" at bounding box center [756, 394] width 89 height 29
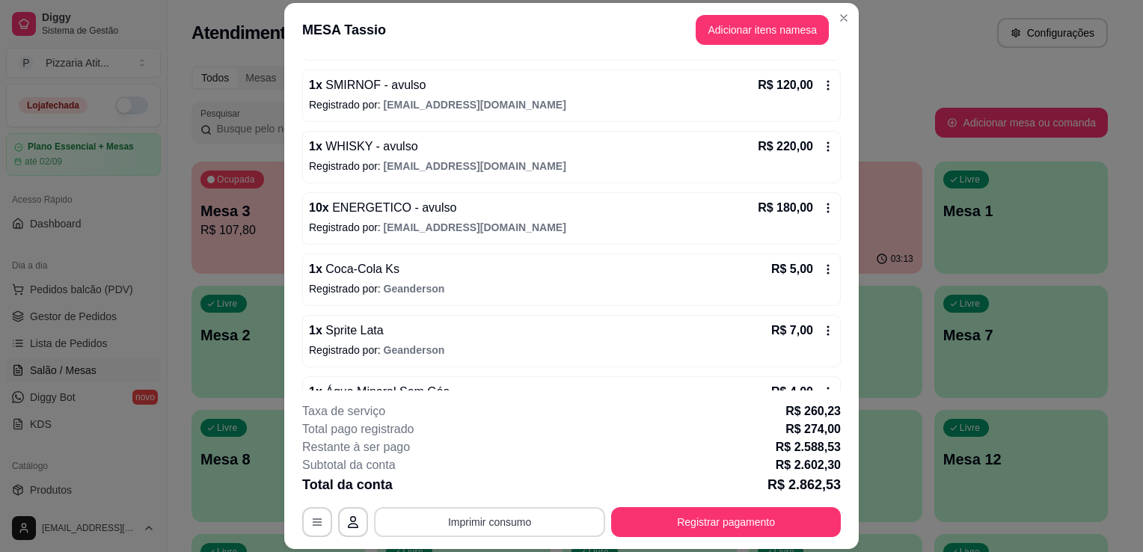
click at [519, 526] on button "Imprimir consumo" at bounding box center [489, 522] width 231 height 30
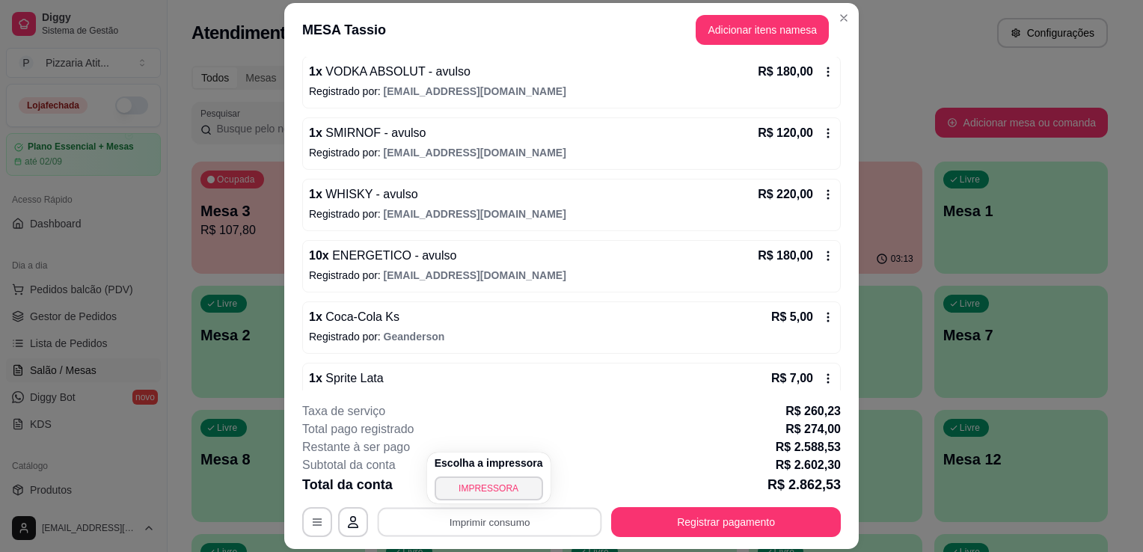
scroll to position [799, 0]
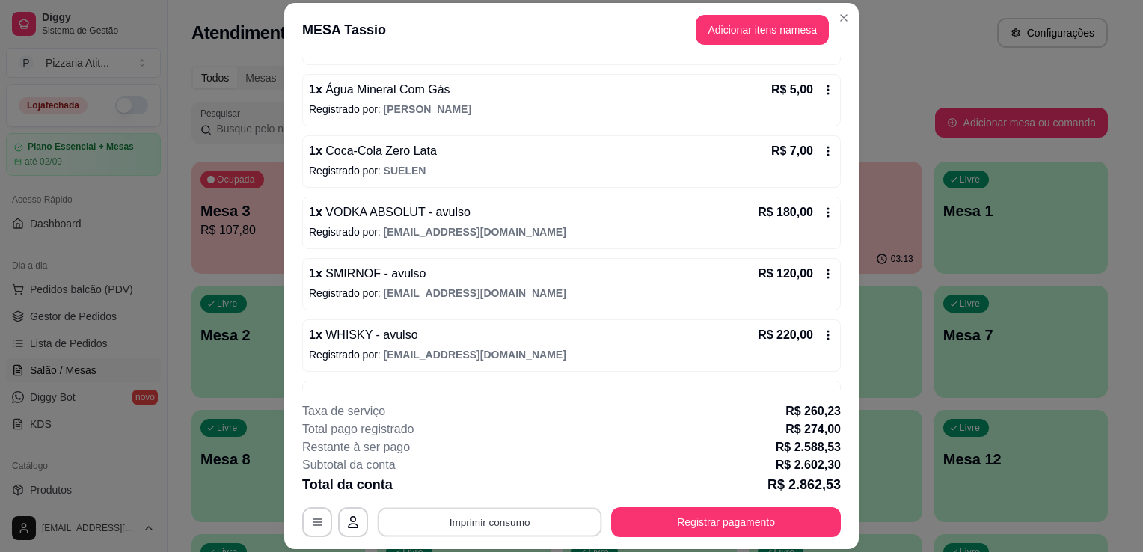
click at [476, 532] on button "Imprimir consumo" at bounding box center [490, 522] width 224 height 29
click at [479, 499] on button "IMPRESSORA" at bounding box center [489, 489] width 108 height 24
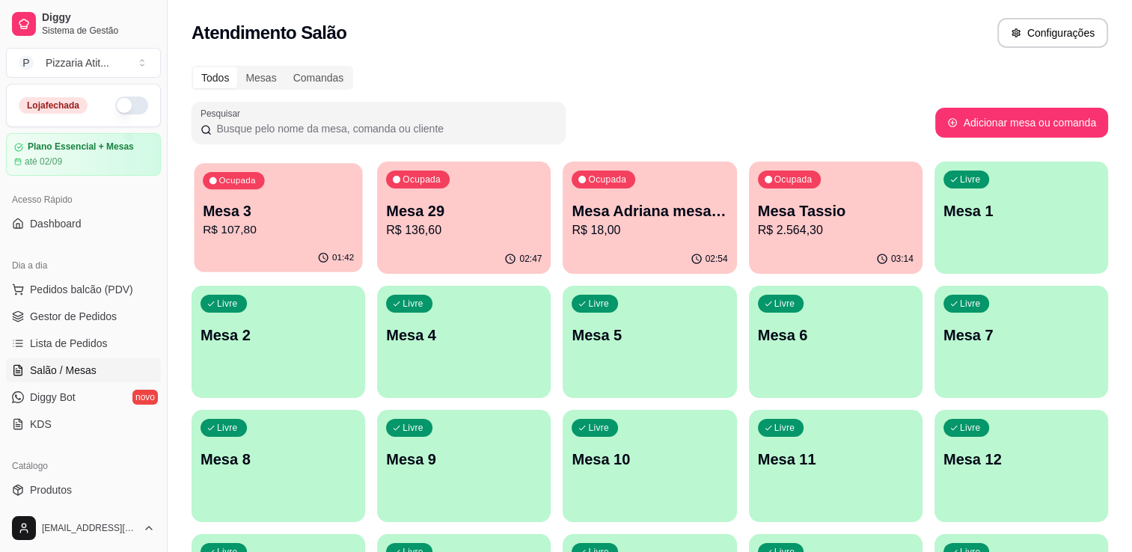
click at [305, 212] on p "Mesa 3" at bounding box center [278, 211] width 151 height 20
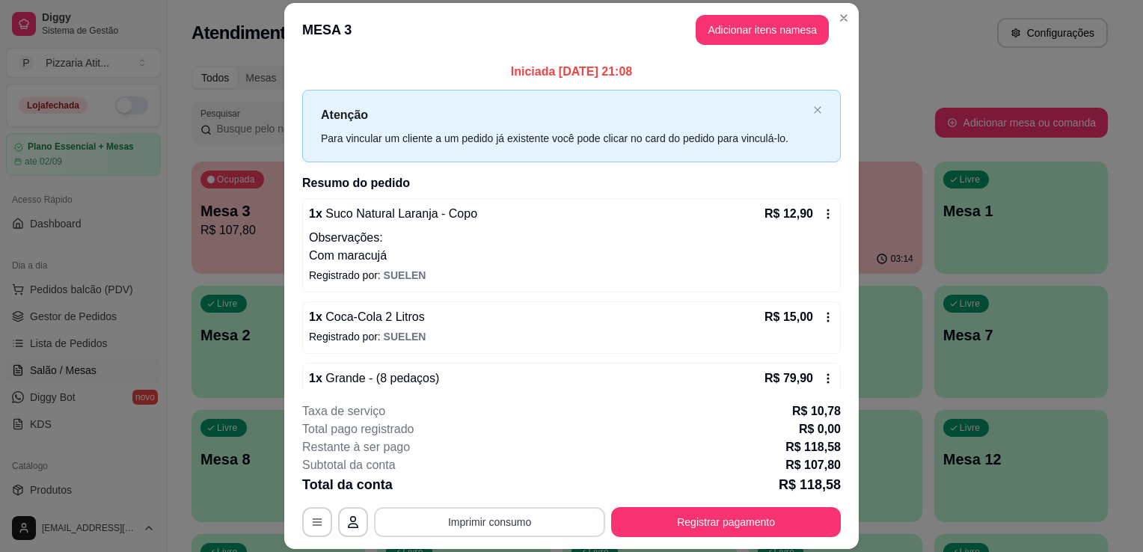
click at [477, 516] on button "Imprimir consumo" at bounding box center [489, 522] width 231 height 30
click at [477, 490] on button "IMPRESSORA" at bounding box center [488, 488] width 105 height 23
click at [648, 519] on button "Registrar pagamento" at bounding box center [726, 522] width 223 height 29
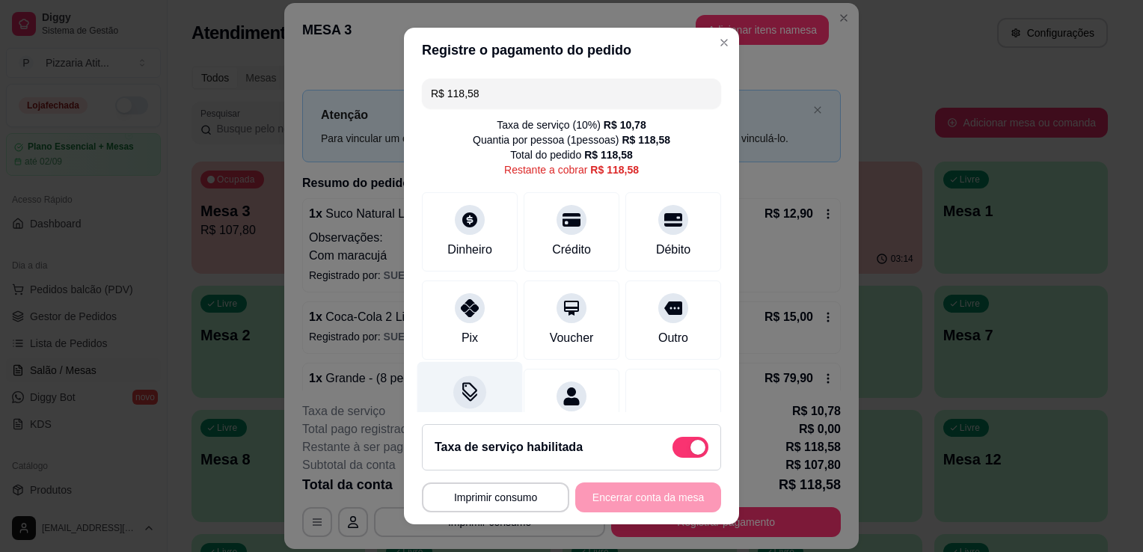
click at [460, 392] on icon at bounding box center [469, 391] width 19 height 19
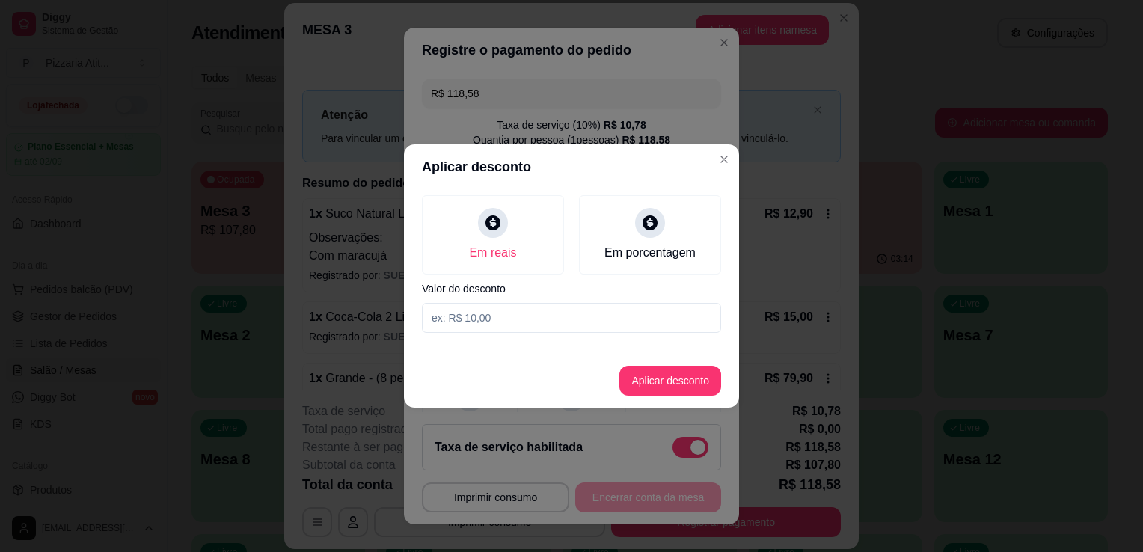
click at [536, 324] on input at bounding box center [571, 318] width 299 height 30
type input "0,58"
click at [645, 376] on button "Aplicar desconto" at bounding box center [671, 381] width 98 height 29
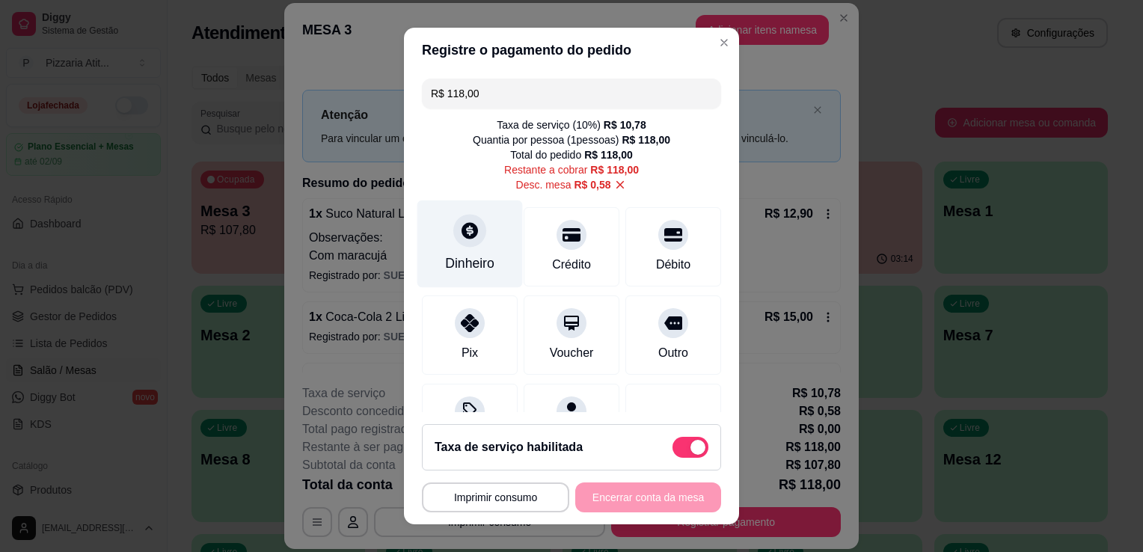
click at [457, 218] on div at bounding box center [469, 230] width 33 height 33
click at [626, 98] on input "R$ 118,00" at bounding box center [571, 94] width 281 height 30
type input "R$ 59,00"
click at [450, 263] on div "Dinheiro" at bounding box center [469, 263] width 49 height 19
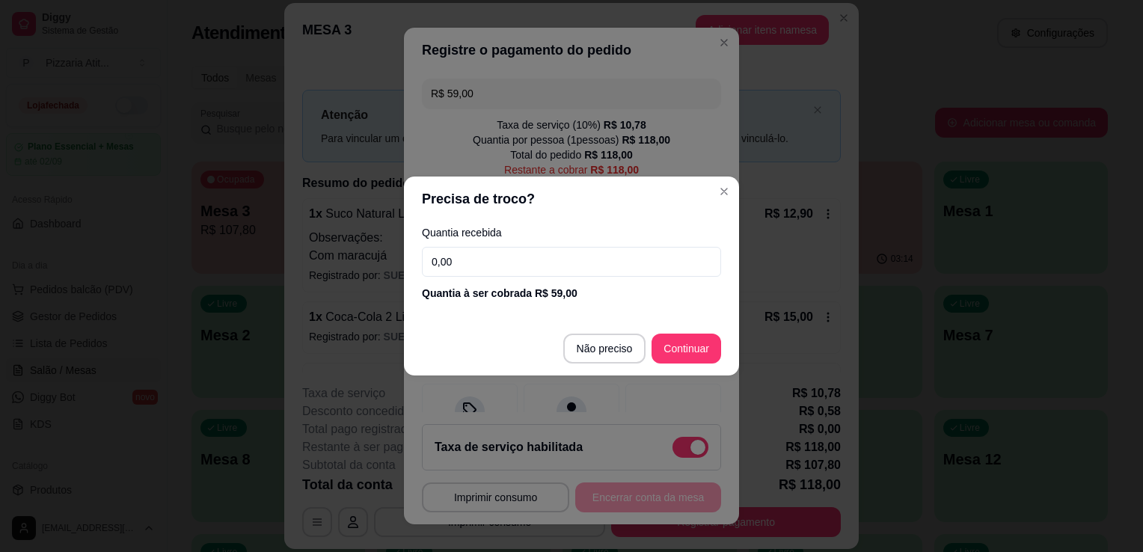
click at [459, 266] on input "0,00" at bounding box center [571, 262] width 299 height 30
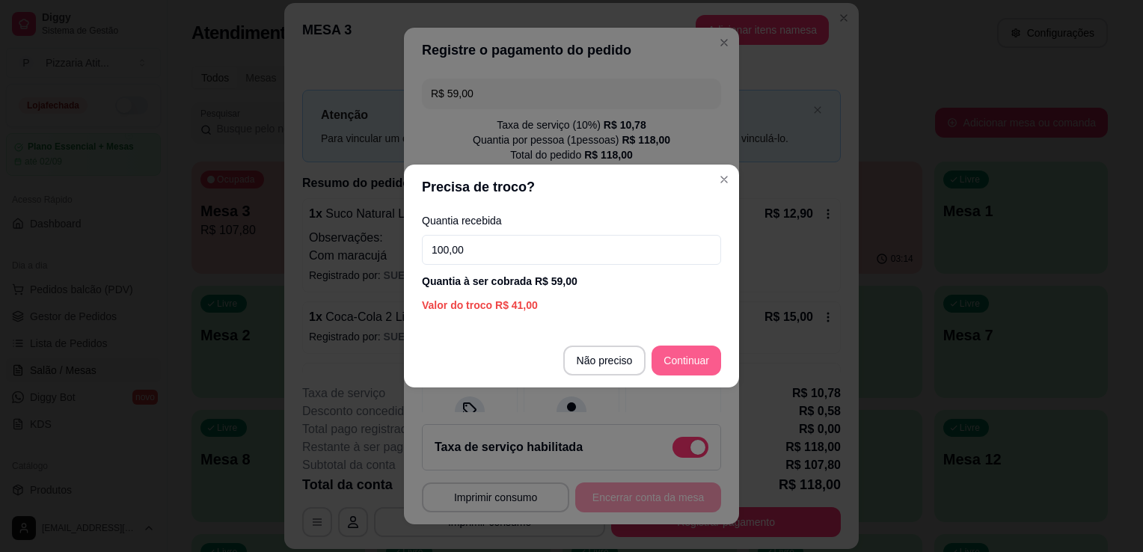
type input "100,00"
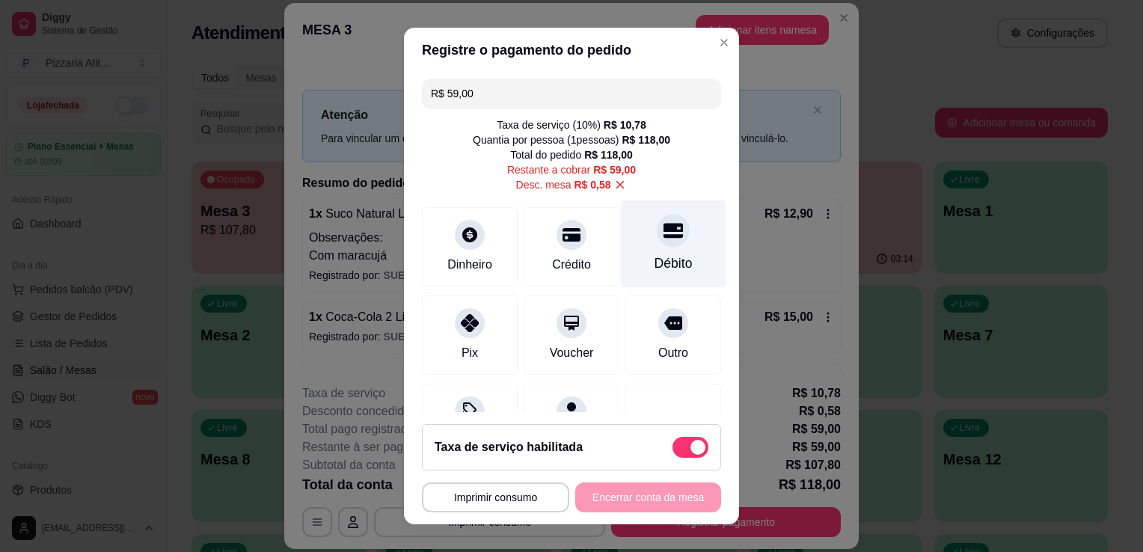
click at [628, 254] on div "Débito" at bounding box center [673, 245] width 105 height 88
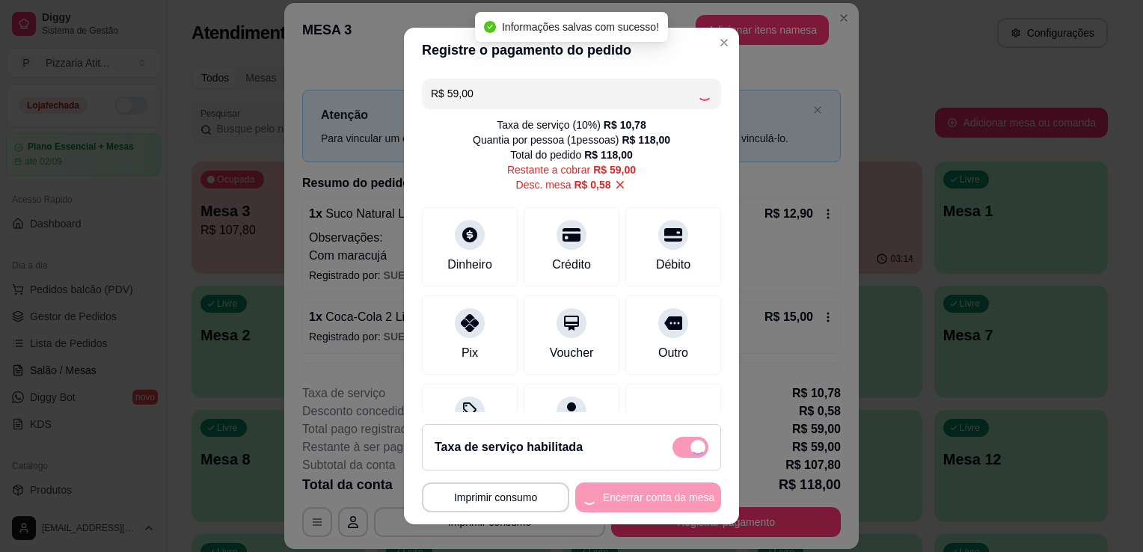
type input "R$ 0,00"
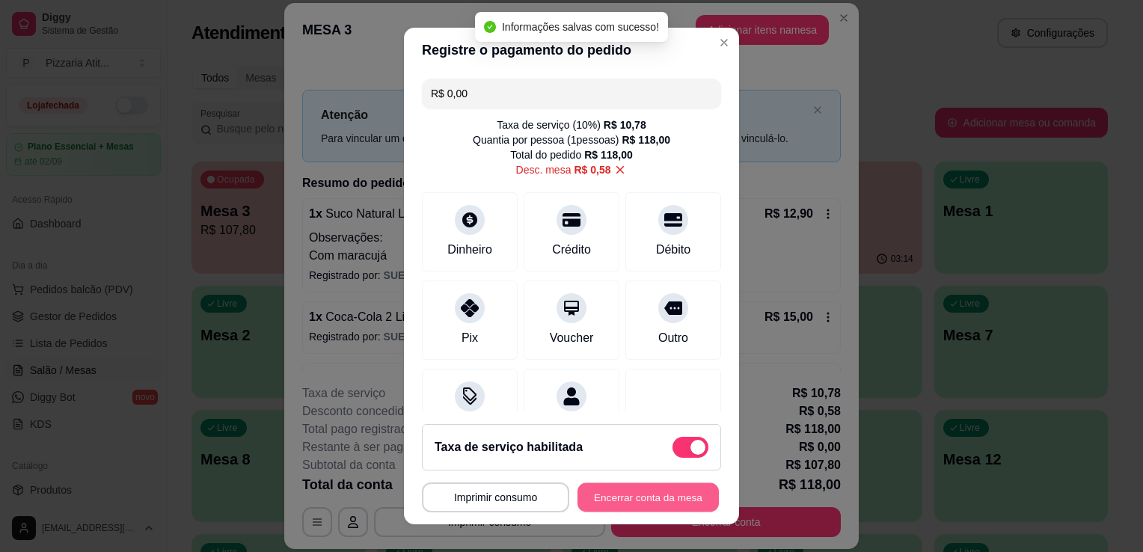
click at [644, 498] on button "Encerrar conta da mesa" at bounding box center [648, 497] width 141 height 29
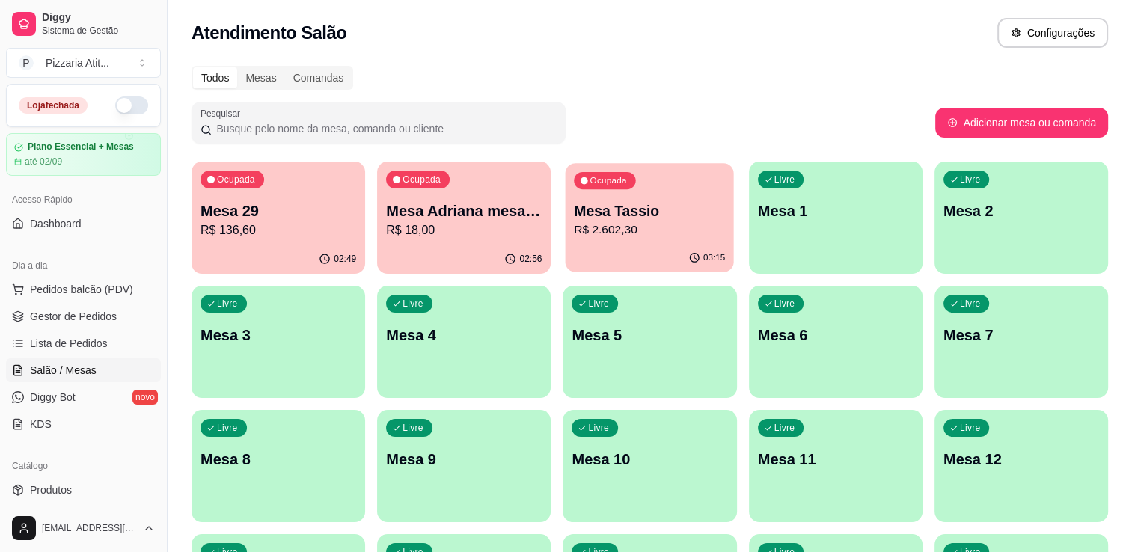
click at [601, 220] on p "Mesa Tassio" at bounding box center [650, 211] width 151 height 20
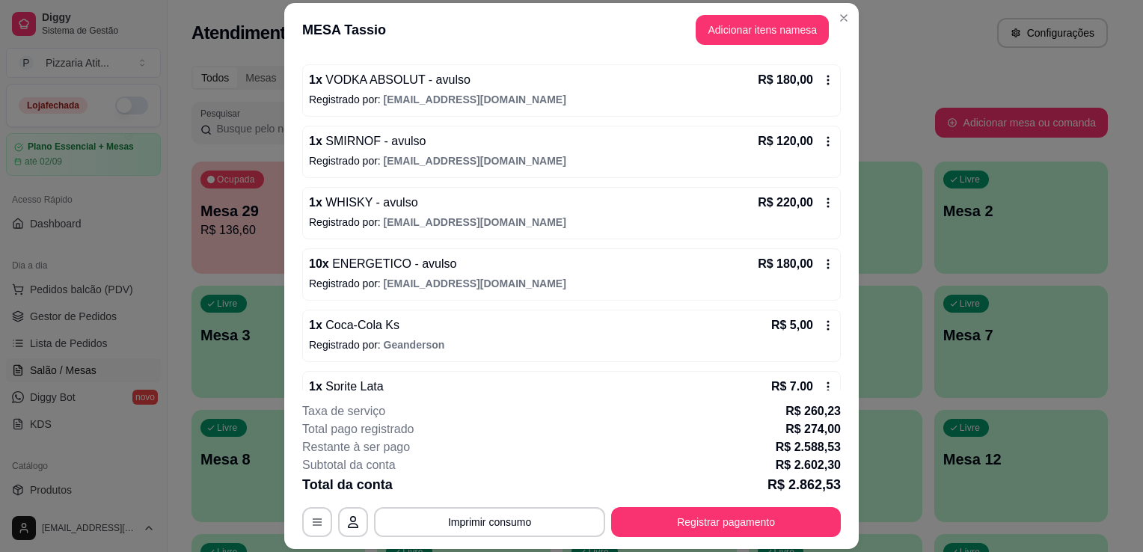
scroll to position [958, 0]
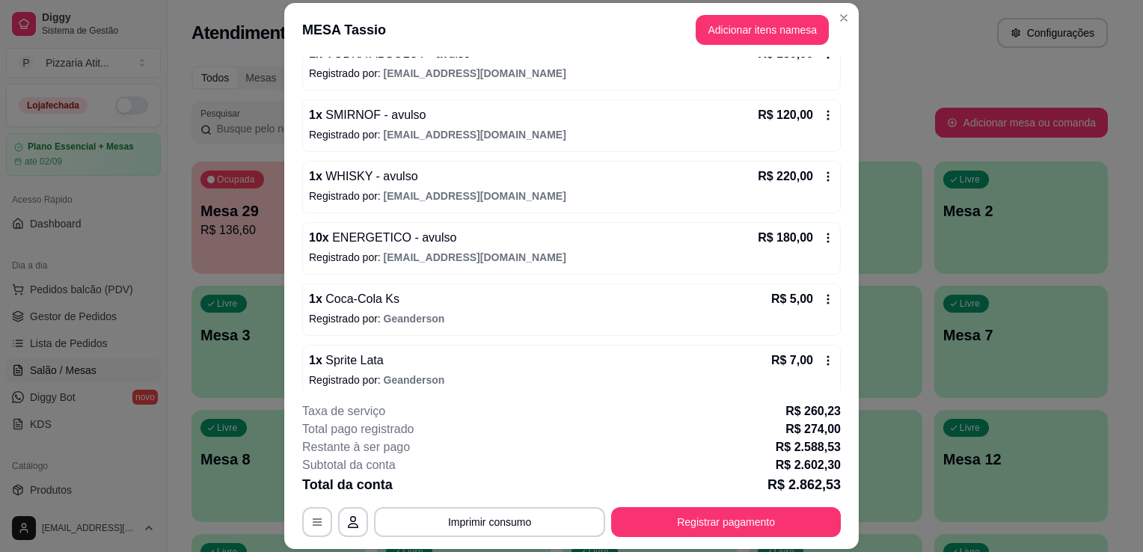
click at [822, 235] on icon at bounding box center [828, 238] width 12 height 12
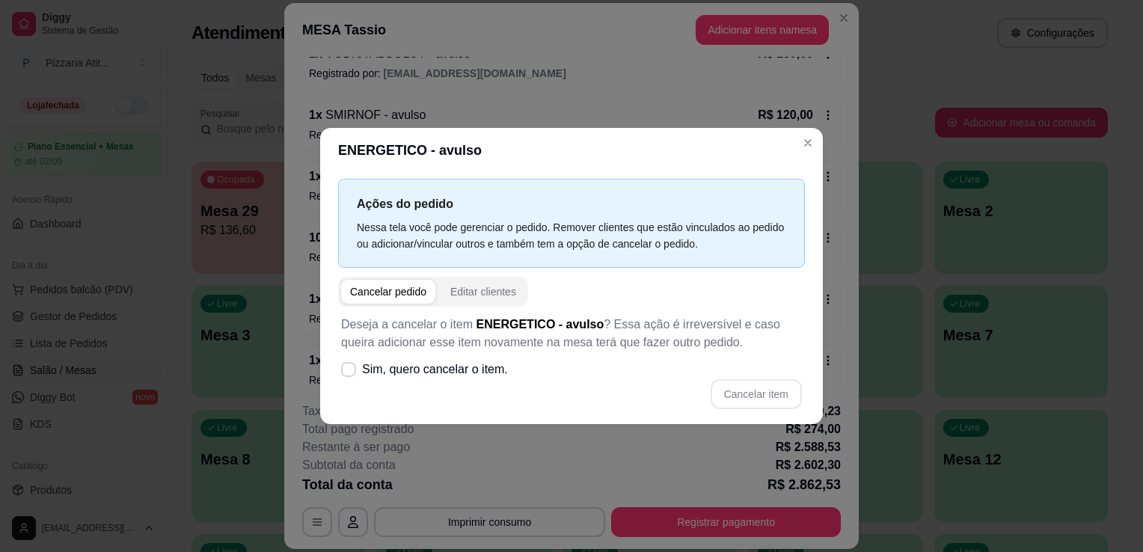
click at [383, 293] on div "Cancelar pedido" at bounding box center [388, 291] width 76 height 15
click at [345, 376] on span at bounding box center [349, 370] width 14 height 14
click at [345, 376] on input "Sim, quero cancelar o item." at bounding box center [345, 378] width 10 height 10
checkbox input "true"
click at [737, 388] on button "Cancelar item" at bounding box center [756, 394] width 91 height 30
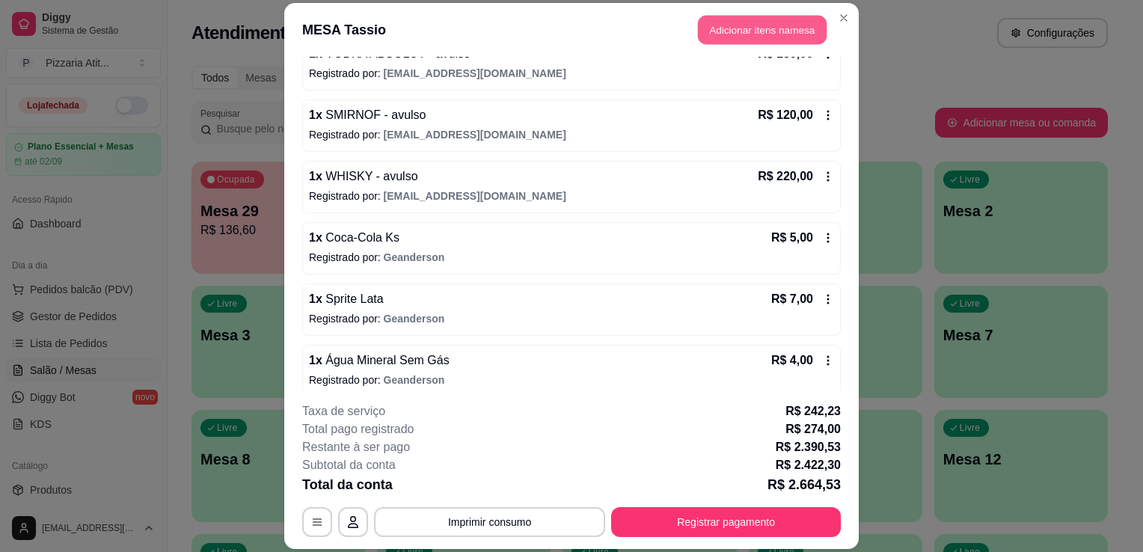
click at [776, 16] on button "Adicionar itens na mesa" at bounding box center [762, 29] width 129 height 29
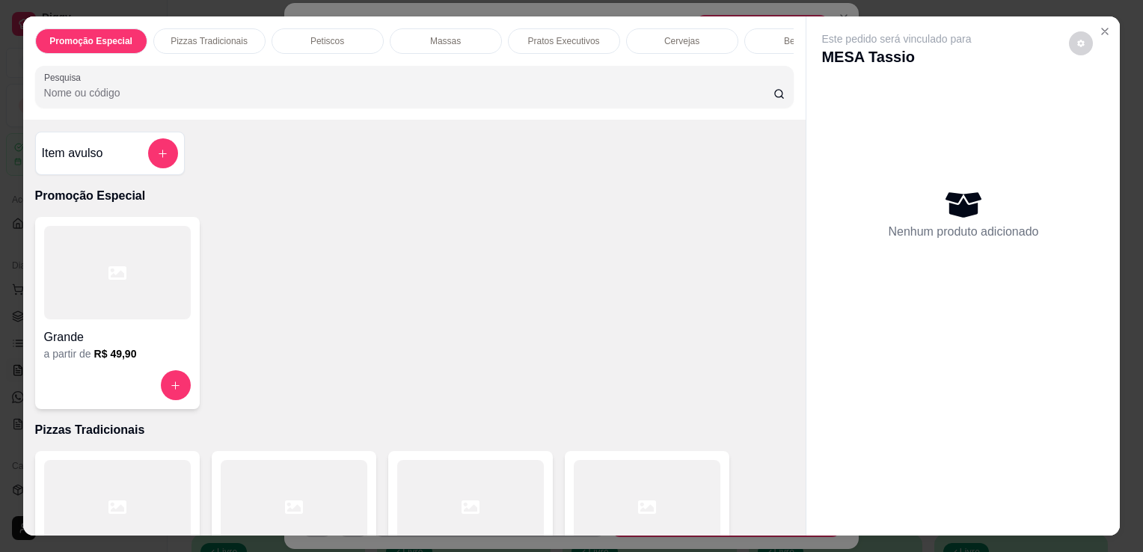
click at [488, 100] on input "Pesquisa" at bounding box center [409, 92] width 730 height 15
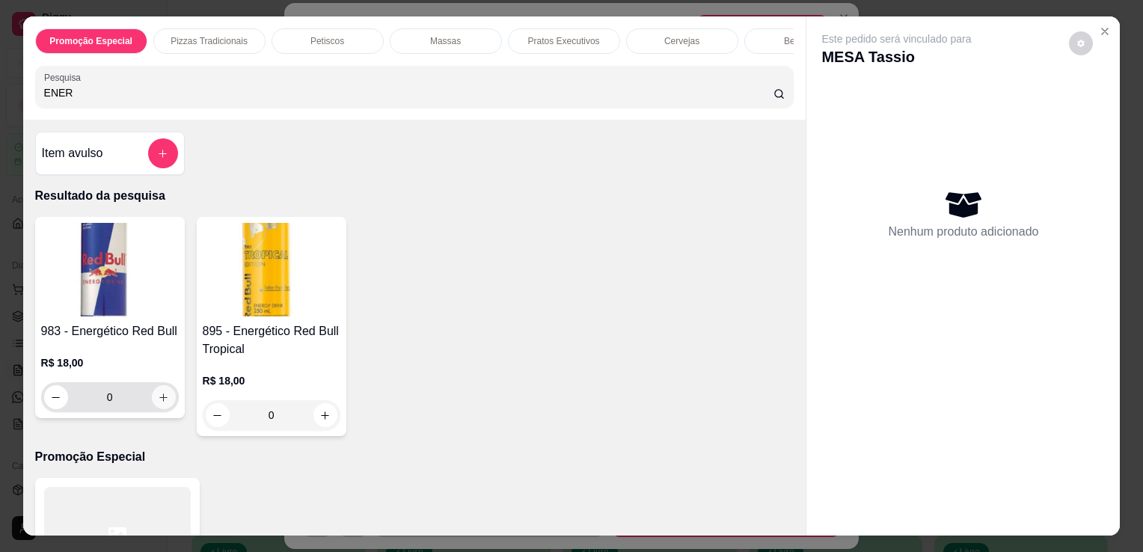
type input "ENER"
click at [159, 403] on icon "increase-product-quantity" at bounding box center [163, 397] width 11 height 11
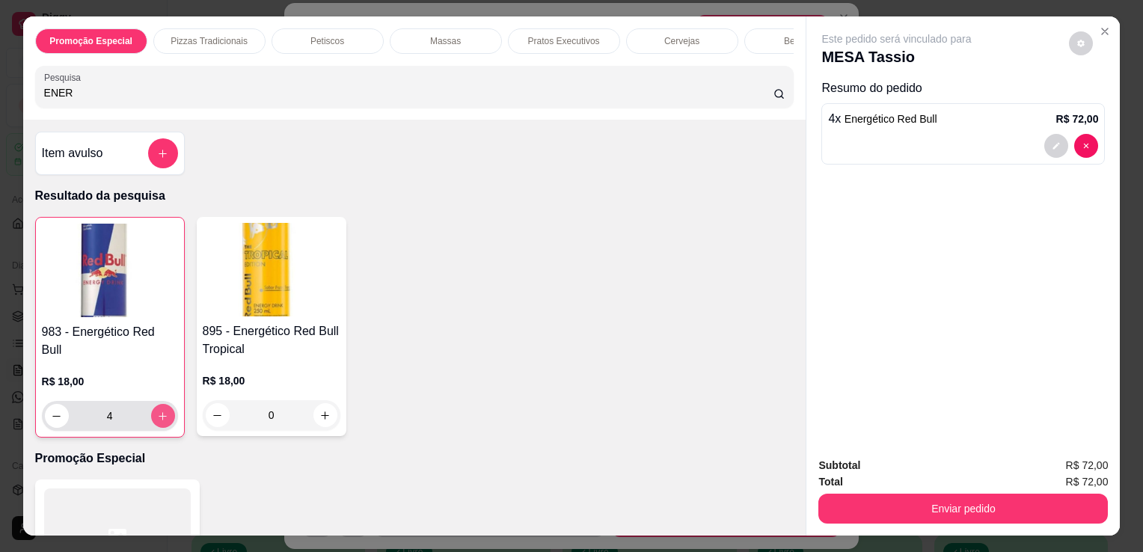
type input "4"
click at [159, 411] on icon "increase-product-quantity" at bounding box center [162, 416] width 11 height 11
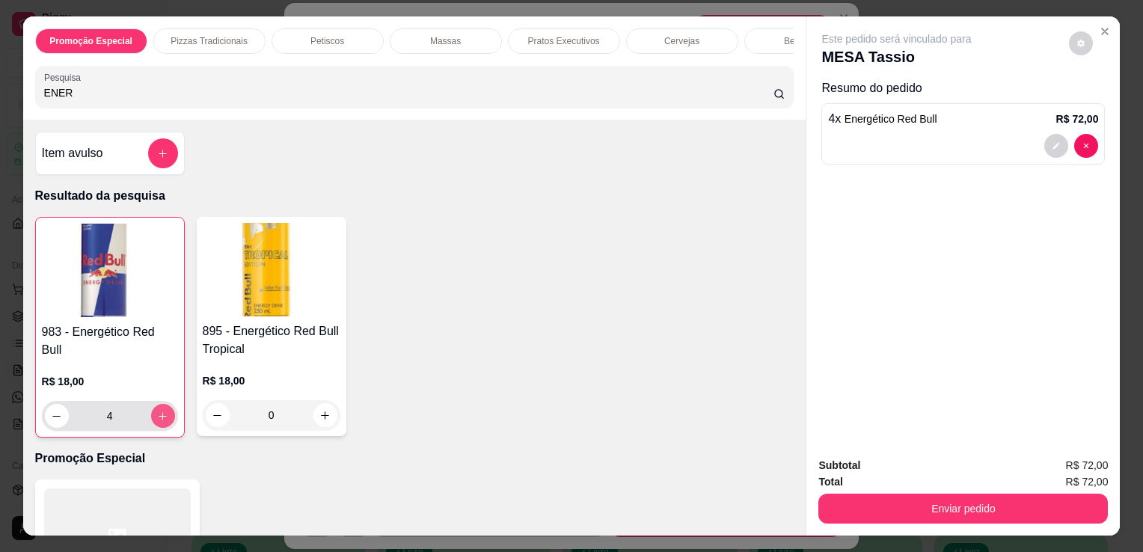
click at [159, 411] on icon "increase-product-quantity" at bounding box center [162, 416] width 11 height 11
type input "8"
click at [159, 411] on icon "increase-product-quantity" at bounding box center [162, 416] width 11 height 11
type input "9"
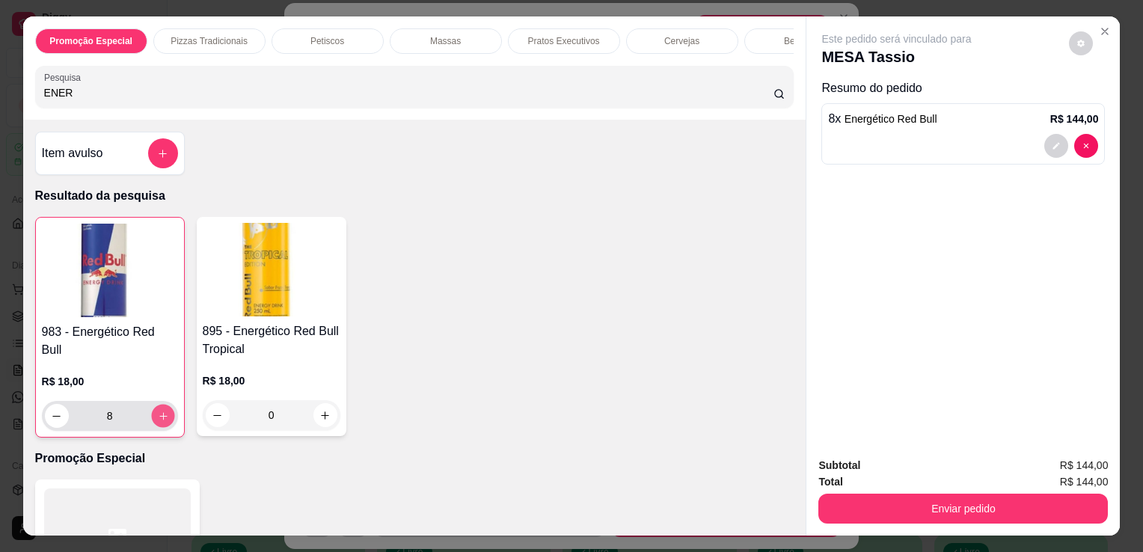
type input "9"
click at [46, 405] on button "decrease-product-quantity" at bounding box center [56, 416] width 23 height 23
type input "8"
click at [46, 405] on button "decrease-product-quantity" at bounding box center [56, 416] width 23 height 23
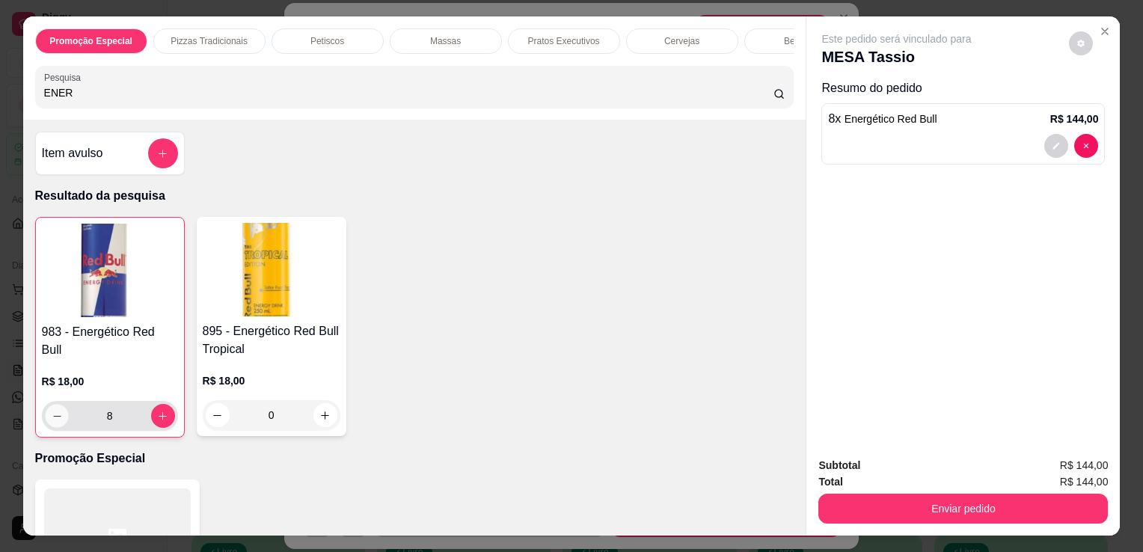
type input "7"
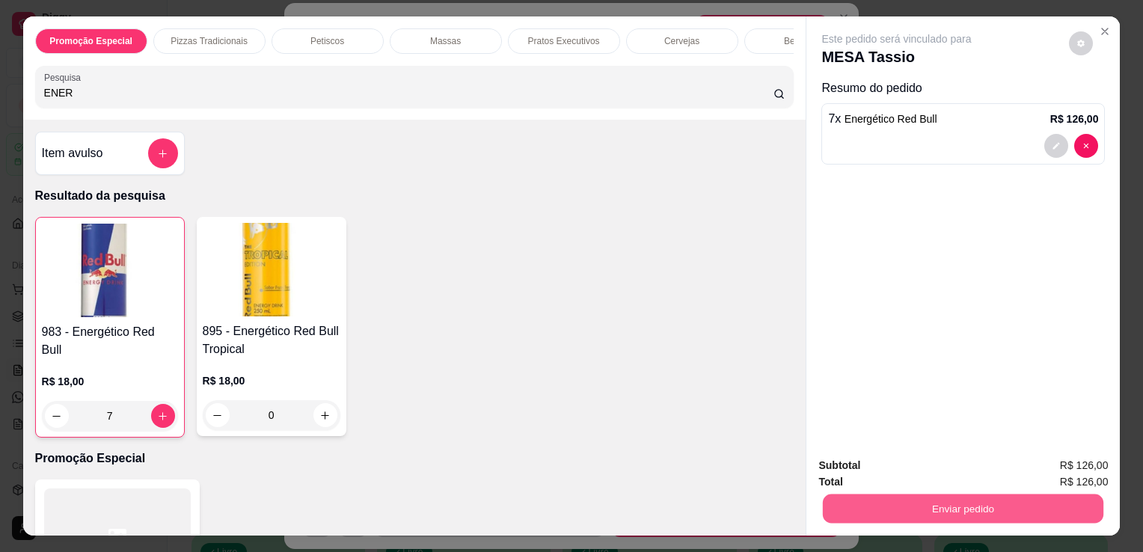
click at [854, 500] on button "Enviar pedido" at bounding box center [963, 508] width 281 height 29
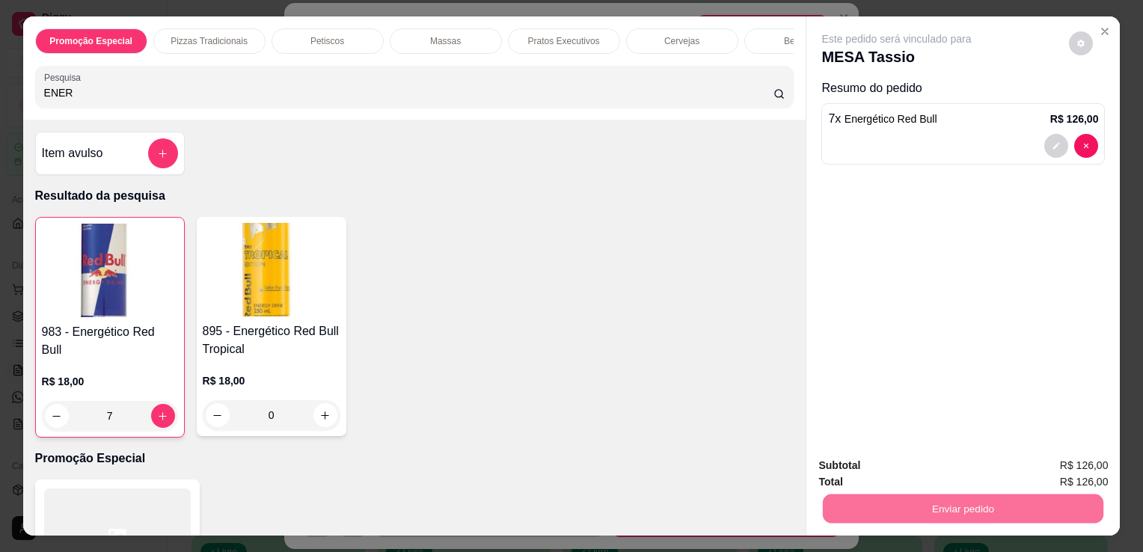
click at [854, 468] on button "Não registrar e enviar pedido" at bounding box center [914, 467] width 151 height 28
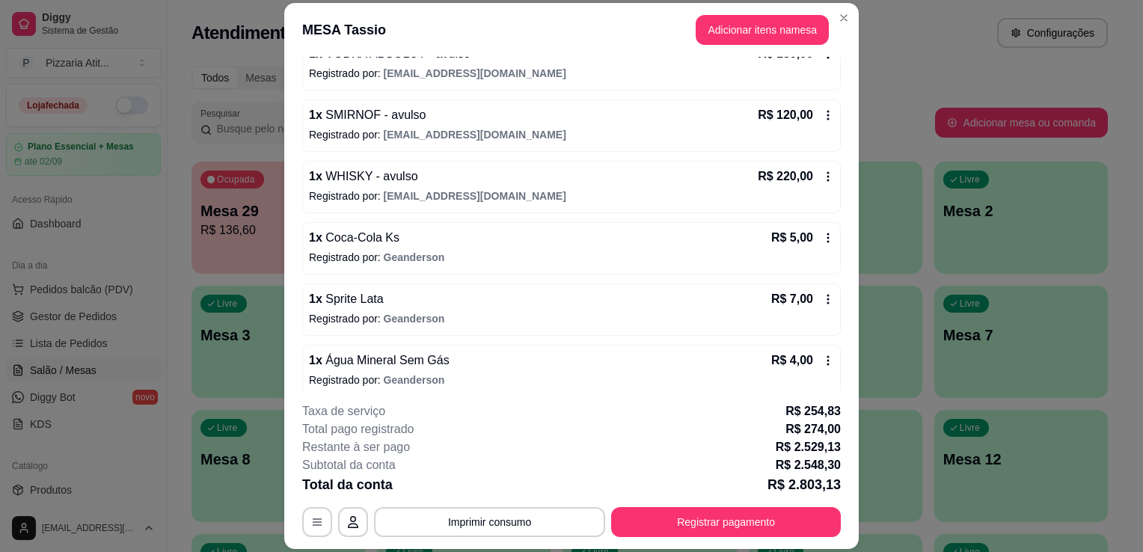
click at [822, 113] on icon at bounding box center [828, 115] width 12 height 12
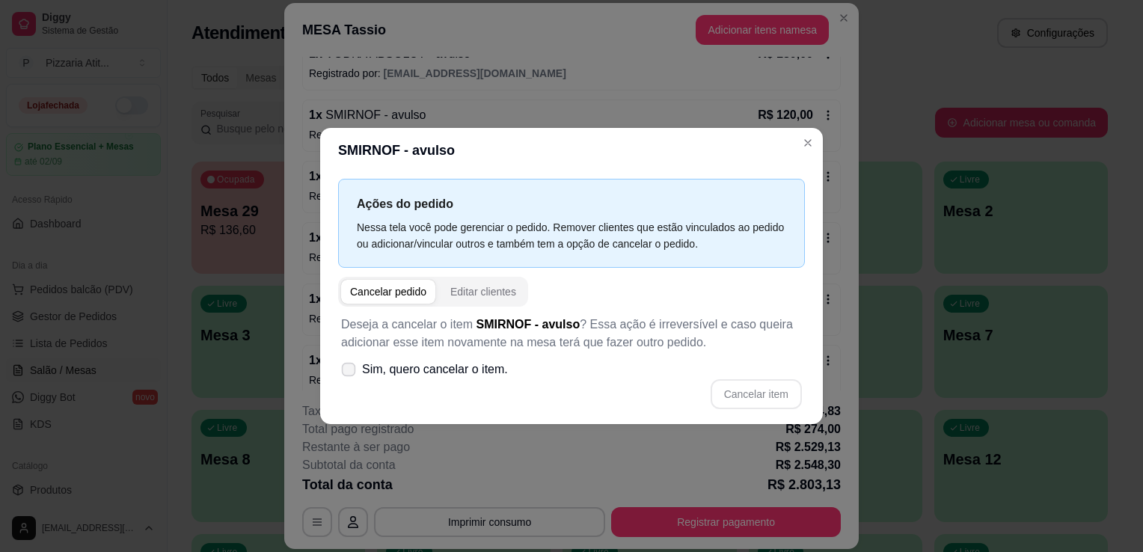
click at [354, 369] on icon at bounding box center [348, 369] width 11 height 8
click at [350, 373] on input "Sim, quero cancelar o item." at bounding box center [345, 378] width 10 height 10
checkbox input "true"
click at [742, 394] on button "Cancelar item" at bounding box center [756, 394] width 89 height 29
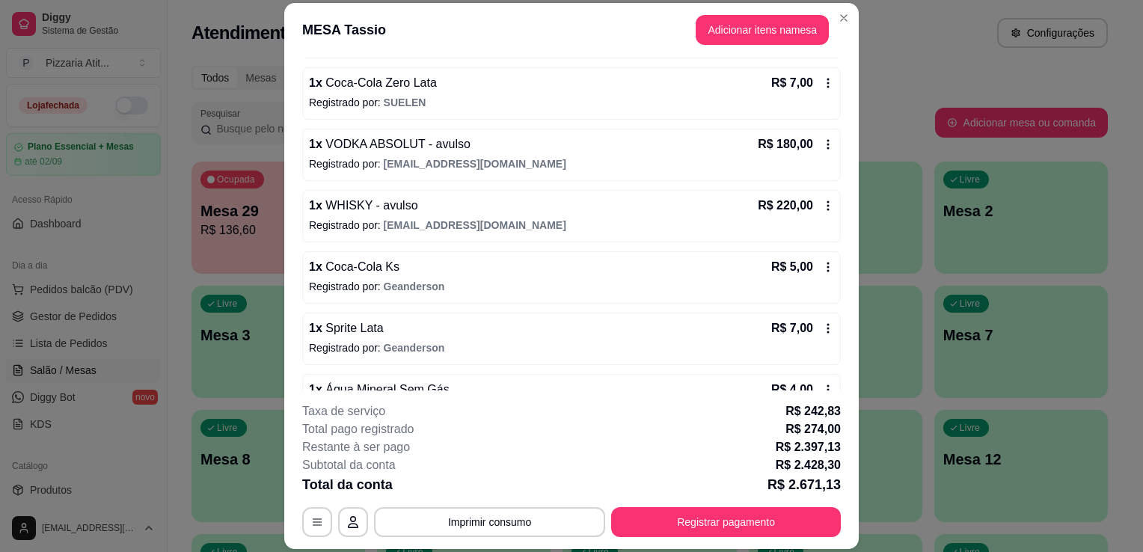
scroll to position [868, 0]
click at [853, 67] on div "Iniciada [DATE] 19:08 Atenção Para vincular um cliente a um pedido já existente…" at bounding box center [571, 224] width 575 height 334
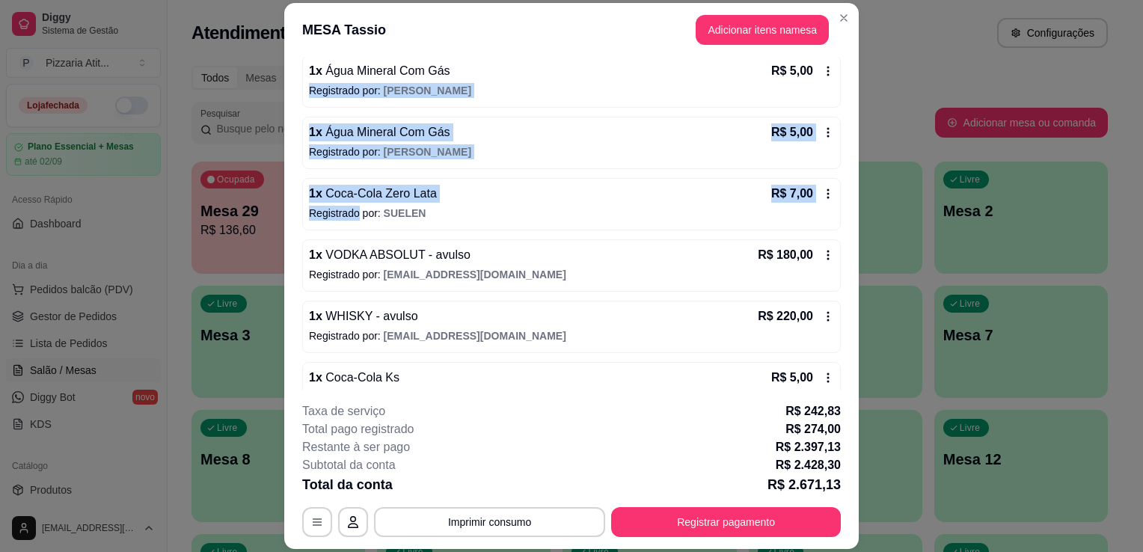
drag, startPoint x: 853, startPoint y: 67, endPoint x: 844, endPoint y: 65, distance: 9.3
click at [844, 65] on div "Iniciada [DATE] 19:08 Atenção Para vincular um cliente a um pedido já existente…" at bounding box center [571, 224] width 575 height 334
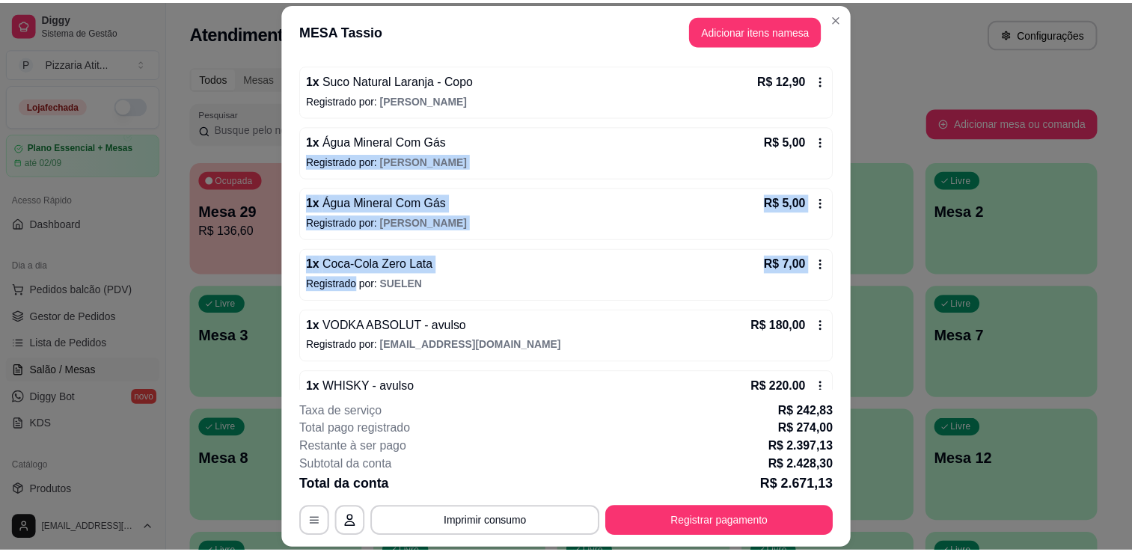
scroll to position [626, 0]
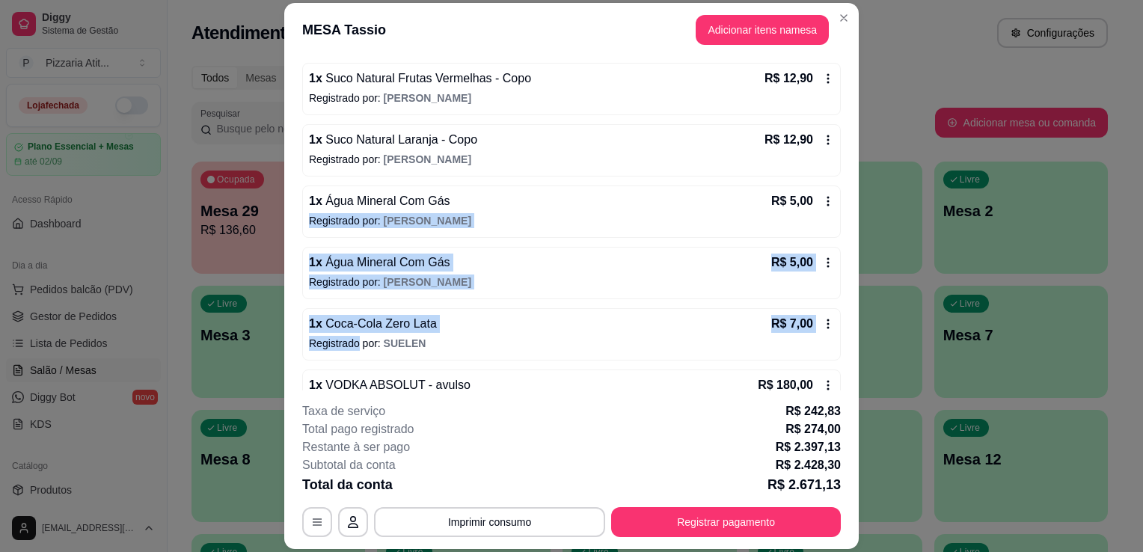
click at [757, 247] on div "1 x Água Mineral Com Gás R$ 5,00 Registrado por: [PERSON_NAME]" at bounding box center [571, 273] width 539 height 52
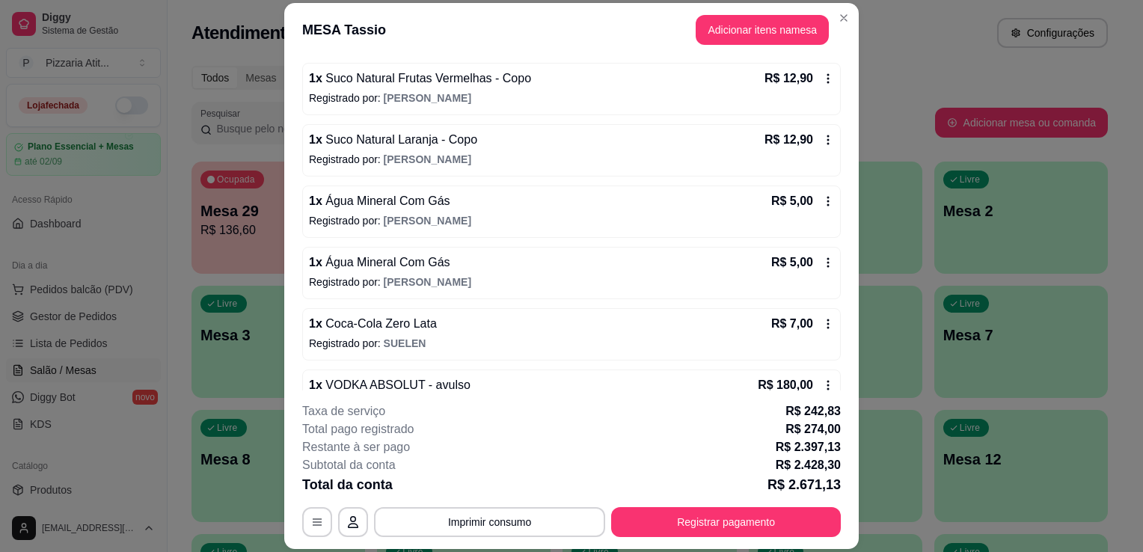
click at [648, 442] on div "Restante à ser pago R$ 2.397,13" at bounding box center [571, 447] width 539 height 18
click at [503, 529] on button "Imprimir consumo" at bounding box center [490, 522] width 224 height 29
click at [489, 486] on button "IMPRESSORA" at bounding box center [488, 488] width 105 height 23
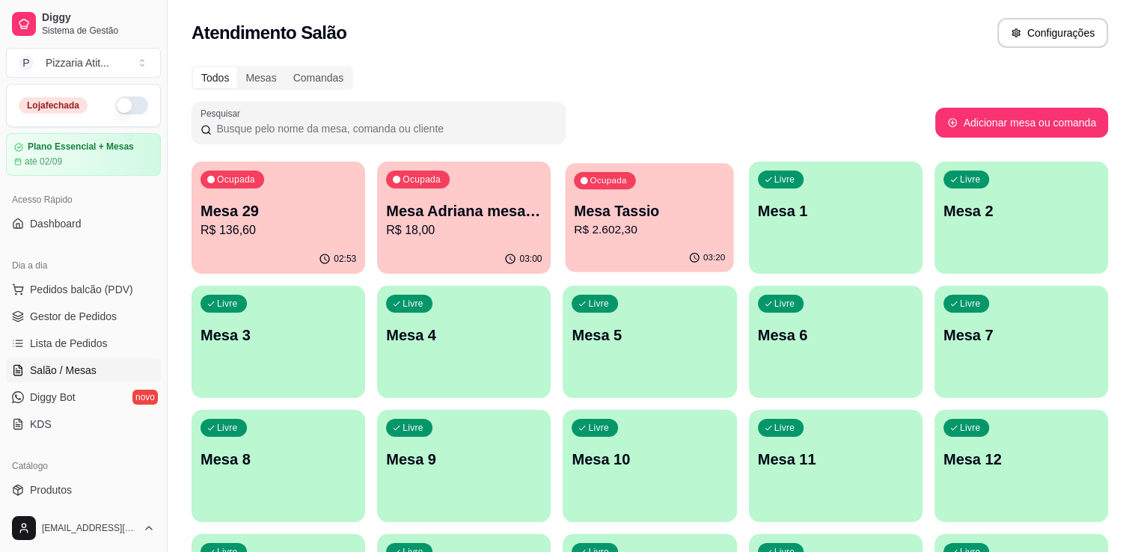
click at [652, 220] on p "Mesa Tassio" at bounding box center [650, 211] width 151 height 20
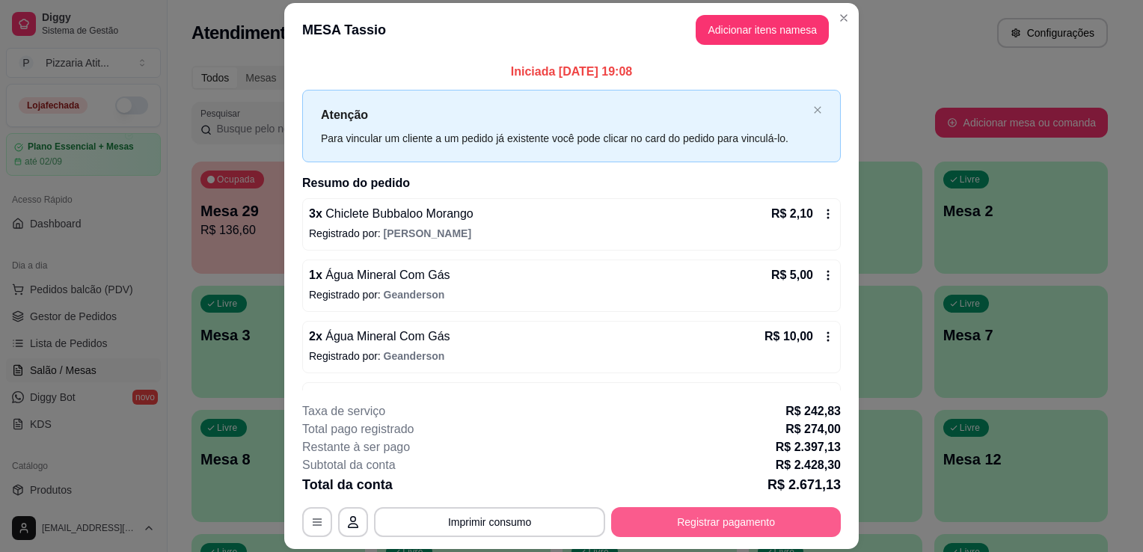
click at [623, 524] on button "Registrar pagamento" at bounding box center [726, 522] width 230 height 30
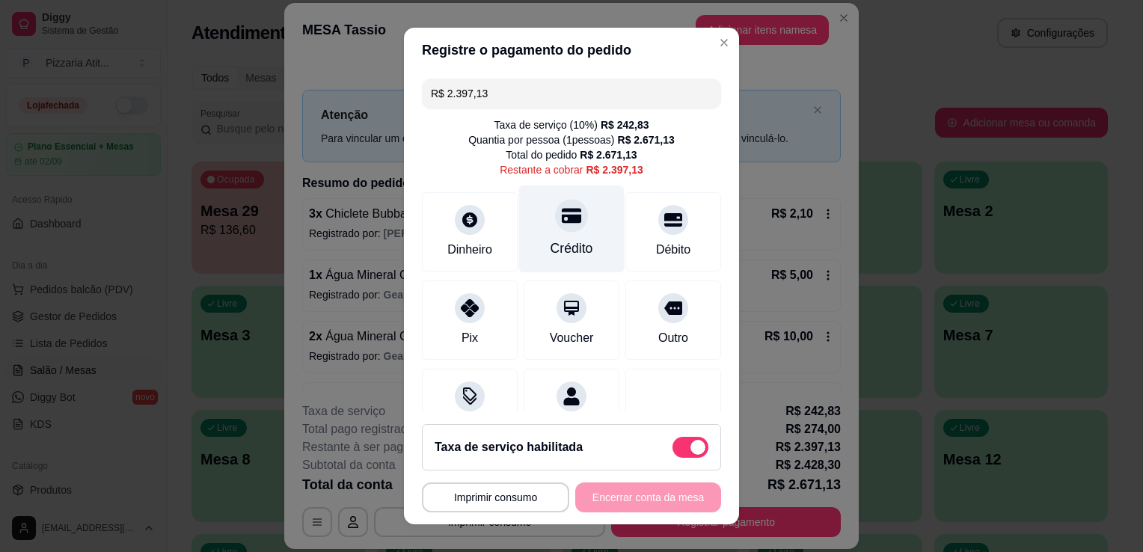
click at [570, 245] on div "Crédito" at bounding box center [572, 248] width 43 height 19
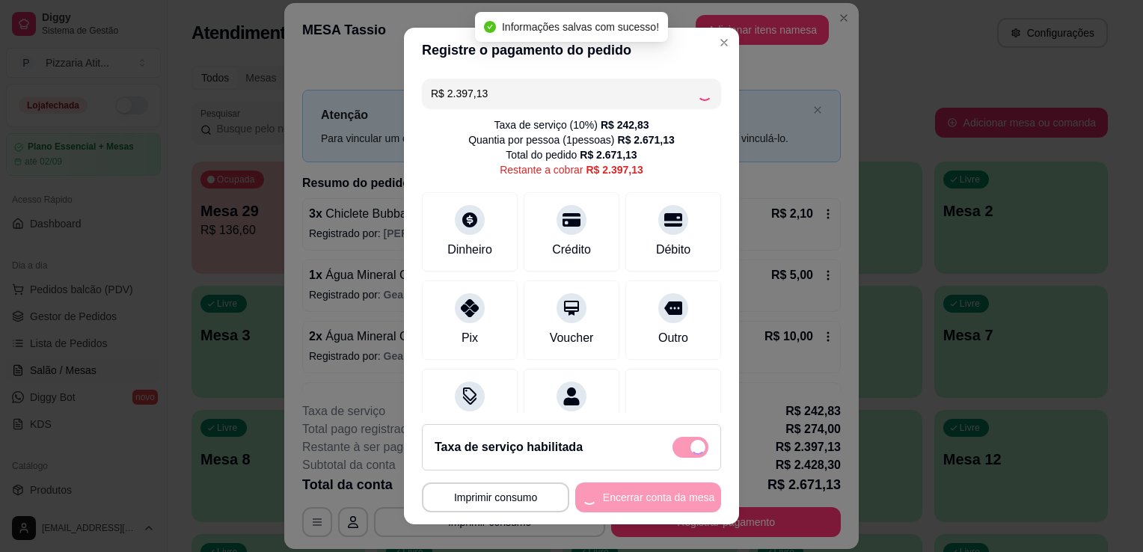
type input "R$ 0,00"
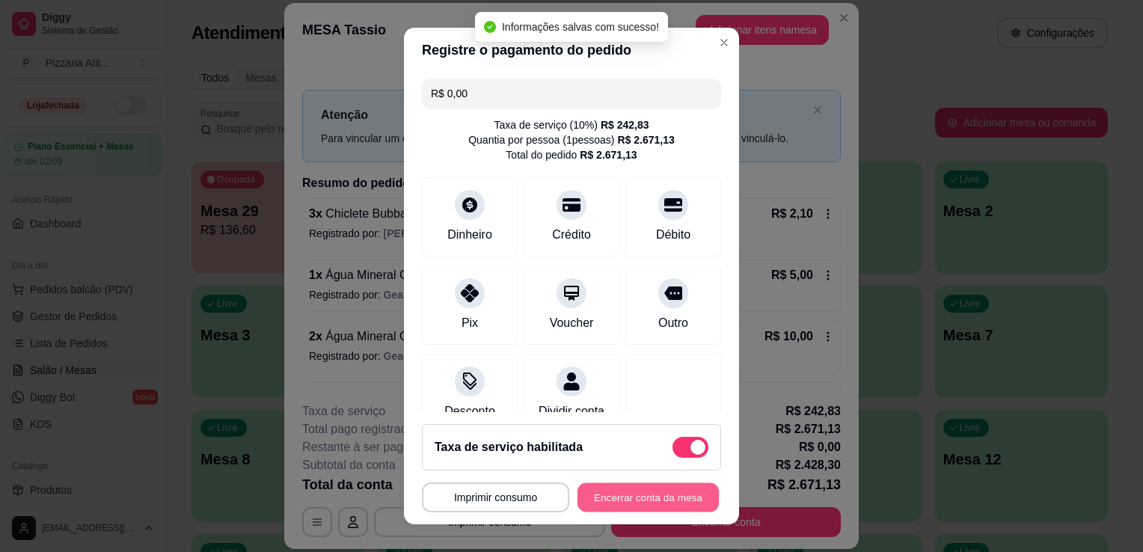
click at [611, 487] on button "Encerrar conta da mesa" at bounding box center [648, 497] width 141 height 29
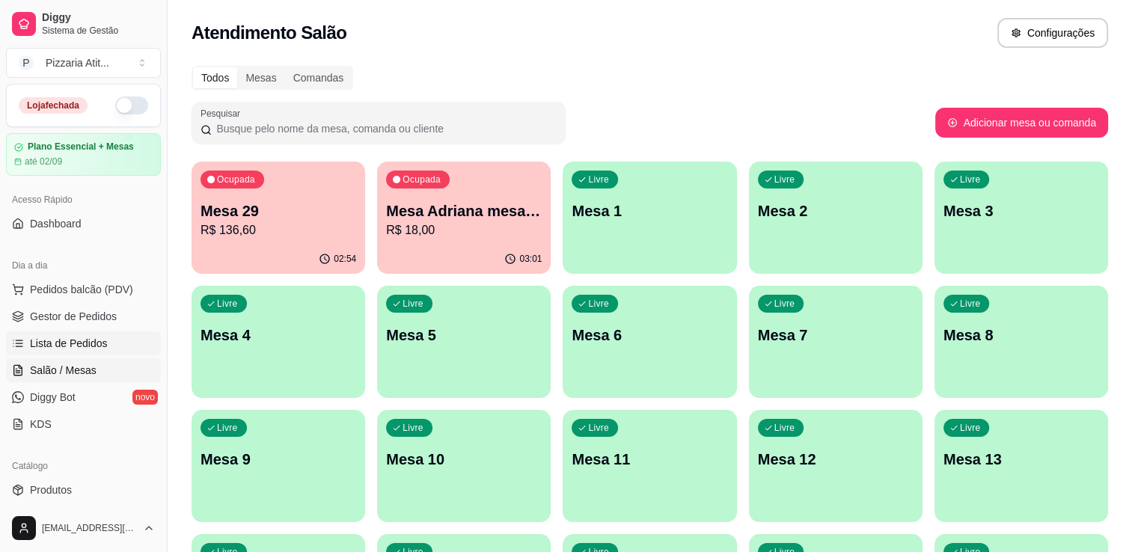
click at [108, 335] on link "Lista de Pedidos" at bounding box center [83, 343] width 155 height 24
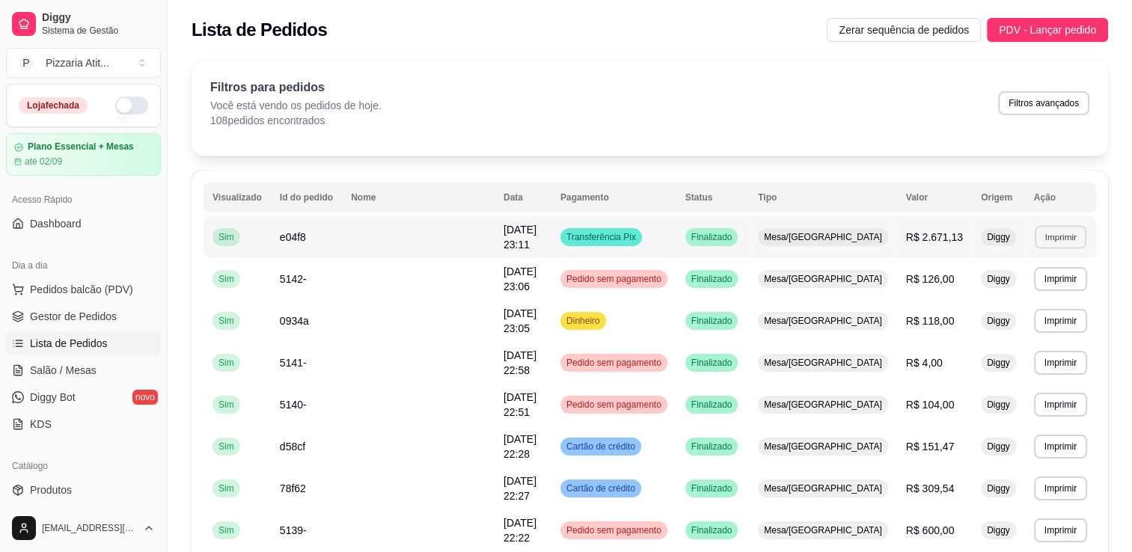
click at [854, 232] on button "Imprimir" at bounding box center [1061, 236] width 52 height 23
click at [854, 235] on button "Imprimir" at bounding box center [1061, 236] width 52 height 23
click at [854, 290] on button "IMPRESSORA" at bounding box center [1034, 289] width 105 height 23
click at [95, 367] on link "Salão / Mesas" at bounding box center [83, 370] width 155 height 24
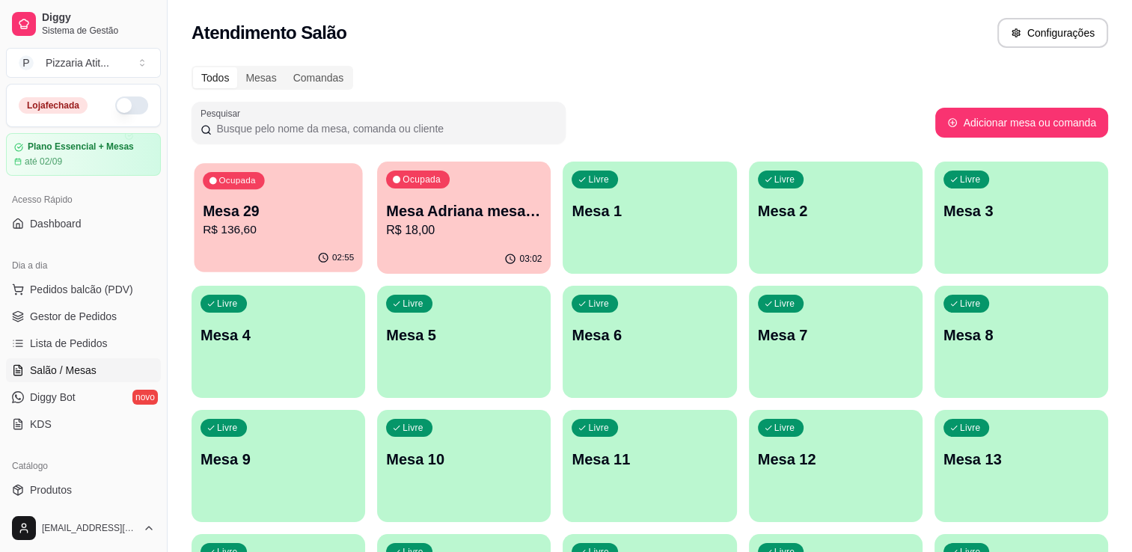
click at [265, 207] on p "Mesa 29" at bounding box center [278, 211] width 151 height 20
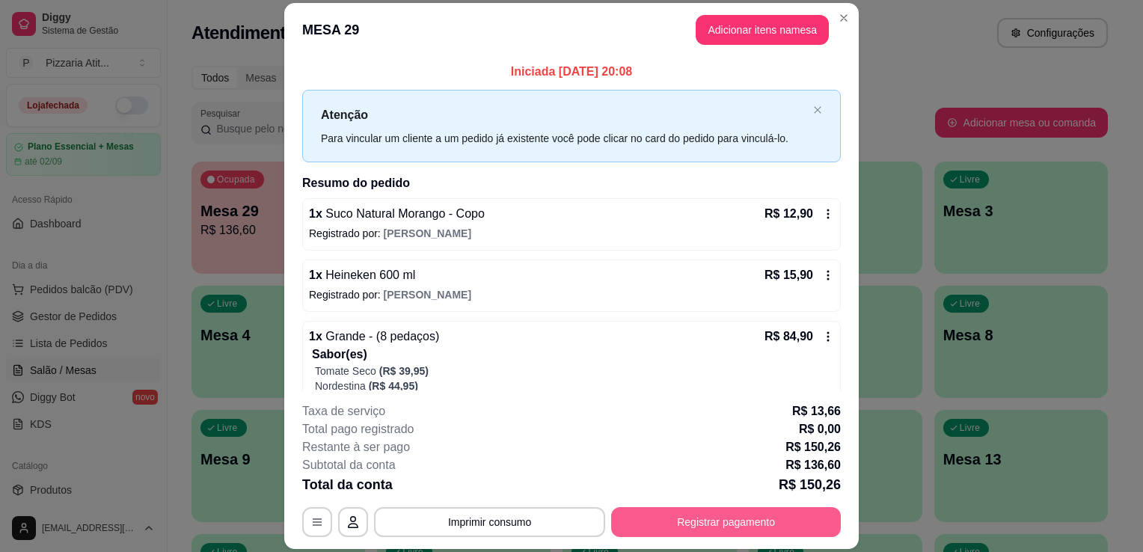
click at [709, 519] on button "Registrar pagamento" at bounding box center [726, 522] width 230 height 30
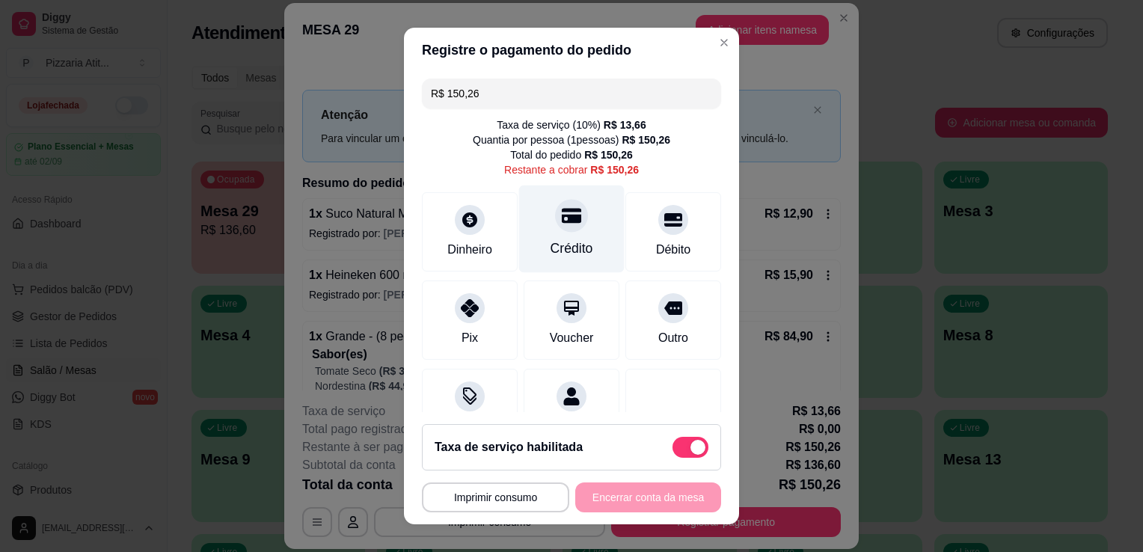
click at [554, 245] on div "Crédito" at bounding box center [572, 248] width 43 height 19
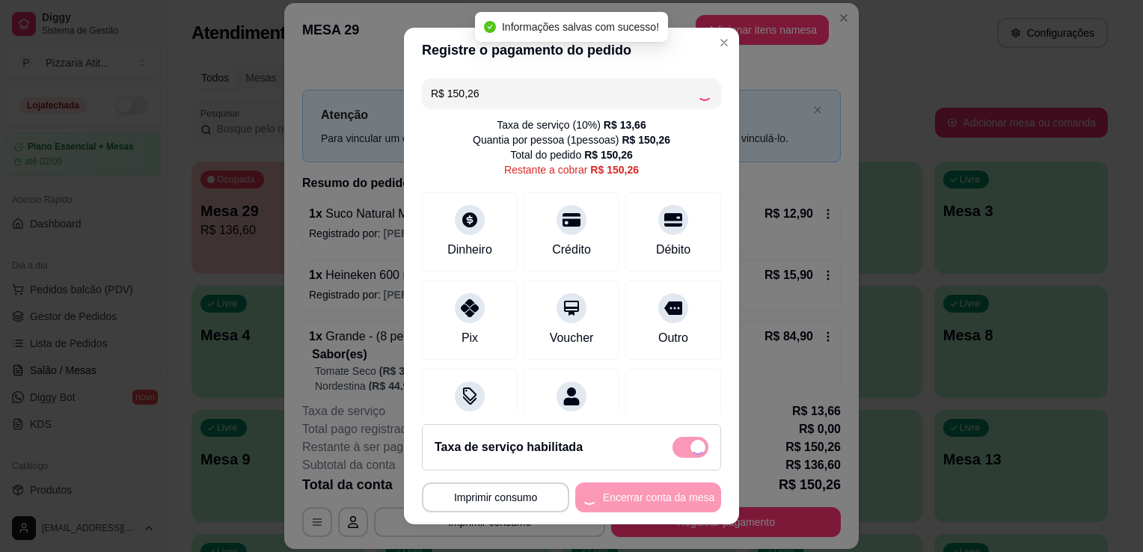
type input "R$ 0,00"
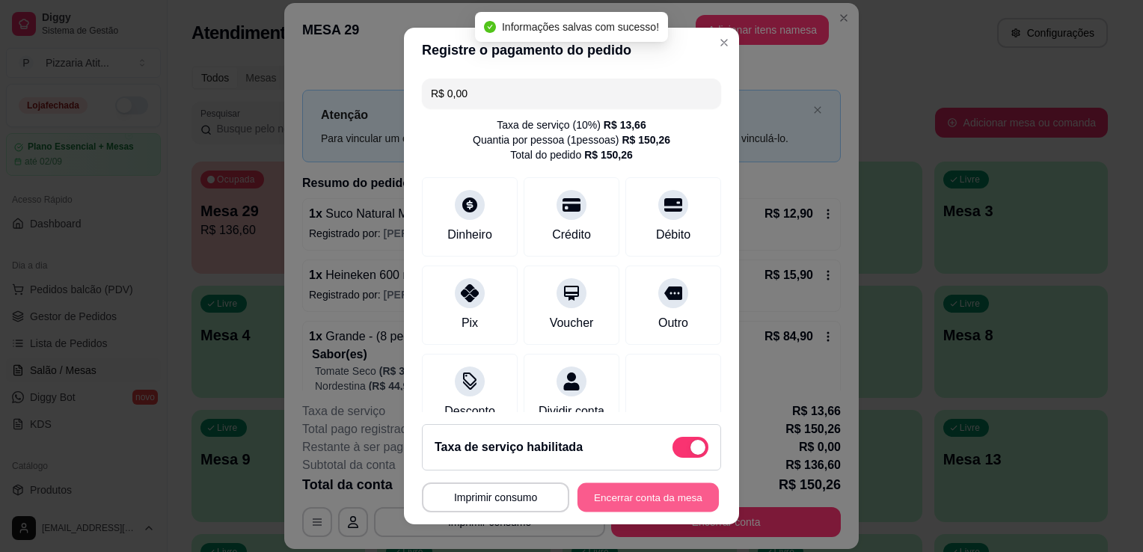
click at [614, 498] on button "Encerrar conta da mesa" at bounding box center [648, 497] width 141 height 29
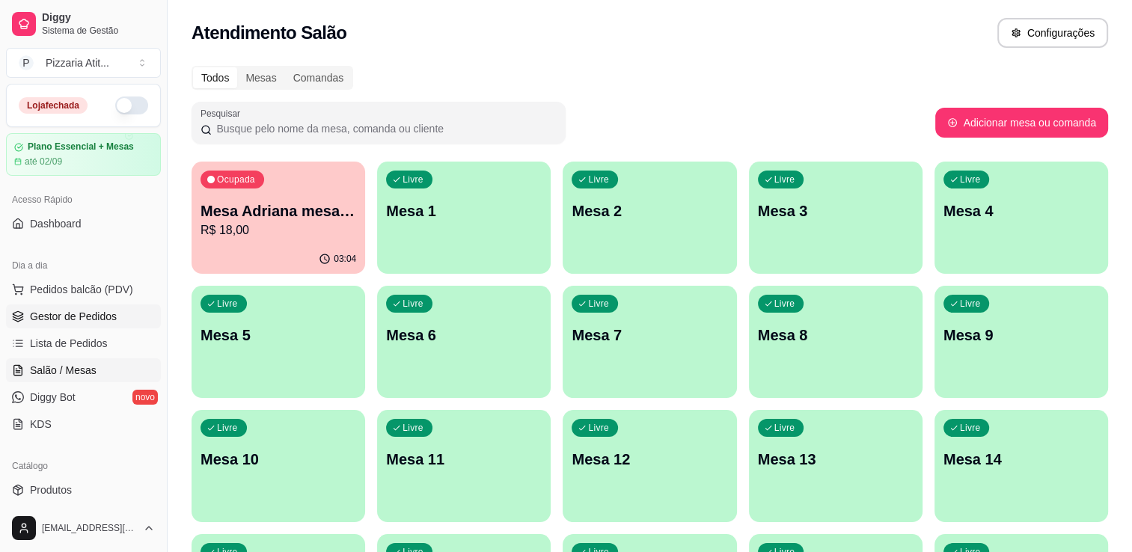
click at [71, 325] on link "Gestor de Pedidos" at bounding box center [83, 317] width 155 height 24
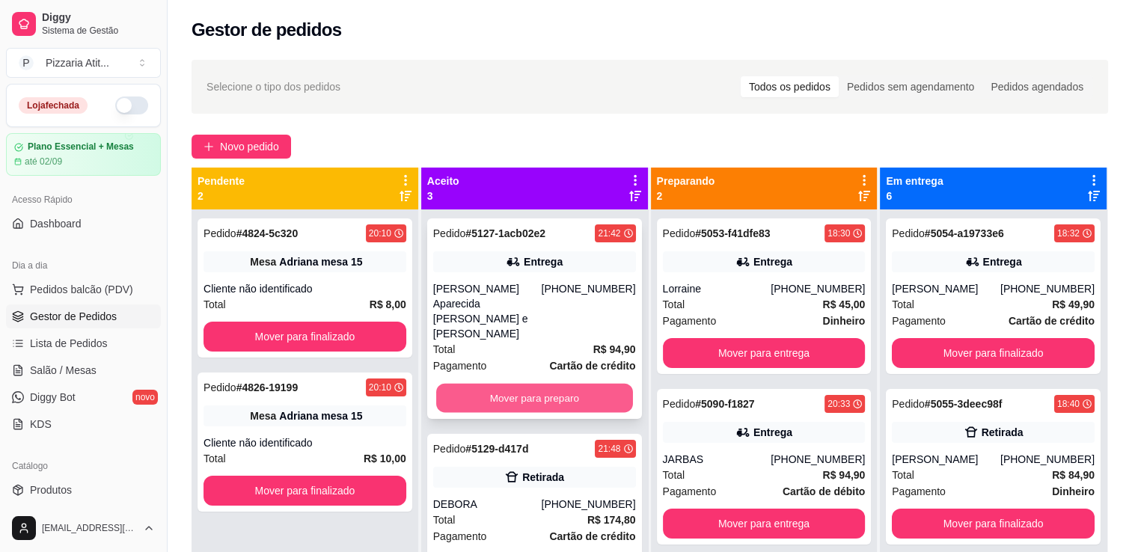
click at [599, 384] on button "Mover para preparo" at bounding box center [534, 398] width 197 height 29
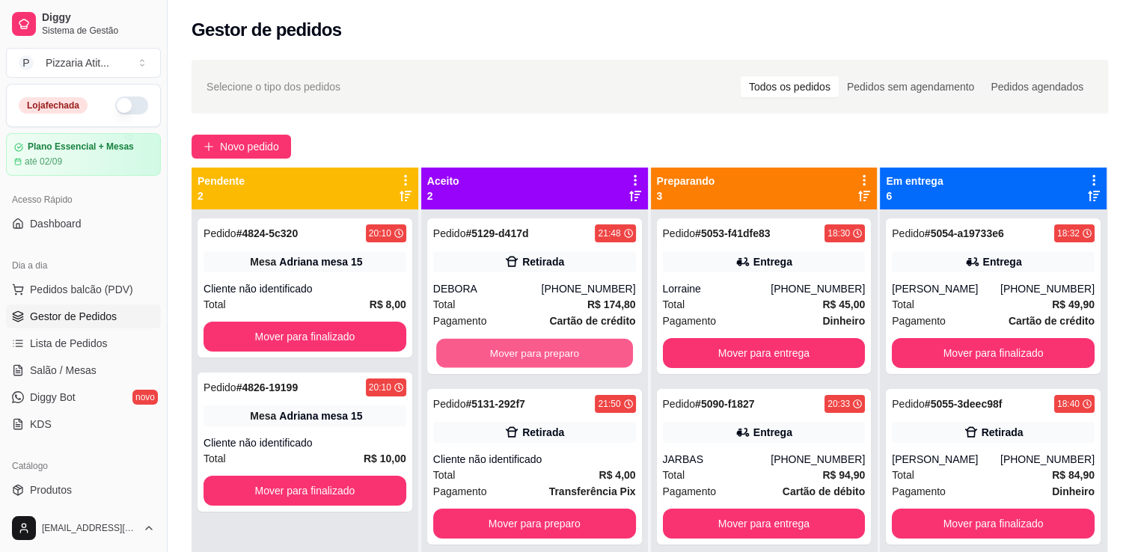
click at [599, 361] on button "Mover para preparo" at bounding box center [534, 353] width 197 height 29
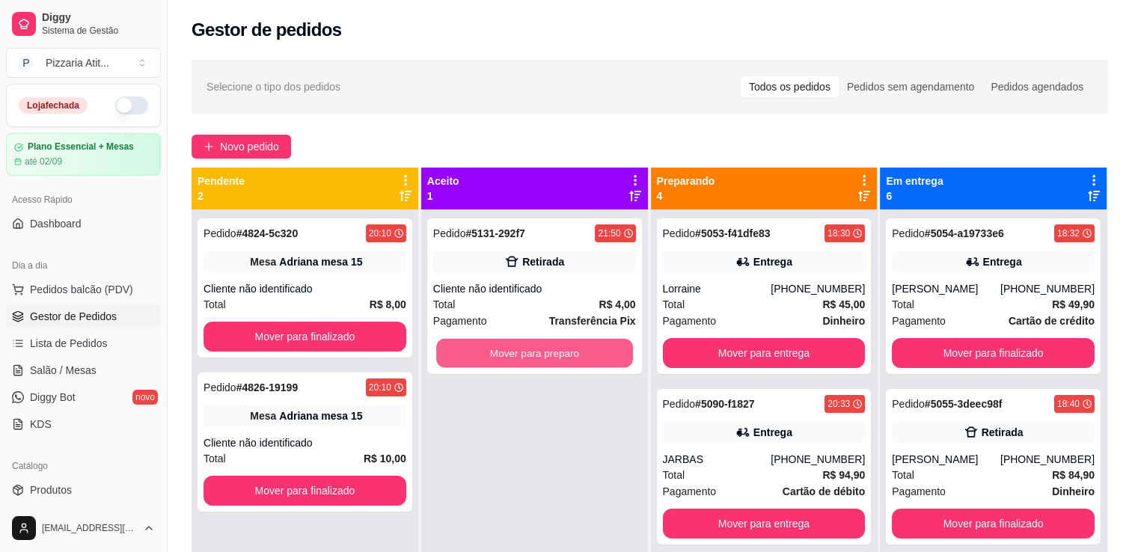
click at [599, 361] on button "Mover para preparo" at bounding box center [534, 353] width 197 height 29
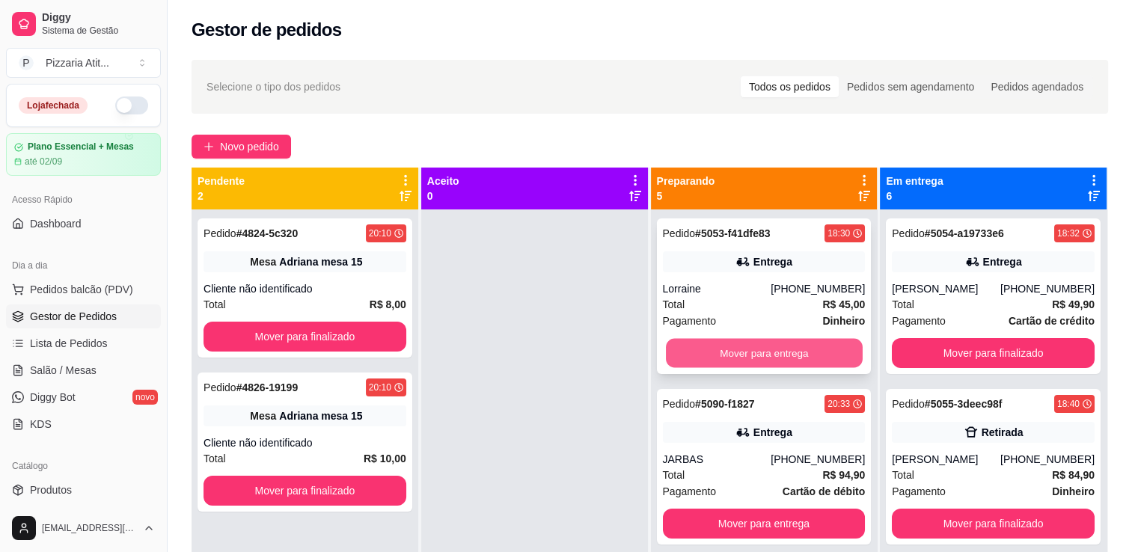
click at [738, 349] on button "Mover para entrega" at bounding box center [764, 353] width 197 height 29
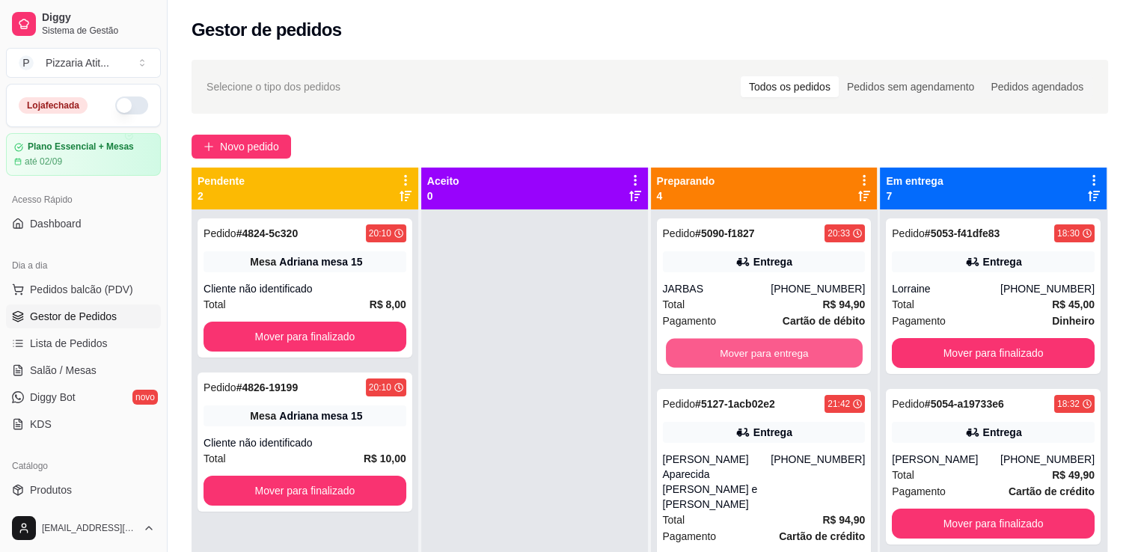
click at [738, 349] on button "Mover para entrega" at bounding box center [764, 353] width 197 height 29
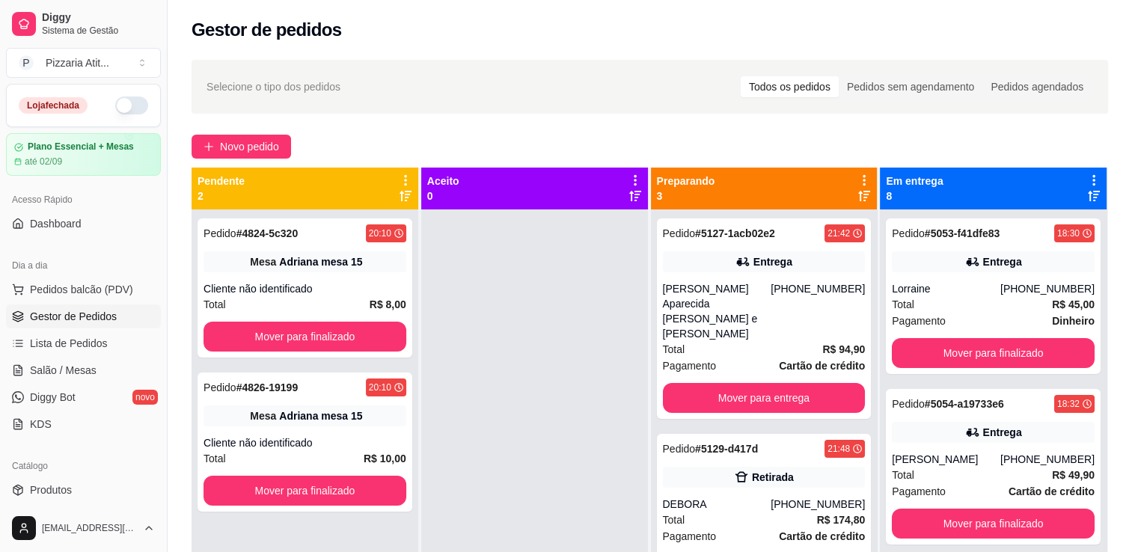
click at [738, 349] on div "Pedido # 5127-1acb02e2 21:42 Entrega [PERSON_NAME] Aparecida [PERSON_NAME] [PHO…" at bounding box center [764, 318] width 215 height 201
click at [783, 384] on button "Mover para entrega" at bounding box center [764, 398] width 197 height 29
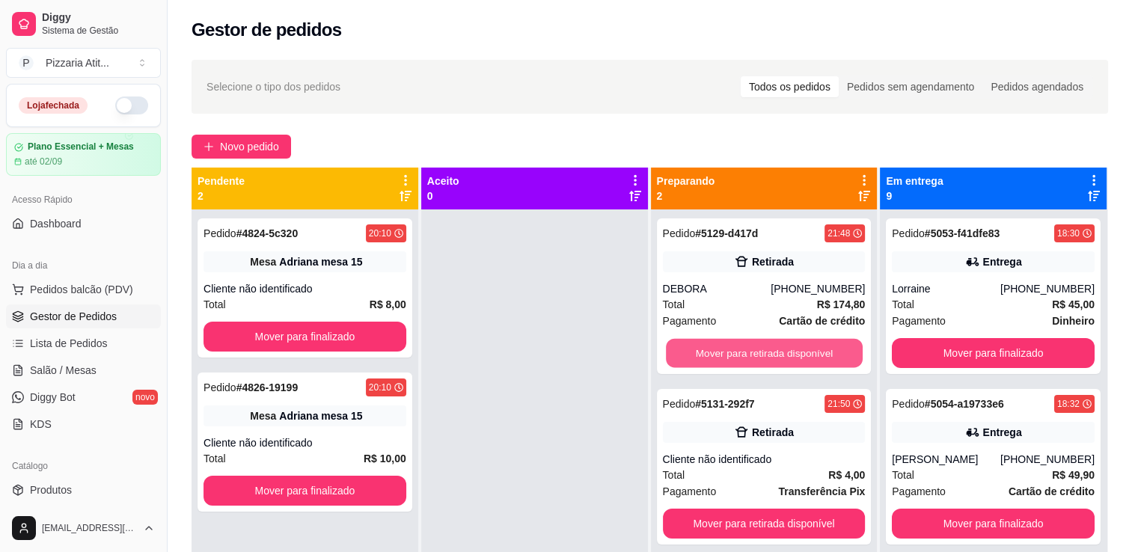
click at [783, 363] on button "Mover para retirada disponível" at bounding box center [764, 353] width 197 height 29
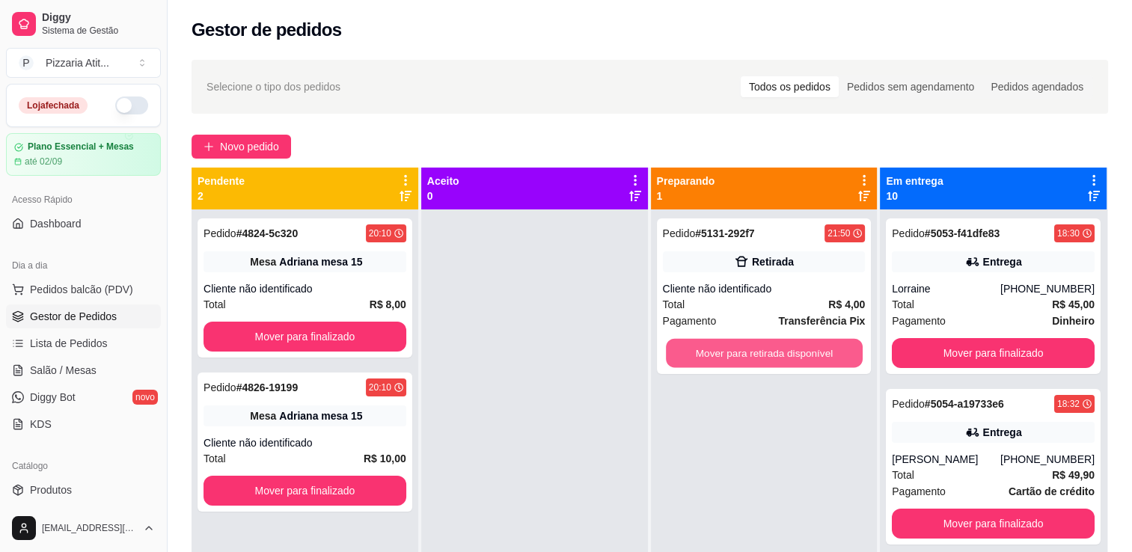
click at [783, 363] on button "Mover para retirada disponível" at bounding box center [764, 353] width 197 height 29
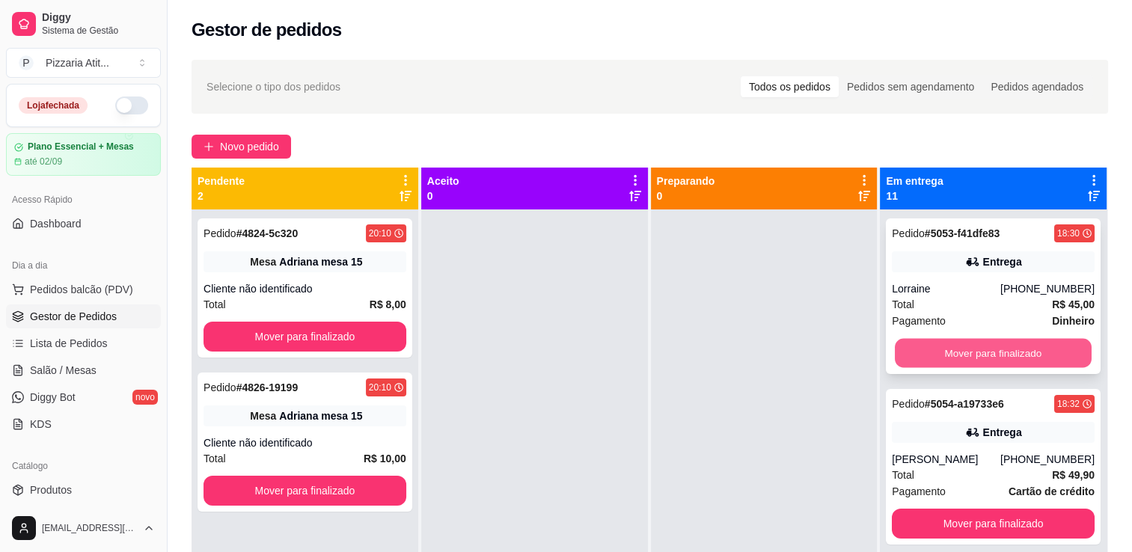
click at [854, 358] on button "Mover para finalizado" at bounding box center [993, 353] width 197 height 29
click at [854, 358] on div "Mover para finalizado" at bounding box center [993, 353] width 203 height 30
click at [854, 352] on button "Mover para finalizado" at bounding box center [993, 353] width 197 height 29
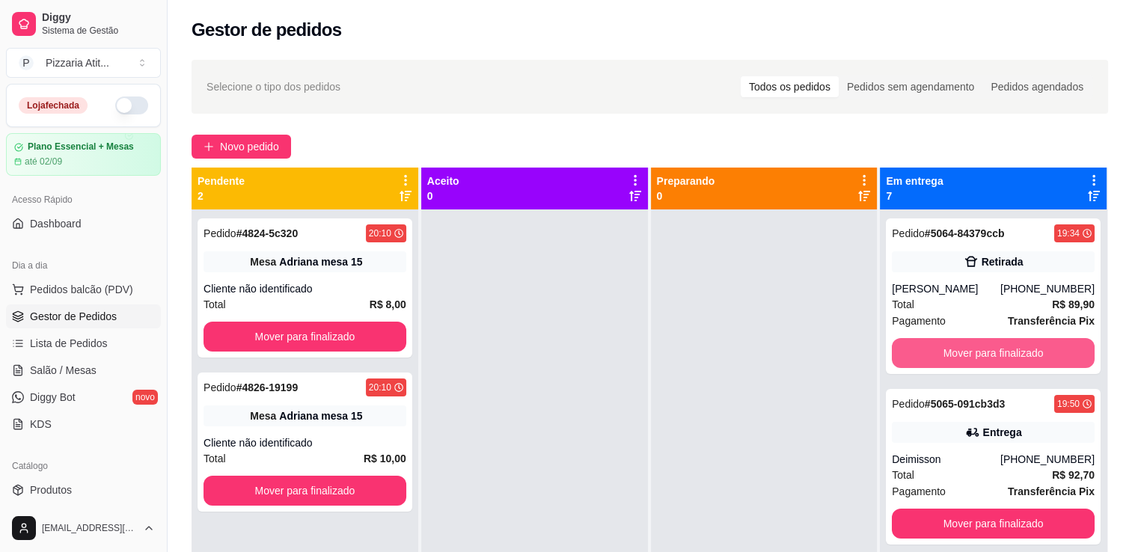
click at [854, 352] on button "Mover para finalizado" at bounding box center [993, 353] width 203 height 30
click at [854, 352] on button "Mover para finalizado" at bounding box center [993, 353] width 197 height 29
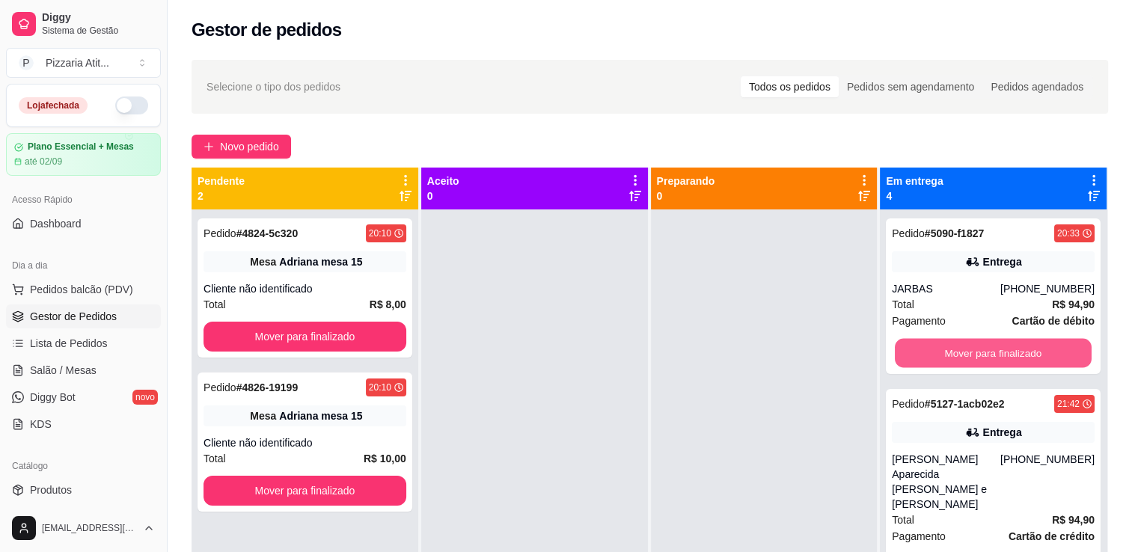
click at [854, 352] on button "Mover para finalizado" at bounding box center [993, 353] width 197 height 29
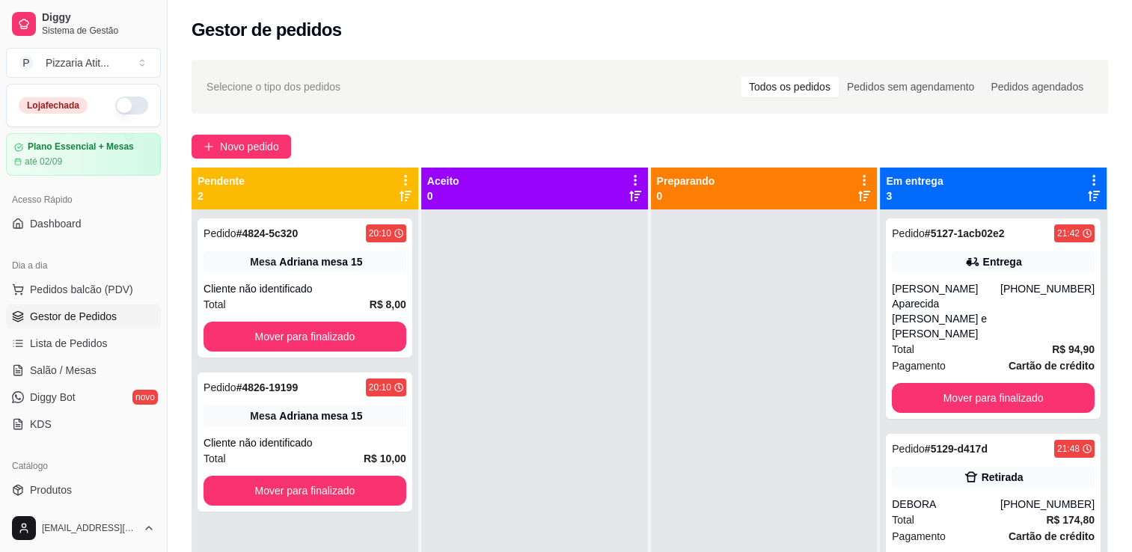
click at [854, 352] on div "Pedido # 5127-1acb02e2 21:42 Entrega [PERSON_NAME] Aparecida [PERSON_NAME] [PHO…" at bounding box center [993, 318] width 215 height 201
click at [854, 384] on button "Mover para finalizado" at bounding box center [993, 398] width 197 height 29
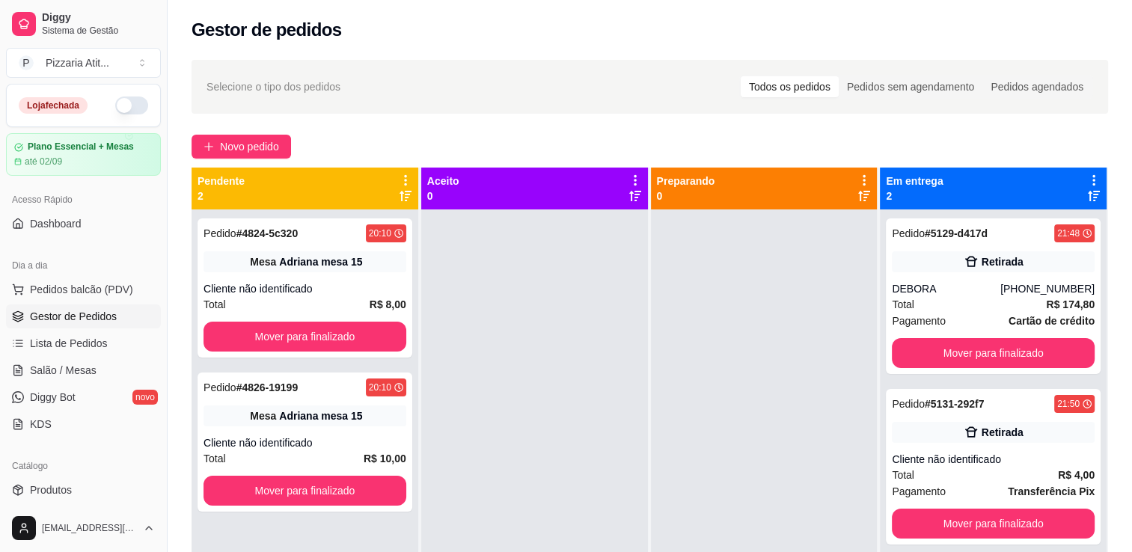
click at [854, 368] on div "Pedido # 5129-d417d 21:48 Retirada DEBORA [PHONE_NUMBER] Total R$ 174,80 Pagame…" at bounding box center [993, 296] width 215 height 156
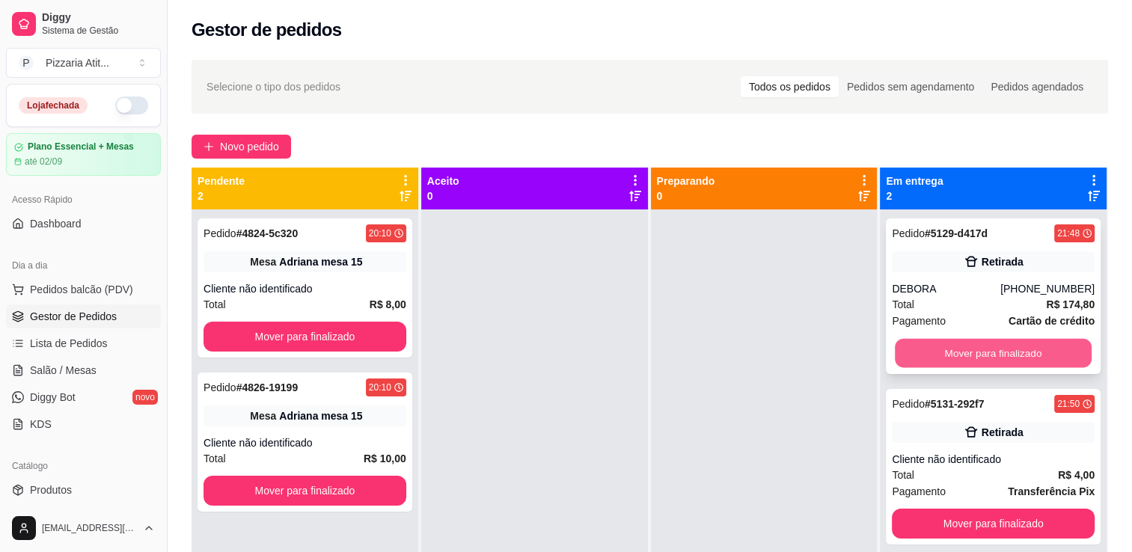
click at [854, 351] on button "Mover para finalizado" at bounding box center [993, 353] width 197 height 29
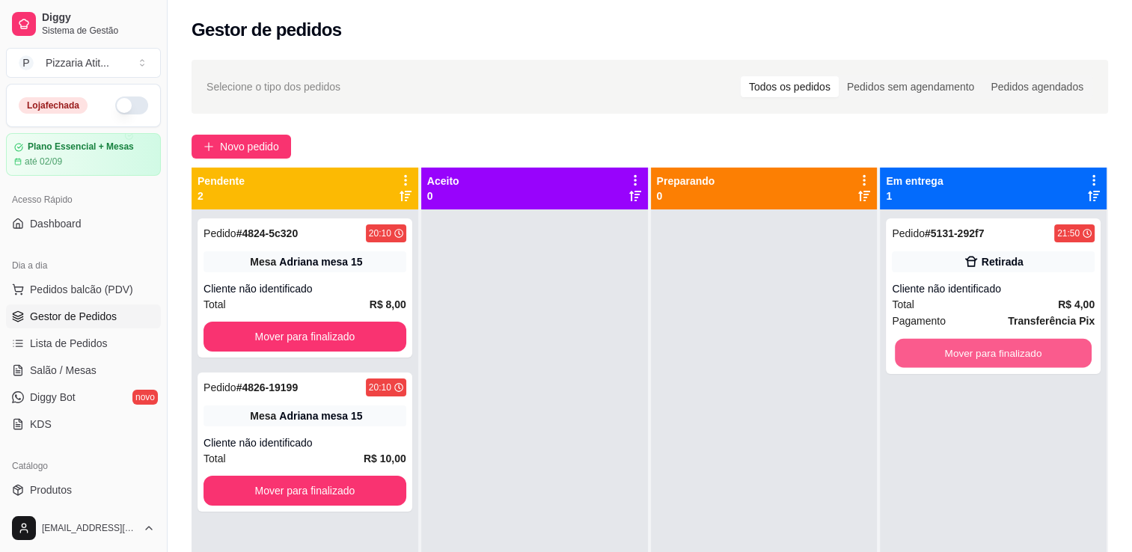
click at [854, 351] on button "Mover para finalizado" at bounding box center [993, 353] width 197 height 29
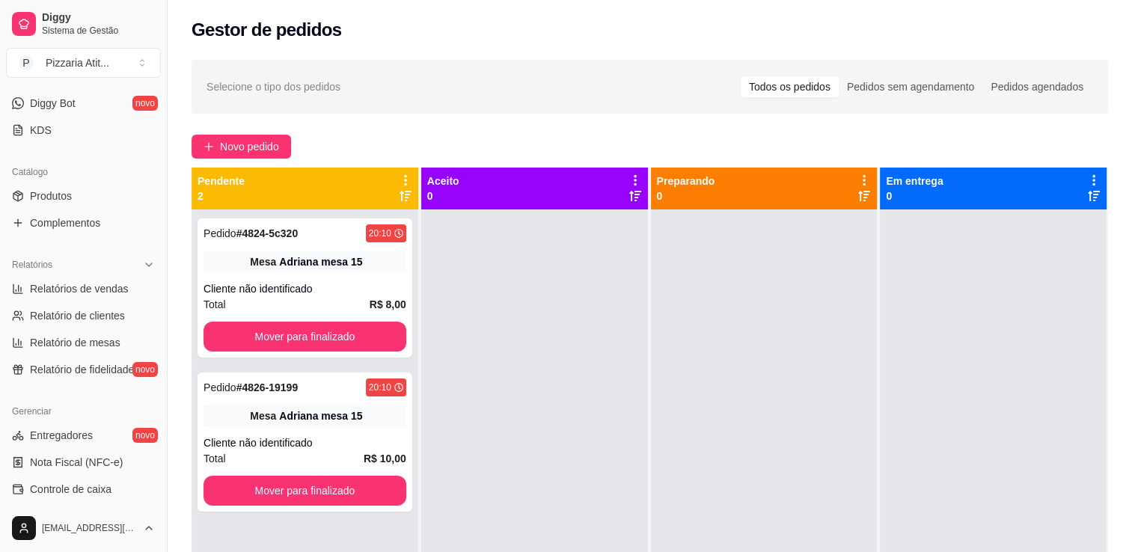
scroll to position [300, 0]
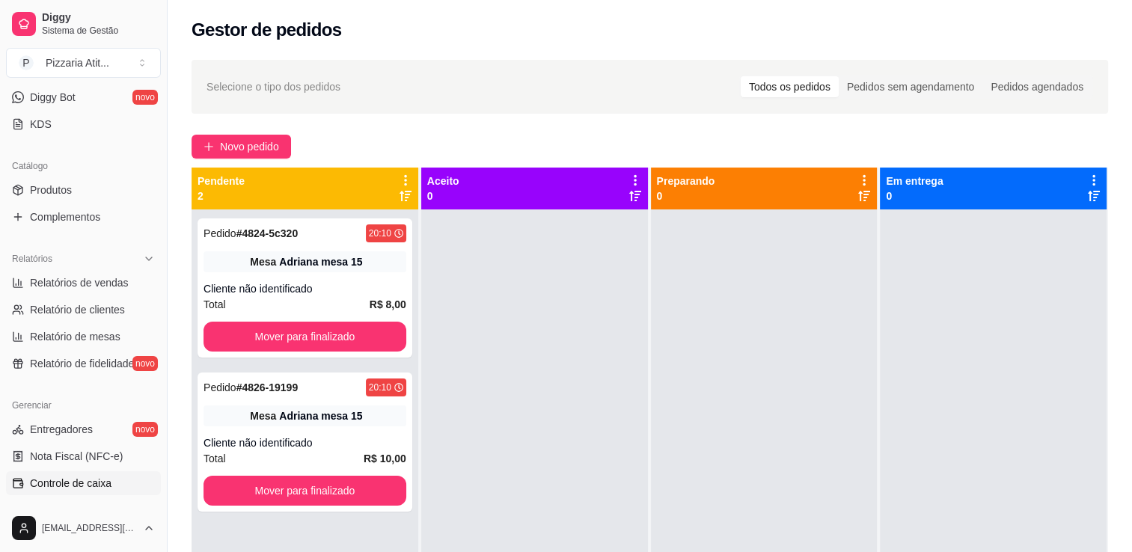
click at [113, 491] on link "Controle de caixa" at bounding box center [83, 483] width 155 height 24
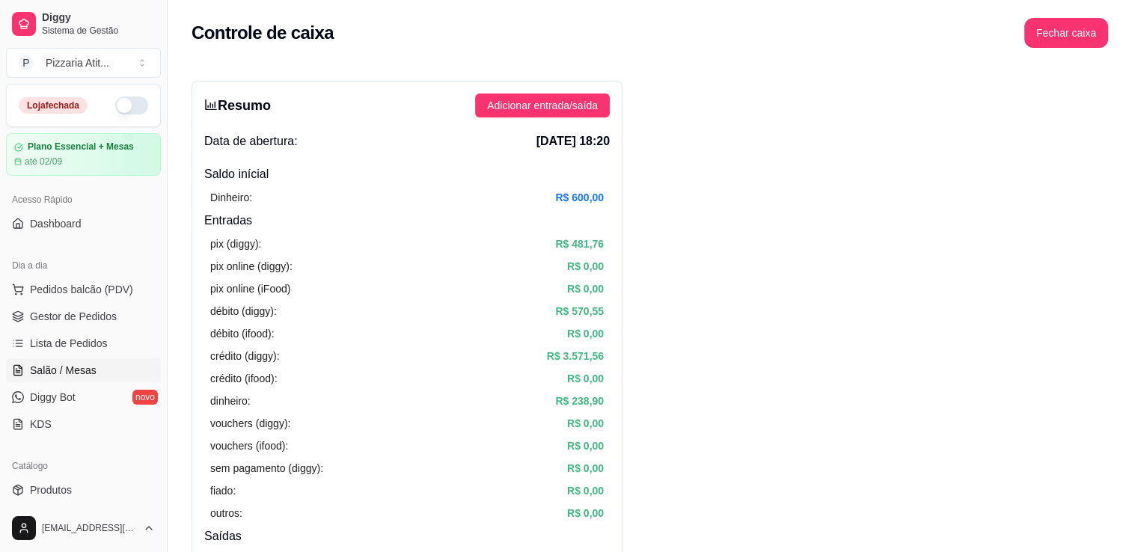
click at [42, 365] on span "Salão / Mesas" at bounding box center [63, 370] width 67 height 15
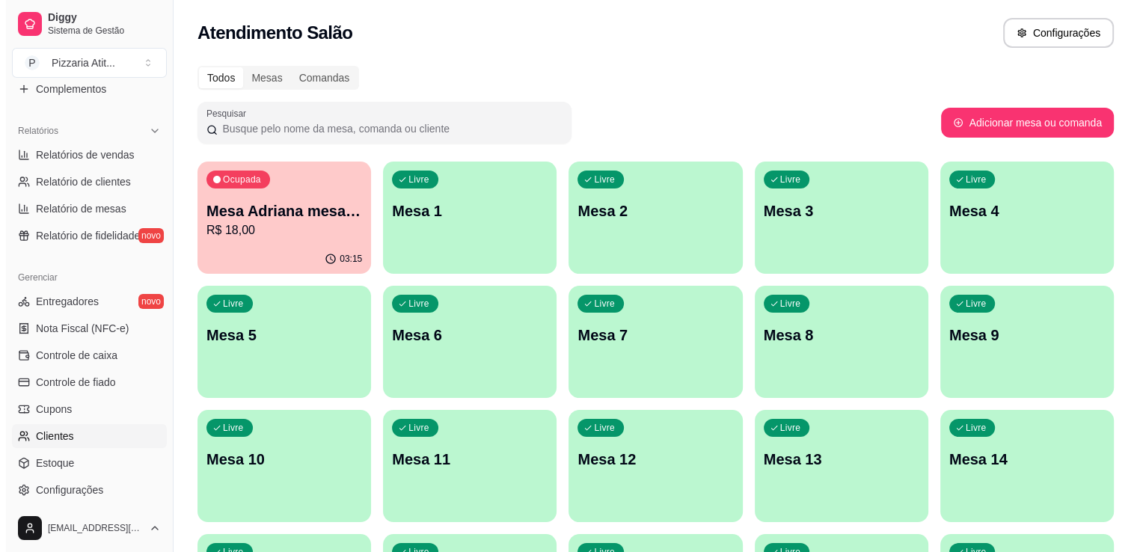
scroll to position [422, 0]
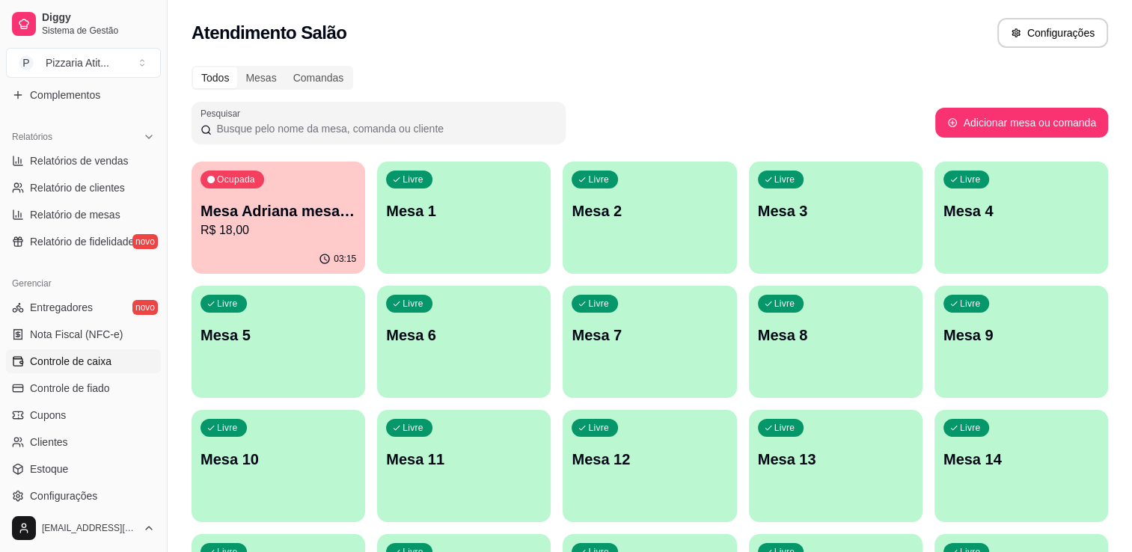
click at [103, 355] on span "Controle de caixa" at bounding box center [71, 361] width 82 height 15
